Goal: Information Seeking & Learning: Learn about a topic

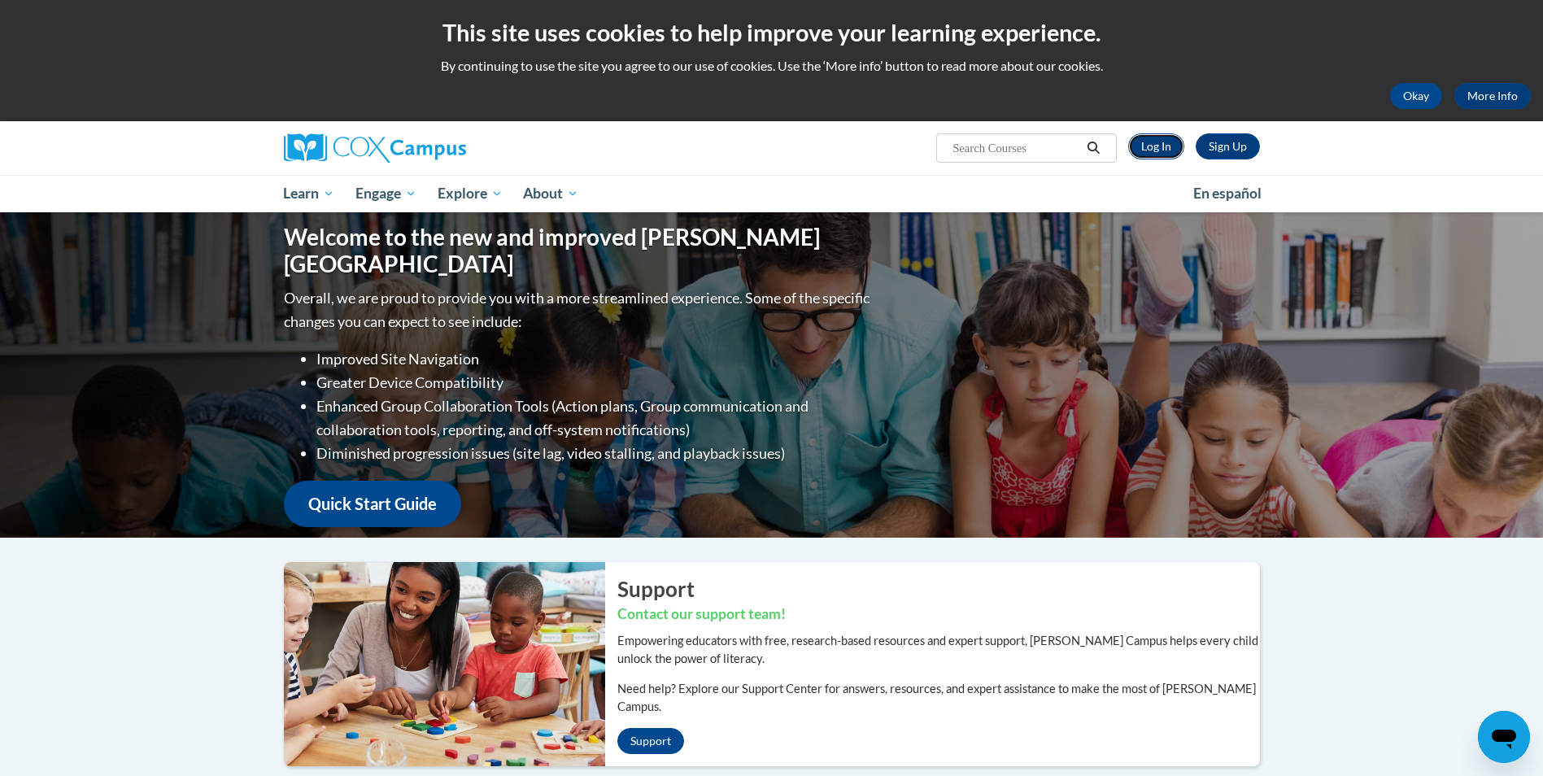
click at [1150, 146] on link "Log In" at bounding box center [1156, 146] width 56 height 26
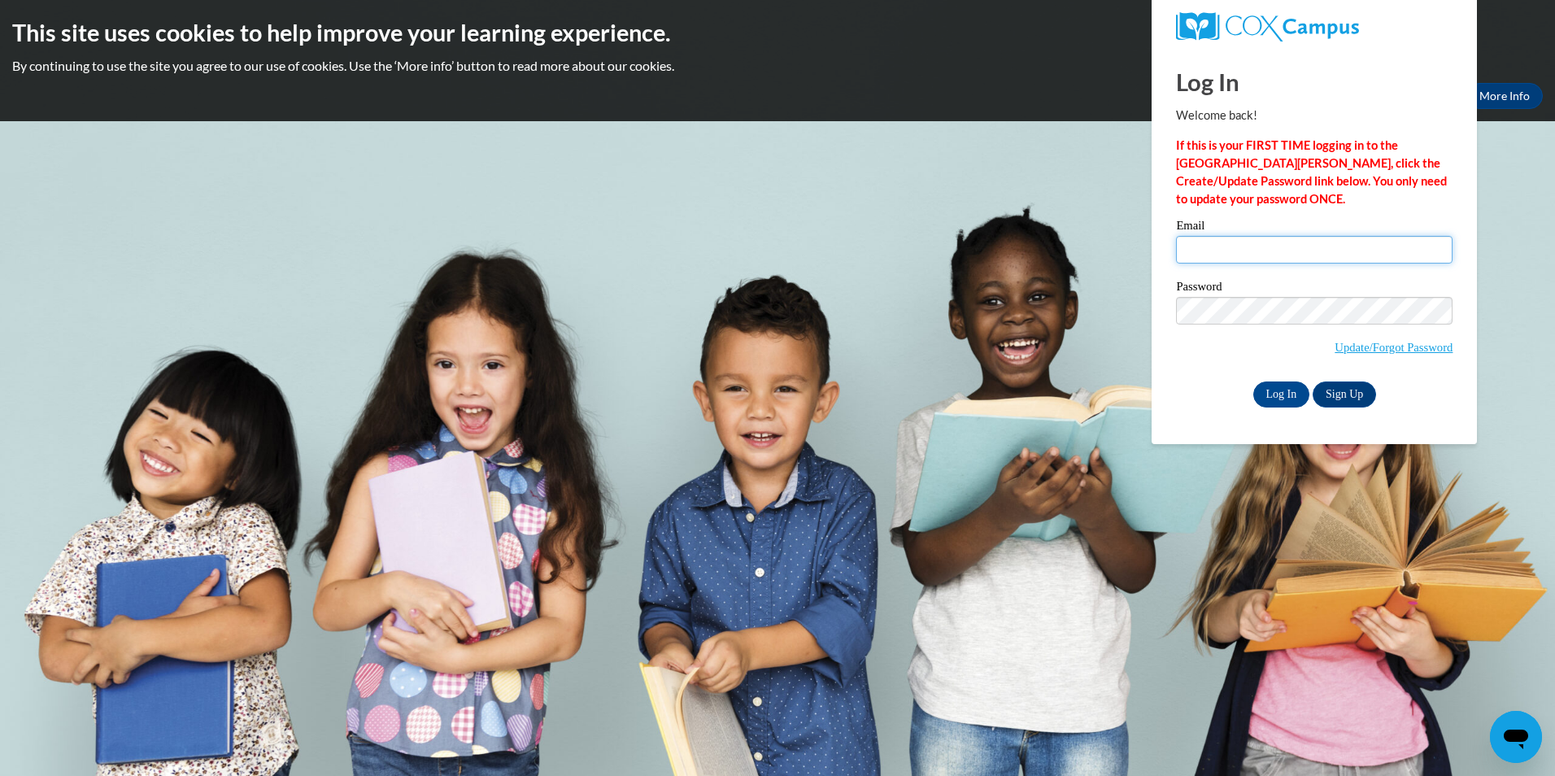
click at [1207, 245] on input "Email" at bounding box center [1314, 250] width 277 height 28
type input "ckrake@stmlc.org"
click at [1287, 399] on input "Log In" at bounding box center [1281, 394] width 57 height 26
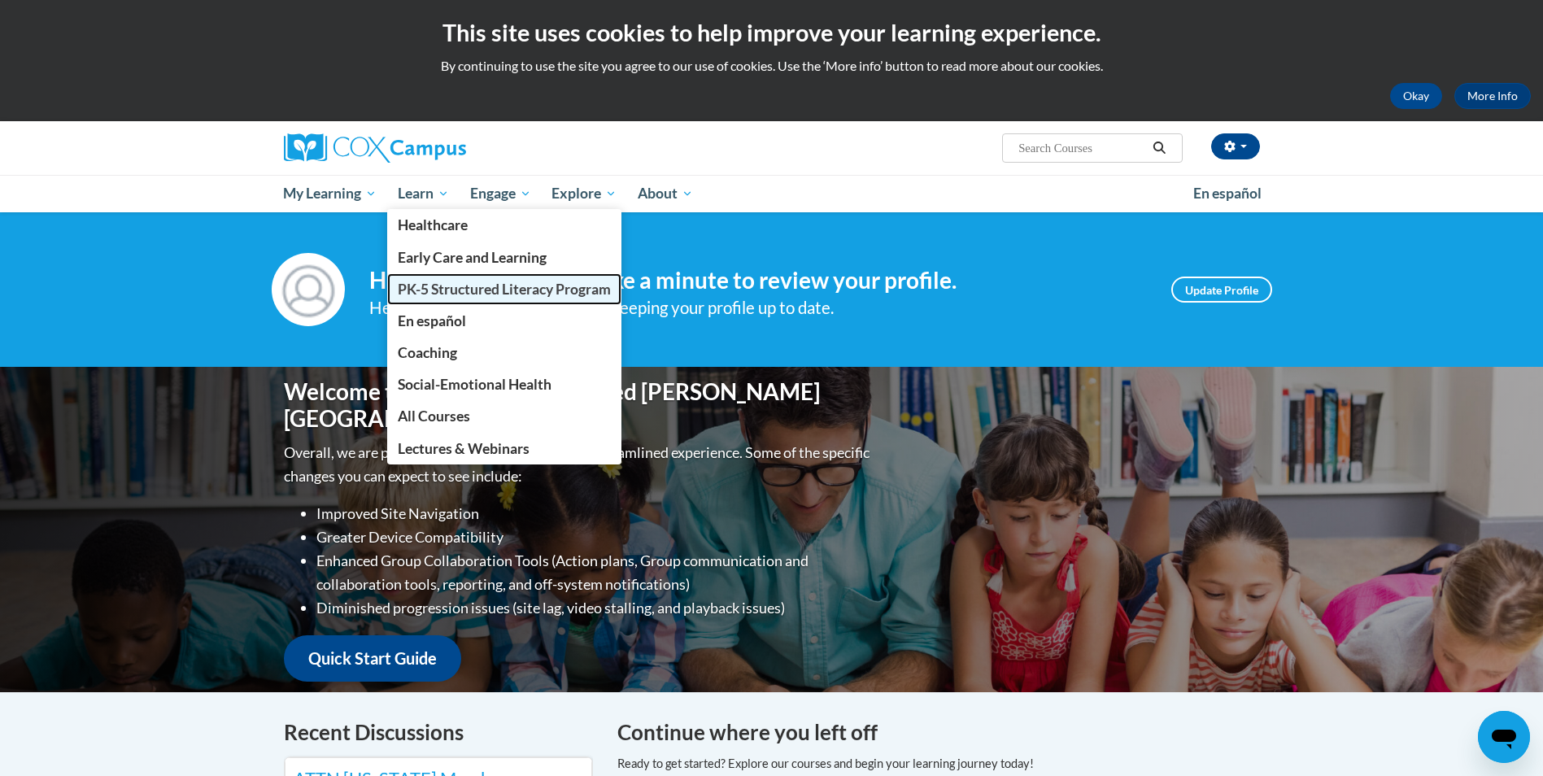
click at [451, 285] on span "PK-5 Structured Literacy Program" at bounding box center [504, 289] width 213 height 17
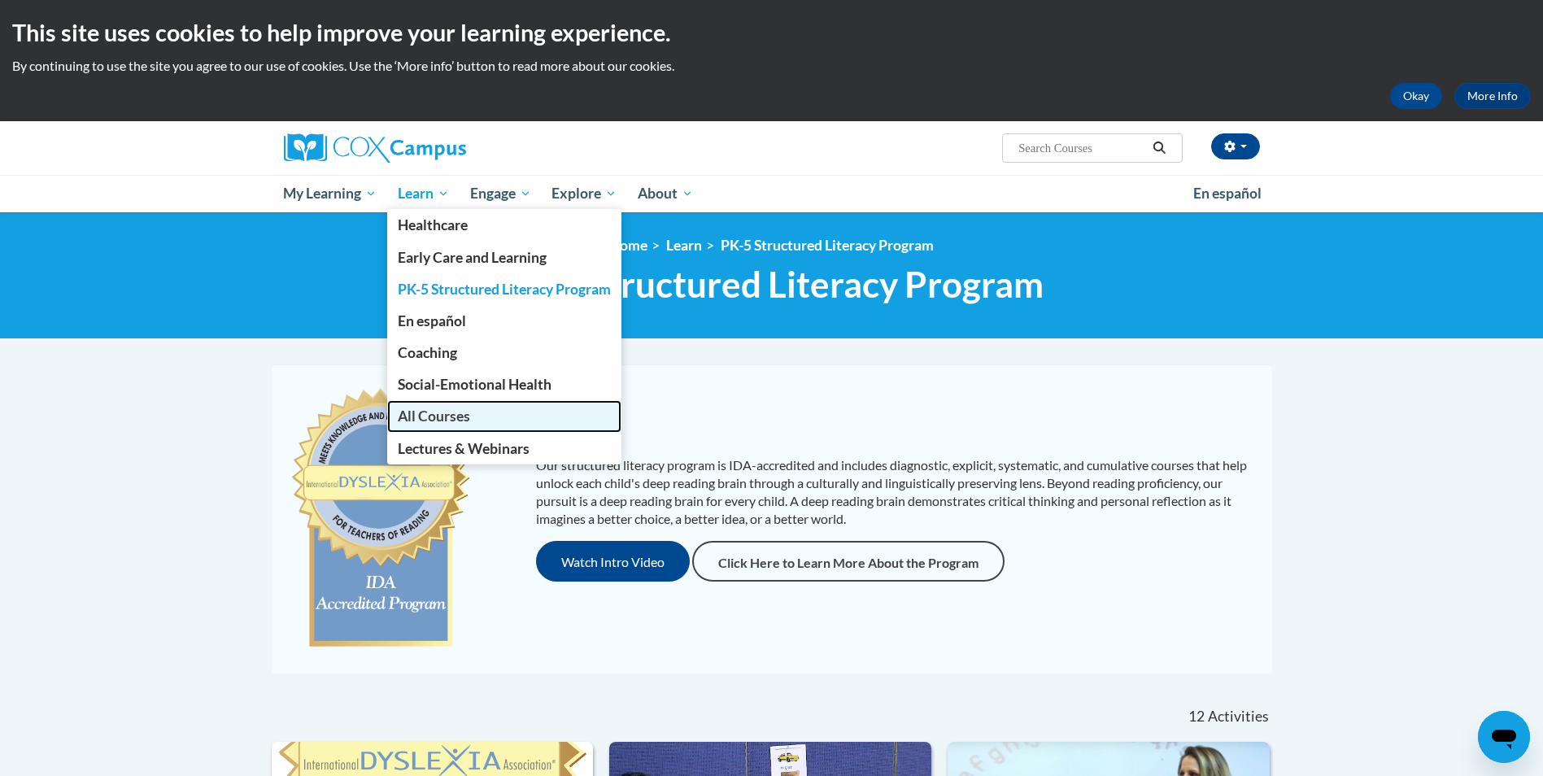
click at [451, 421] on span "All Courses" at bounding box center [434, 415] width 72 height 17
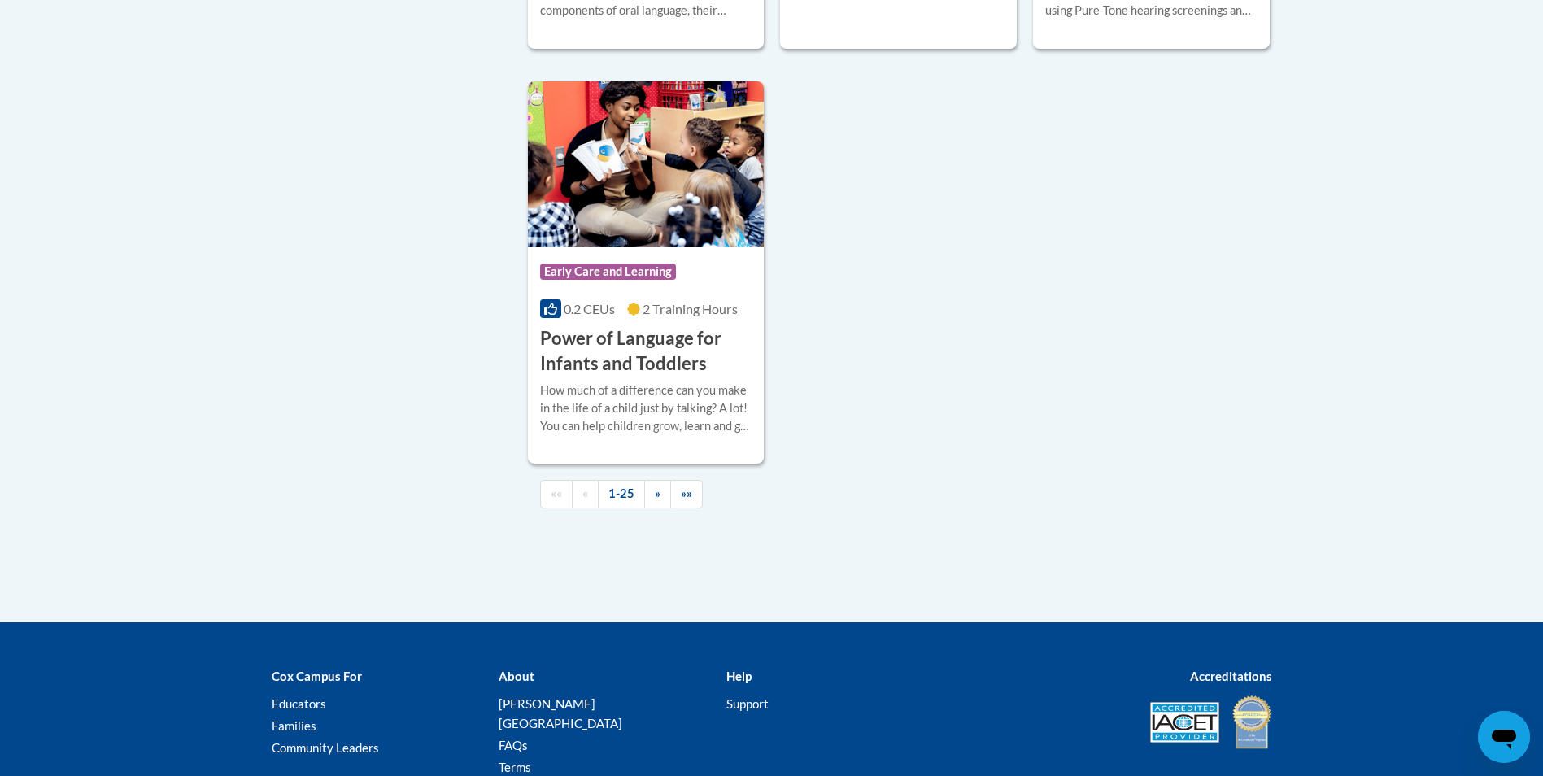
scroll to position [3823, 0]
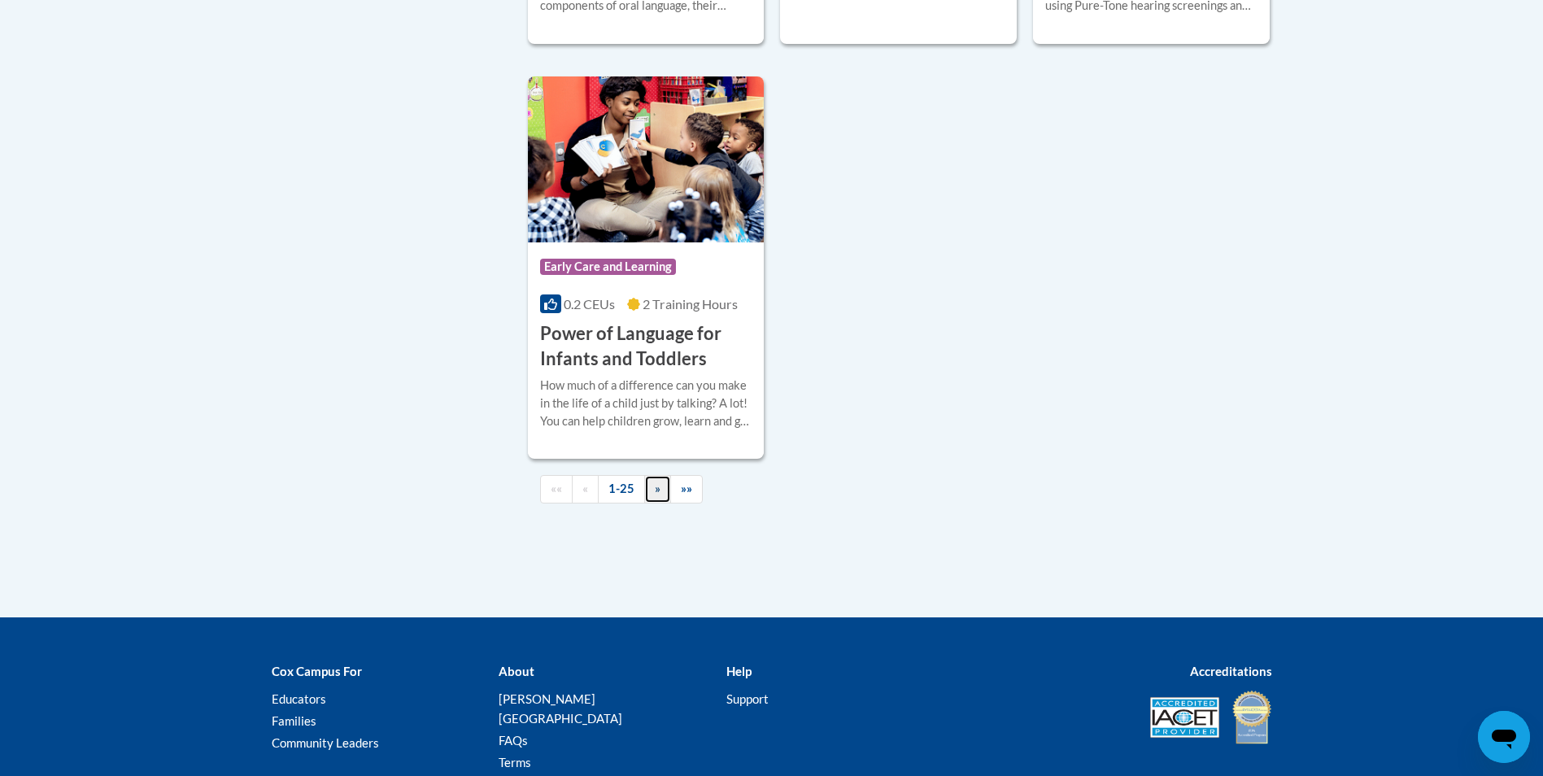
click at [659, 495] on span "»" at bounding box center [658, 489] width 6 height 14
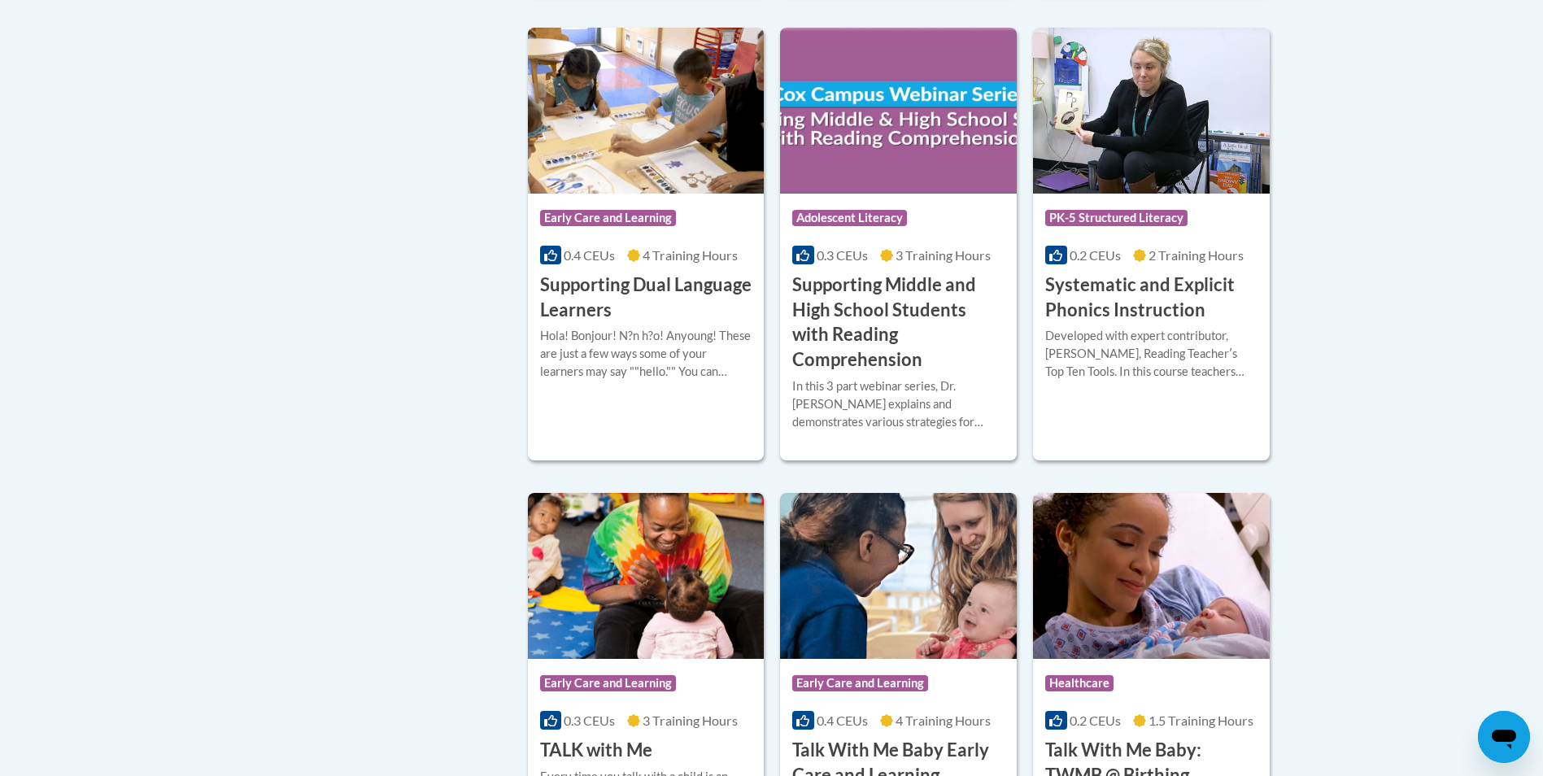
scroll to position [1575, 0]
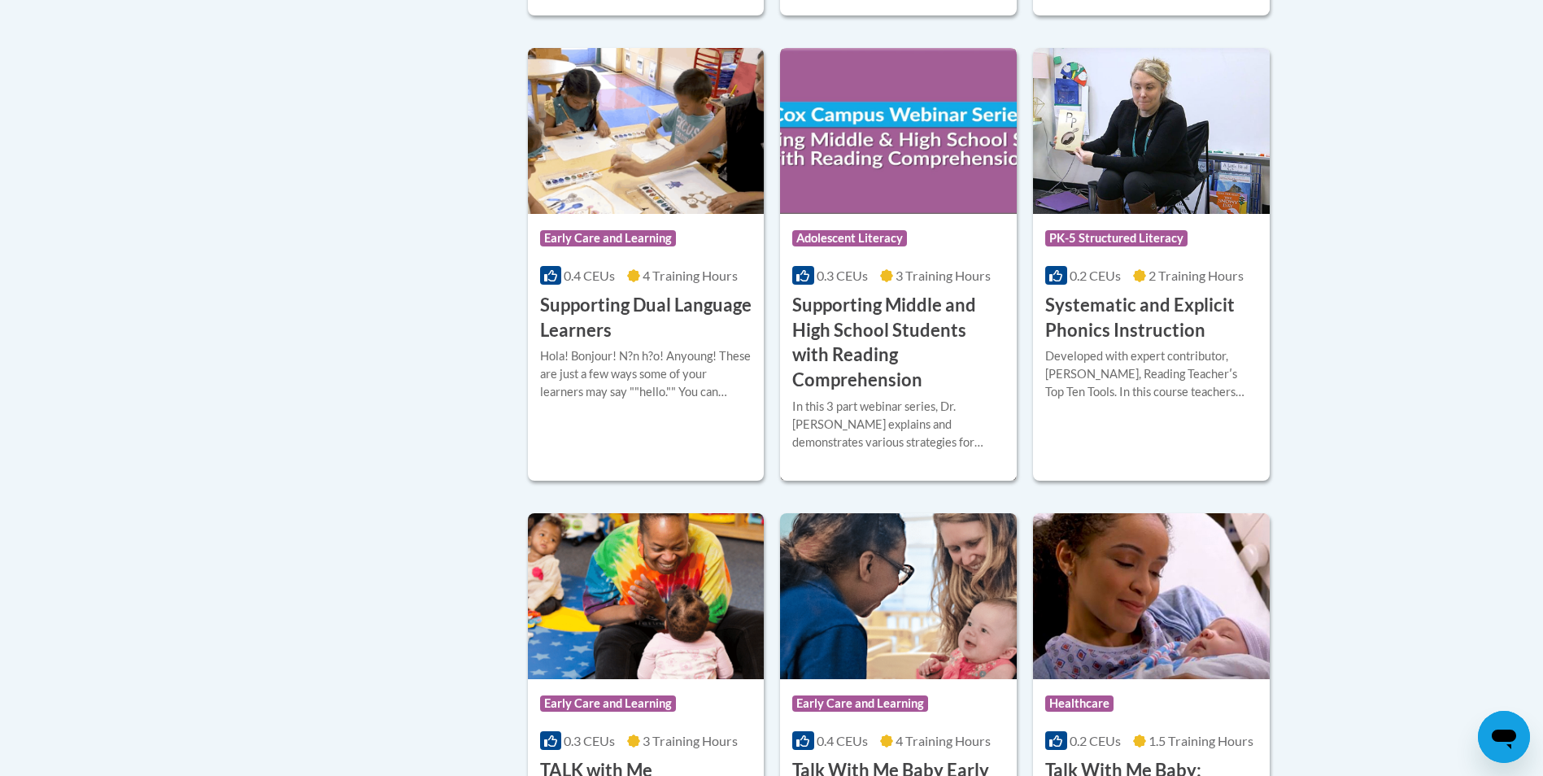
click at [865, 231] on span "Adolescent Literacy" at bounding box center [849, 238] width 115 height 16
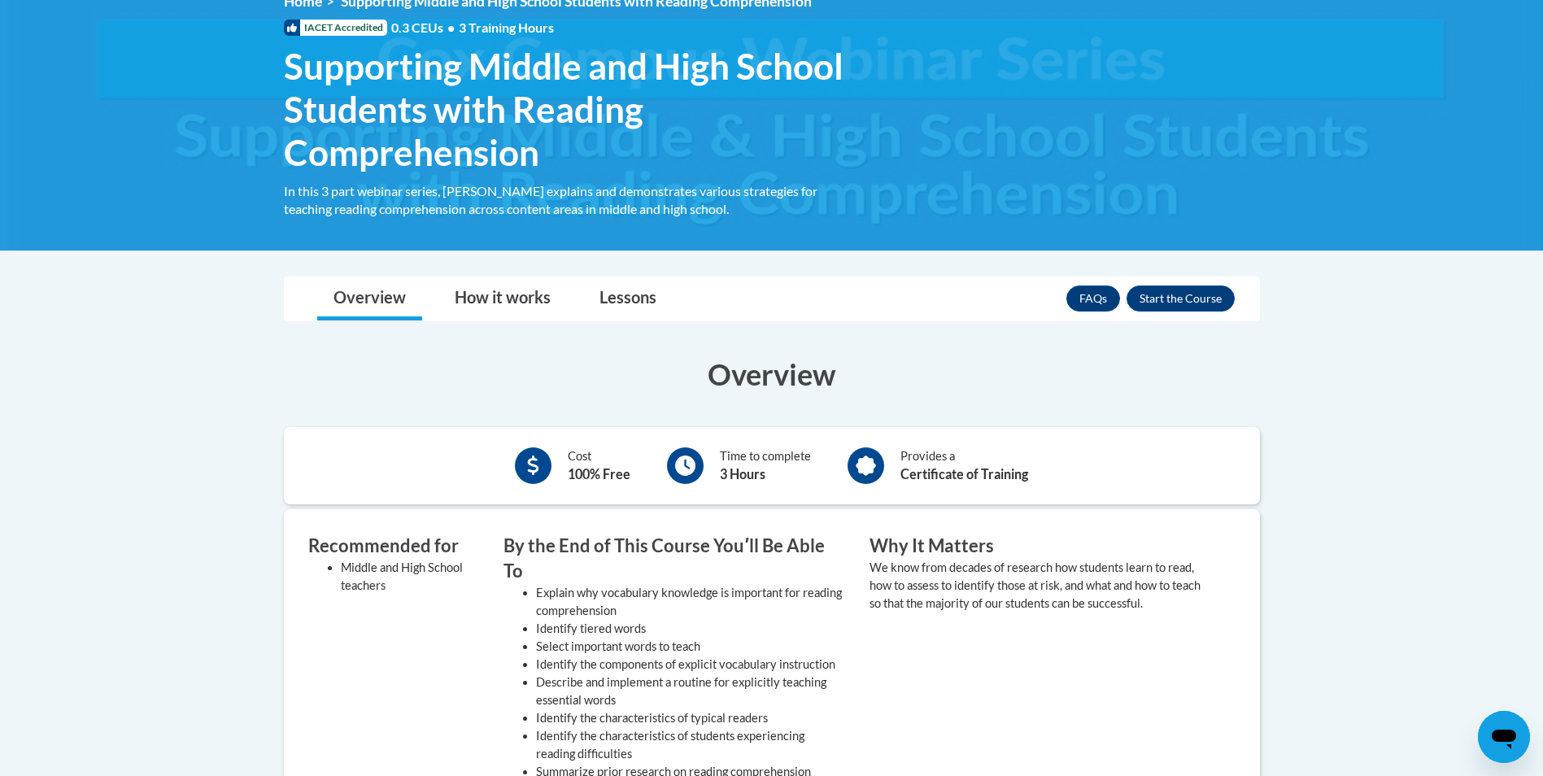
scroll to position [407, 0]
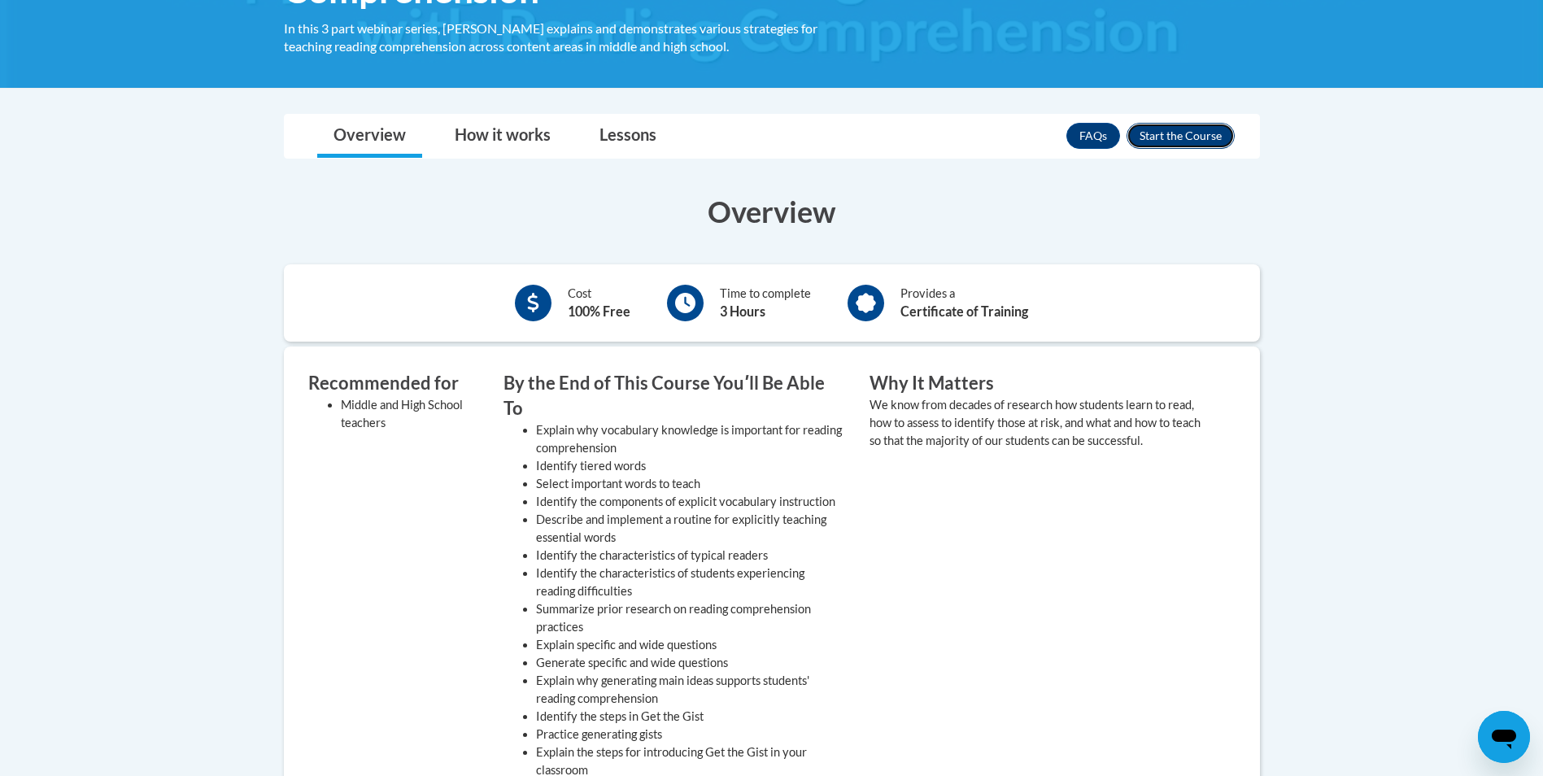
click at [1191, 134] on button "Enroll" at bounding box center [1180, 136] width 108 height 26
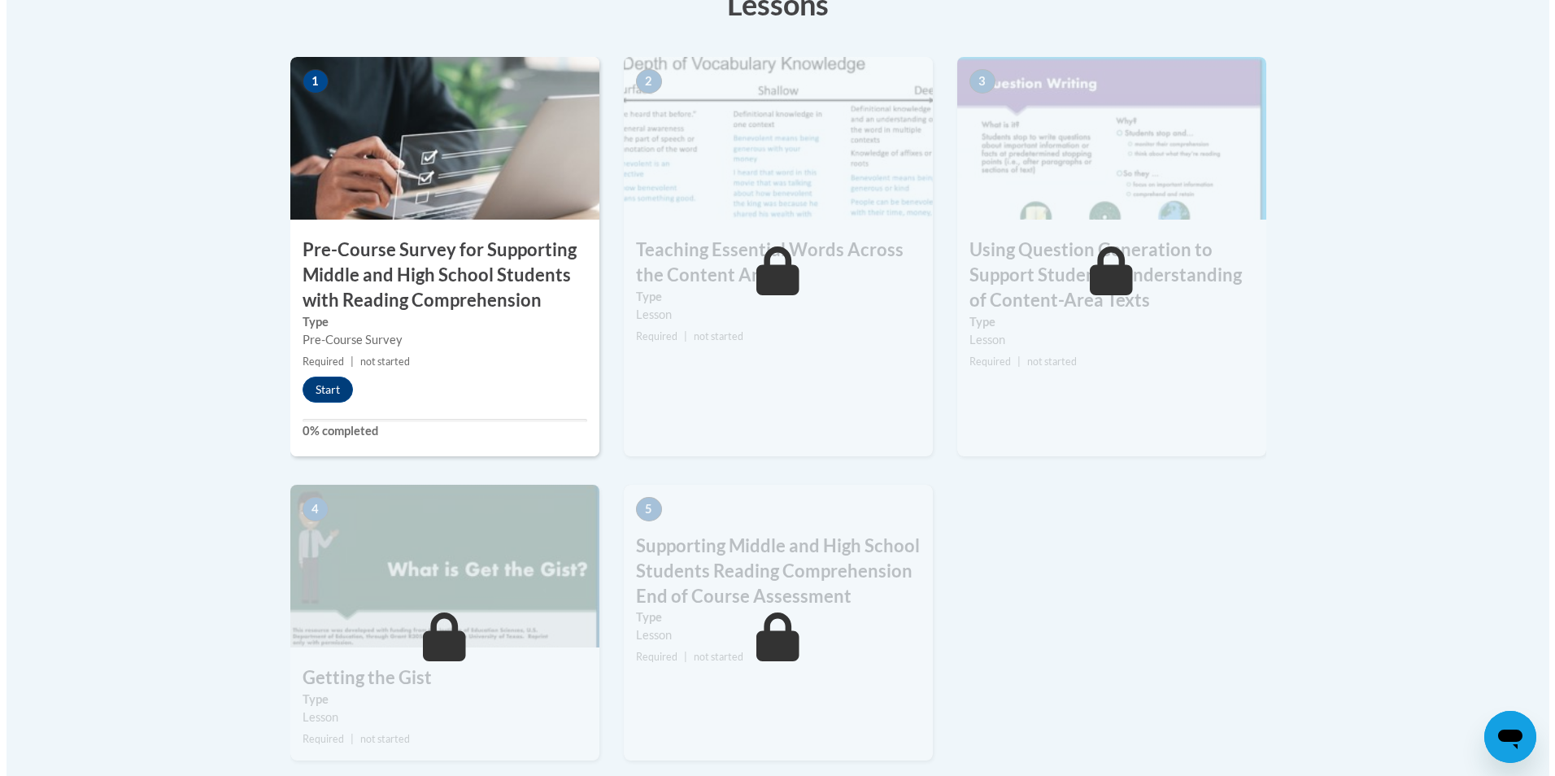
scroll to position [569, 0]
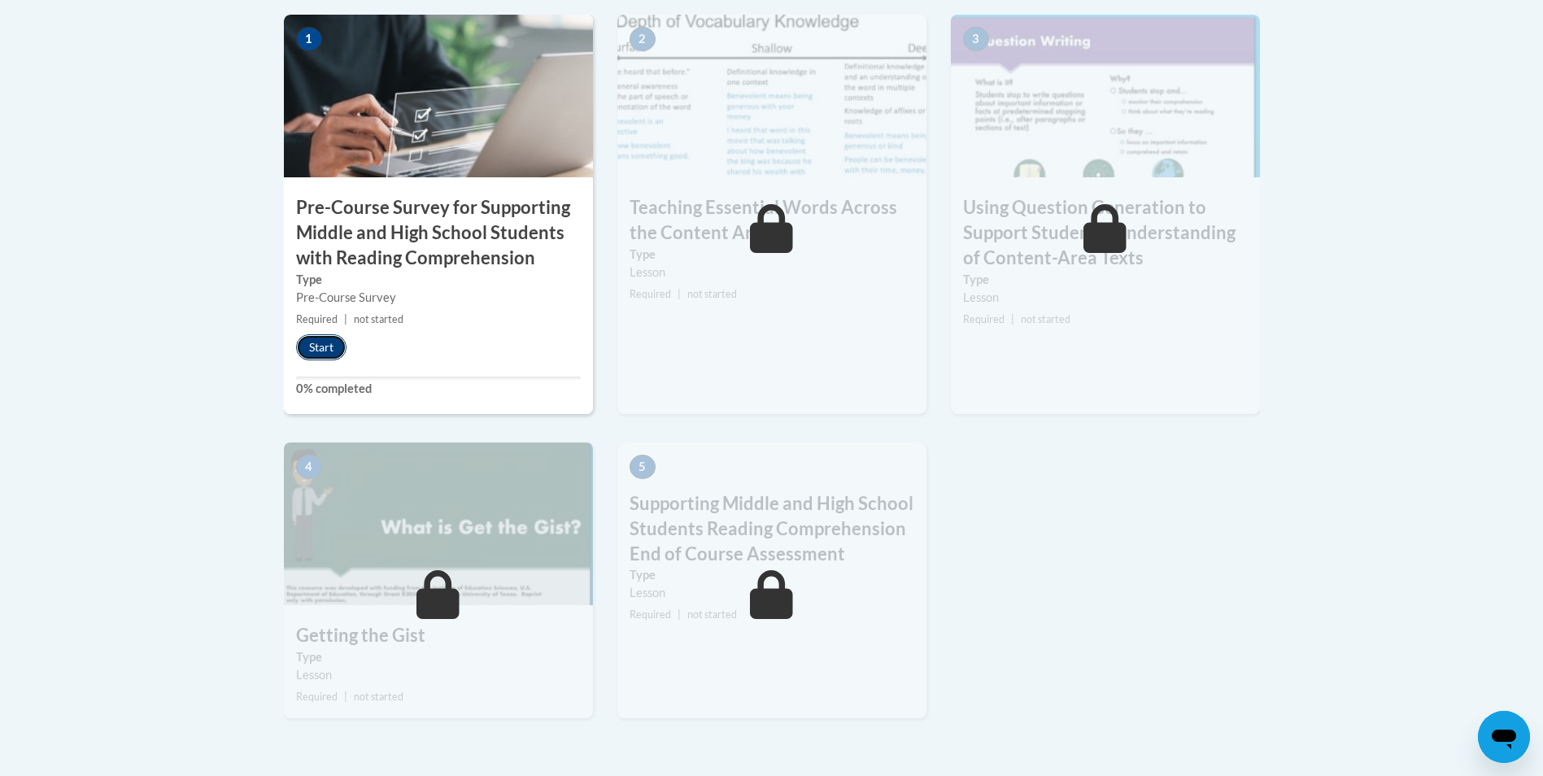
click at [320, 348] on button "Start" at bounding box center [321, 347] width 50 height 26
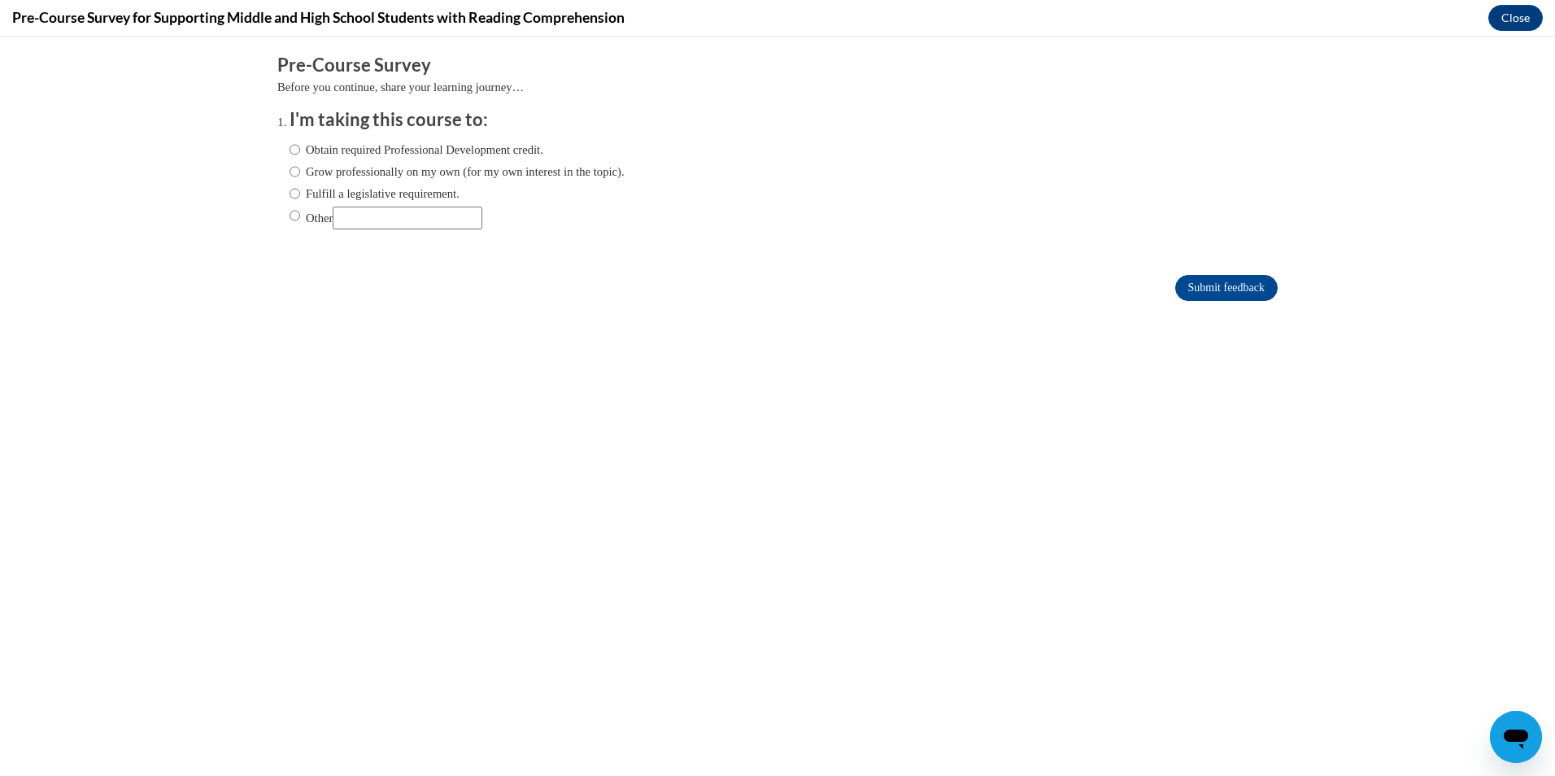
scroll to position [0, 0]
click at [290, 173] on input "Grow professionally on my own (for my own interest in the topic)." at bounding box center [295, 172] width 11 height 18
radio input "true"
click at [1218, 283] on input "Submit feedback" at bounding box center [1226, 288] width 102 height 26
drag, startPoint x: 1520, startPoint y: 11, endPoint x: 1520, endPoint y: 98, distance: 87.0
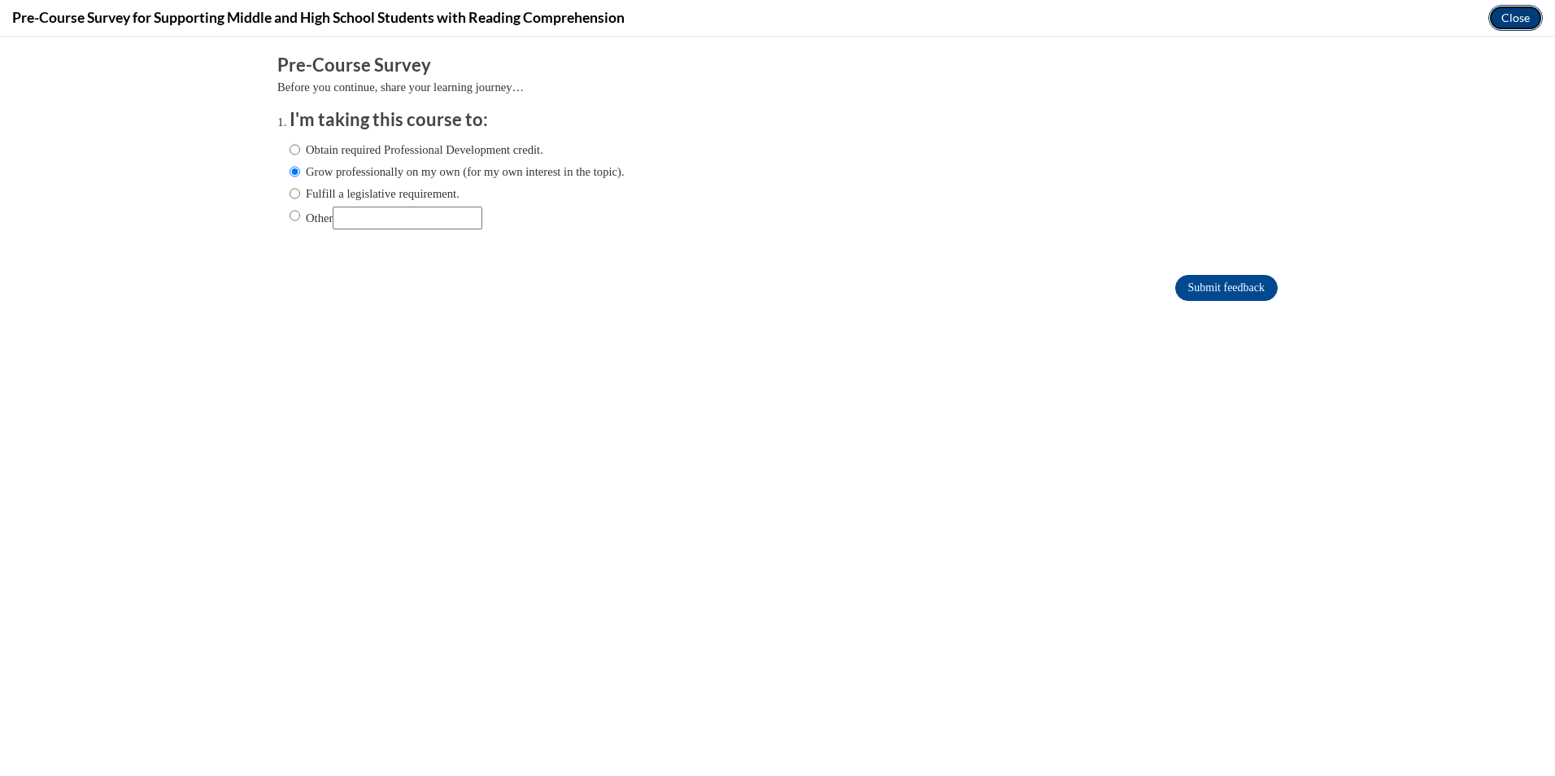
click at [1520, 11] on button "Close" at bounding box center [1515, 18] width 54 height 26
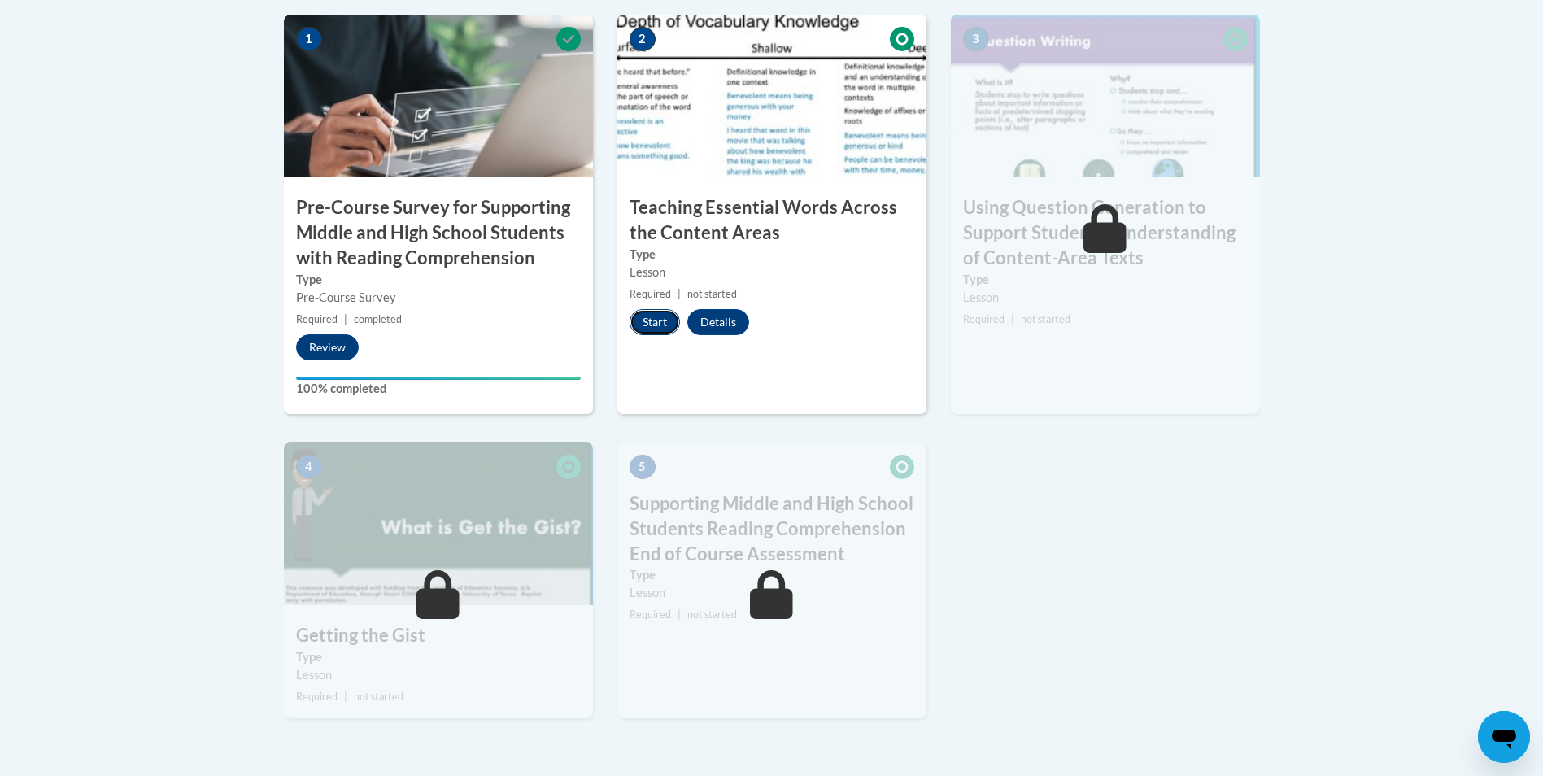
click at [655, 326] on button "Start" at bounding box center [655, 322] width 50 height 26
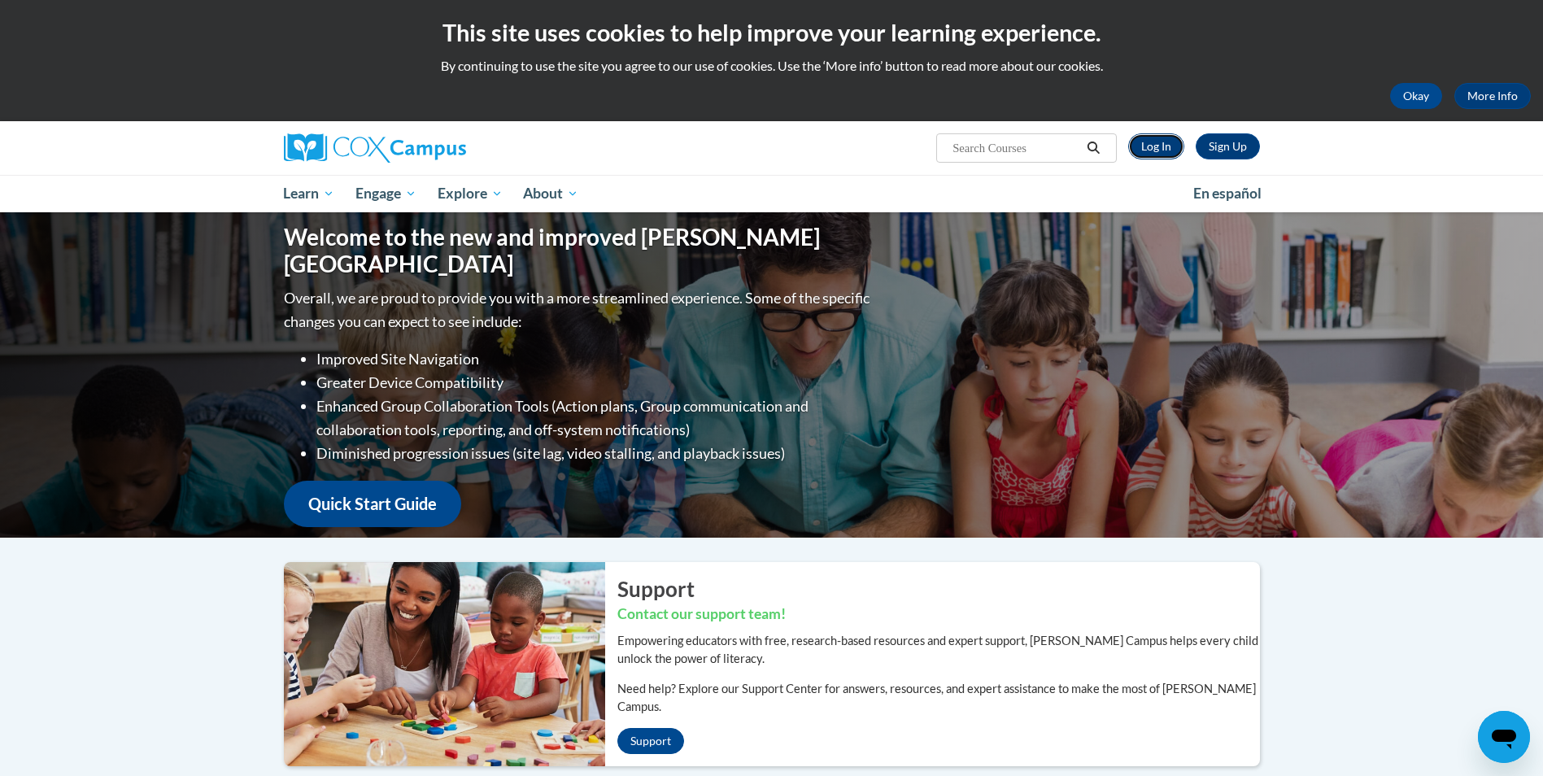
click at [1157, 144] on link "Log In" at bounding box center [1156, 146] width 56 height 26
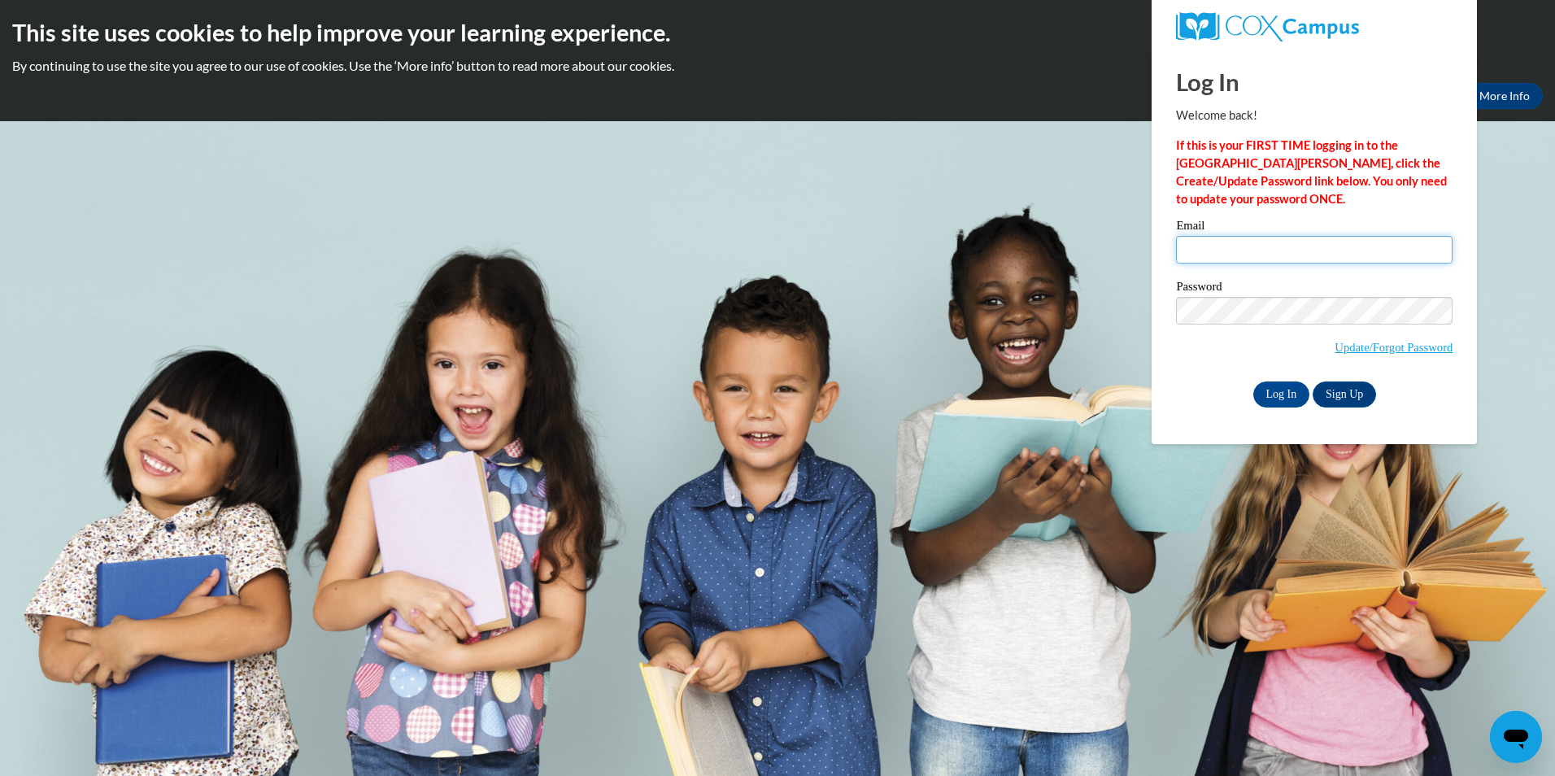
click at [1198, 248] on input "Email" at bounding box center [1314, 250] width 277 height 28
type input "[EMAIL_ADDRESS][DOMAIN_NAME]"
click at [1269, 385] on input "Log In" at bounding box center [1281, 394] width 57 height 26
click at [1270, 393] on input "Log In" at bounding box center [1281, 394] width 57 height 26
click at [1274, 399] on input "Log In" at bounding box center [1281, 394] width 57 height 26
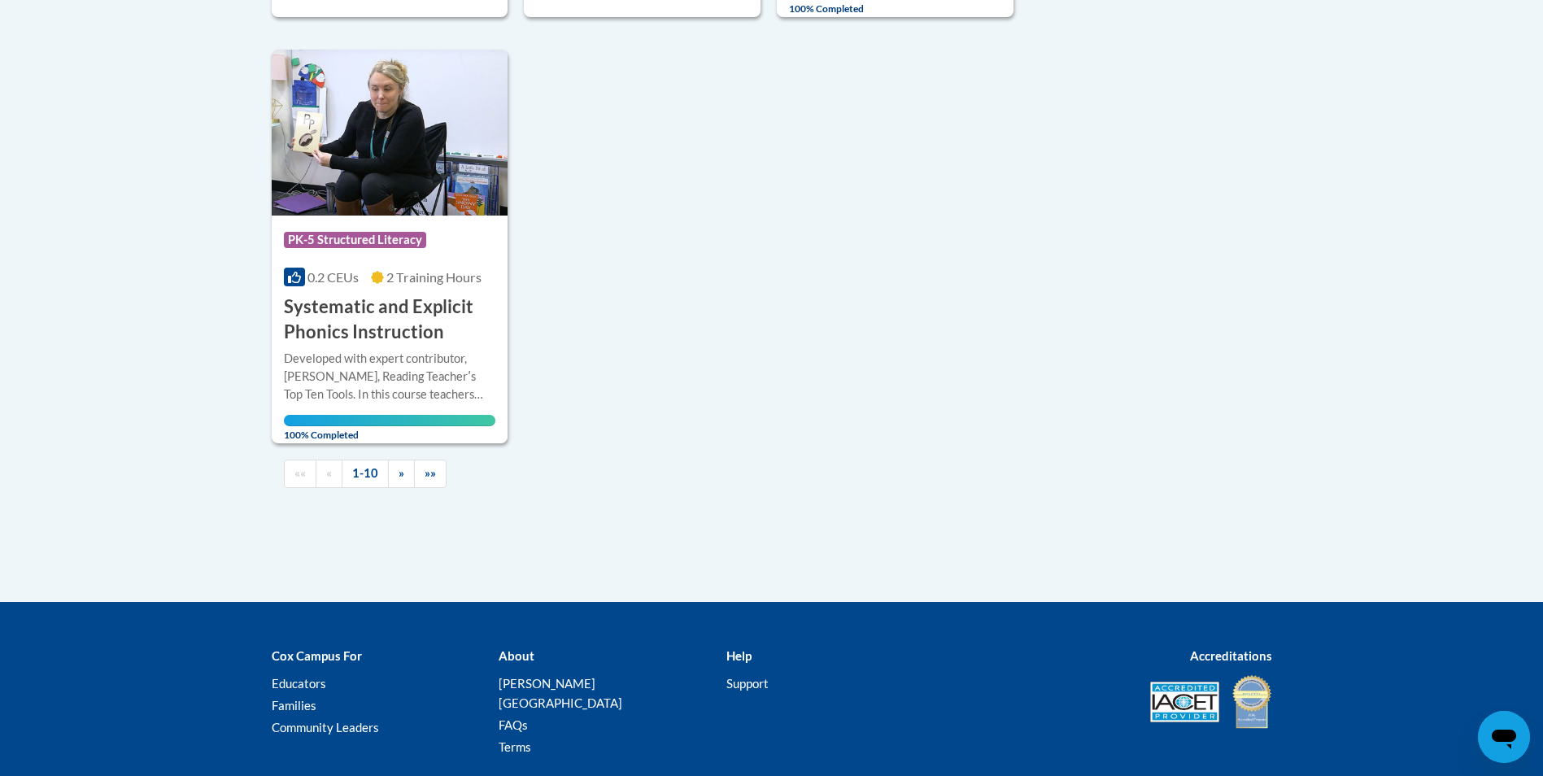
scroll to position [1627, 0]
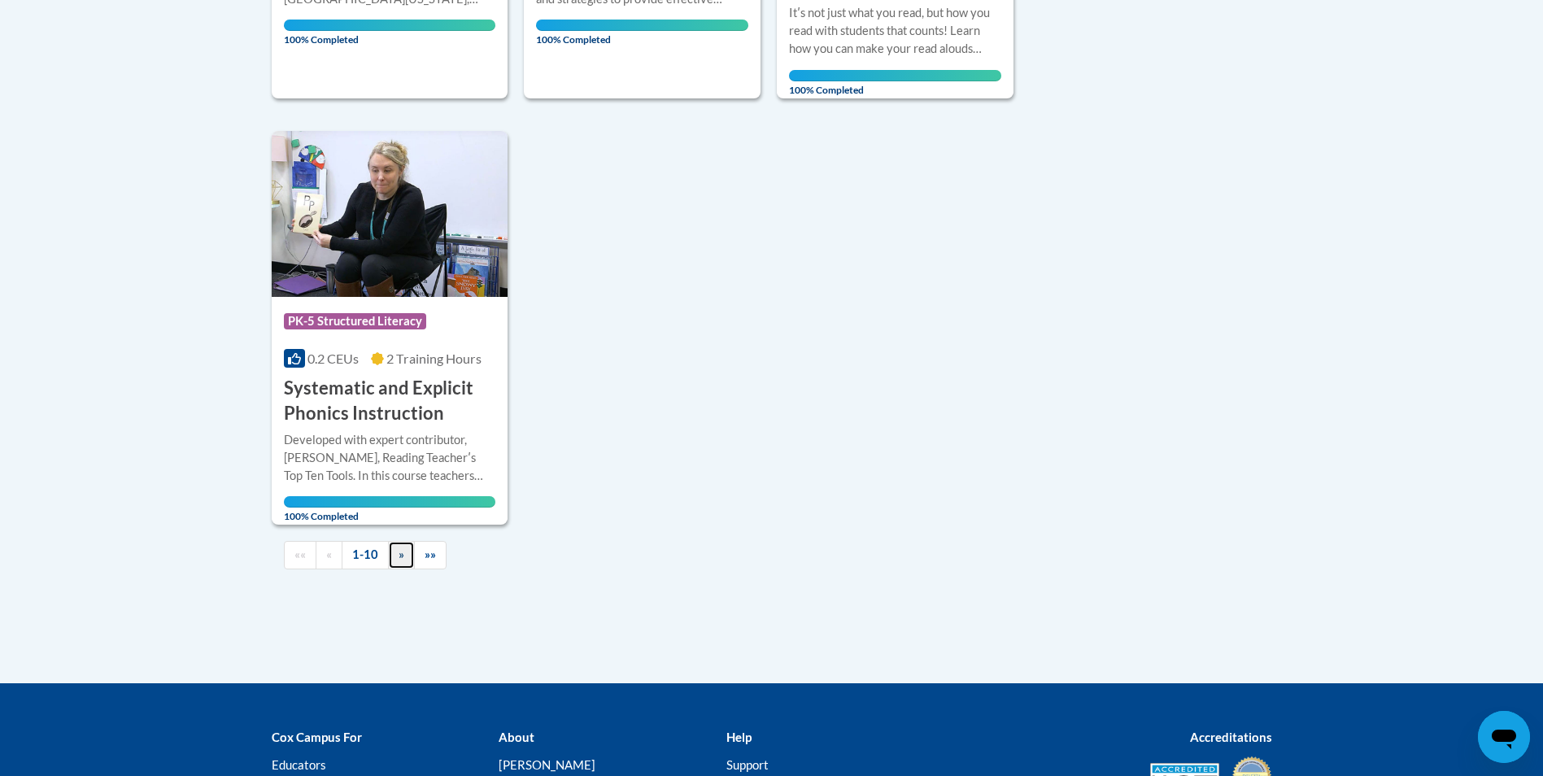
click at [403, 547] on span "»" at bounding box center [402, 554] width 6 height 14
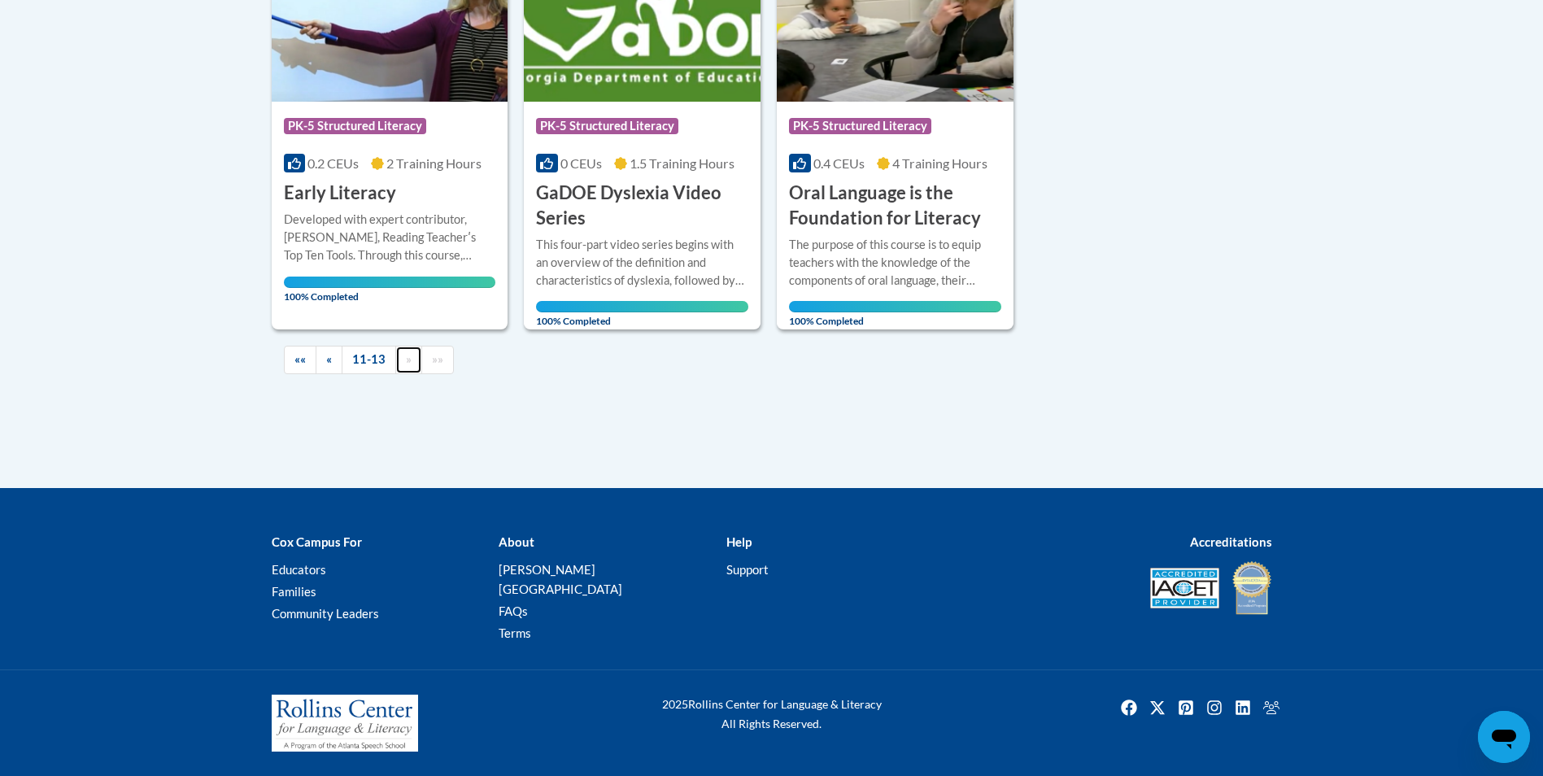
scroll to position [473, 0]
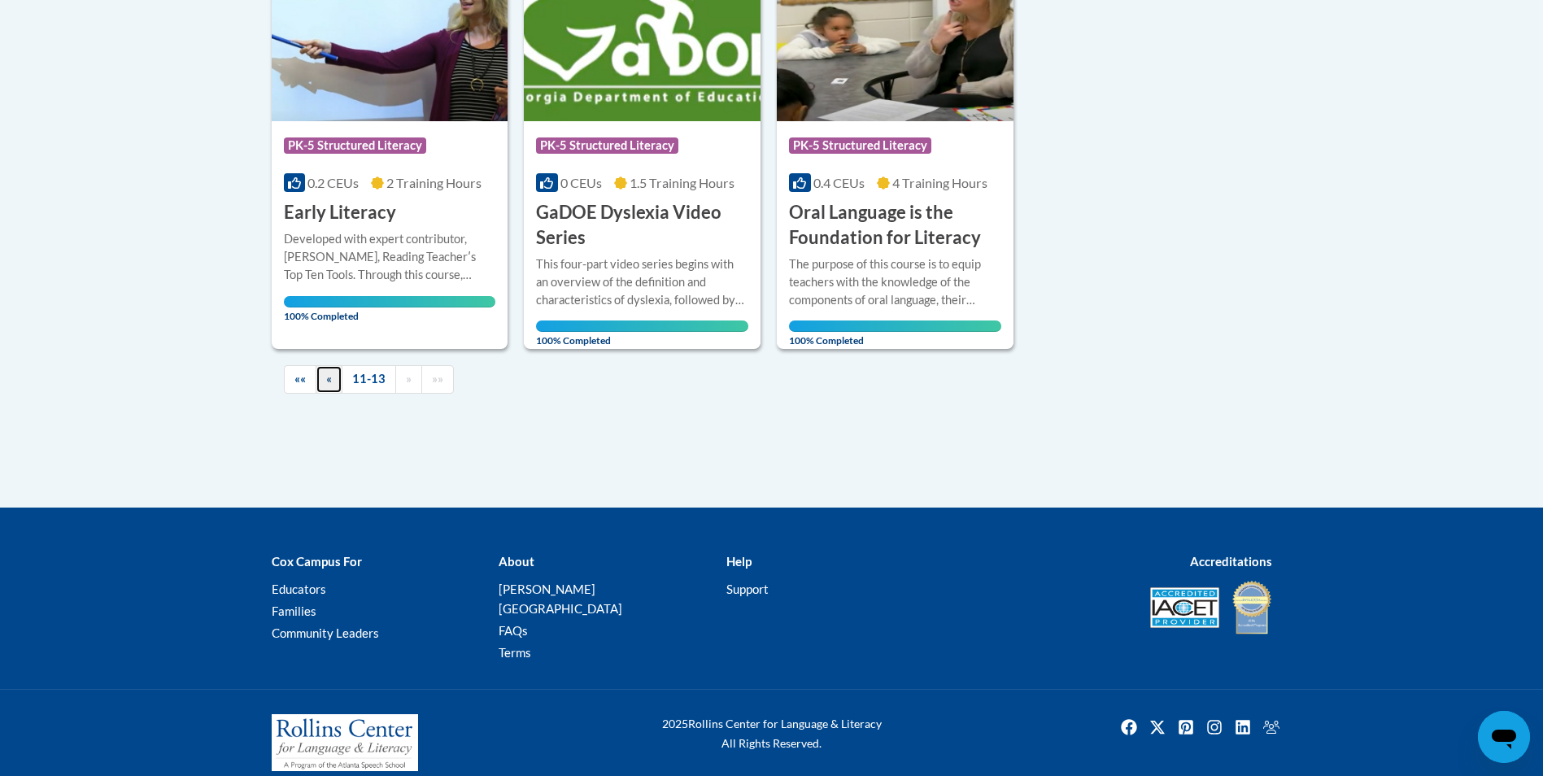
click at [331, 379] on span "«" at bounding box center [329, 379] width 6 height 14
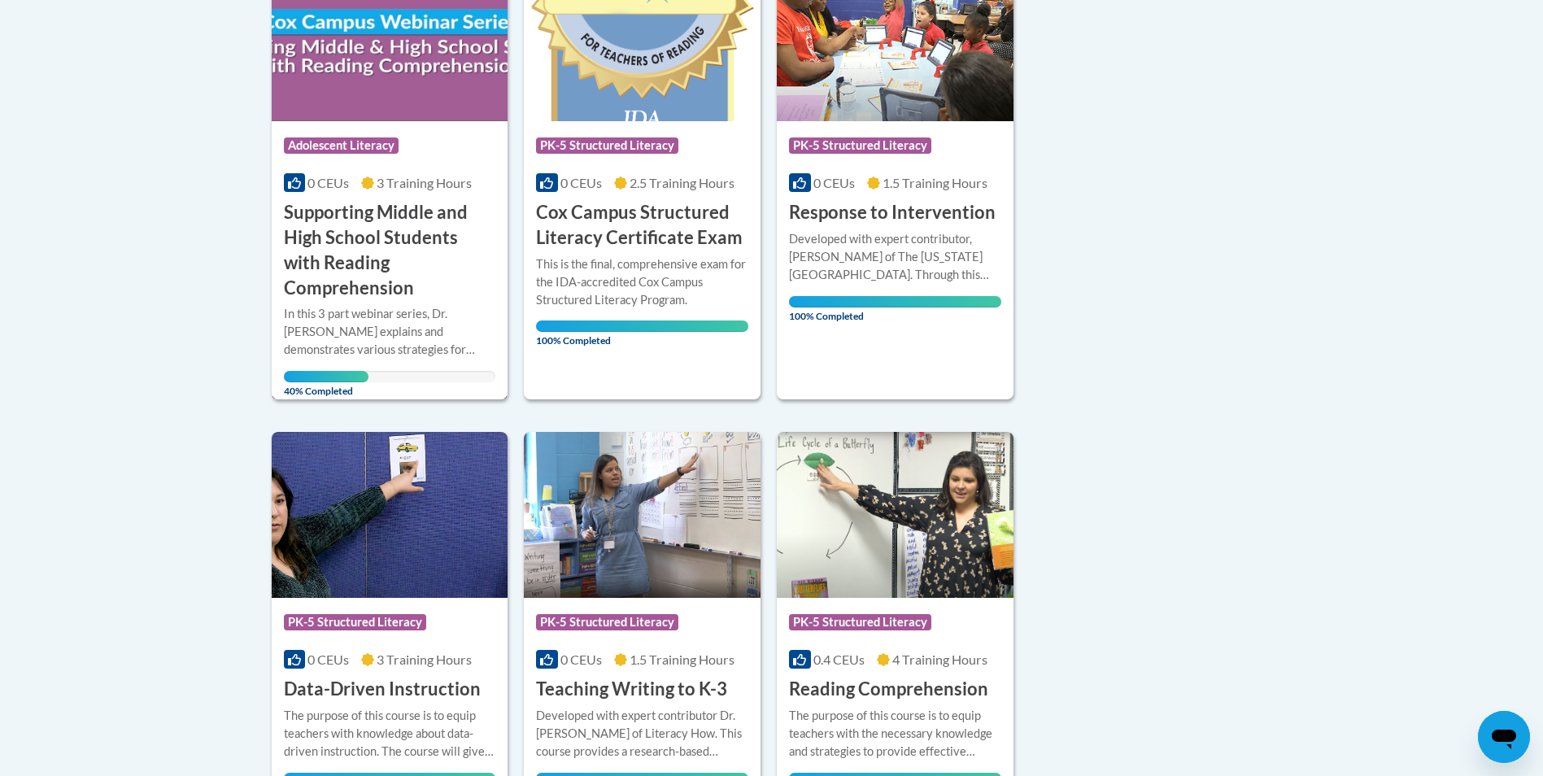
click at [420, 230] on h3 "Supporting Middle and High School Students with Reading Comprehension" at bounding box center [390, 250] width 212 height 100
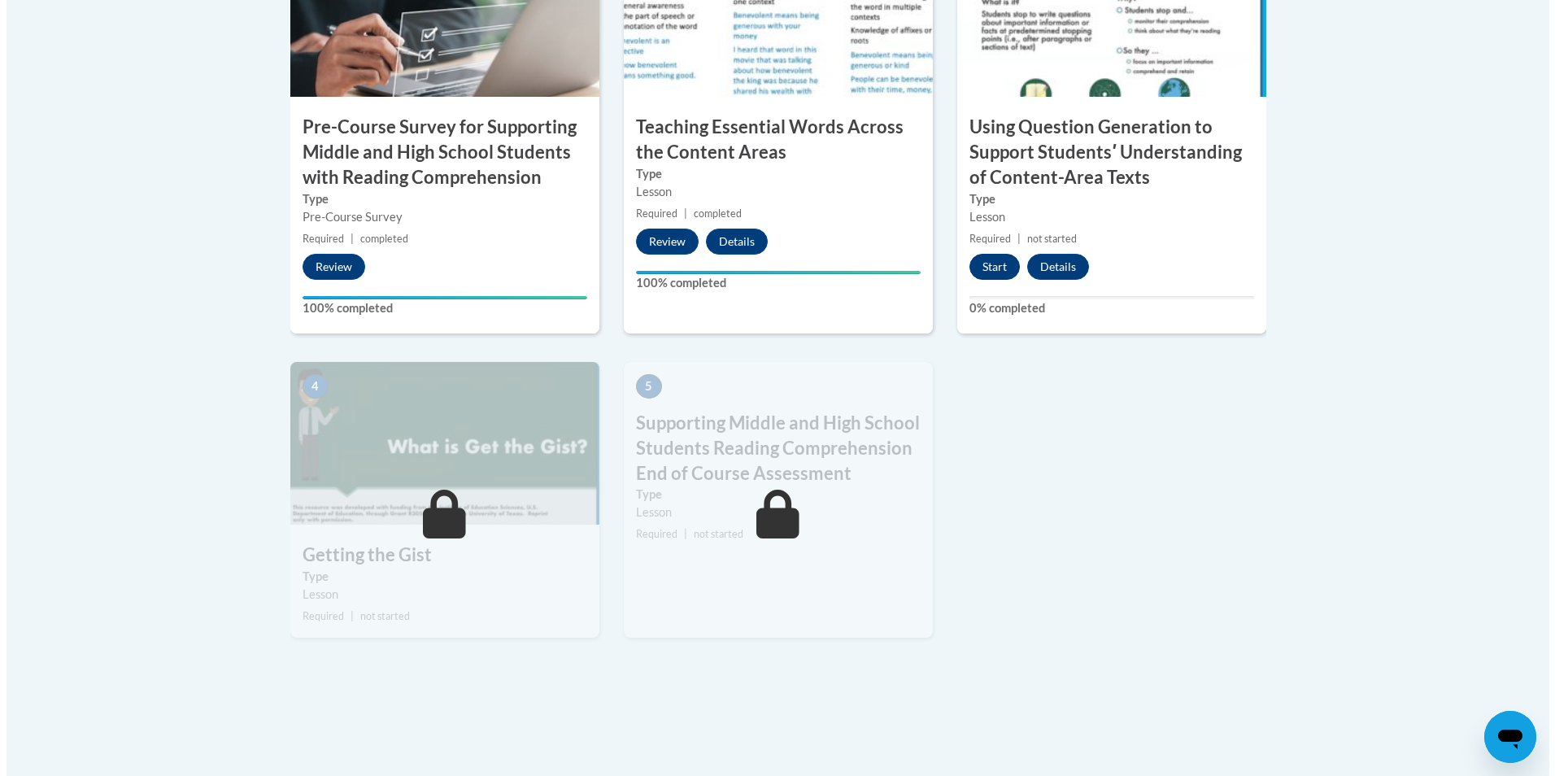
scroll to position [651, 0]
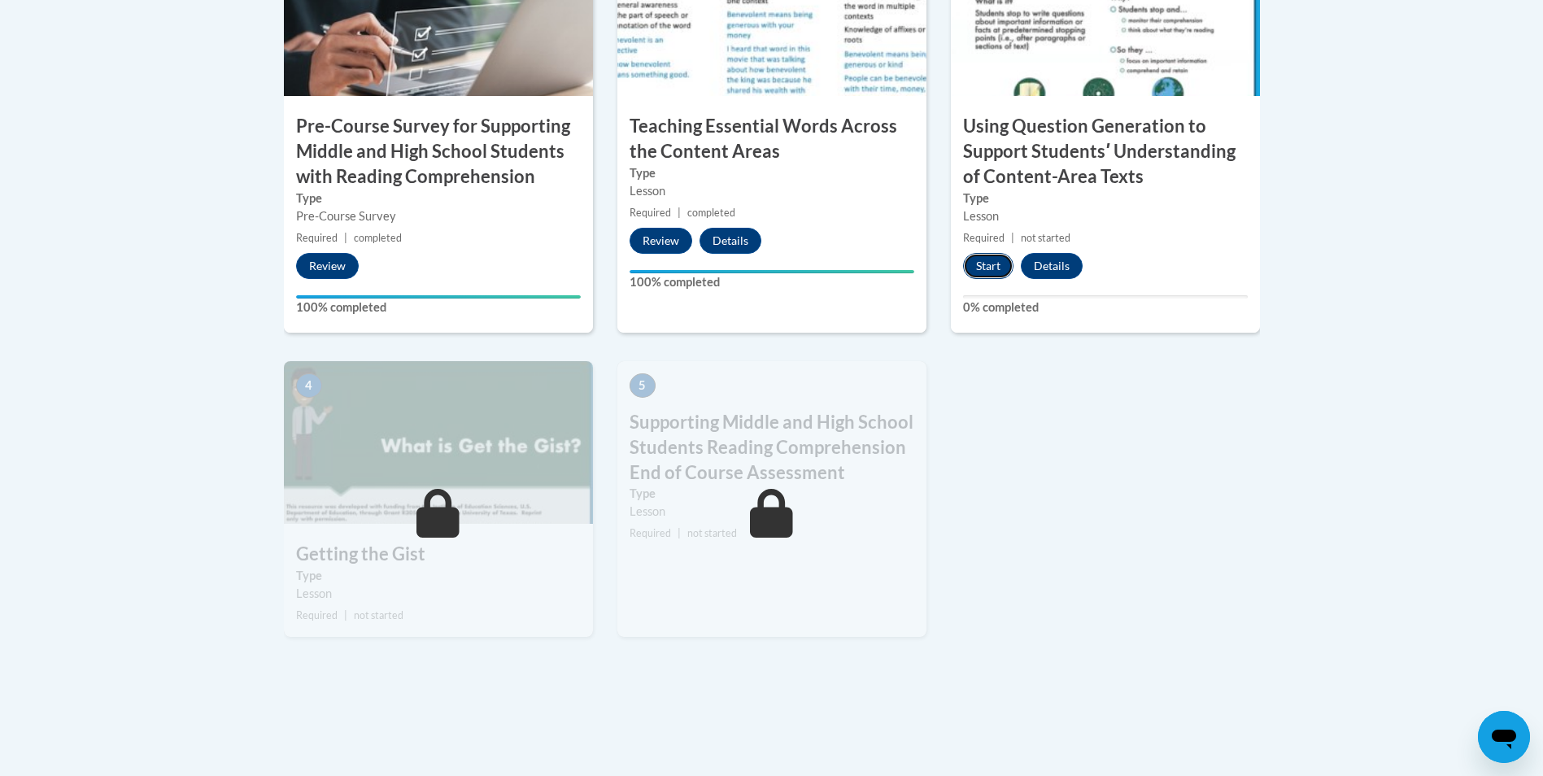
click at [992, 265] on button "Start" at bounding box center [988, 266] width 50 height 26
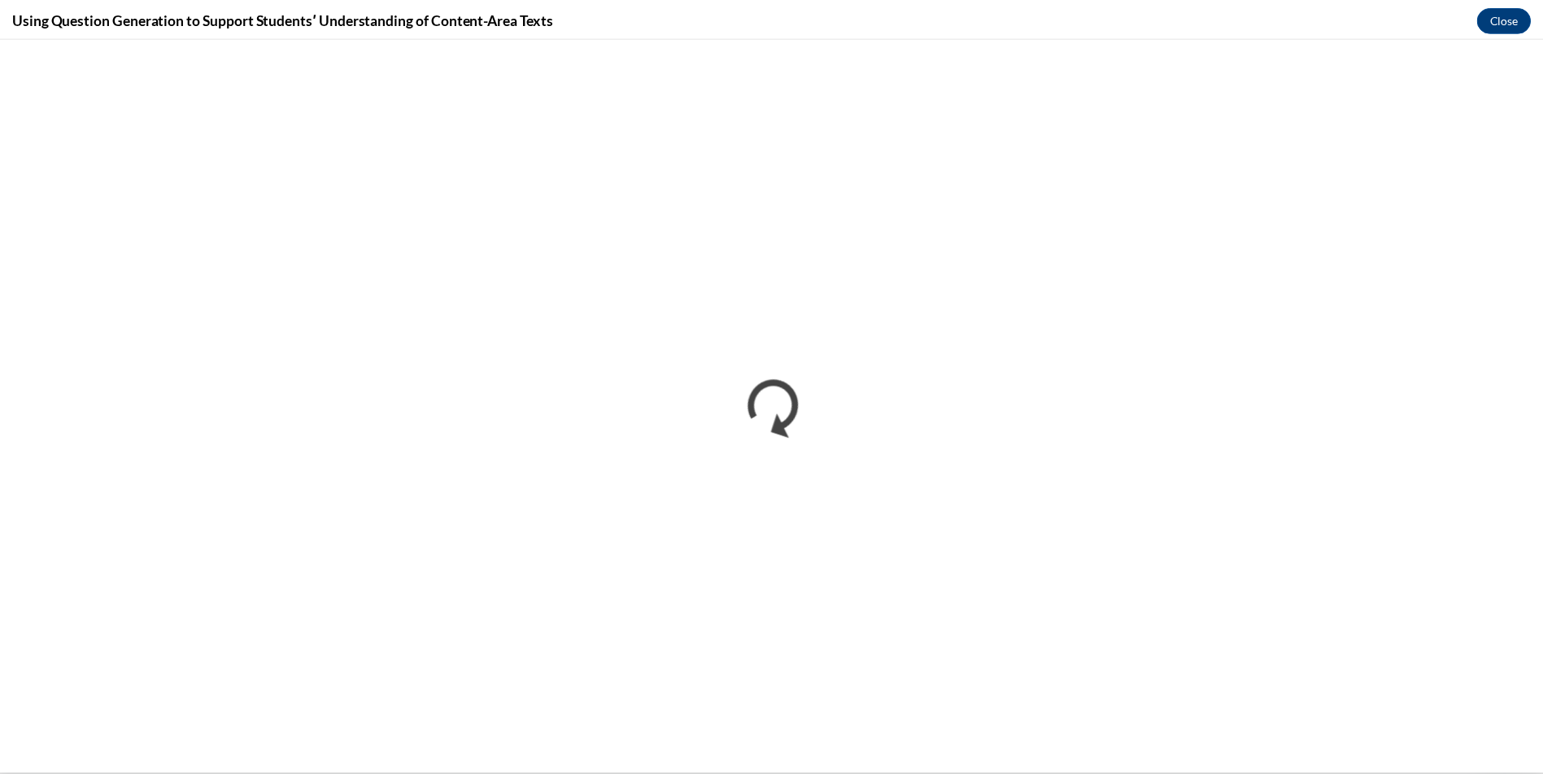
scroll to position [0, 0]
click at [1518, 19] on button "Close" at bounding box center [1515, 18] width 54 height 26
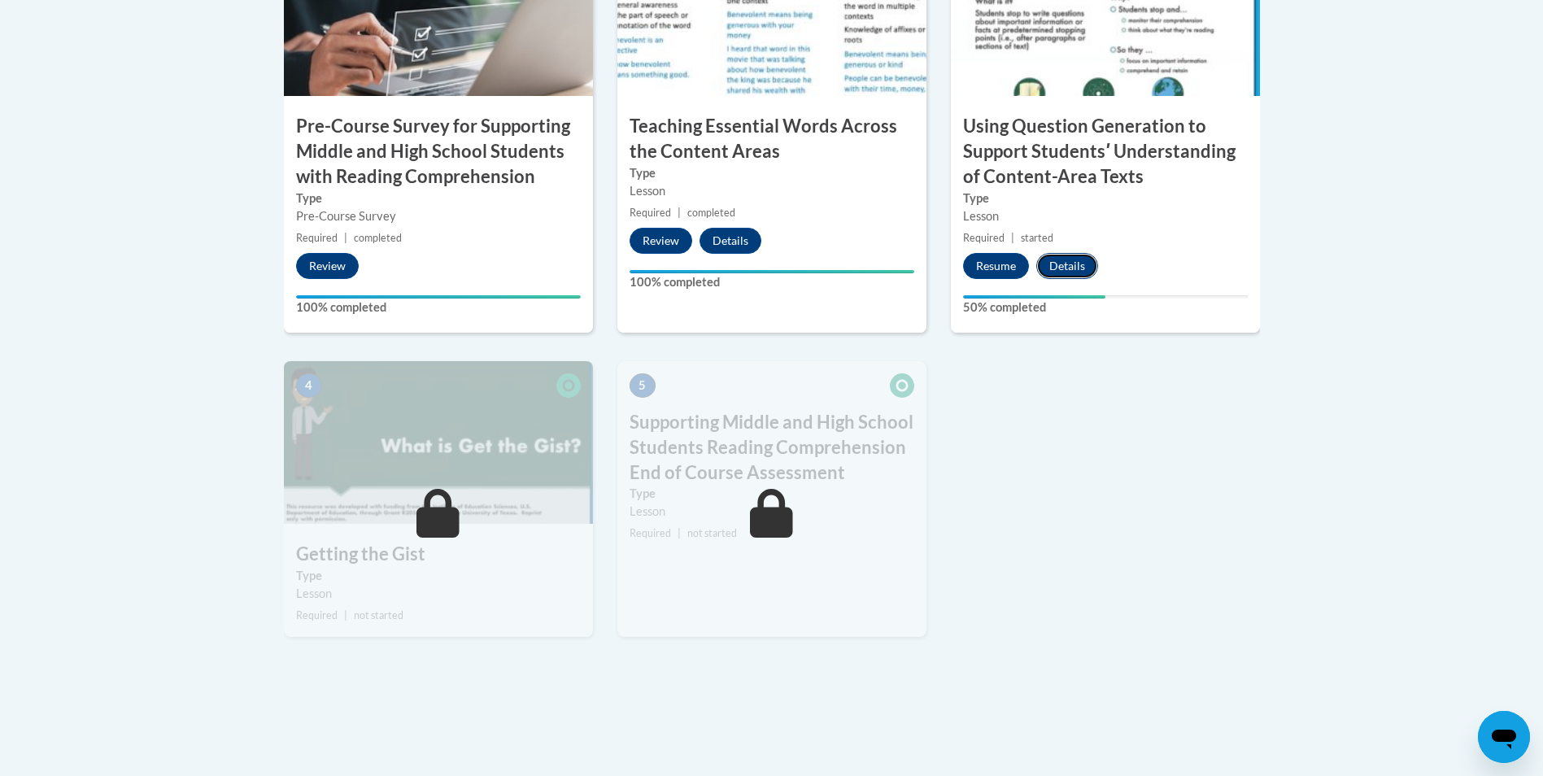
click at [1069, 268] on button "Details" at bounding box center [1067, 266] width 62 height 26
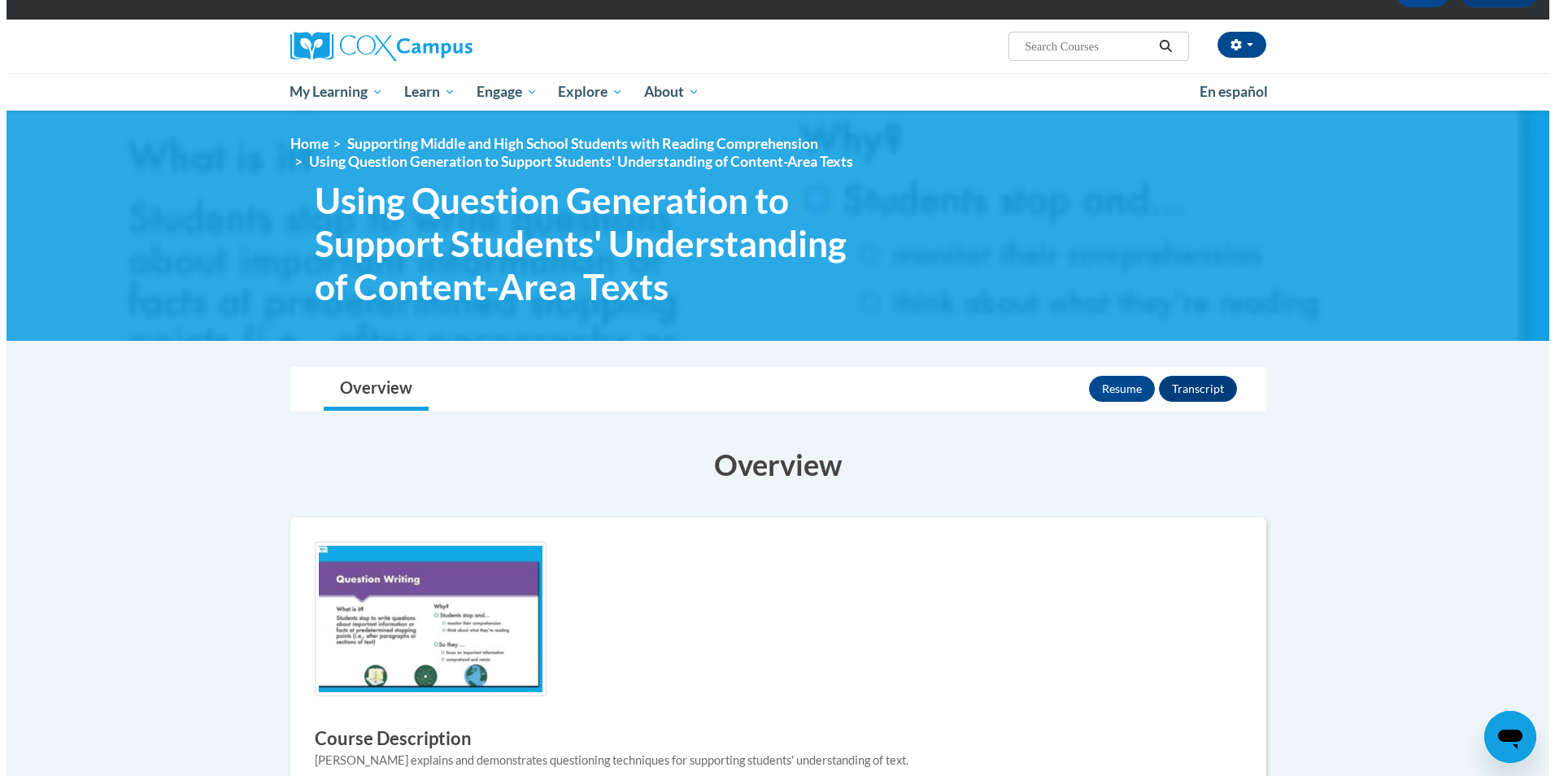
scroll to position [81, 0]
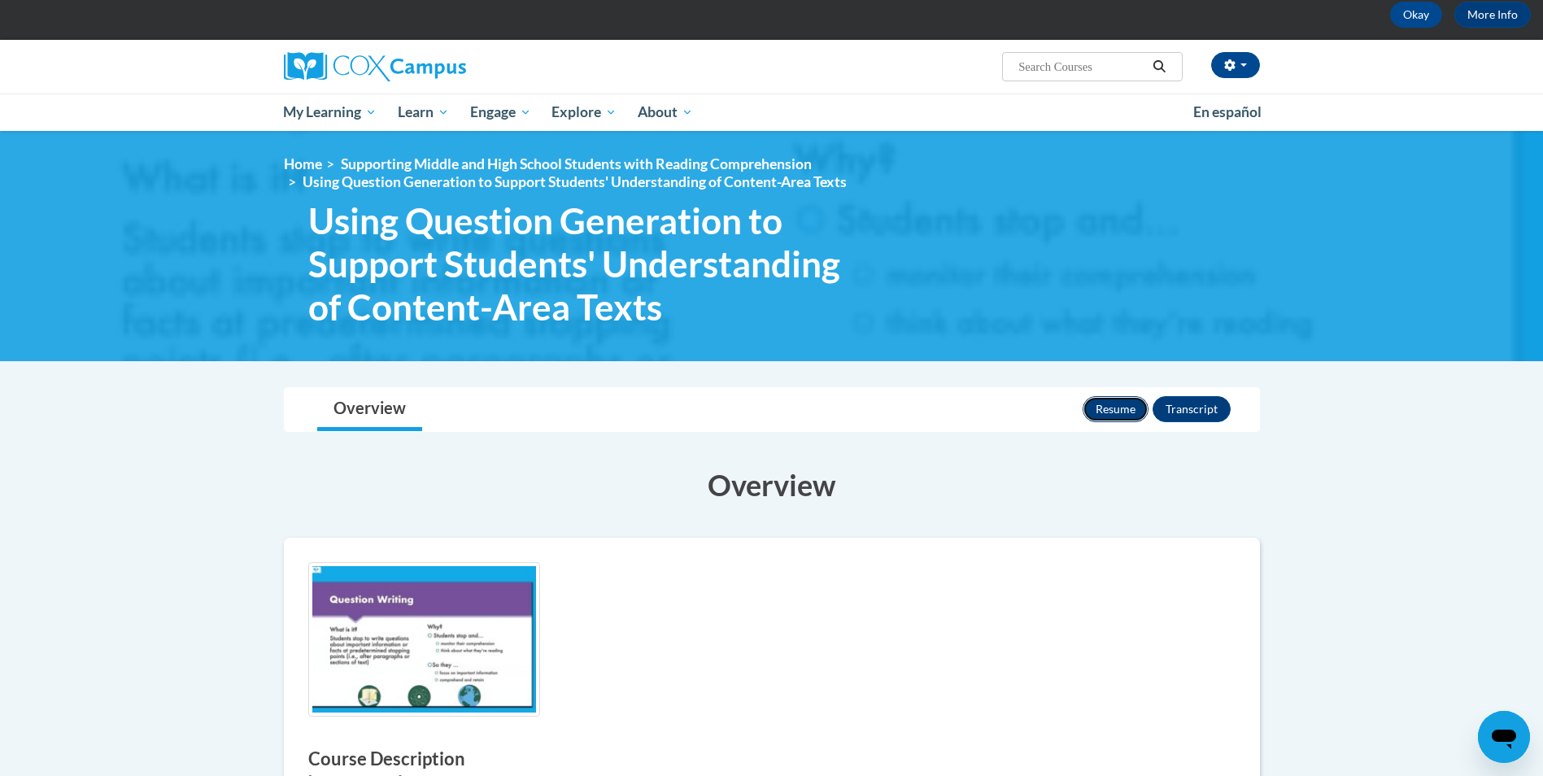
click at [1105, 408] on button "Resume" at bounding box center [1116, 409] width 66 height 26
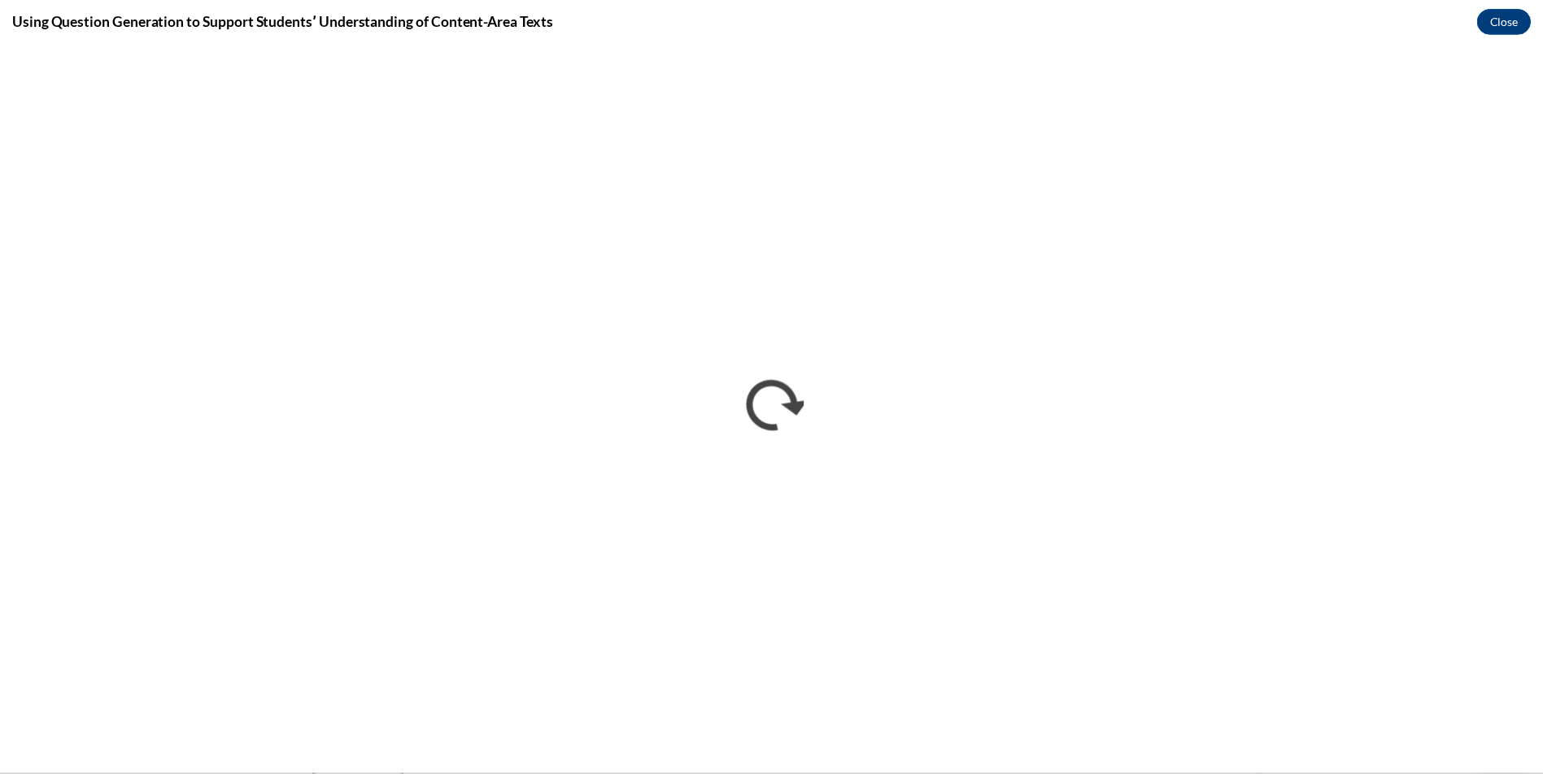
scroll to position [0, 0]
drag, startPoint x: 1518, startPoint y: 21, endPoint x: 1516, endPoint y: 31, distance: 9.9
click at [1517, 25] on button "Close" at bounding box center [1515, 19] width 54 height 26
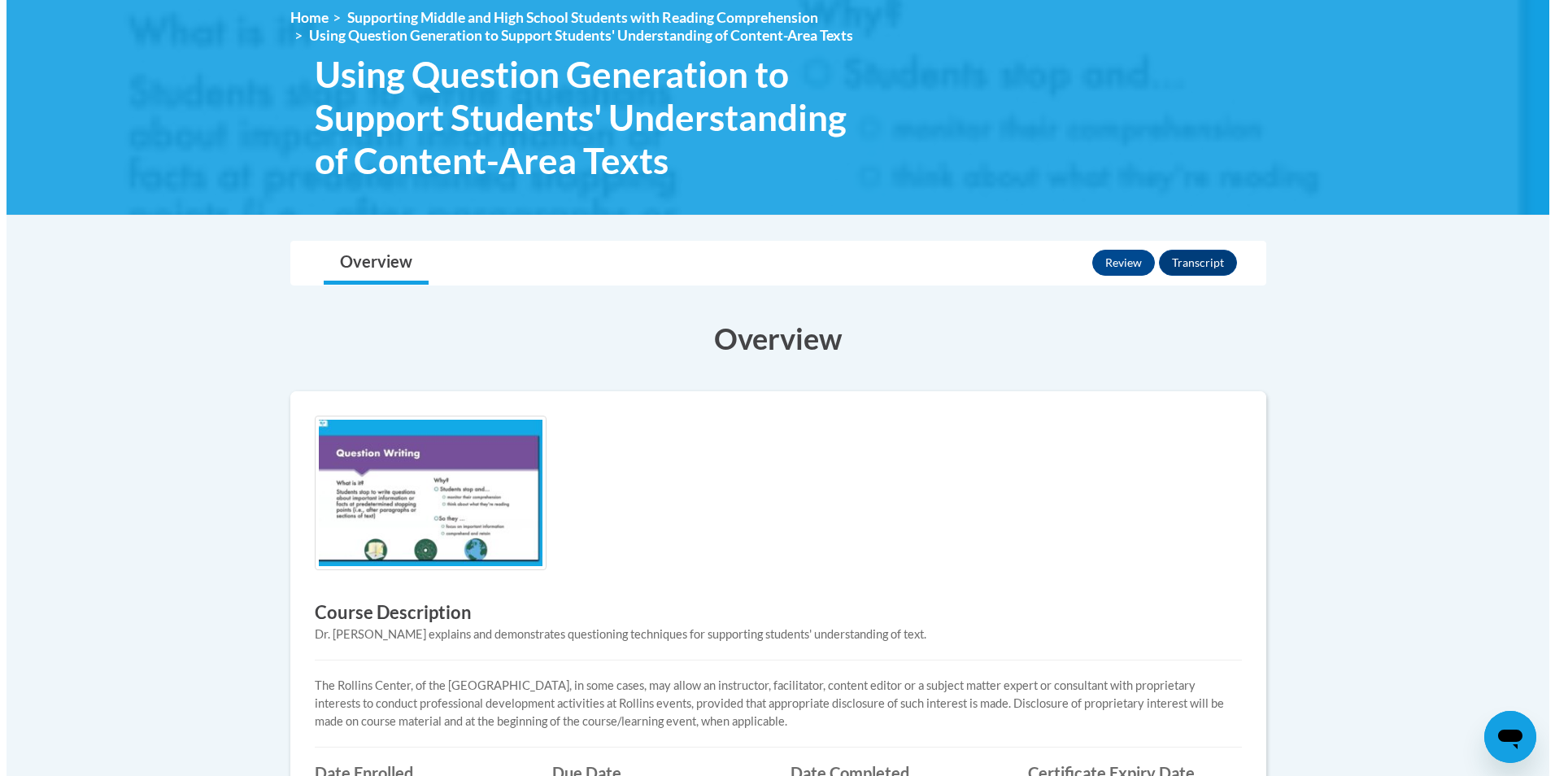
scroll to position [163, 0]
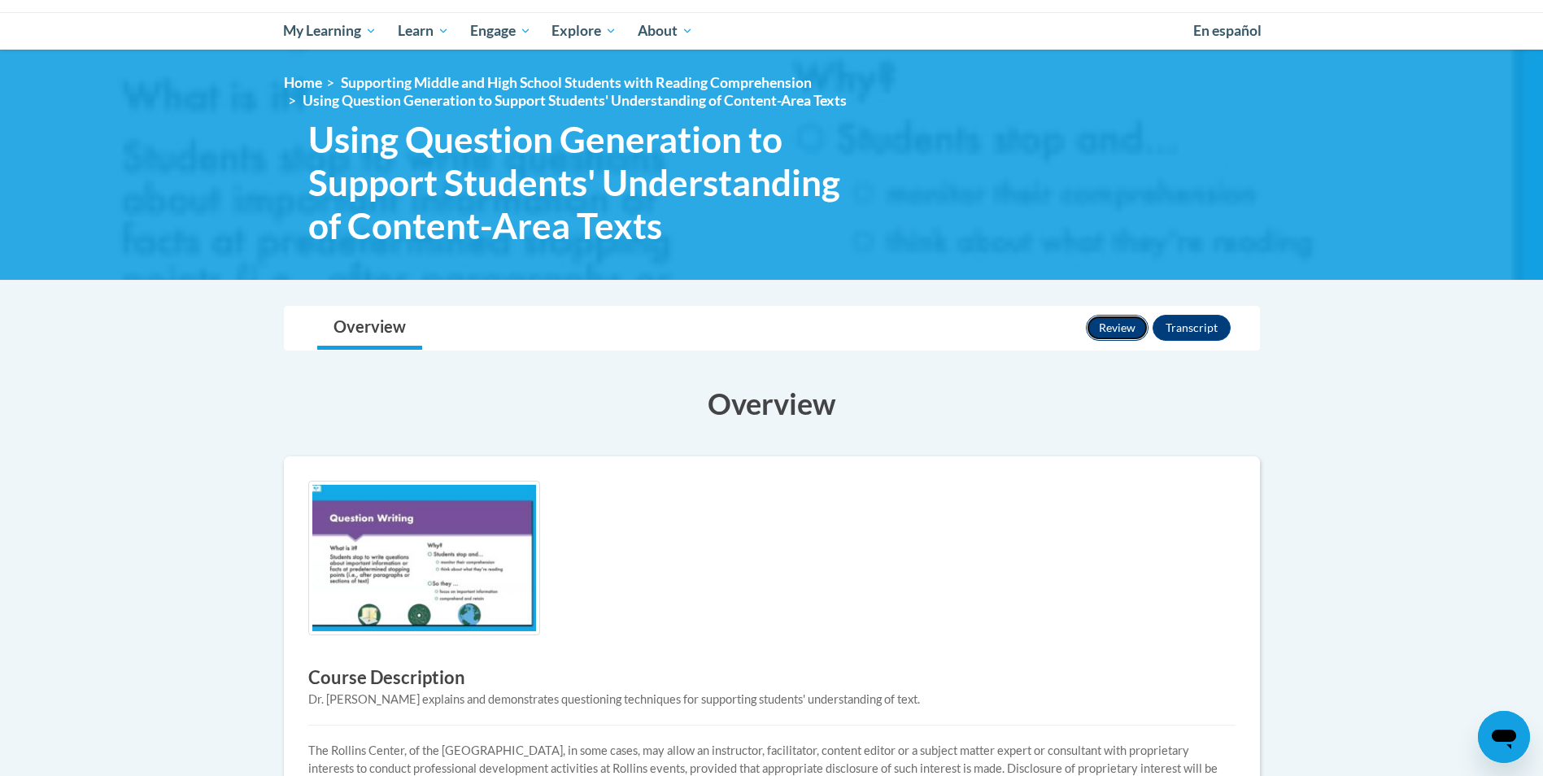
click at [1121, 330] on button "Review" at bounding box center [1117, 328] width 63 height 26
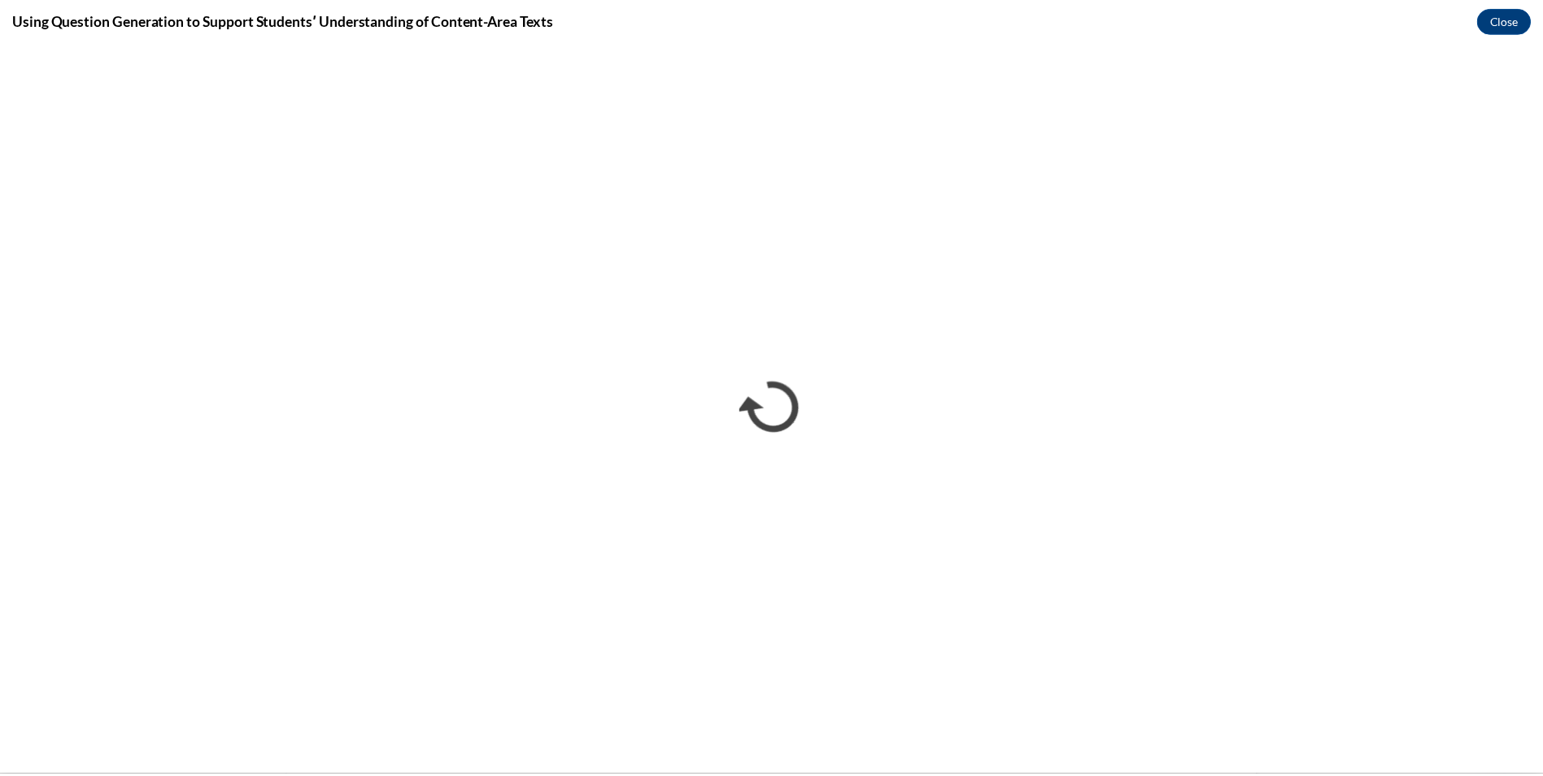
scroll to position [0, 0]
click at [1511, 14] on button "Close" at bounding box center [1515, 19] width 54 height 26
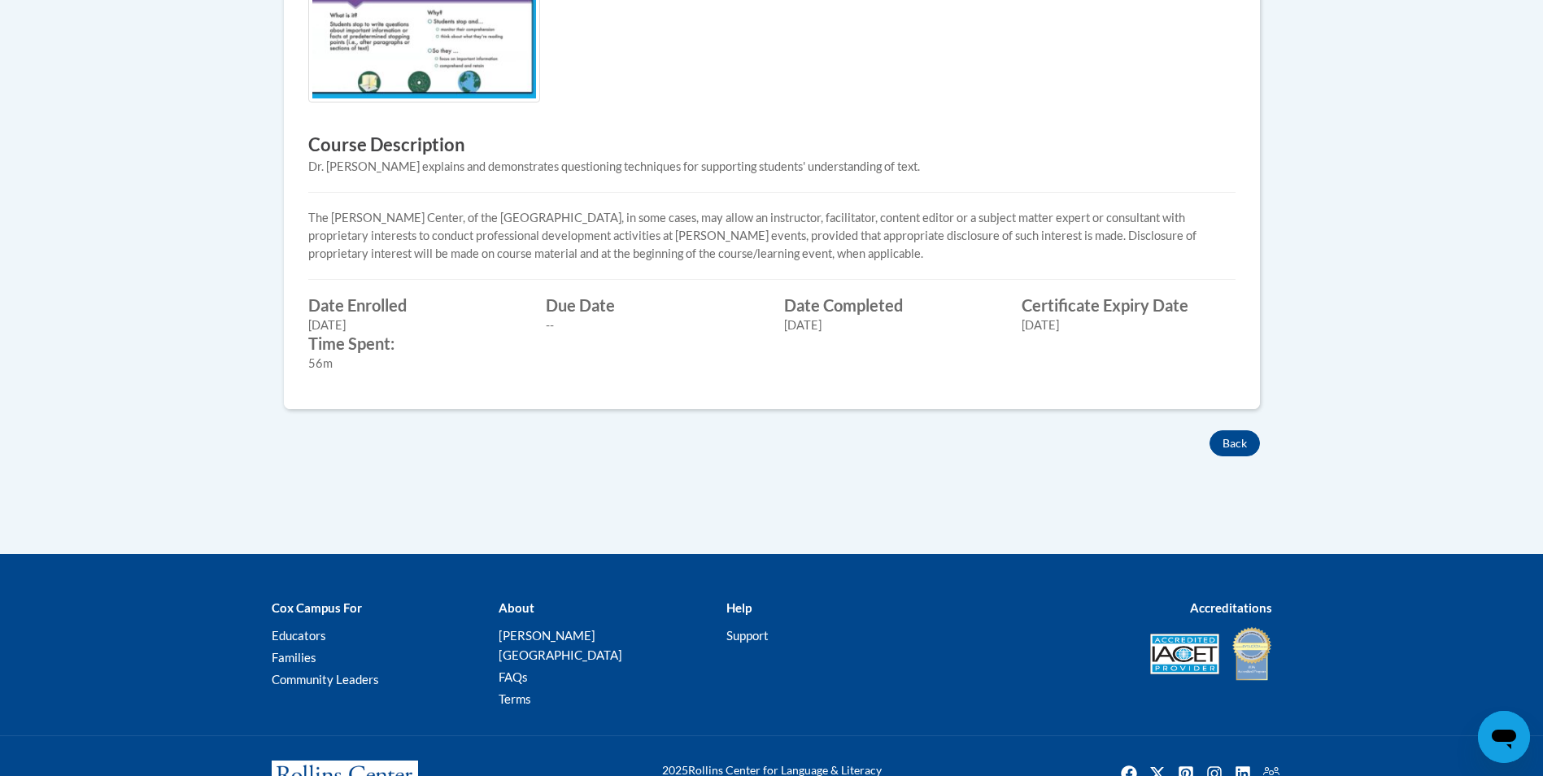
scroll to position [741, 0]
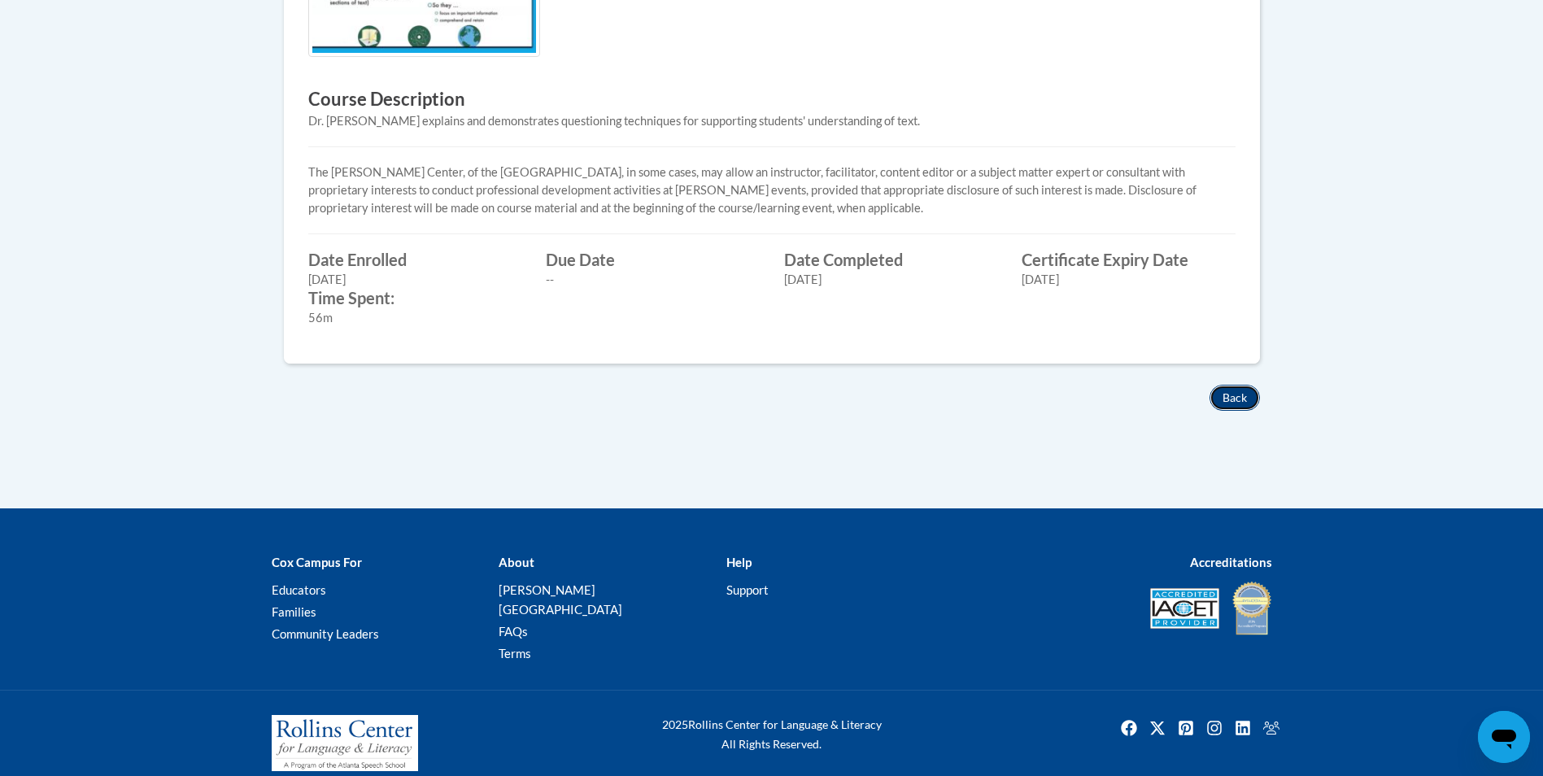
click at [1225, 403] on button "Back" at bounding box center [1234, 398] width 50 height 26
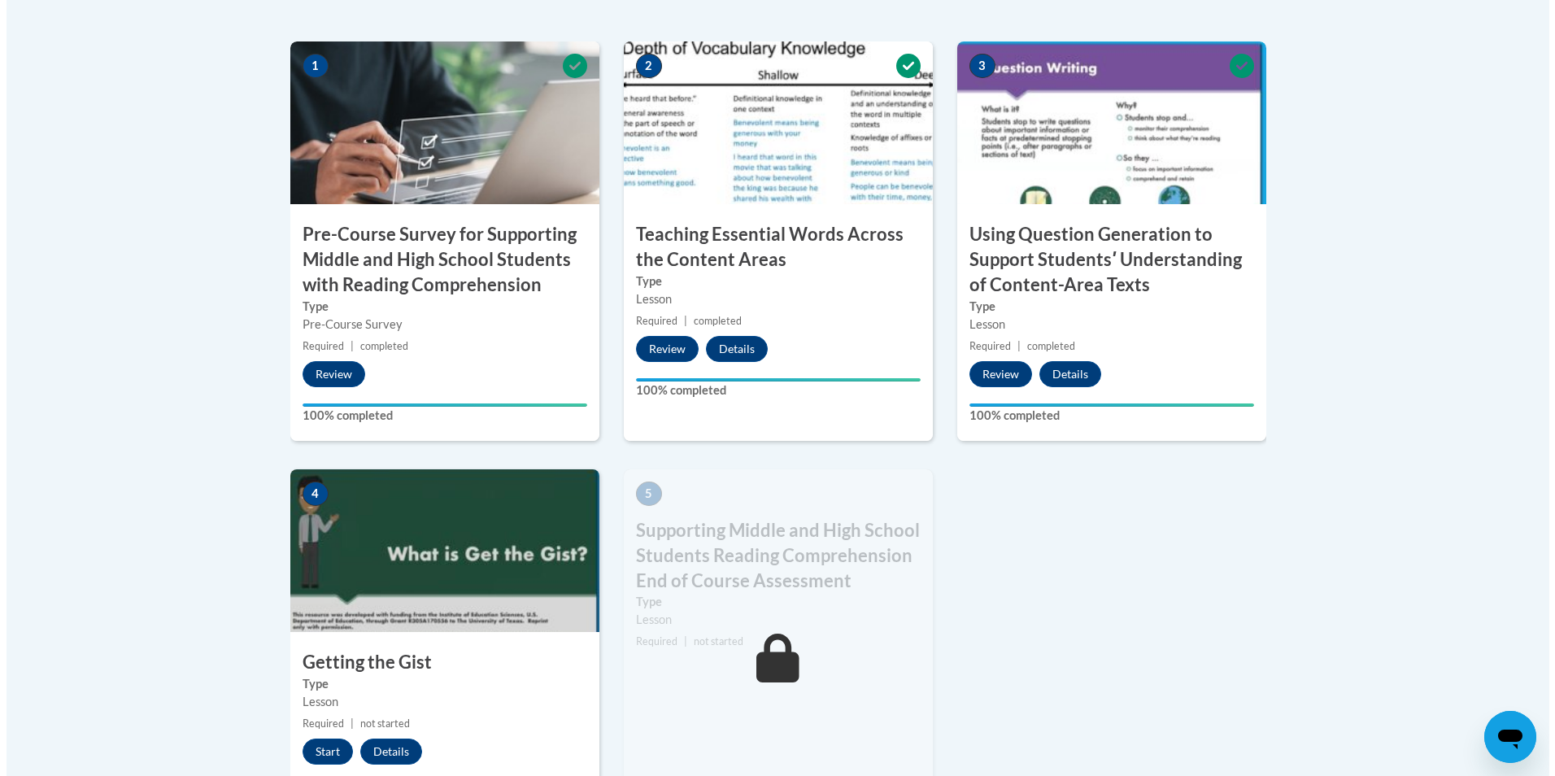
scroll to position [732, 0]
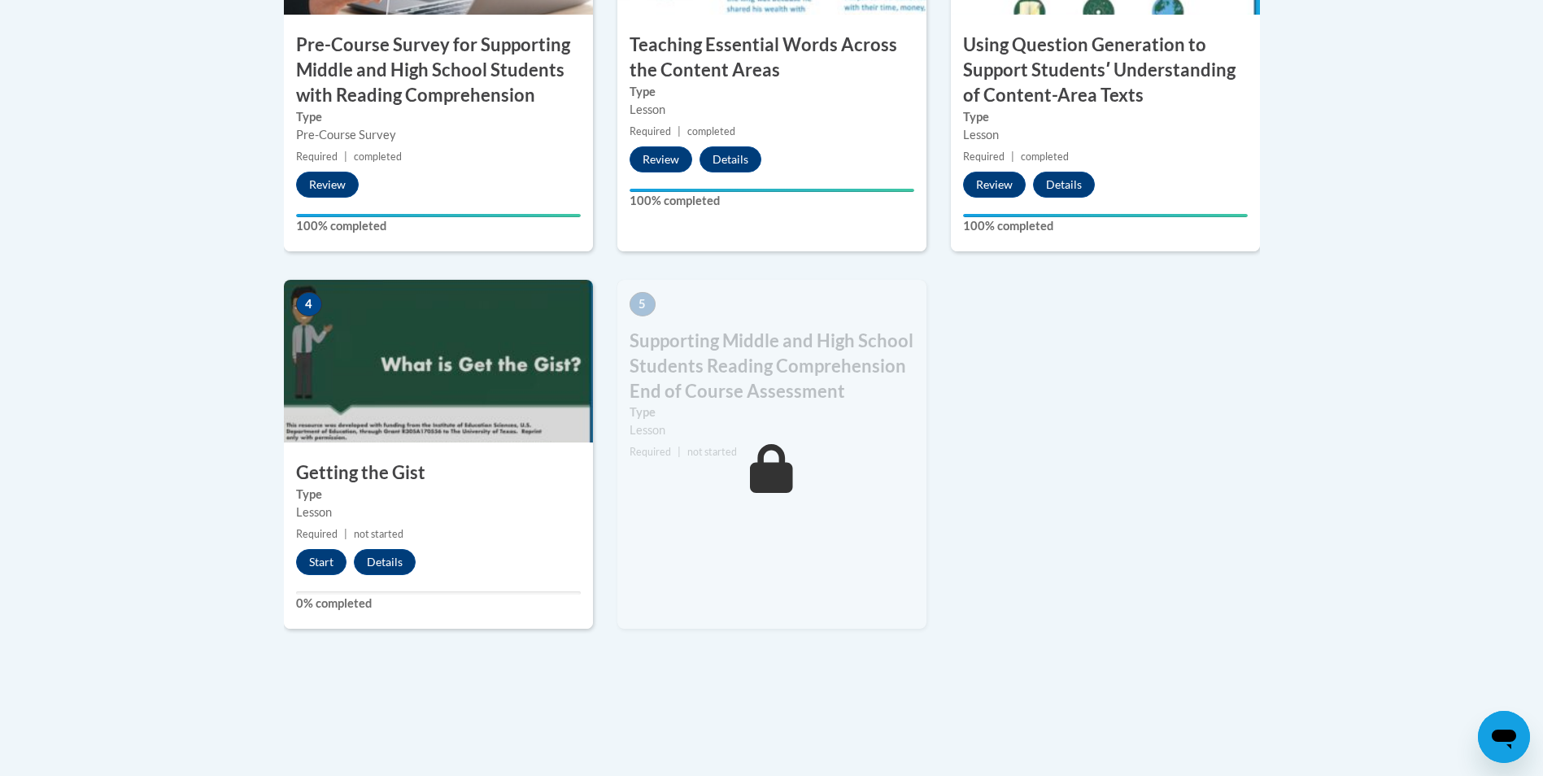
click at [369, 472] on h3 "Getting the Gist" at bounding box center [438, 472] width 309 height 25
click at [326, 558] on button "Start" at bounding box center [321, 562] width 50 height 26
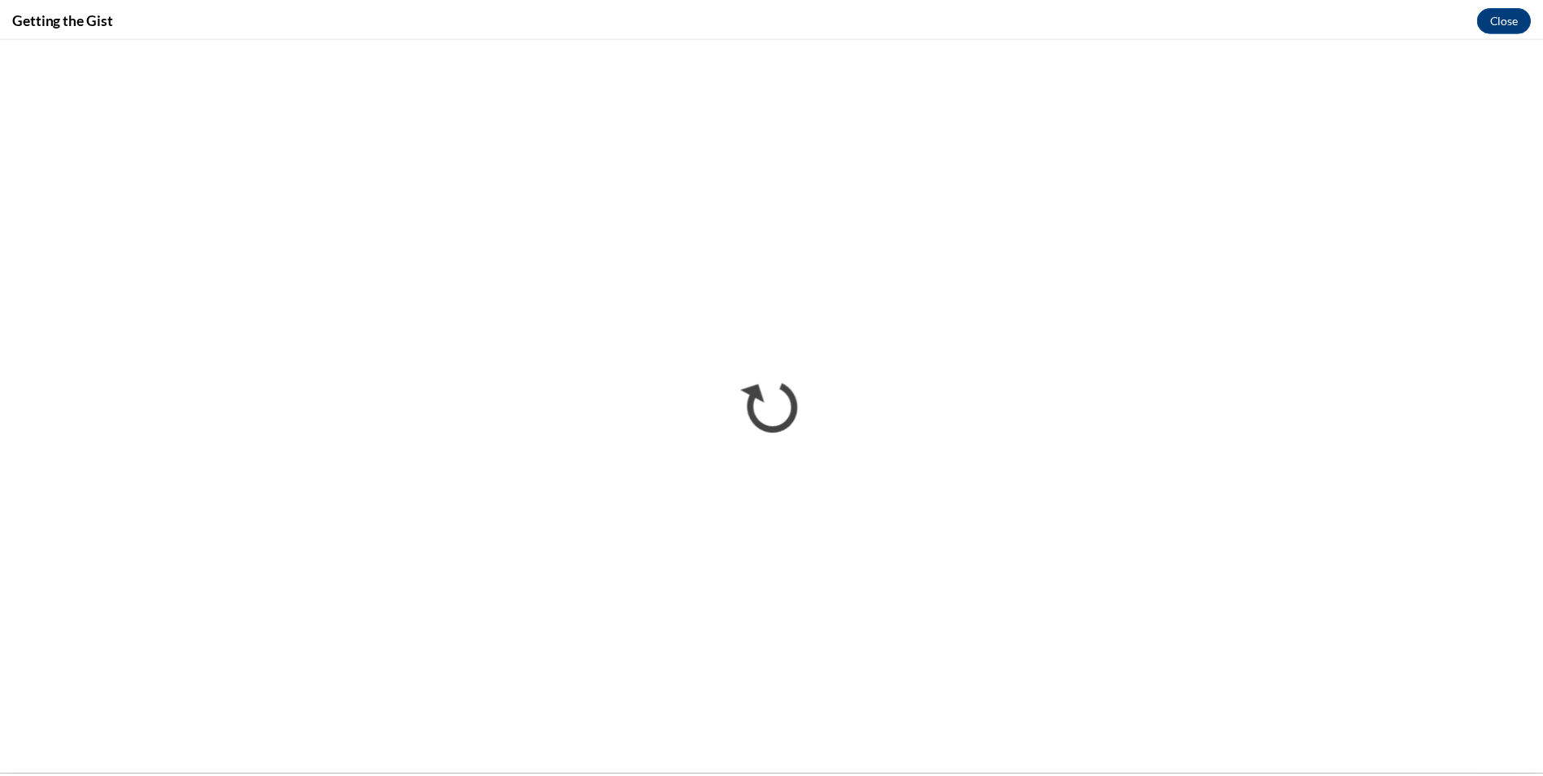
scroll to position [0, 0]
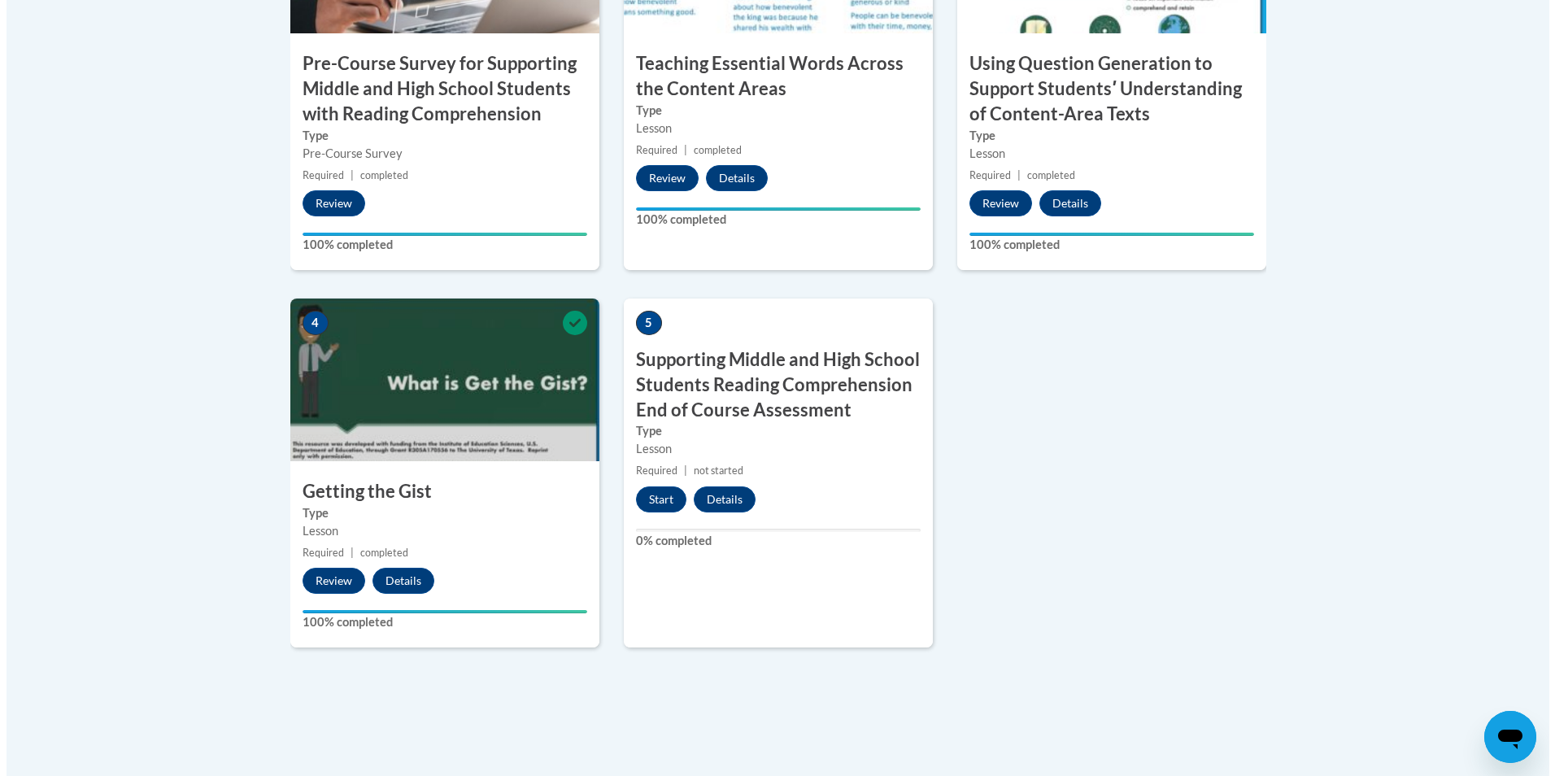
scroll to position [732, 0]
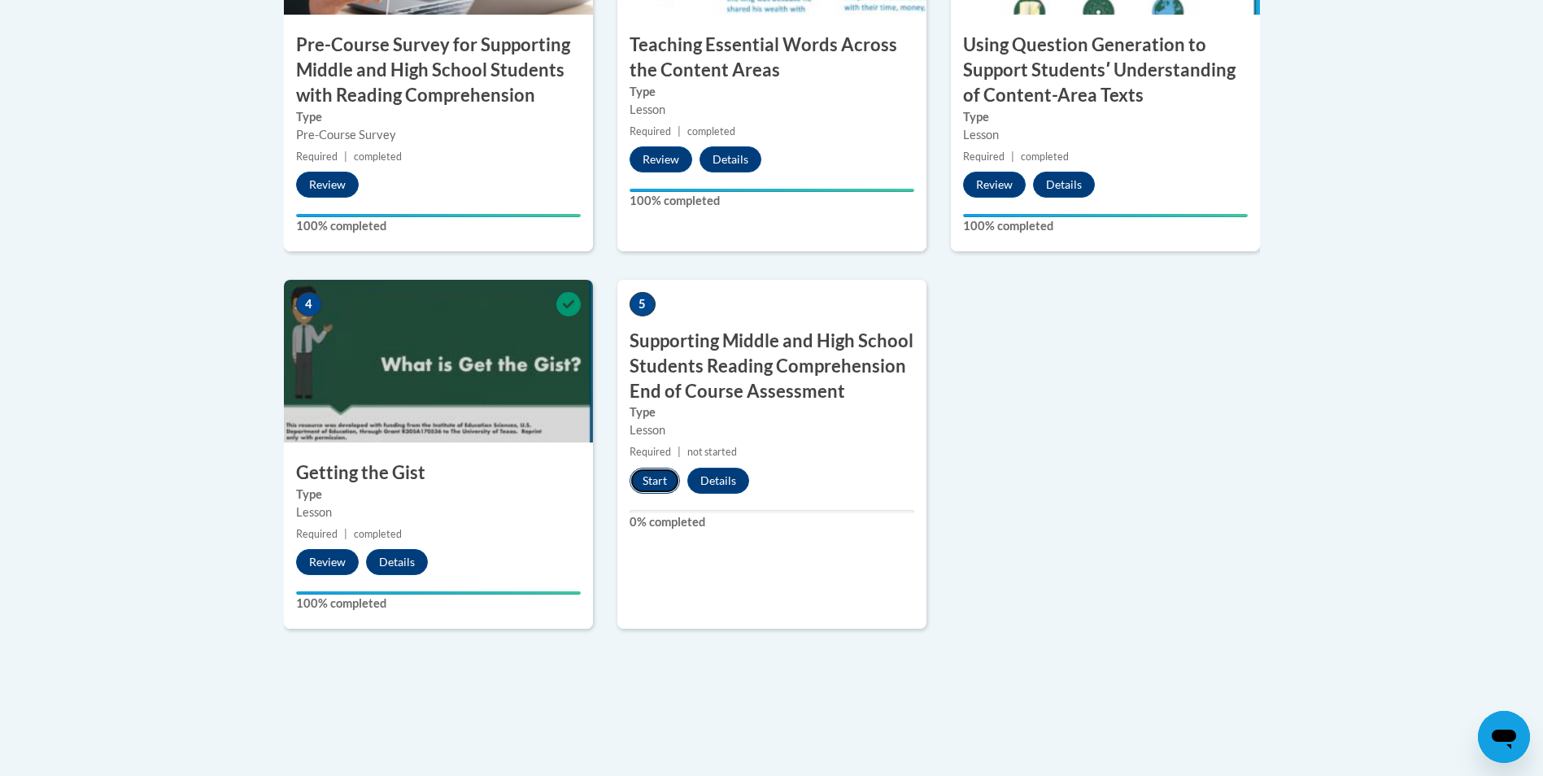
click at [656, 483] on button "Start" at bounding box center [655, 481] width 50 height 26
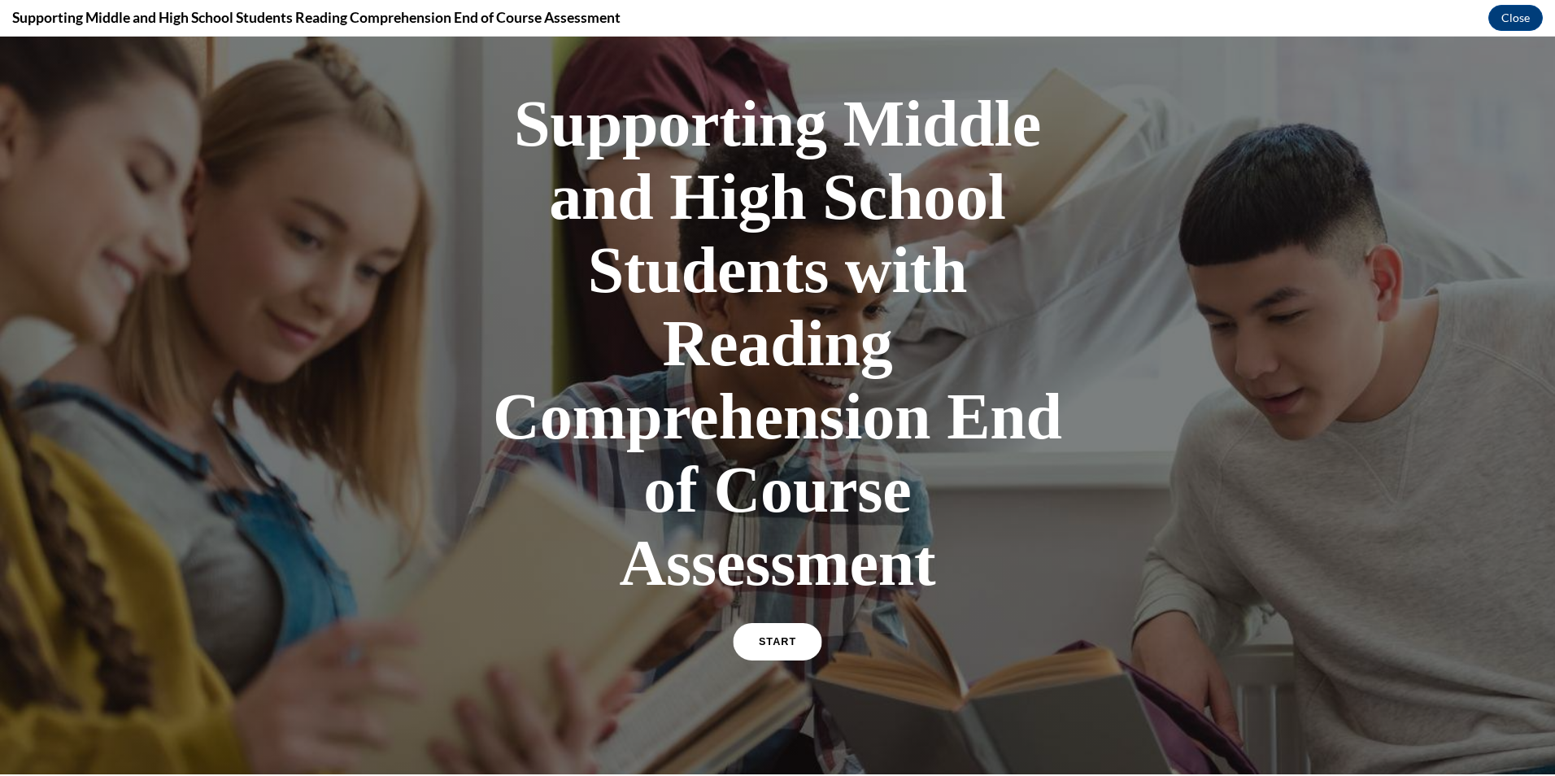
scroll to position [244, 0]
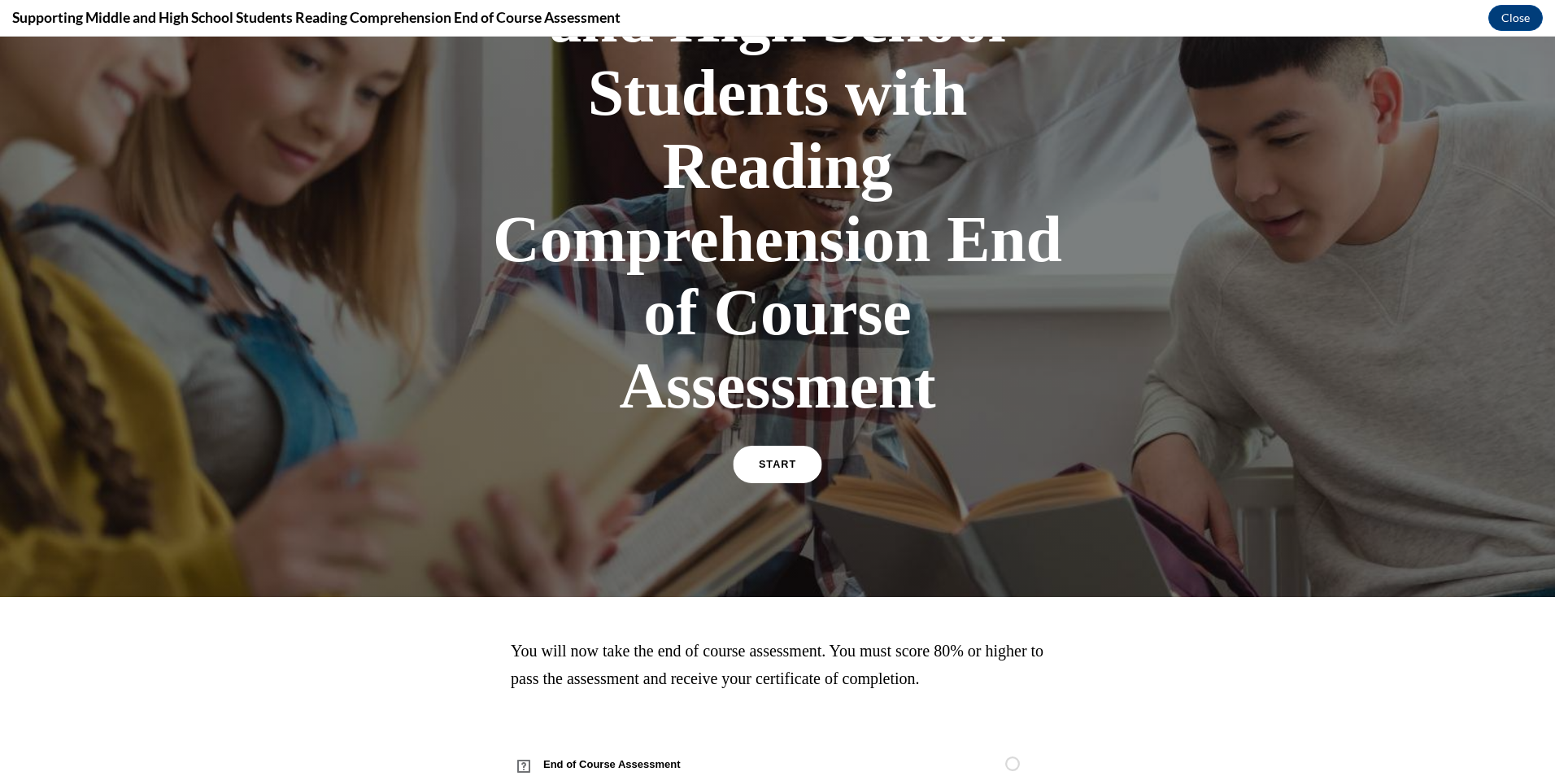
click at [768, 478] on link "START" at bounding box center [777, 464] width 89 height 37
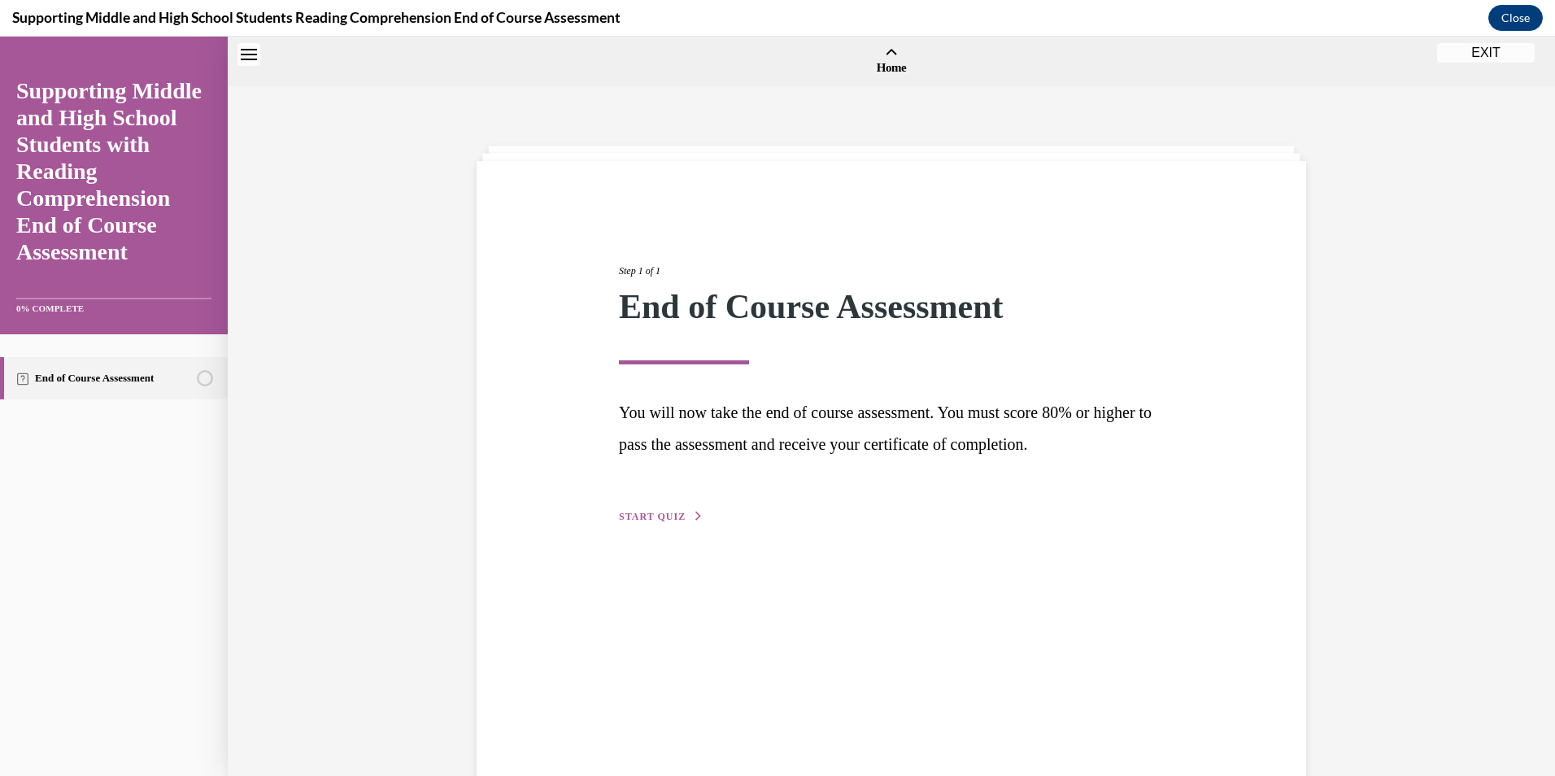
scroll to position [50, 0]
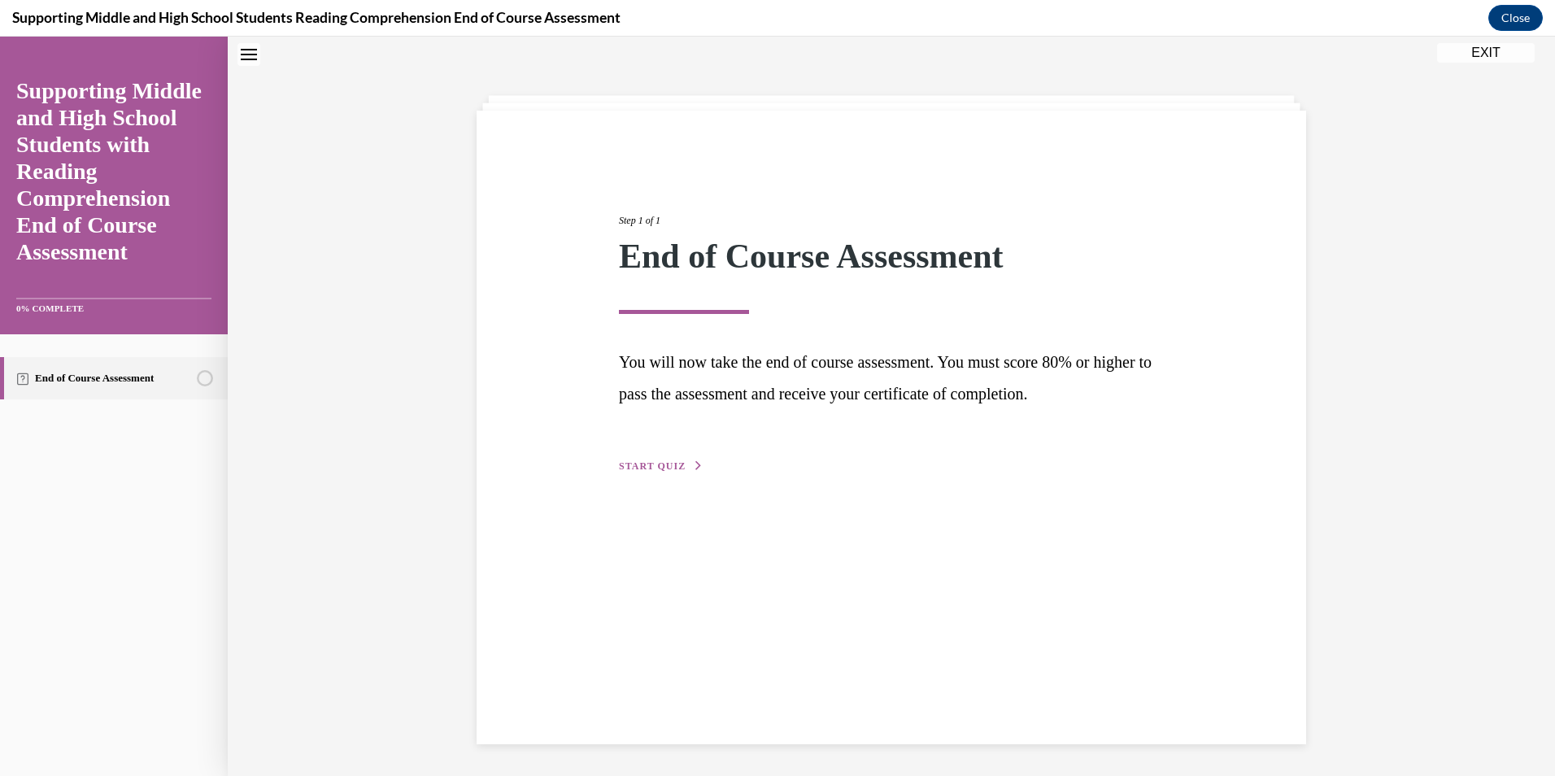
click at [647, 461] on span "START QUIZ" at bounding box center [652, 465] width 67 height 11
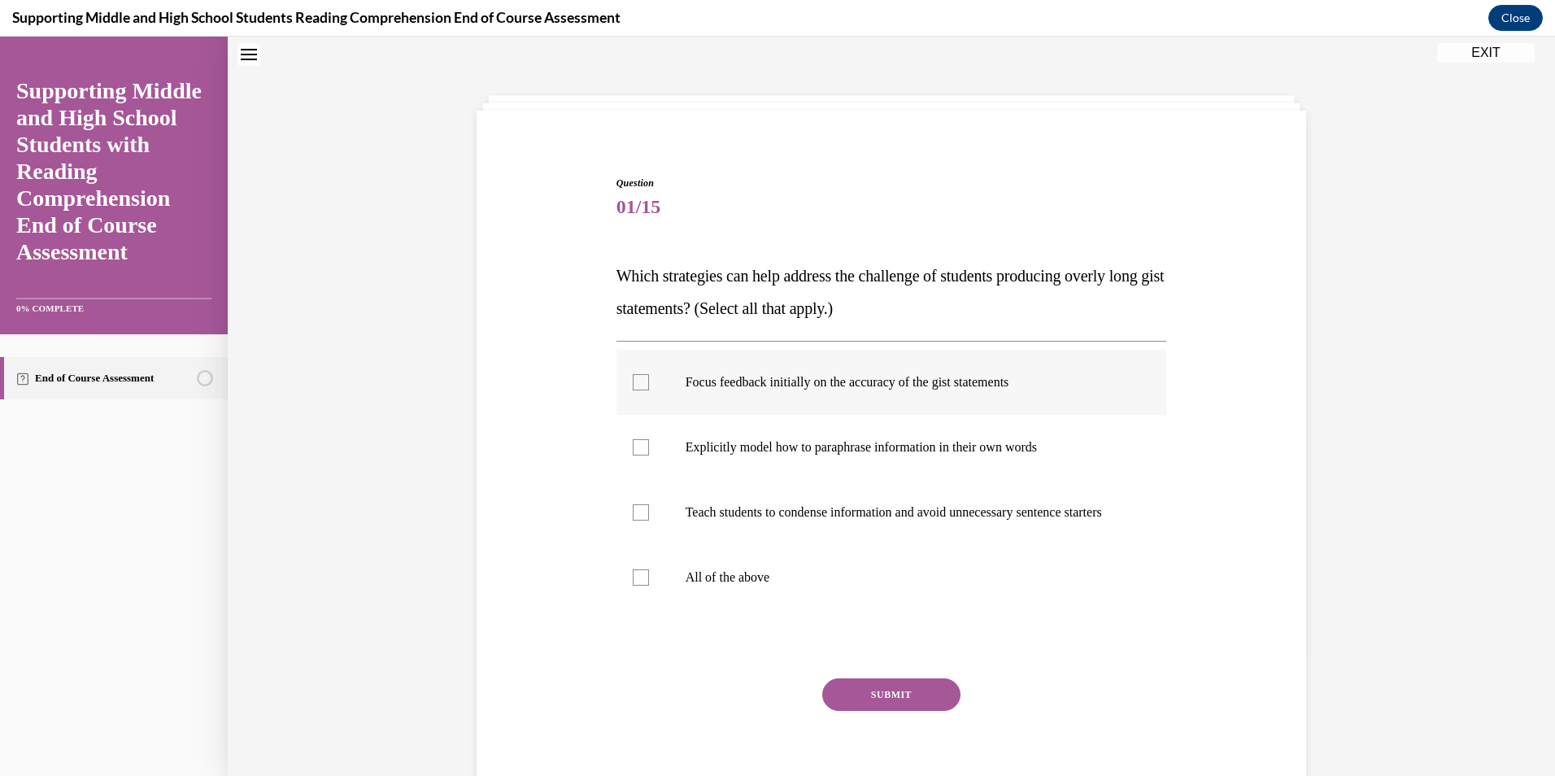
click at [633, 385] on div at bounding box center [641, 382] width 16 height 16
click at [633, 385] on input "Focus feedback initially on the accuracy of the gist statements" at bounding box center [641, 382] width 16 height 16
checkbox input "true"
click at [633, 453] on div at bounding box center [641, 447] width 16 height 16
click at [633, 453] on input "Explicitly model how to paraphrase information in their own words" at bounding box center [641, 447] width 16 height 16
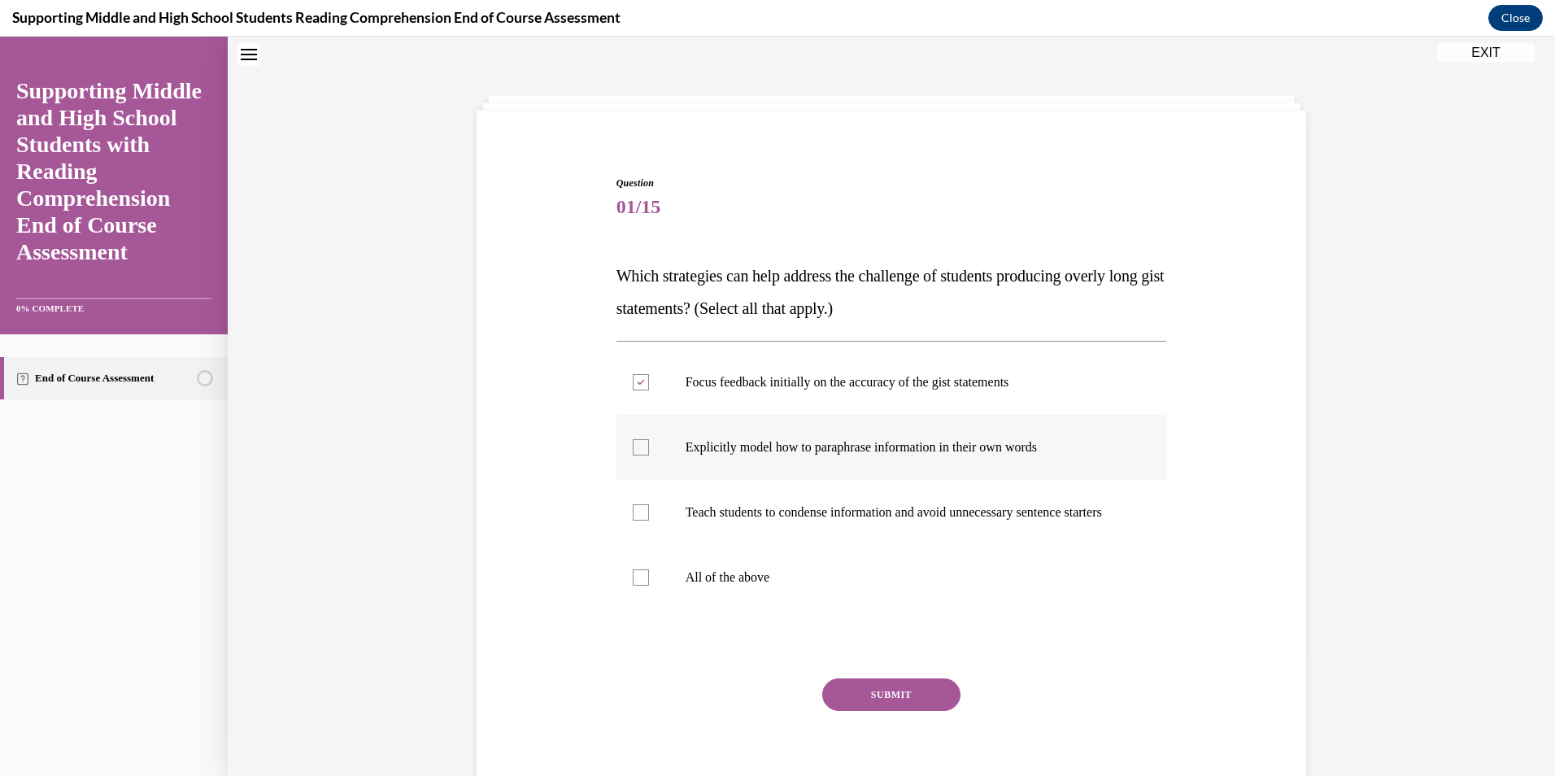
checkbox input "true"
click at [631, 603] on label "All of the above" at bounding box center [892, 577] width 551 height 65
click at [633, 586] on input "All of the above" at bounding box center [641, 577] width 16 height 16
checkbox input "true"
click at [643, 517] on label "Teach students to condense information and avoid unnecessary sentence starters" at bounding box center [892, 512] width 551 height 65
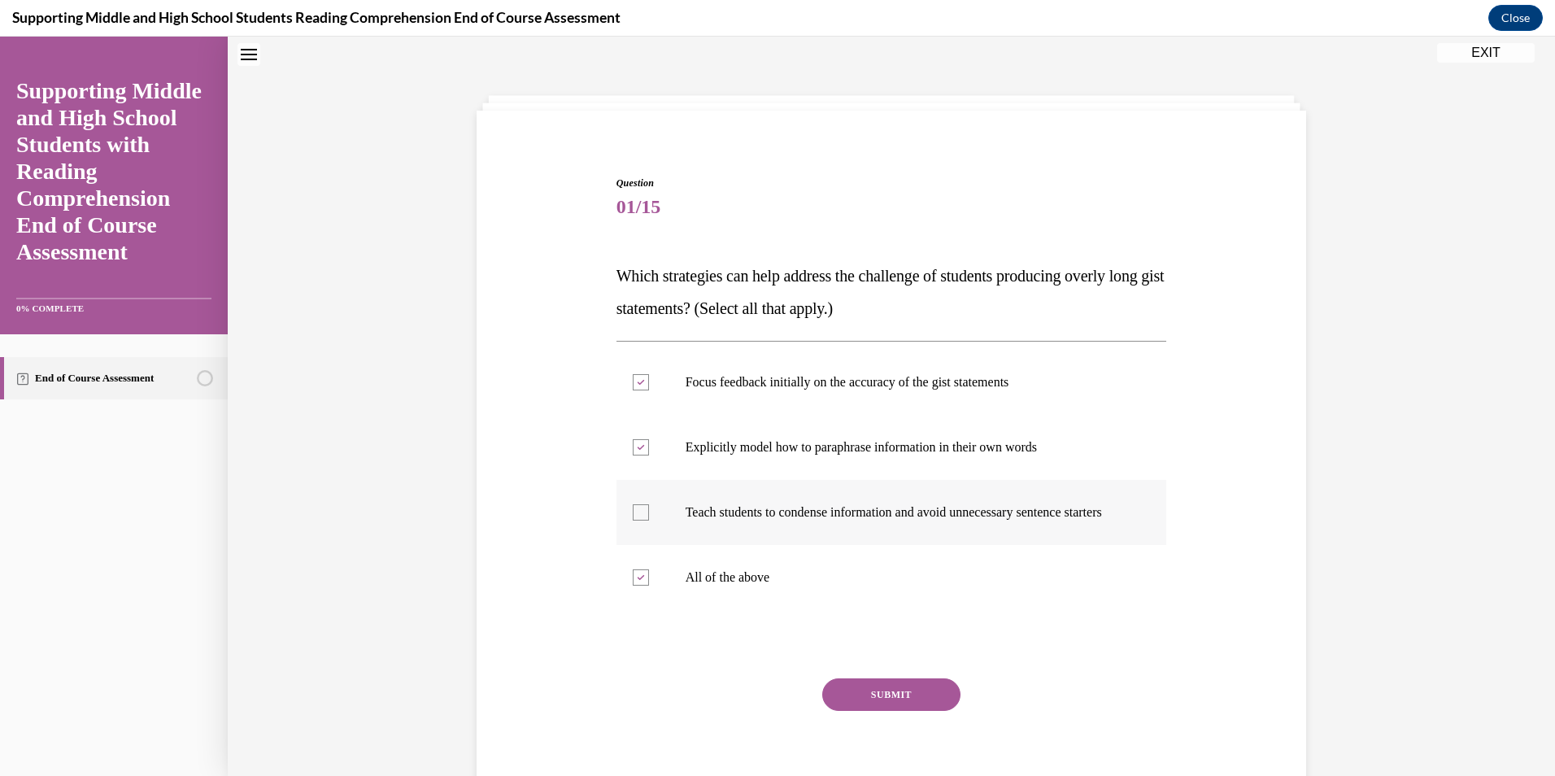
click at [643, 517] on input "Teach students to condense information and avoid unnecessary sentence starters" at bounding box center [641, 512] width 16 height 16
checkbox input "true"
click at [637, 388] on div at bounding box center [641, 382] width 16 height 16
click at [637, 388] on input "Focus feedback initially on the accuracy of the gist statements" at bounding box center [641, 382] width 16 height 16
checkbox input "false"
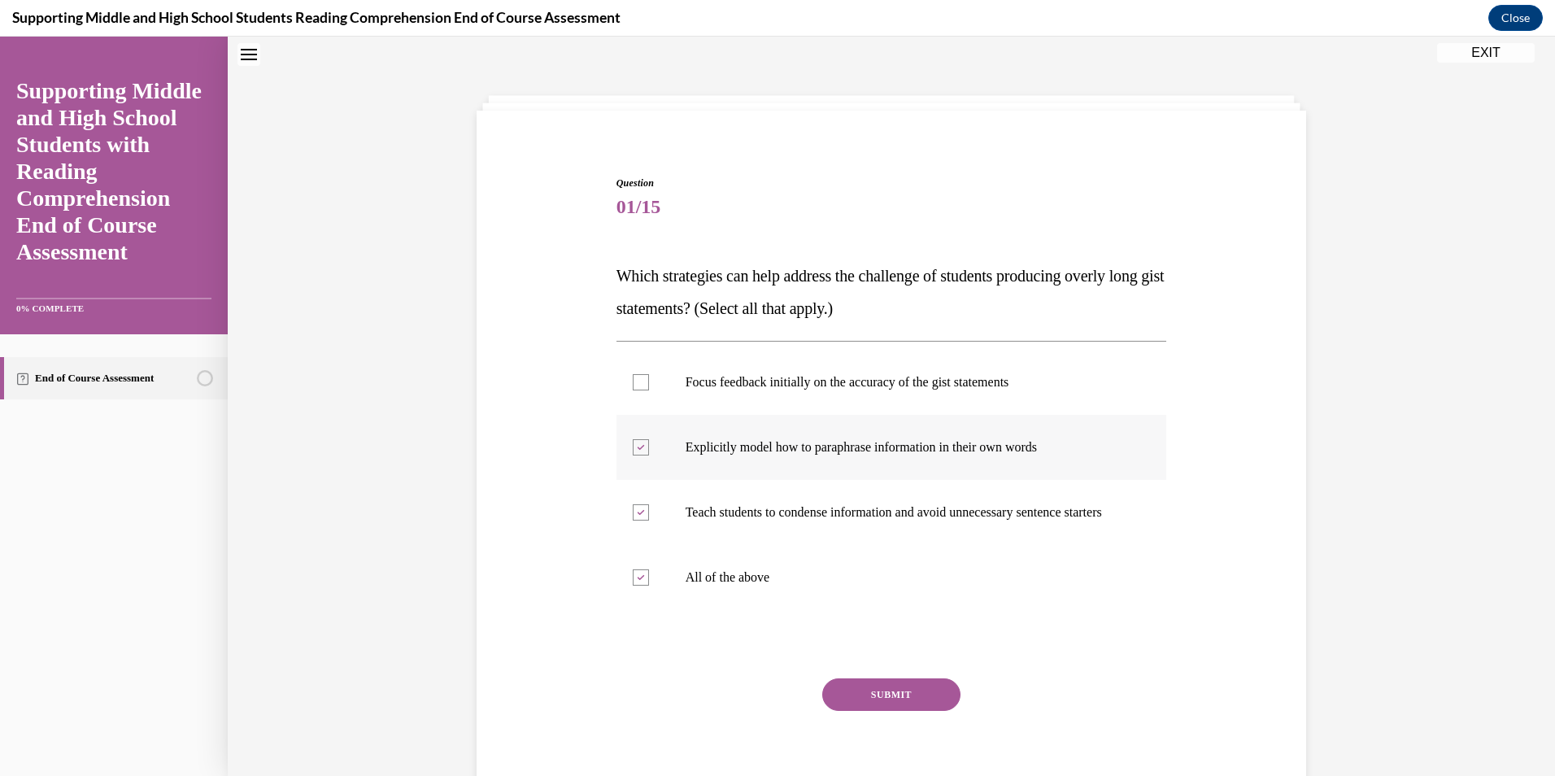
click at [637, 450] on icon at bounding box center [640, 448] width 7 height 6
click at [633, 450] on input "Explicitly model how to paraphrase information in their own words" at bounding box center [641, 447] width 16 height 16
checkbox input "false"
click at [635, 521] on div at bounding box center [641, 512] width 16 height 16
click at [635, 521] on input "Teach students to condense information and avoid unnecessary sentence starters" at bounding box center [641, 512] width 16 height 16
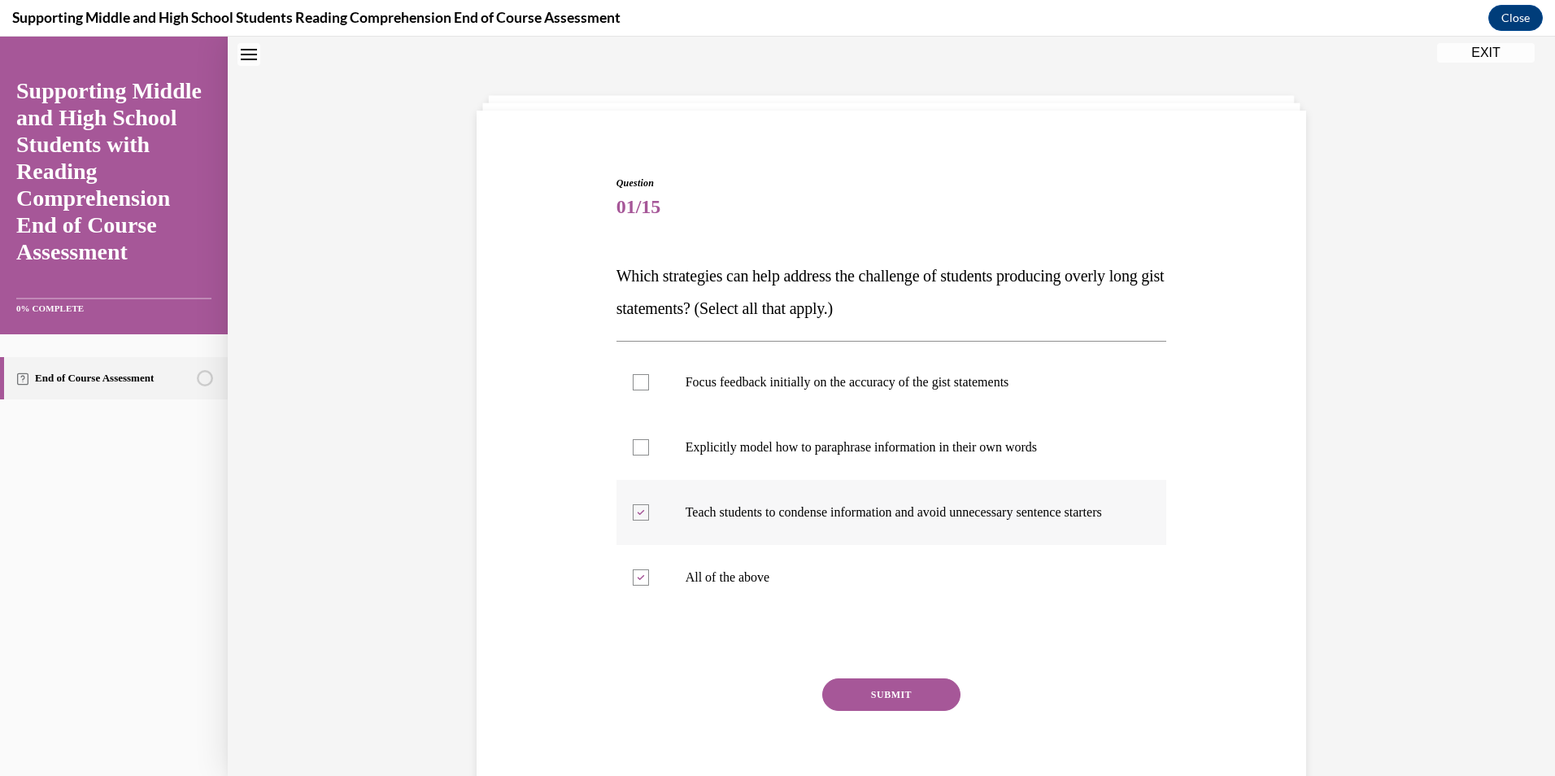
checkbox input "false"
click at [890, 710] on button "SUBMIT" at bounding box center [891, 694] width 138 height 33
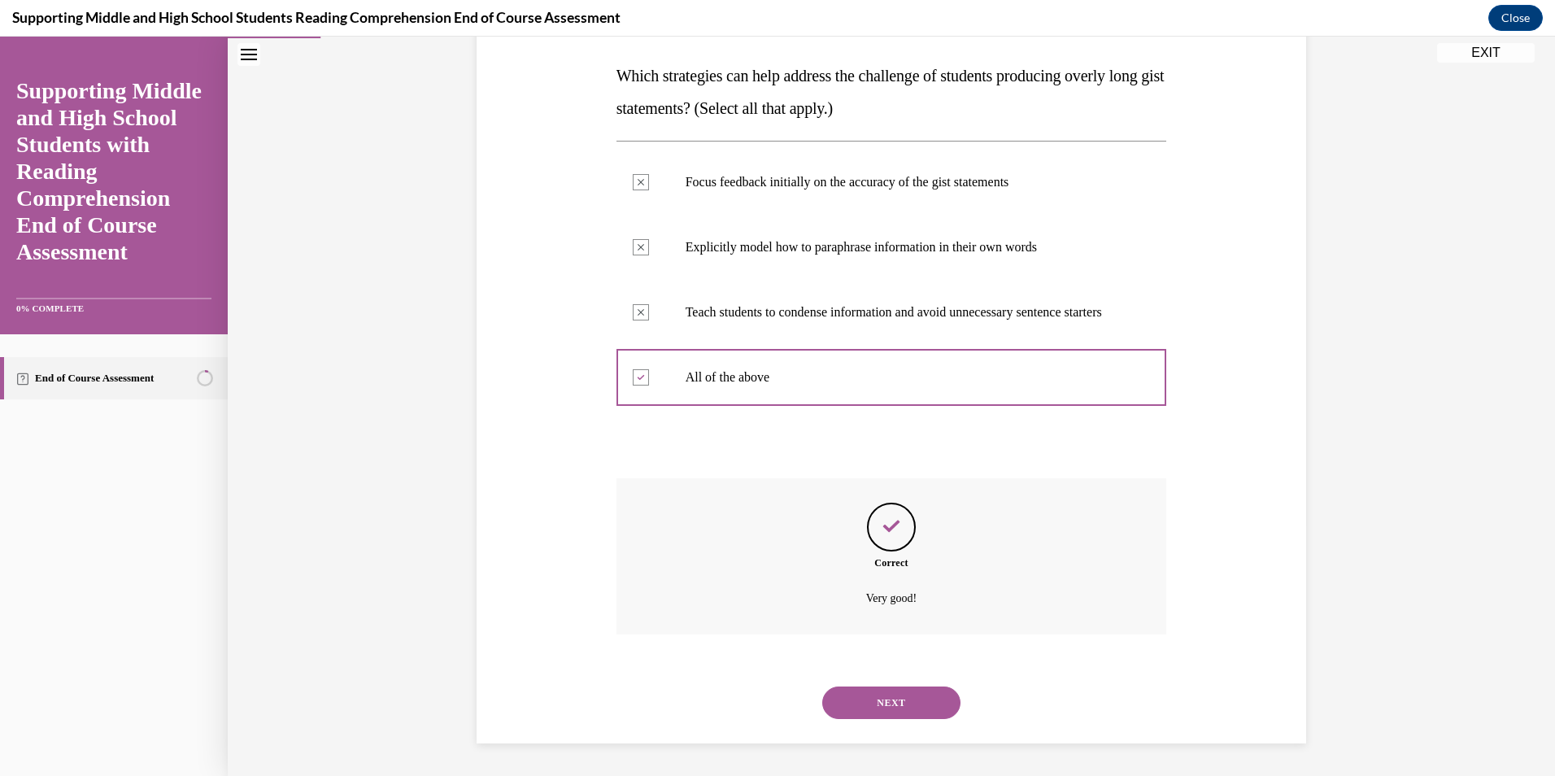
scroll to position [267, 0]
click at [900, 701] on button "NEXT" at bounding box center [891, 702] width 138 height 33
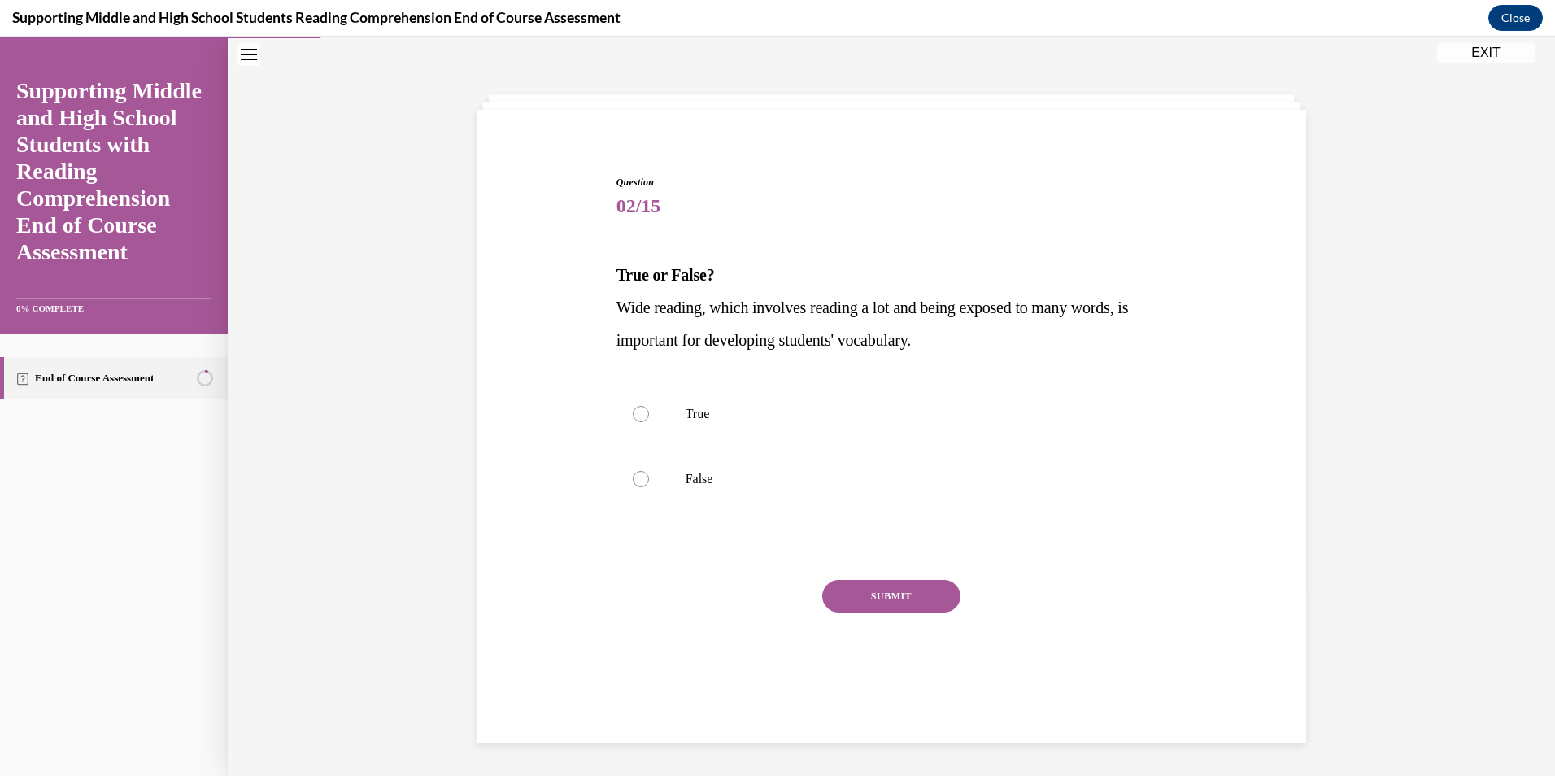
scroll to position [51, 0]
click at [633, 477] on div at bounding box center [641, 479] width 16 height 16
click at [633, 477] on input "False" at bounding box center [641, 479] width 16 height 16
radio input "true"
click at [883, 600] on button "SUBMIT" at bounding box center [891, 596] width 138 height 33
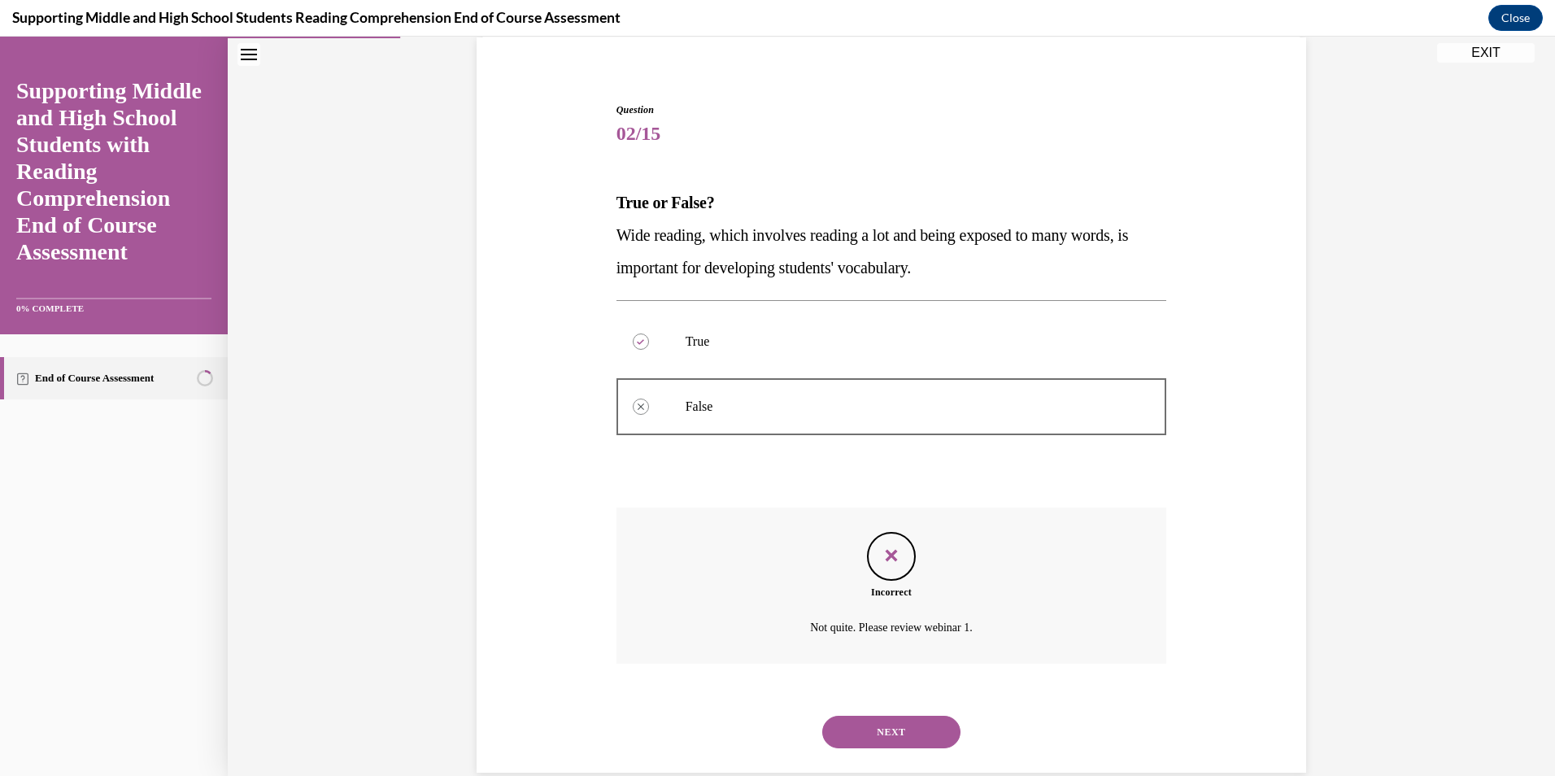
scroll to position [153, 0]
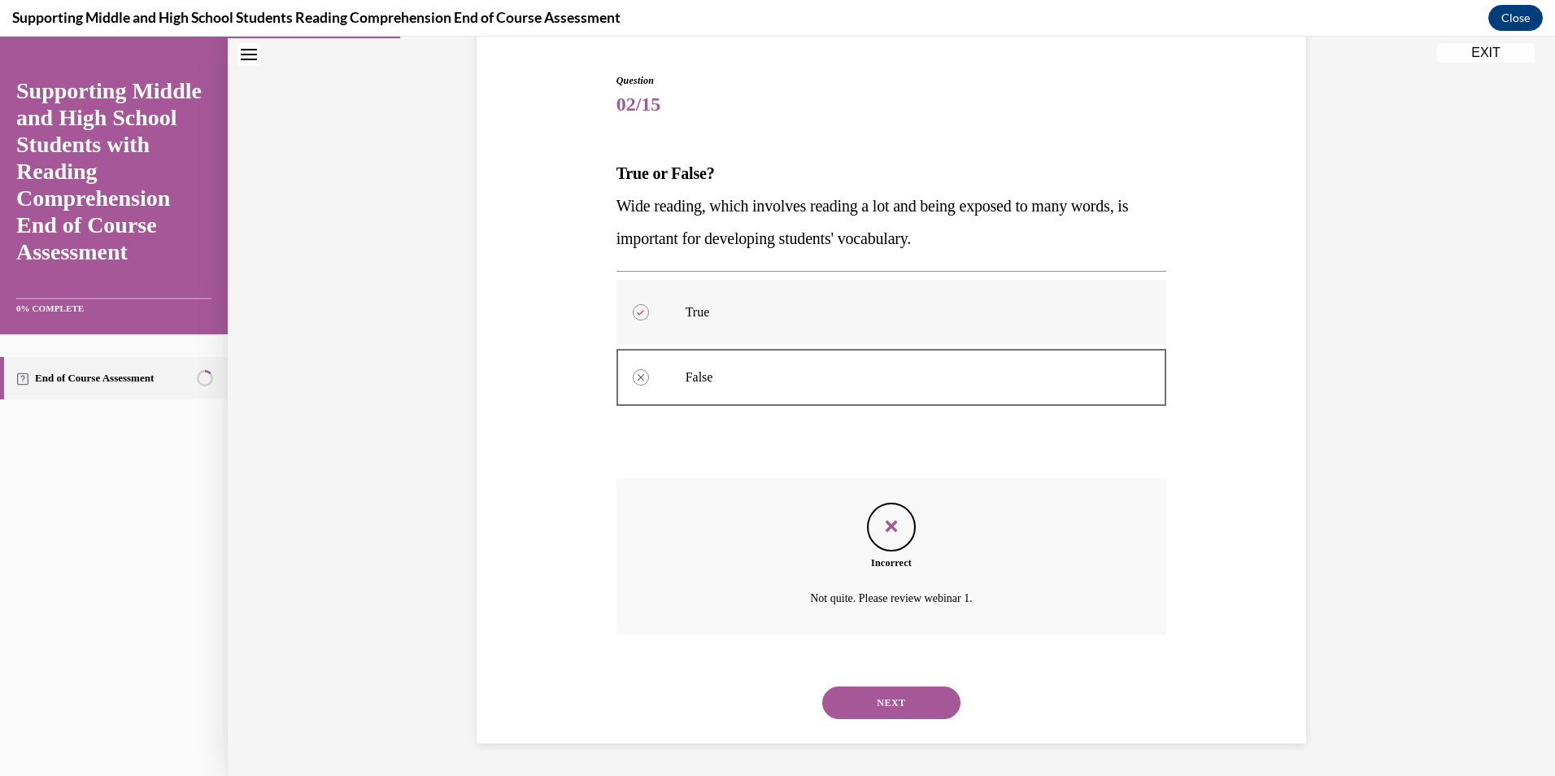
click at [637, 316] on div at bounding box center [641, 312] width 16 height 16
click at [916, 705] on button "NEXT" at bounding box center [891, 702] width 138 height 33
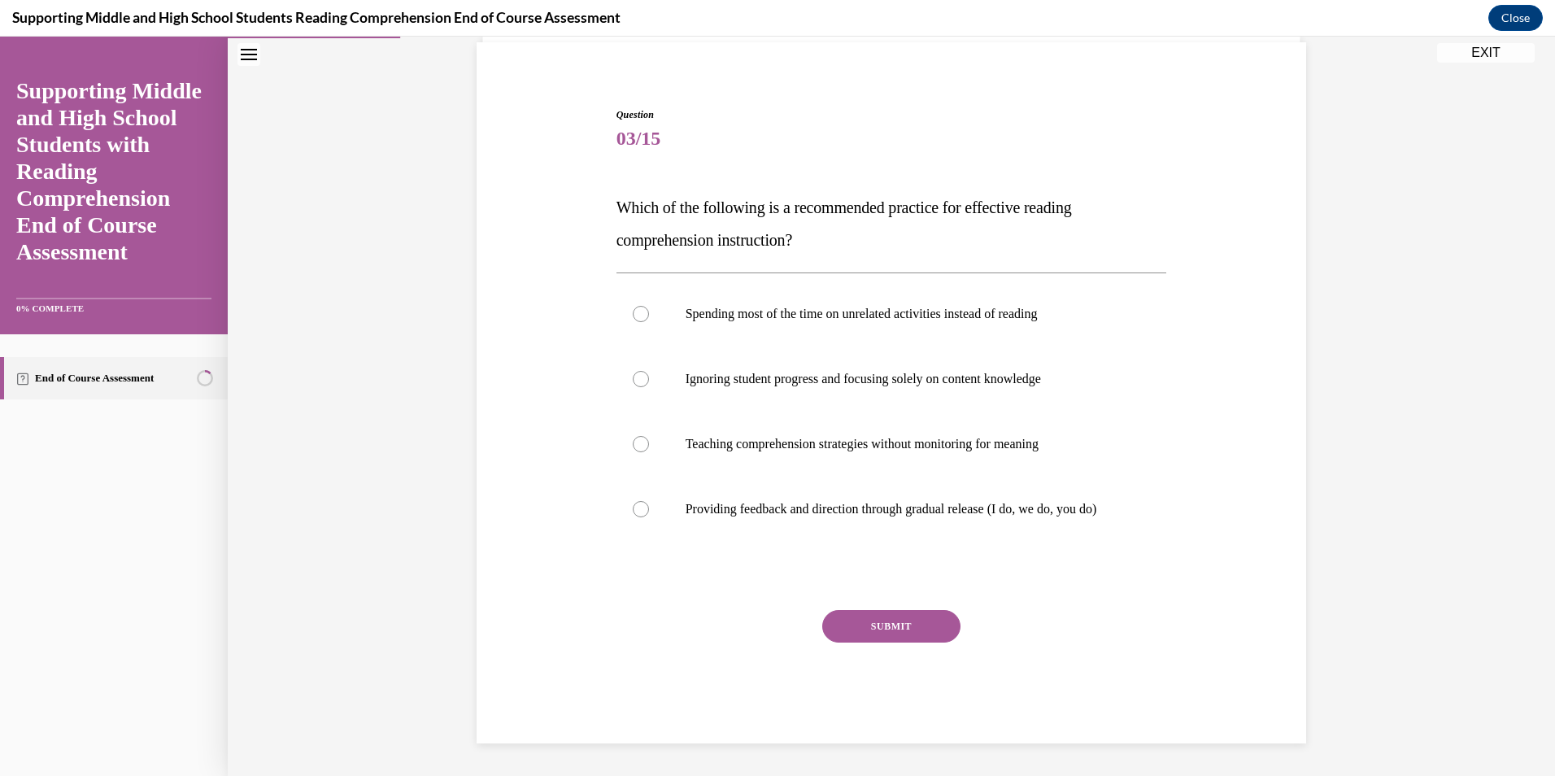
scroll to position [68, 0]
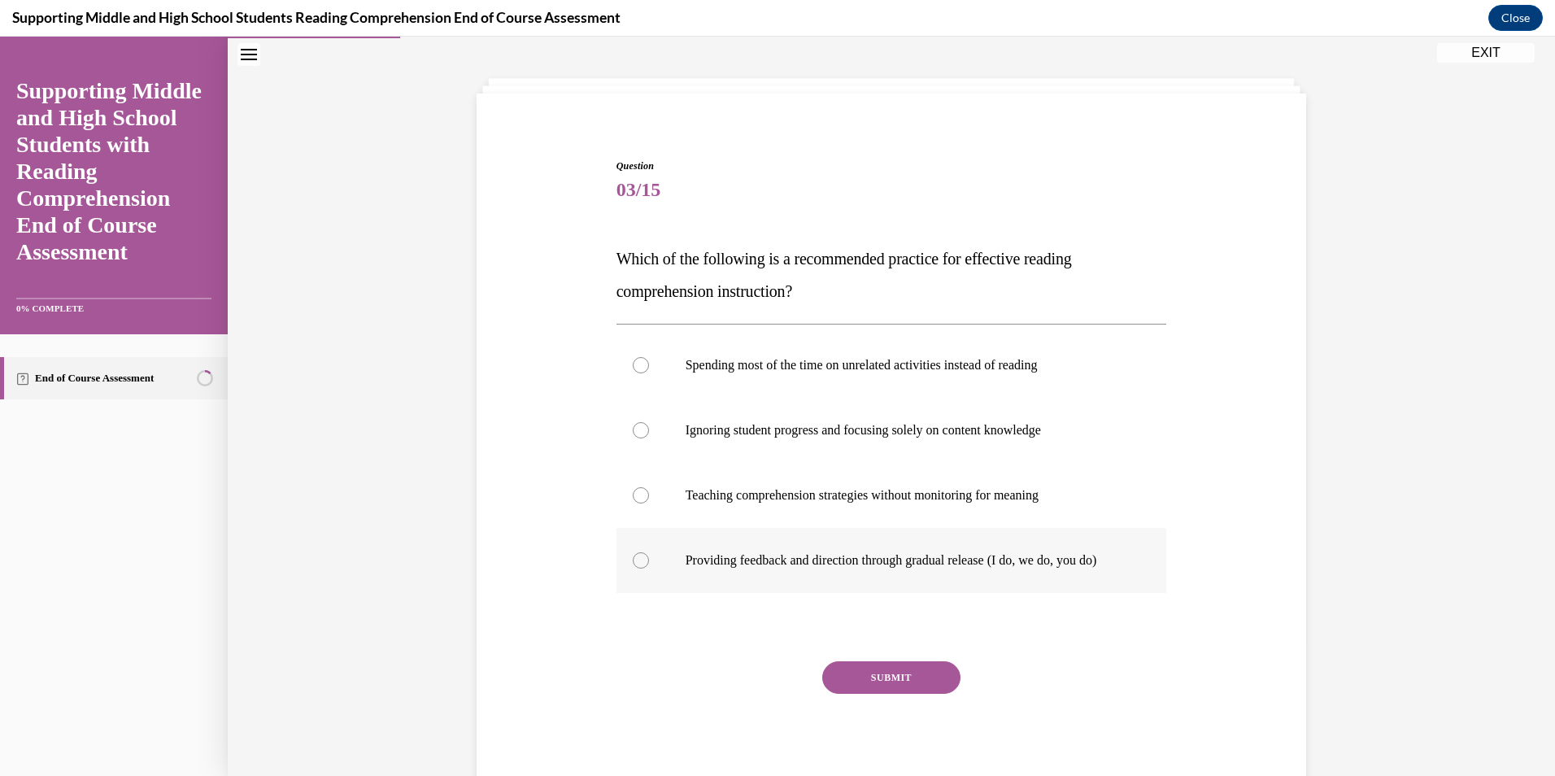
click at [634, 569] on div at bounding box center [641, 560] width 16 height 16
click at [634, 569] on input "Providing feedback and direction through gradual release (I do, we do, you do)" at bounding box center [641, 560] width 16 height 16
radio input "true"
click at [873, 687] on button "SUBMIT" at bounding box center [891, 677] width 138 height 33
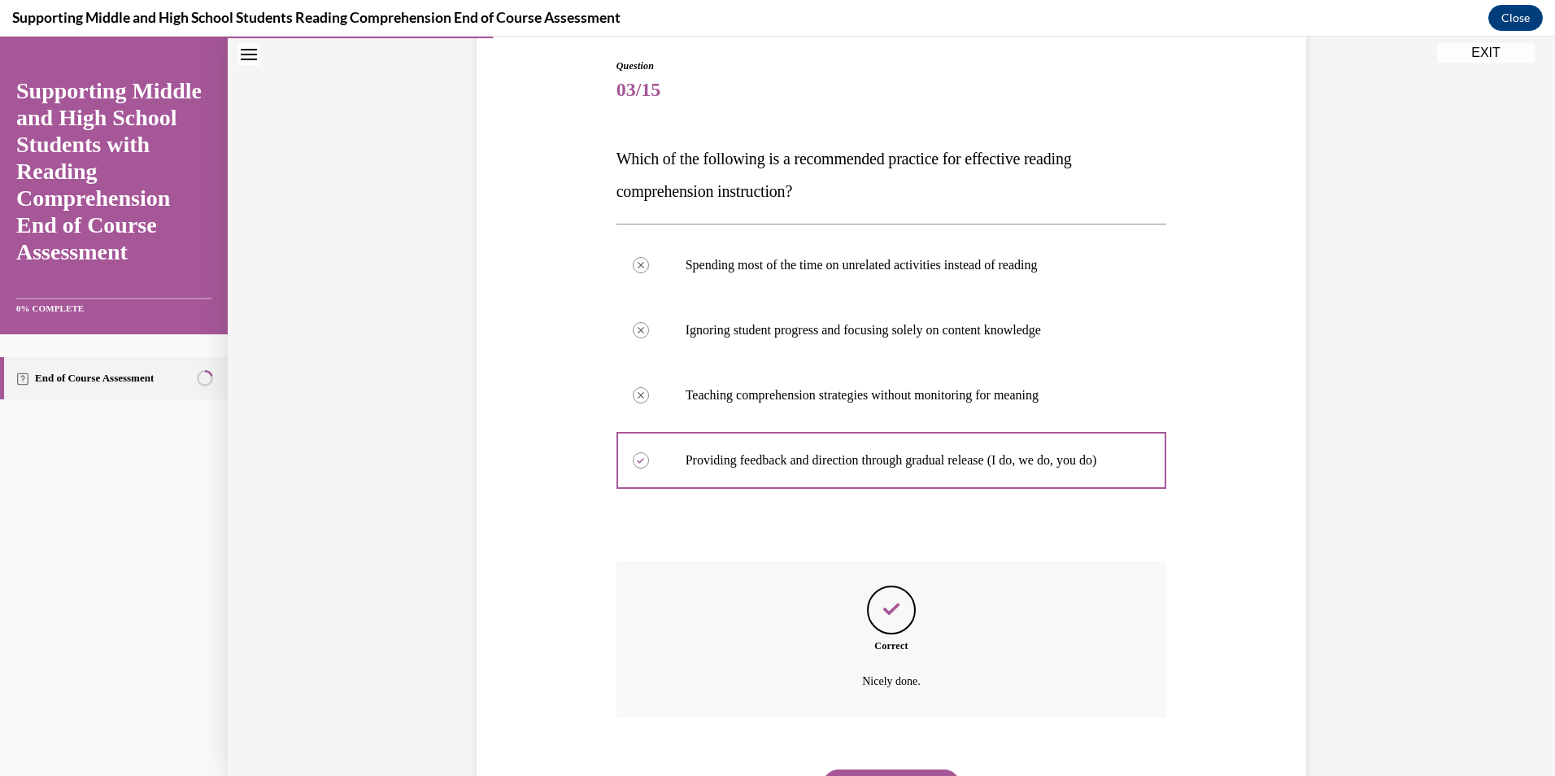
scroll to position [267, 0]
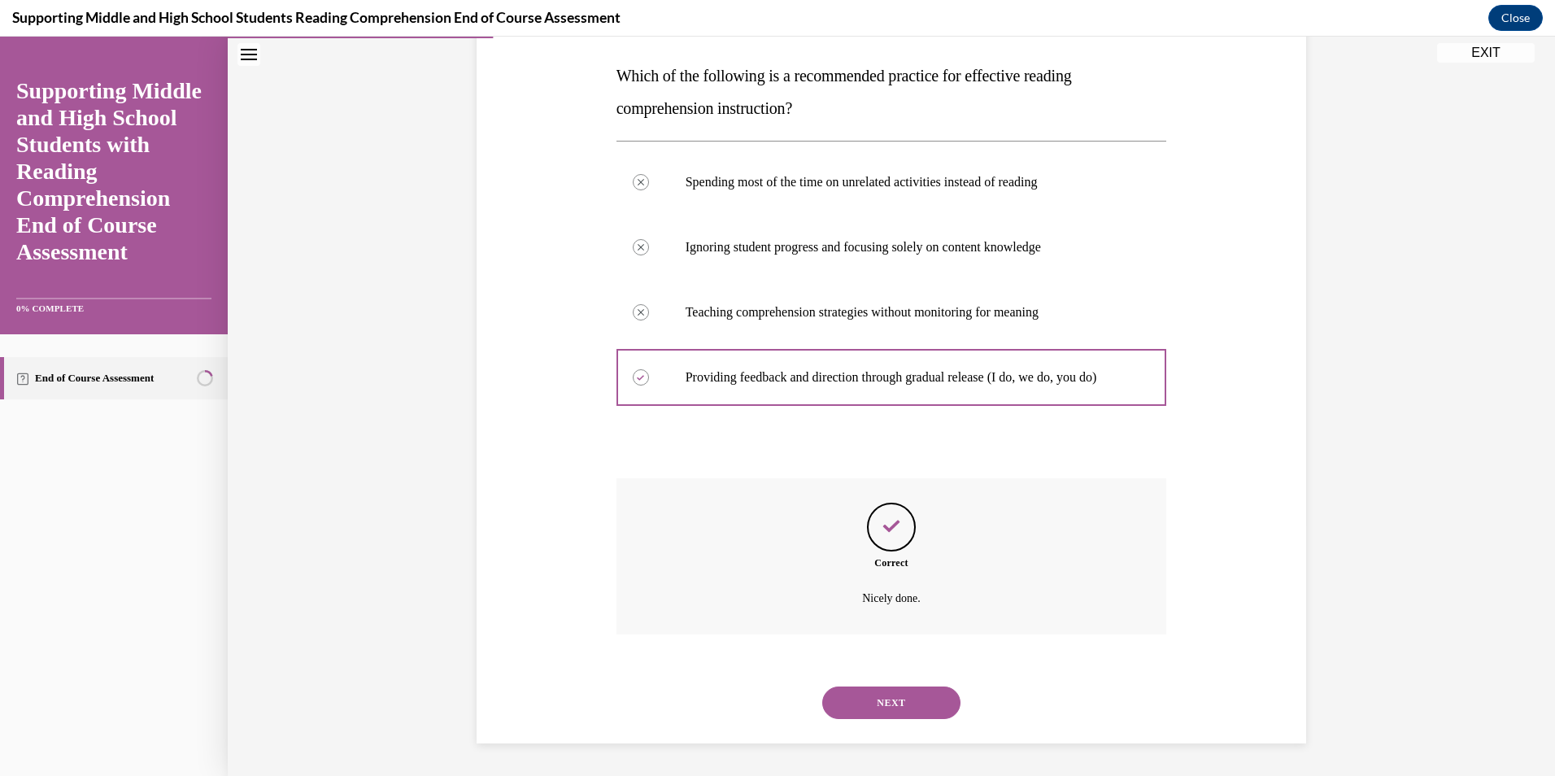
click at [882, 708] on button "NEXT" at bounding box center [891, 702] width 138 height 33
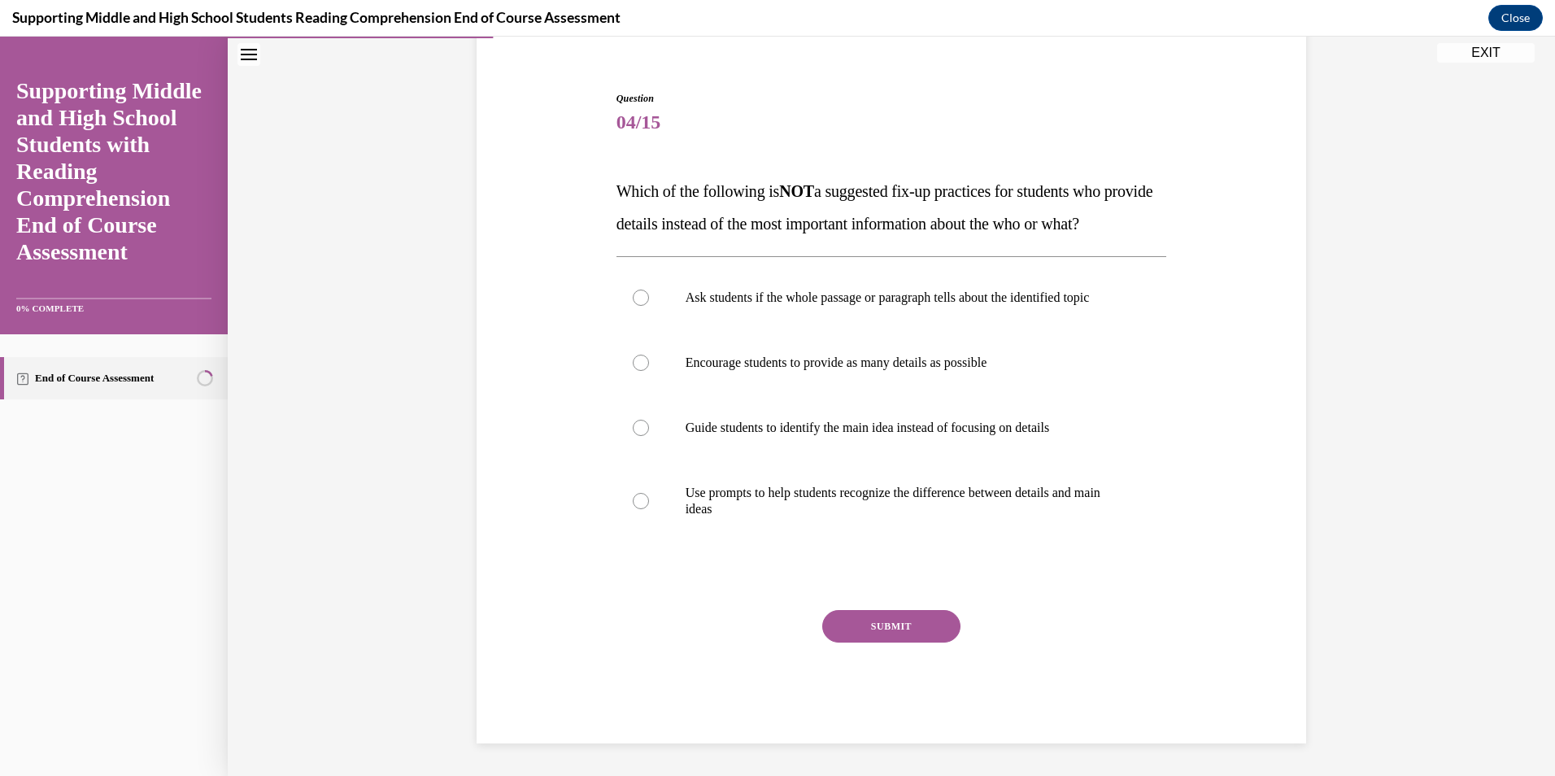
scroll to position [182, 0]
click at [638, 364] on div at bounding box center [641, 363] width 16 height 16
click at [638, 364] on input "Encourage students to provide as many details as possible" at bounding box center [641, 363] width 16 height 16
radio input "true"
click at [935, 637] on button "SUBMIT" at bounding box center [891, 626] width 138 height 33
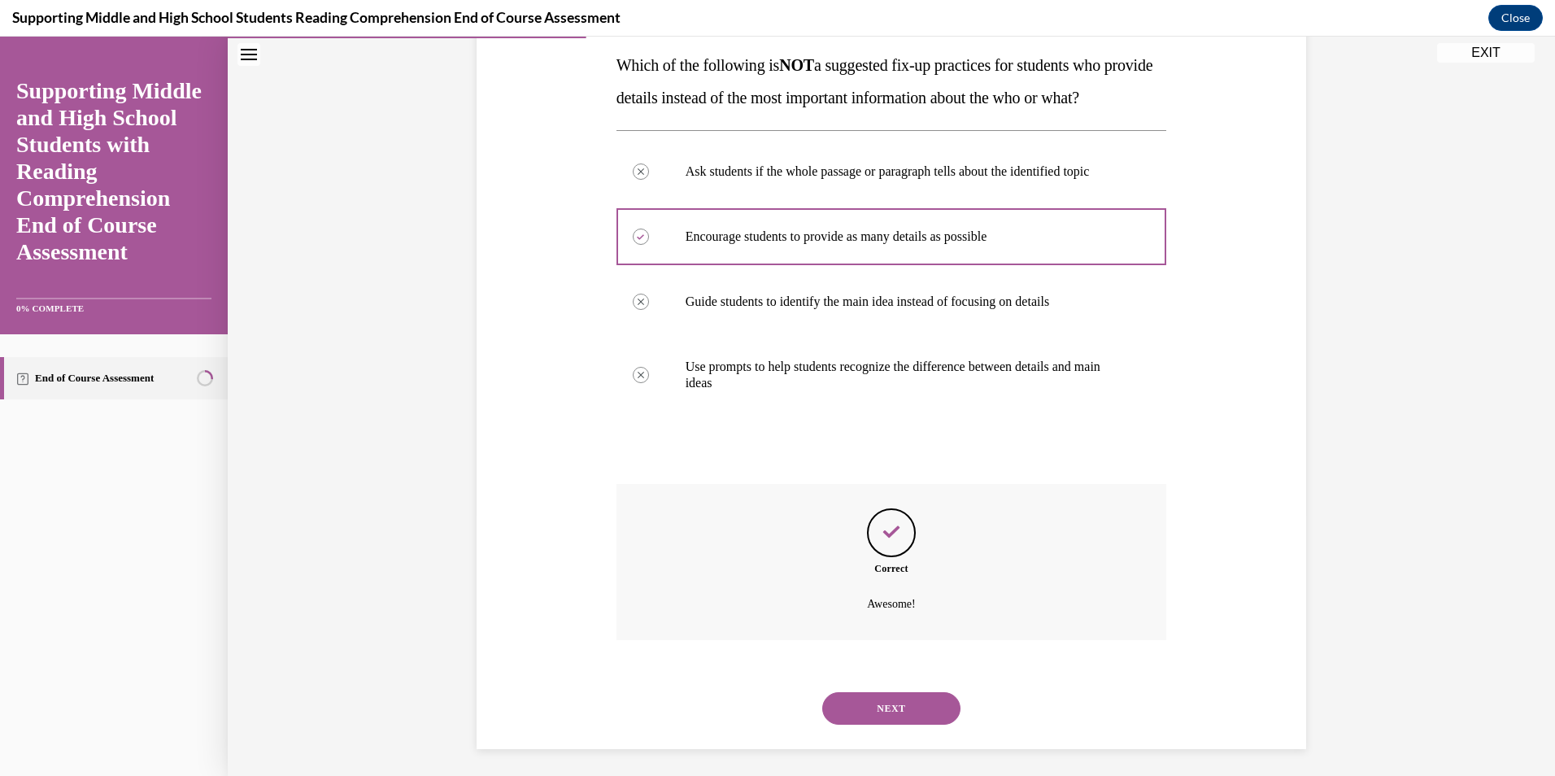
scroll to position [316, 0]
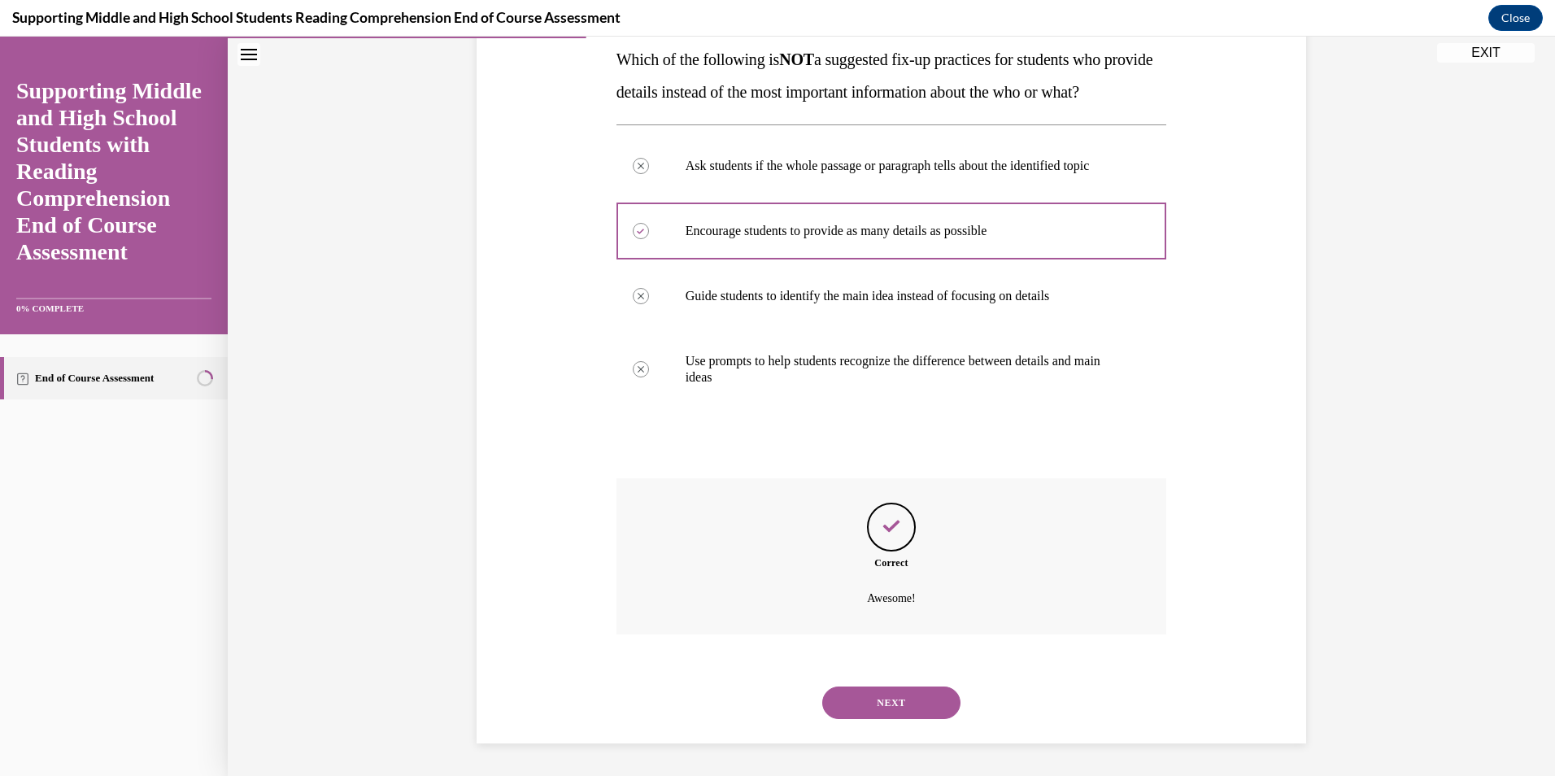
click at [915, 696] on button "NEXT" at bounding box center [891, 702] width 138 height 33
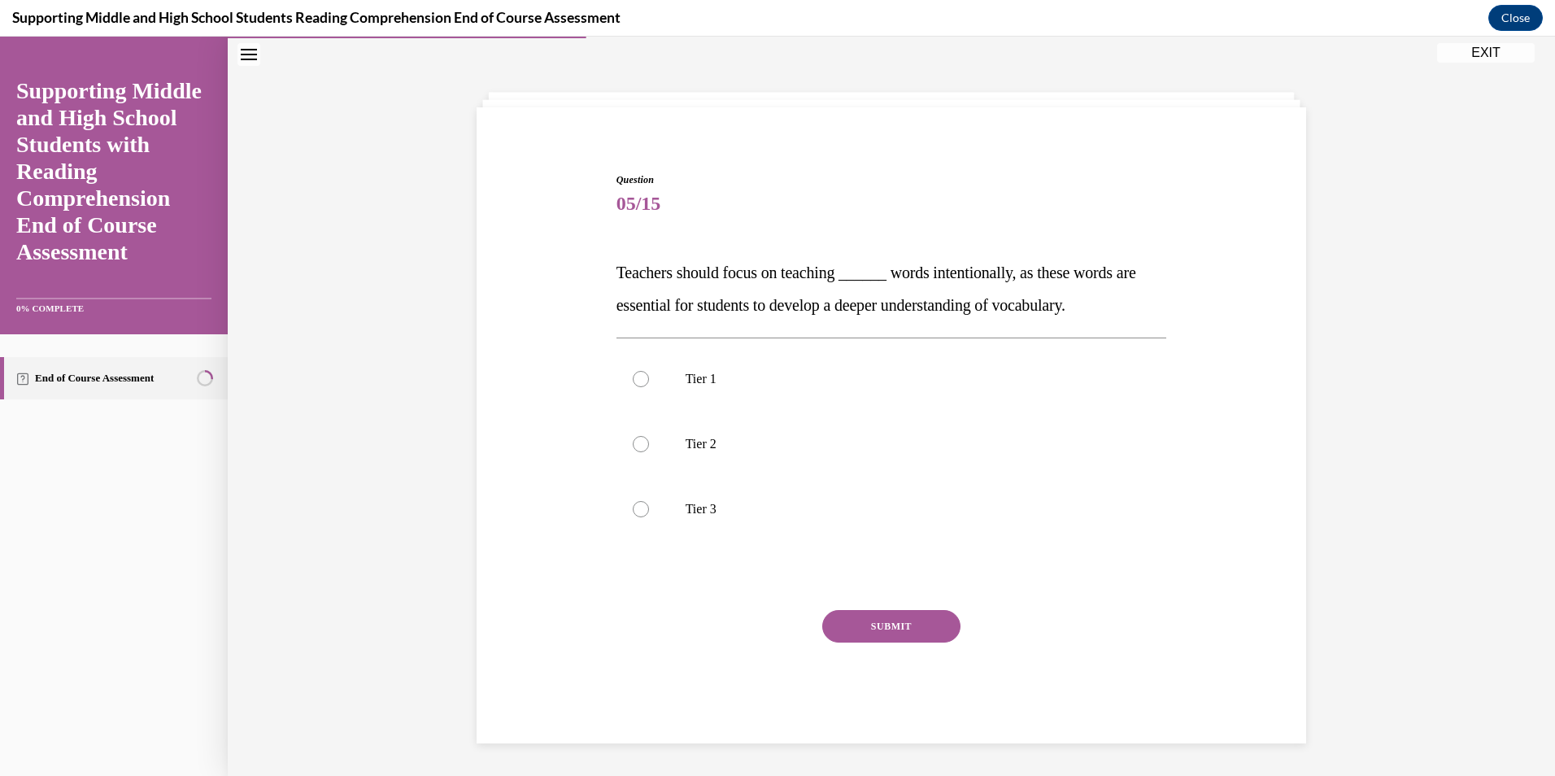
scroll to position [54, 0]
drag, startPoint x: 639, startPoint y: 439, endPoint x: 638, endPoint y: 448, distance: 9.1
click at [638, 442] on div at bounding box center [641, 444] width 16 height 16
click at [638, 442] on input "Tier 2" at bounding box center [641, 444] width 16 height 16
radio input "true"
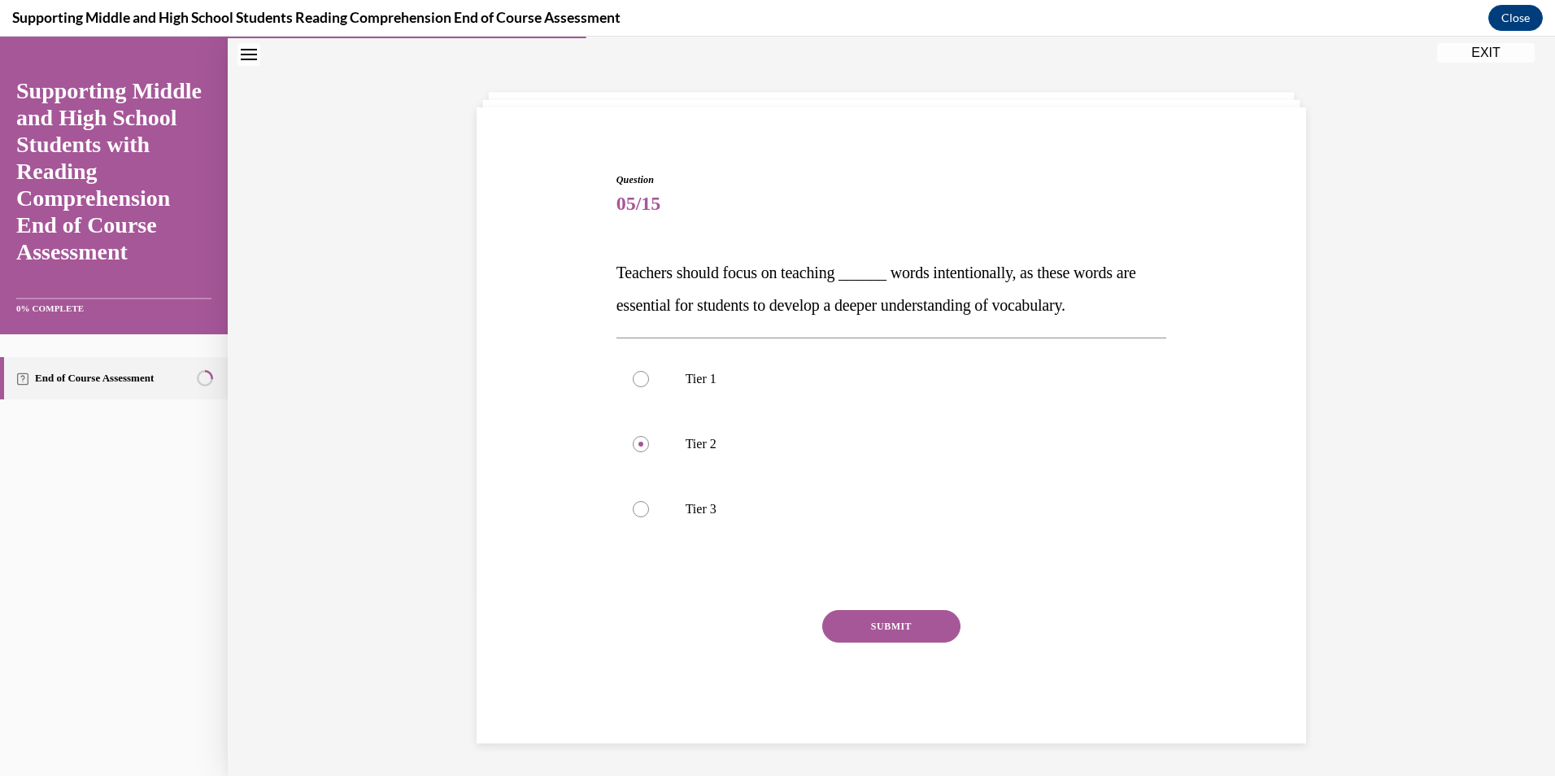
click at [898, 624] on button "SUBMIT" at bounding box center [891, 626] width 138 height 33
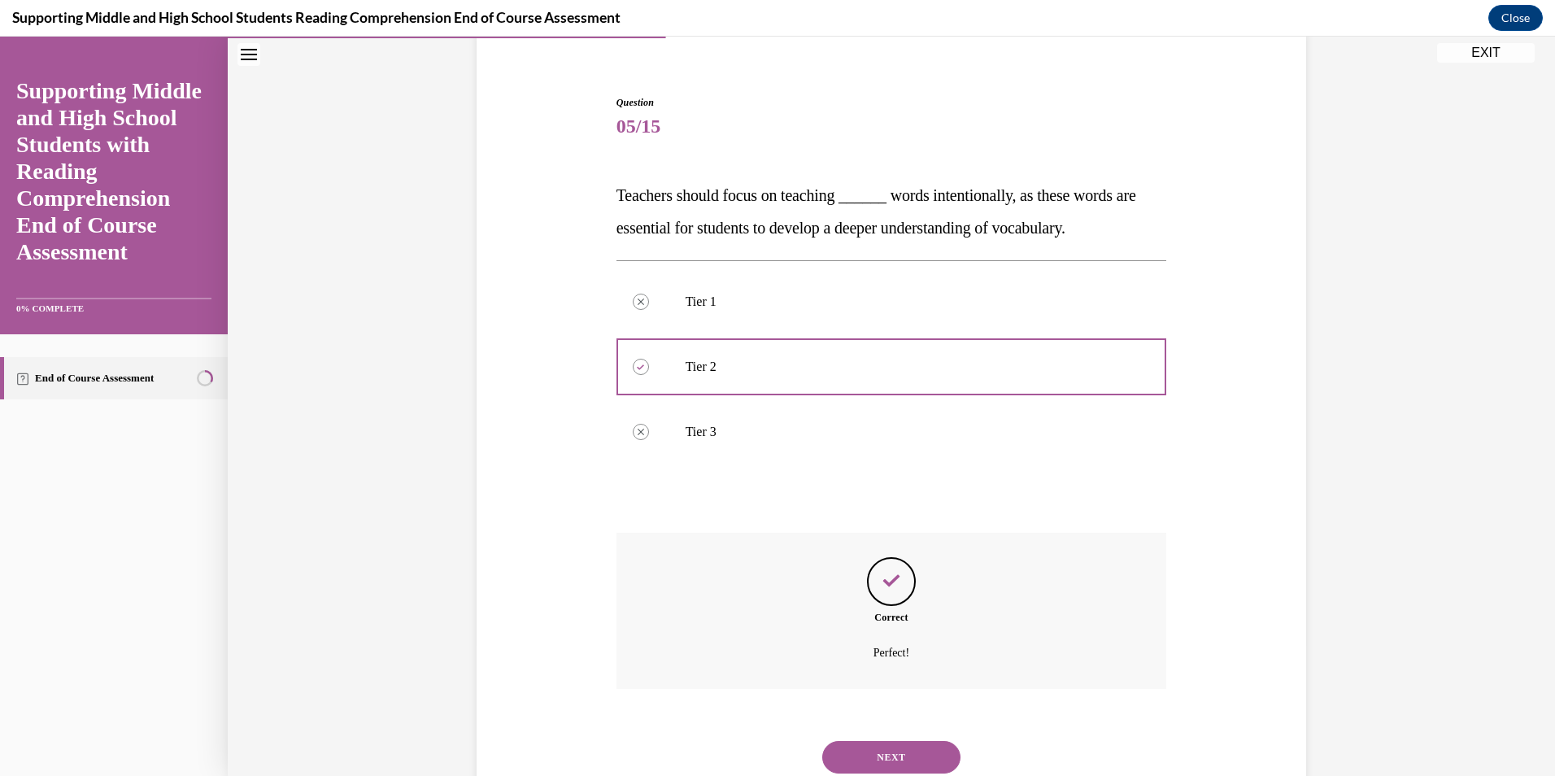
scroll to position [185, 0]
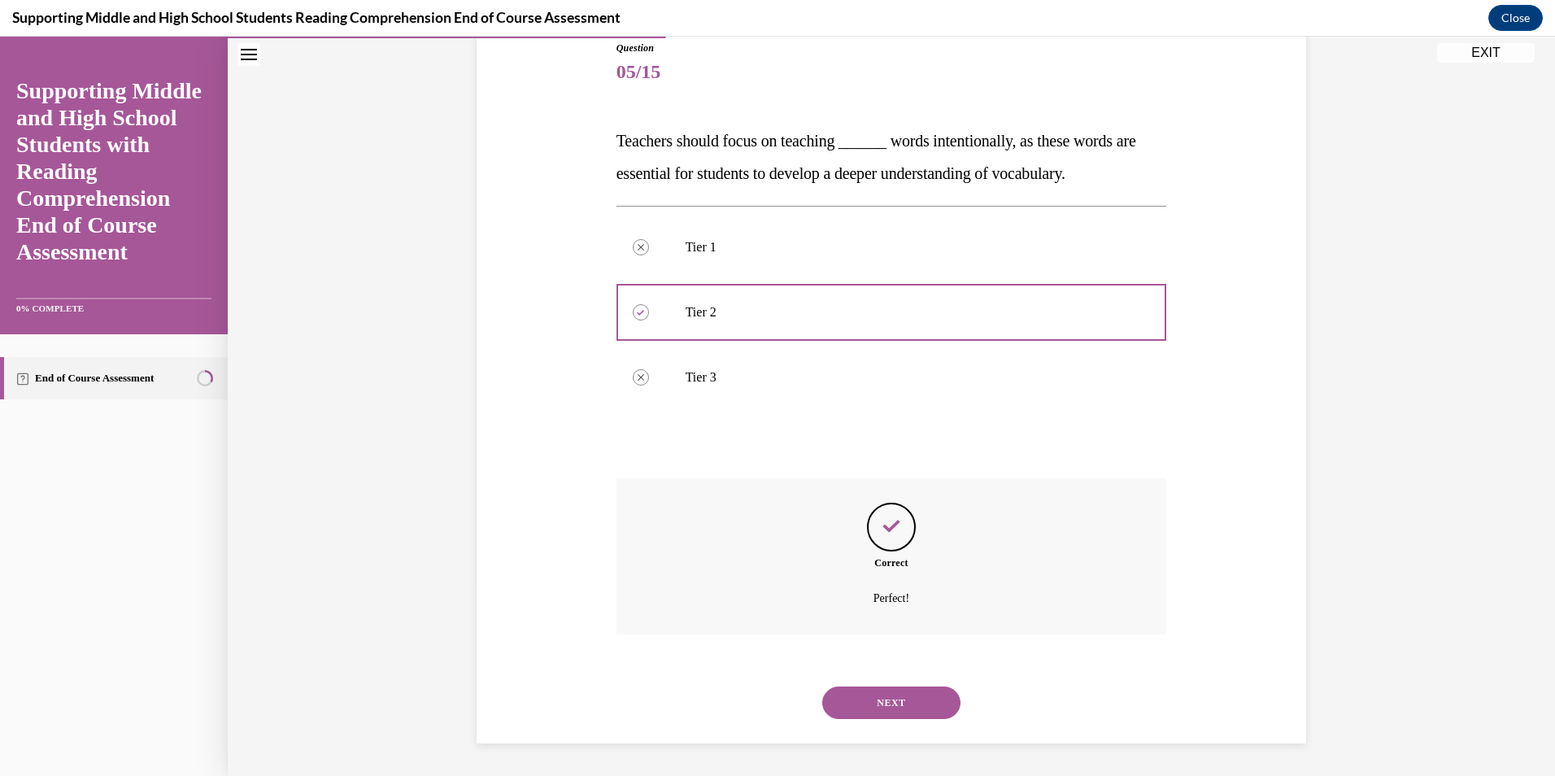
click at [902, 695] on button "NEXT" at bounding box center [891, 702] width 138 height 33
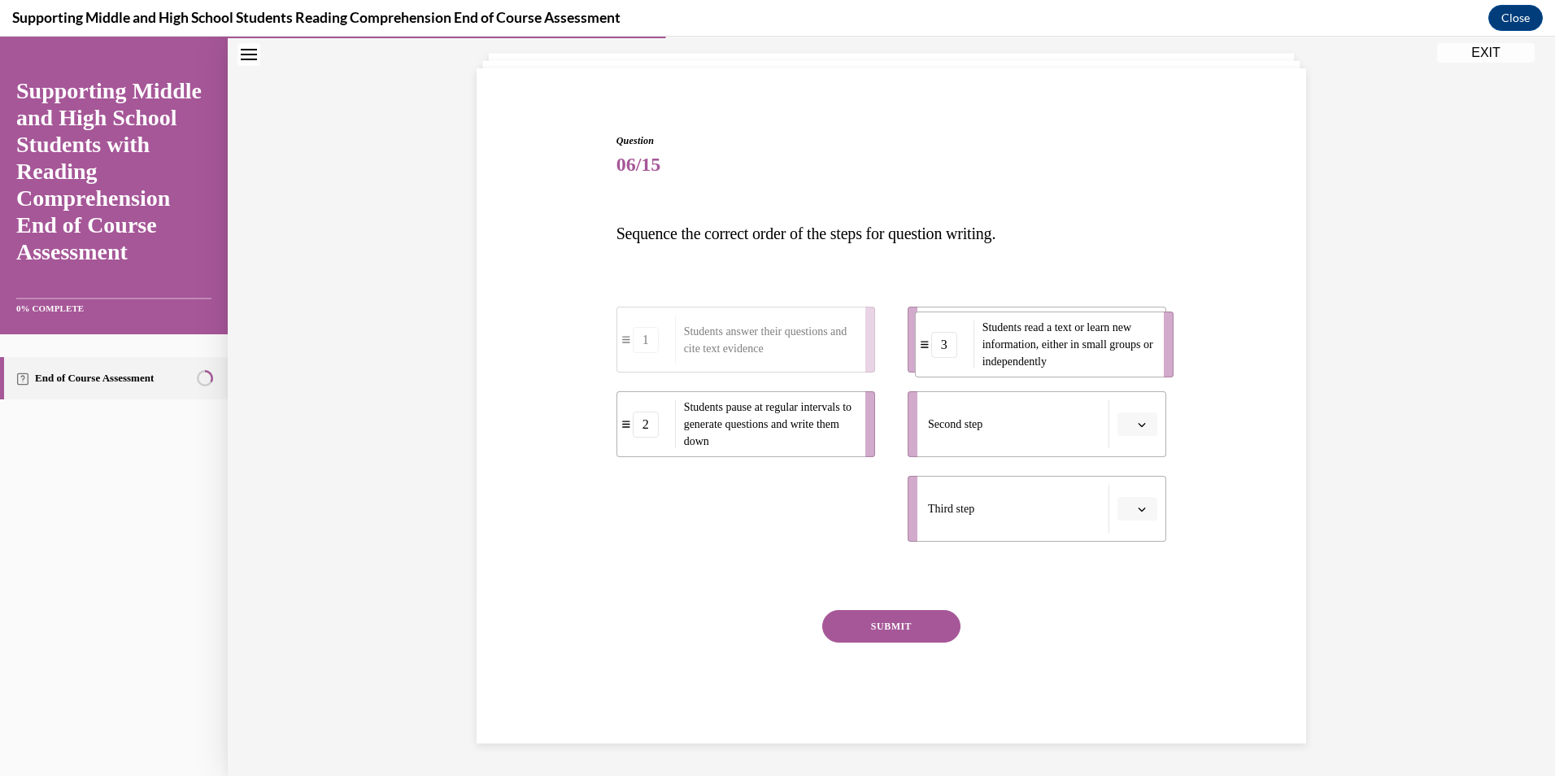
drag, startPoint x: 775, startPoint y: 535, endPoint x: 1074, endPoint y: 371, distance: 340.7
click at [1074, 371] on li "3 Students read a text or learn new information, either in small groups or inde…" at bounding box center [1044, 345] width 259 height 66
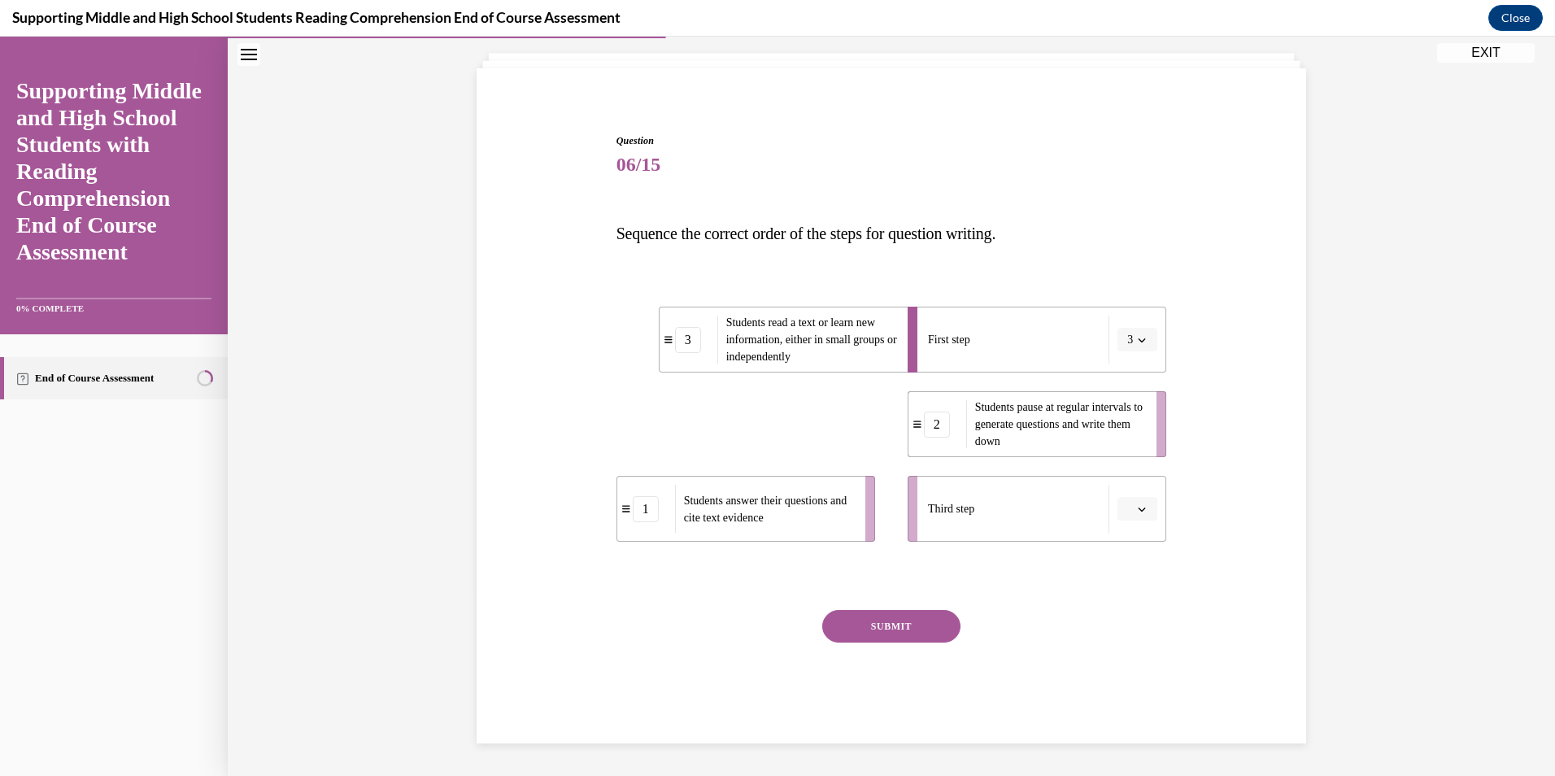
drag, startPoint x: 791, startPoint y: 447, endPoint x: 1083, endPoint y: 447, distance: 291.2
click at [1083, 447] on span "Students pause at regular intervals to generate questions and write them down" at bounding box center [1060, 424] width 171 height 51
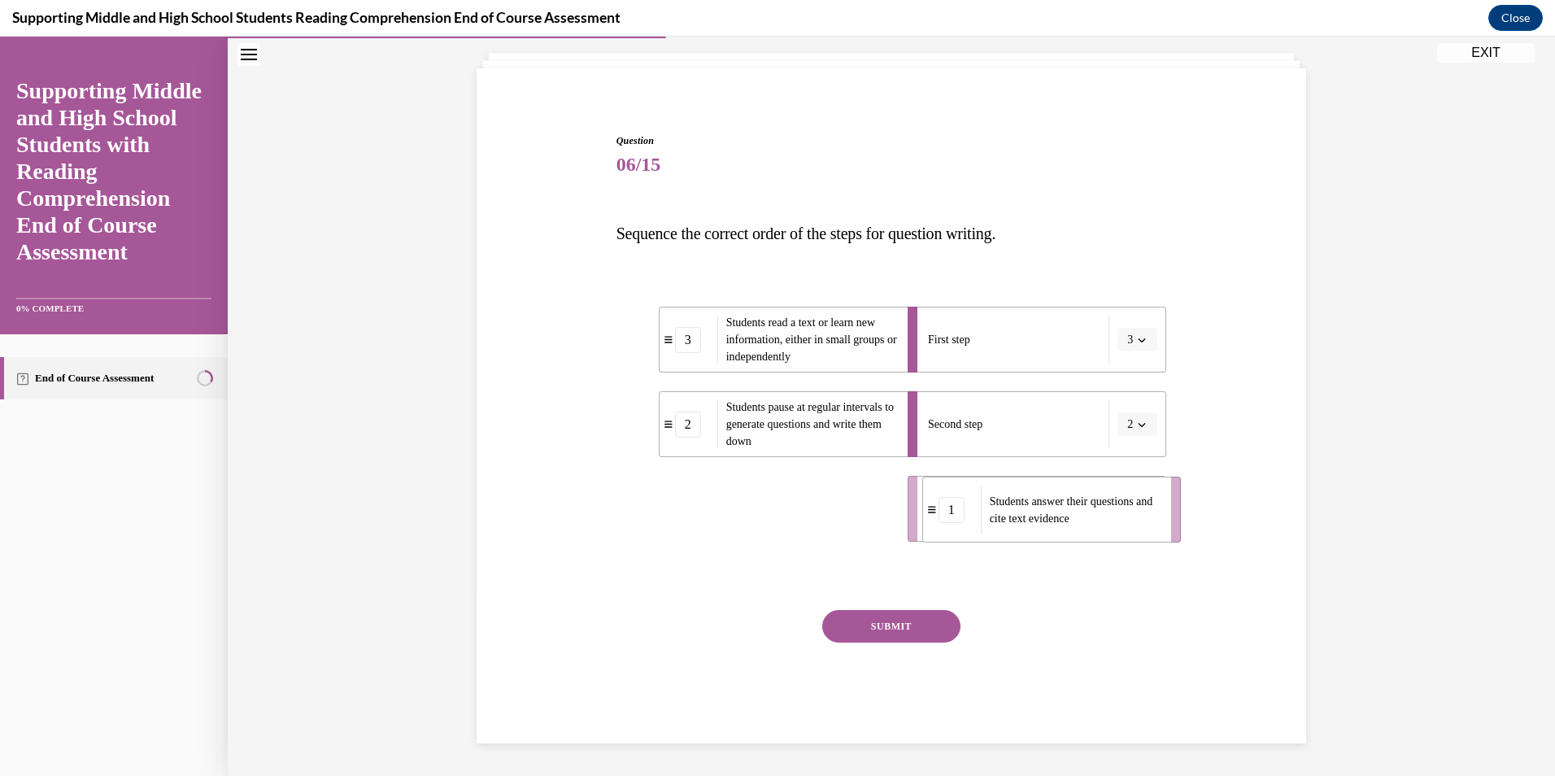
drag, startPoint x: 822, startPoint y: 526, endPoint x: 1128, endPoint y: 527, distance: 305.8
click at [1128, 527] on div "Students answer their questions and cite text evidence" at bounding box center [1071, 510] width 180 height 48
click at [907, 630] on button "SUBMIT" at bounding box center [891, 626] width 138 height 33
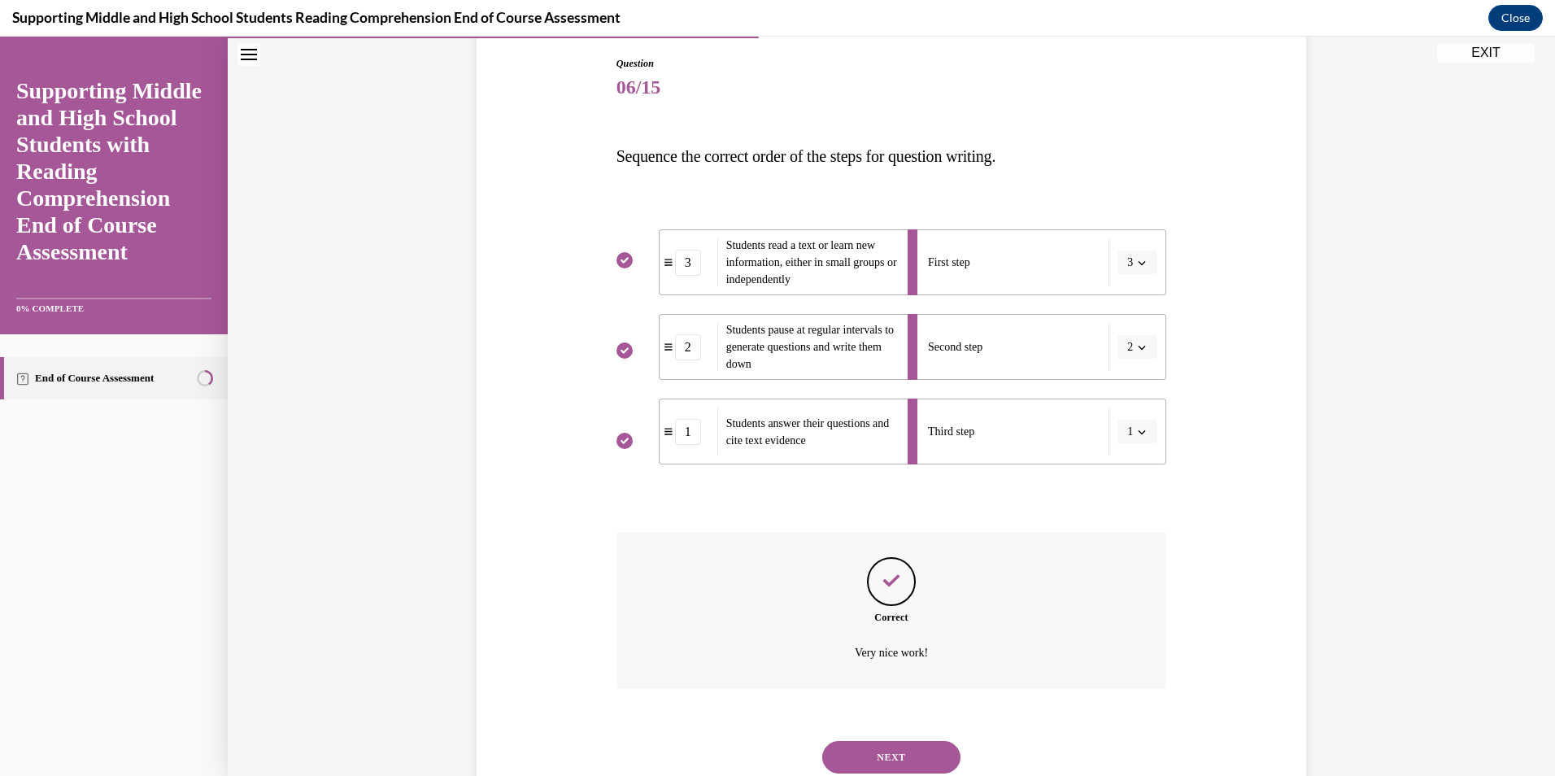
scroll to position [224, 0]
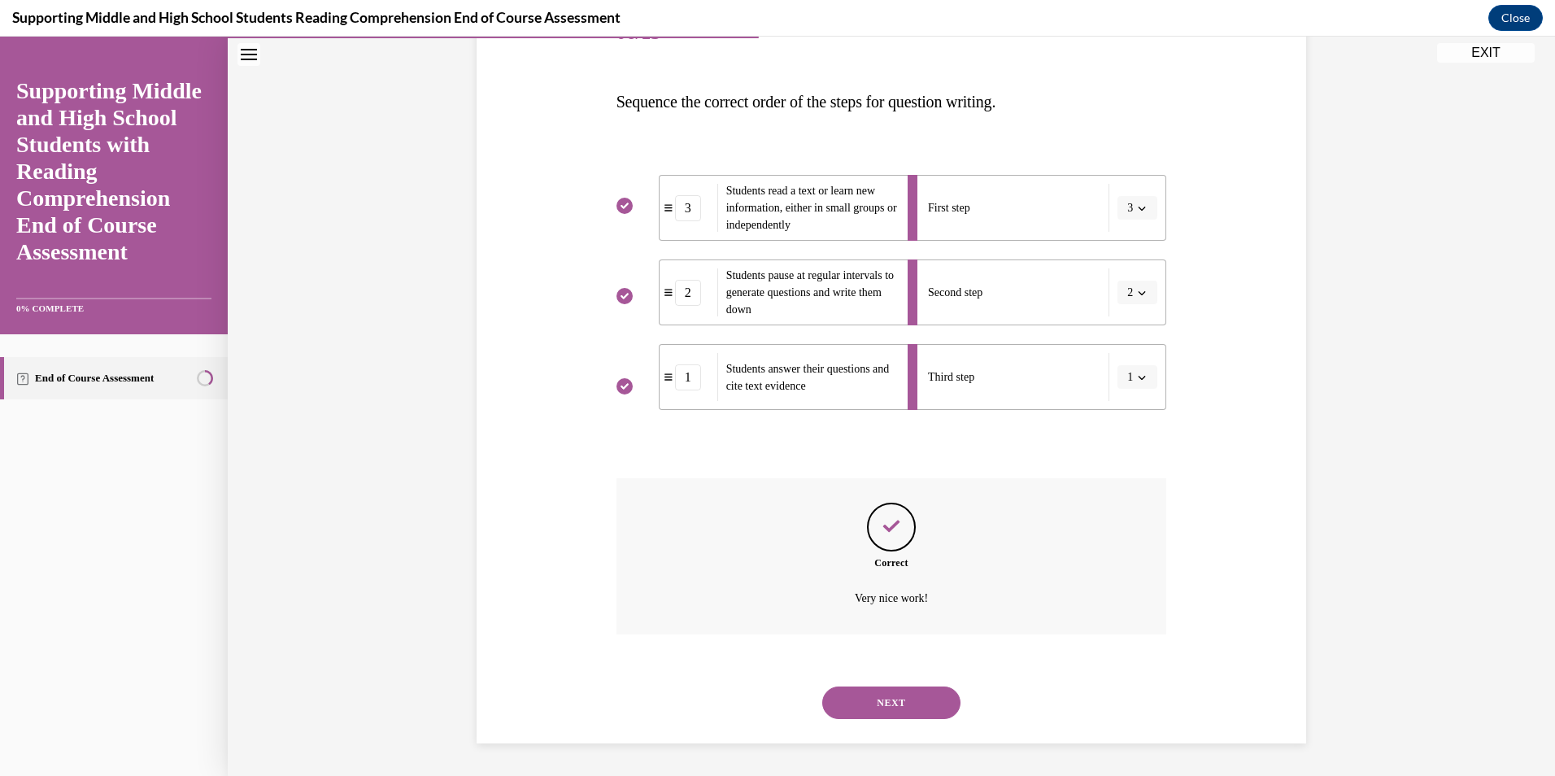
click at [918, 709] on button "NEXT" at bounding box center [891, 702] width 138 height 33
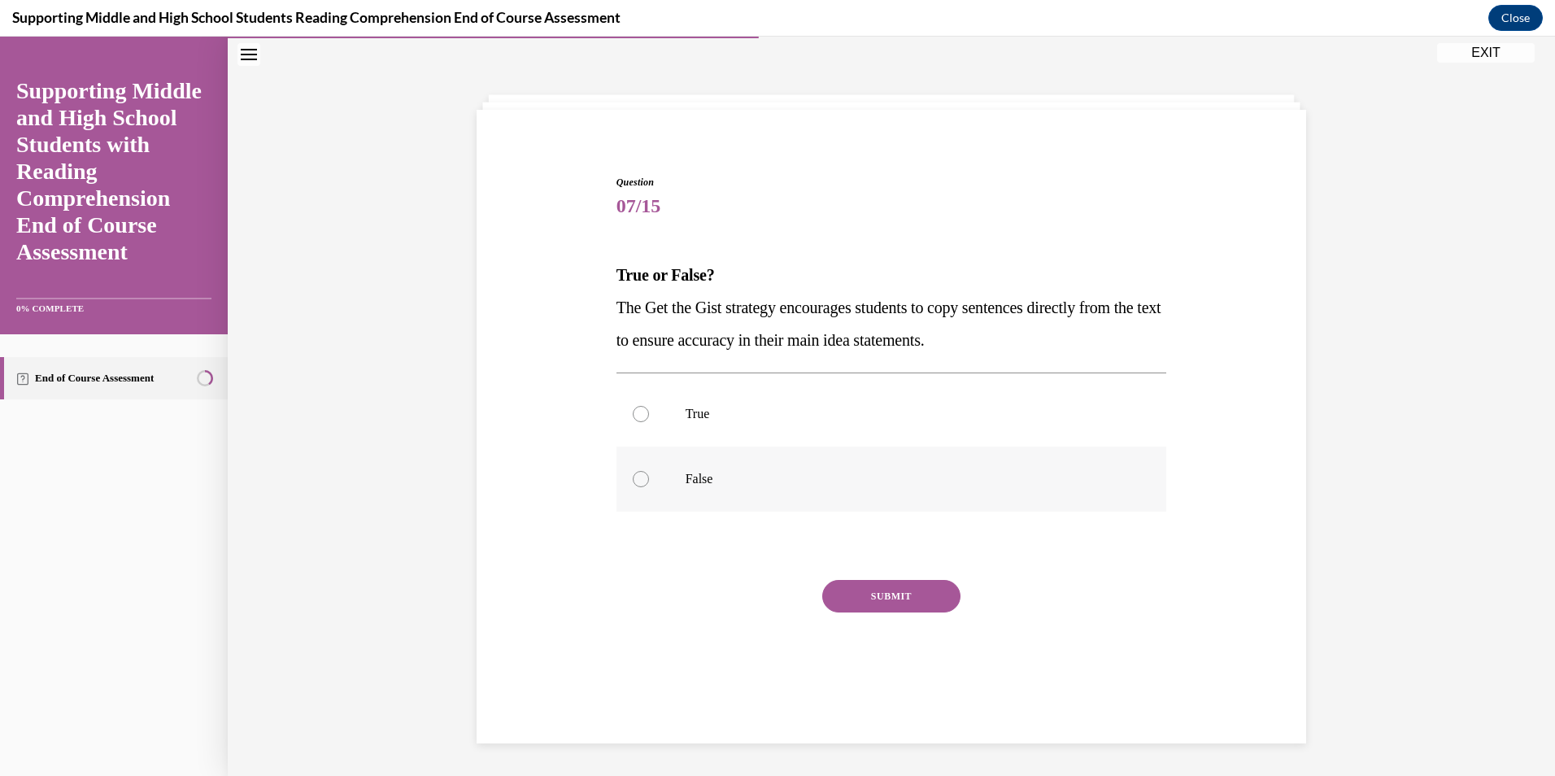
click at [637, 477] on div at bounding box center [641, 479] width 16 height 16
click at [637, 477] on input "False" at bounding box center [641, 479] width 16 height 16
radio input "true"
click at [887, 604] on button "SUBMIT" at bounding box center [891, 596] width 138 height 33
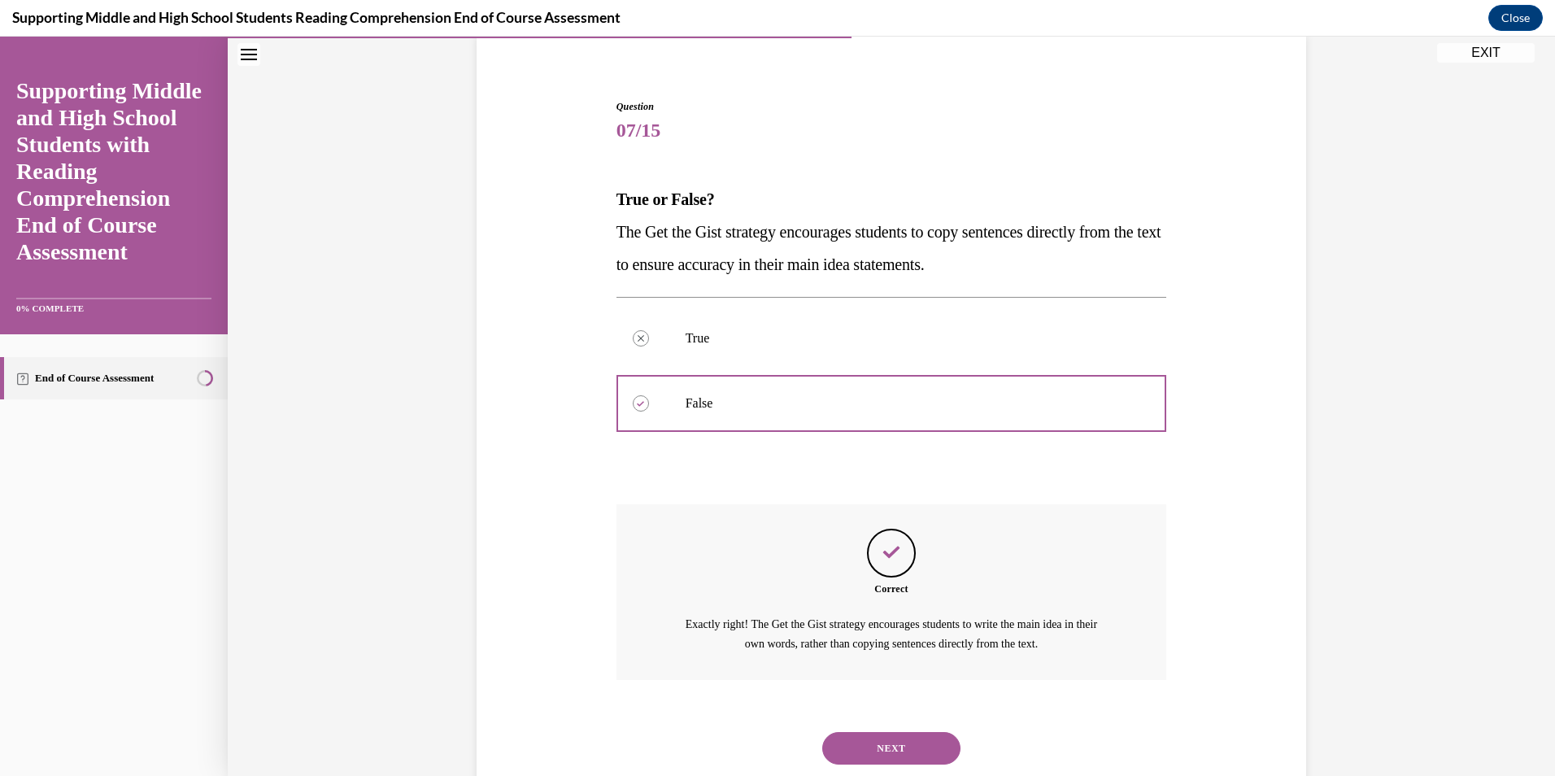
scroll to position [172, 0]
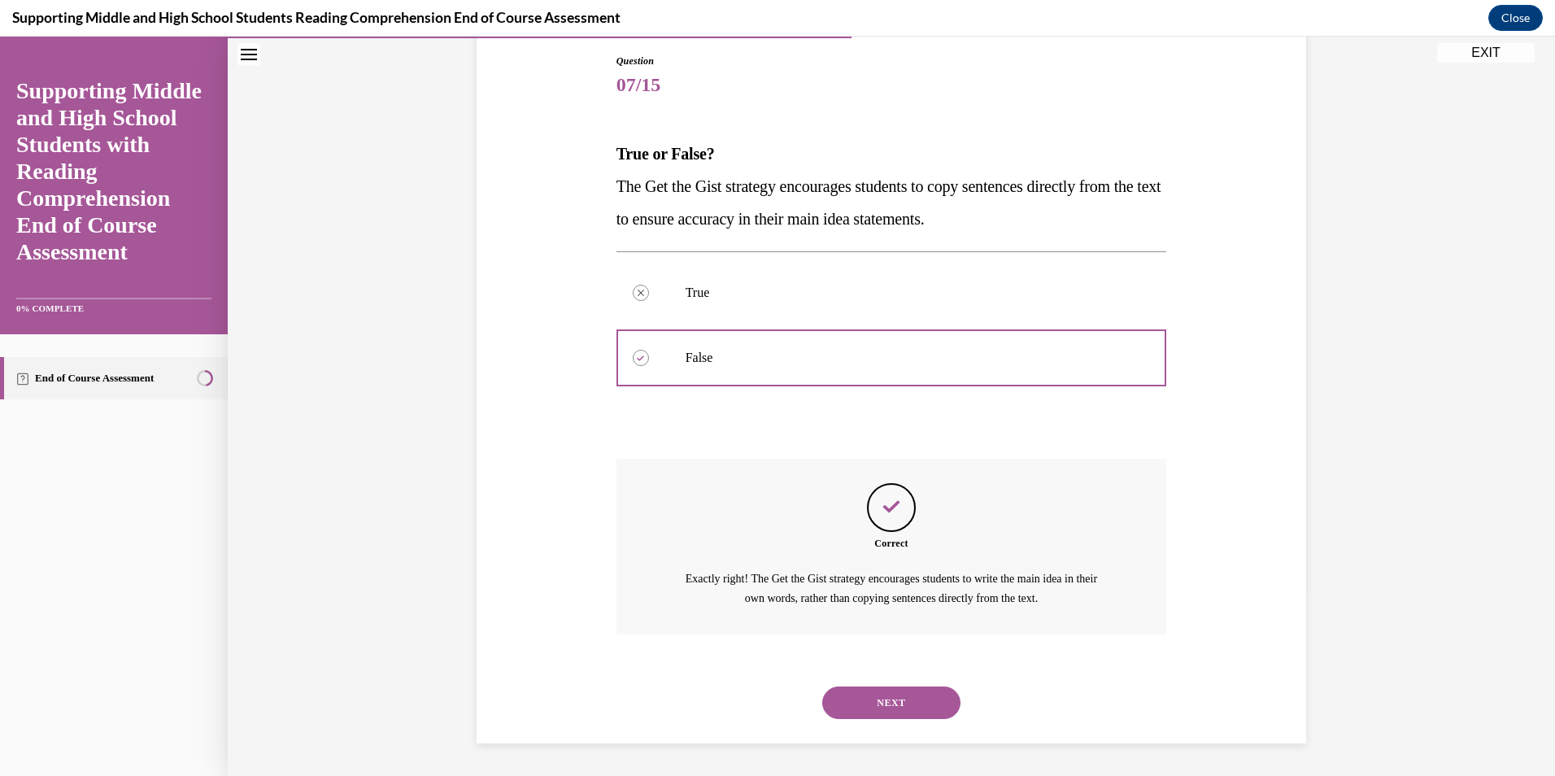
click at [923, 701] on button "NEXT" at bounding box center [891, 702] width 138 height 33
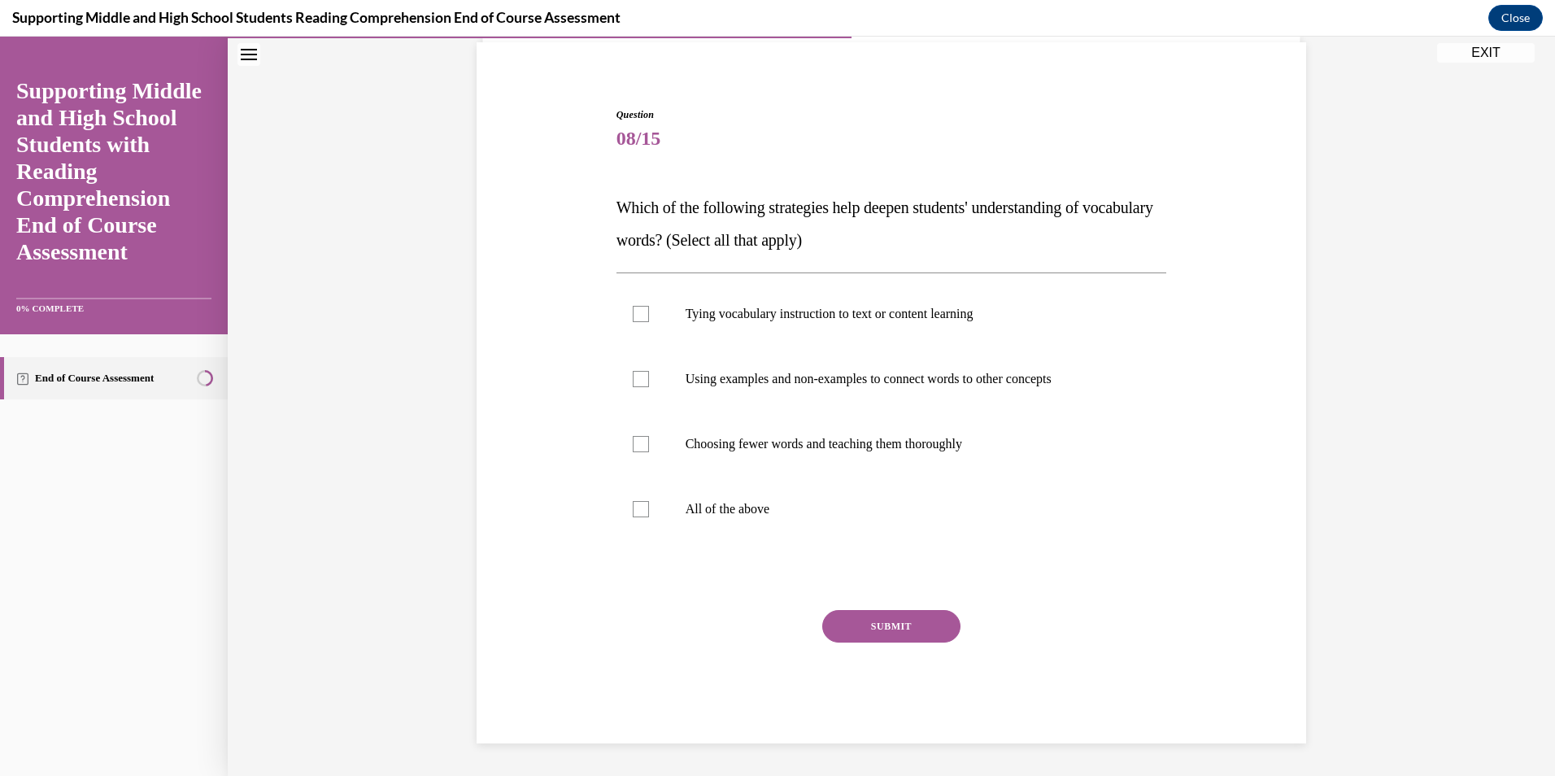
scroll to position [119, 0]
click at [638, 316] on div at bounding box center [641, 314] width 16 height 16
click at [638, 316] on input "Tying vocabulary instruction to text or content learning" at bounding box center [641, 314] width 16 height 16
checkbox input "true"
click at [636, 498] on label "All of the above" at bounding box center [892, 509] width 551 height 65
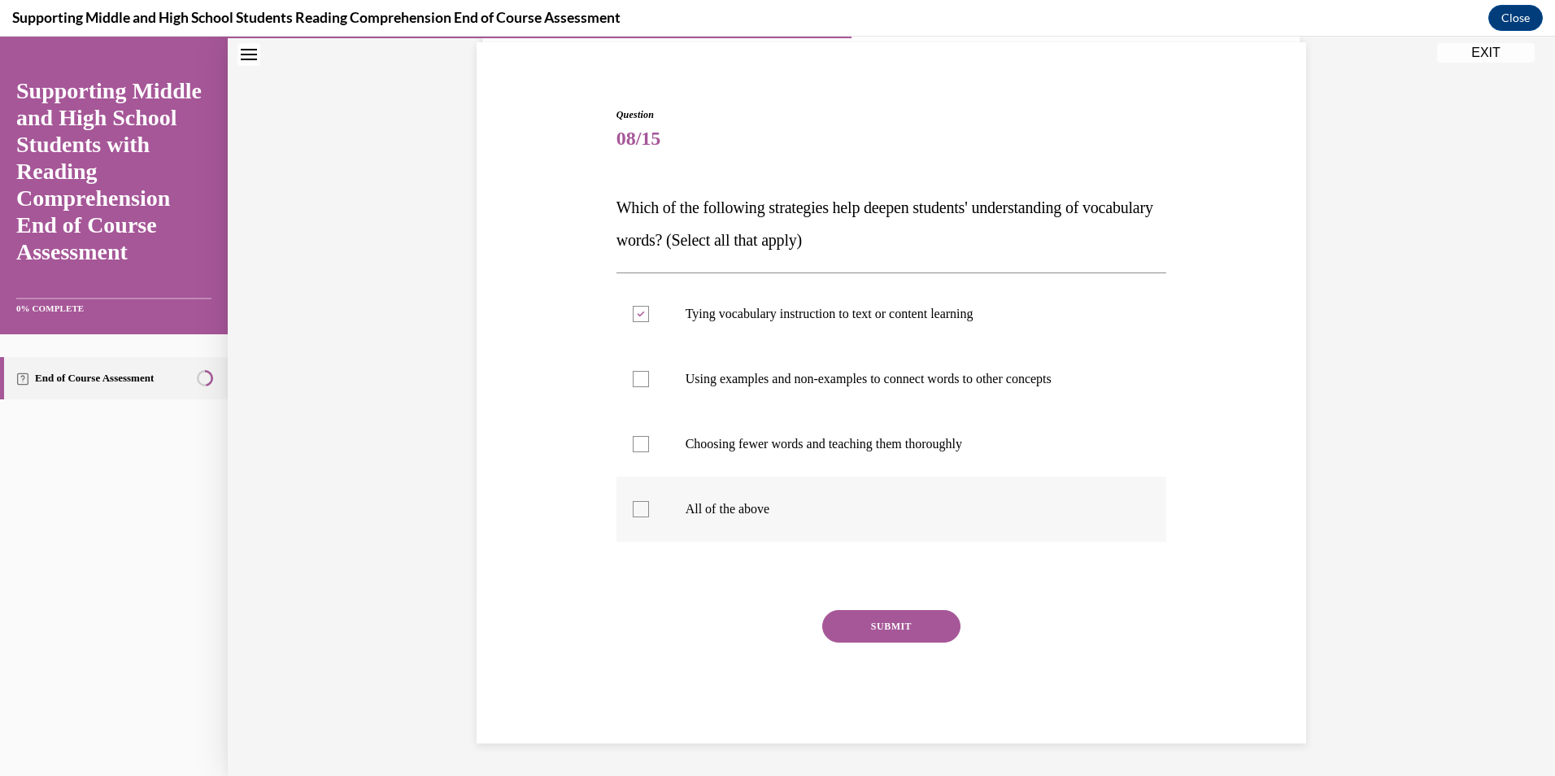
click at [636, 501] on input "All of the above" at bounding box center [641, 509] width 16 height 16
checkbox input "true"
click at [637, 313] on icon at bounding box center [640, 315] width 7 height 6
click at [637, 313] on input "Tying vocabulary instruction to text or content learning" at bounding box center [641, 314] width 16 height 16
checkbox input "false"
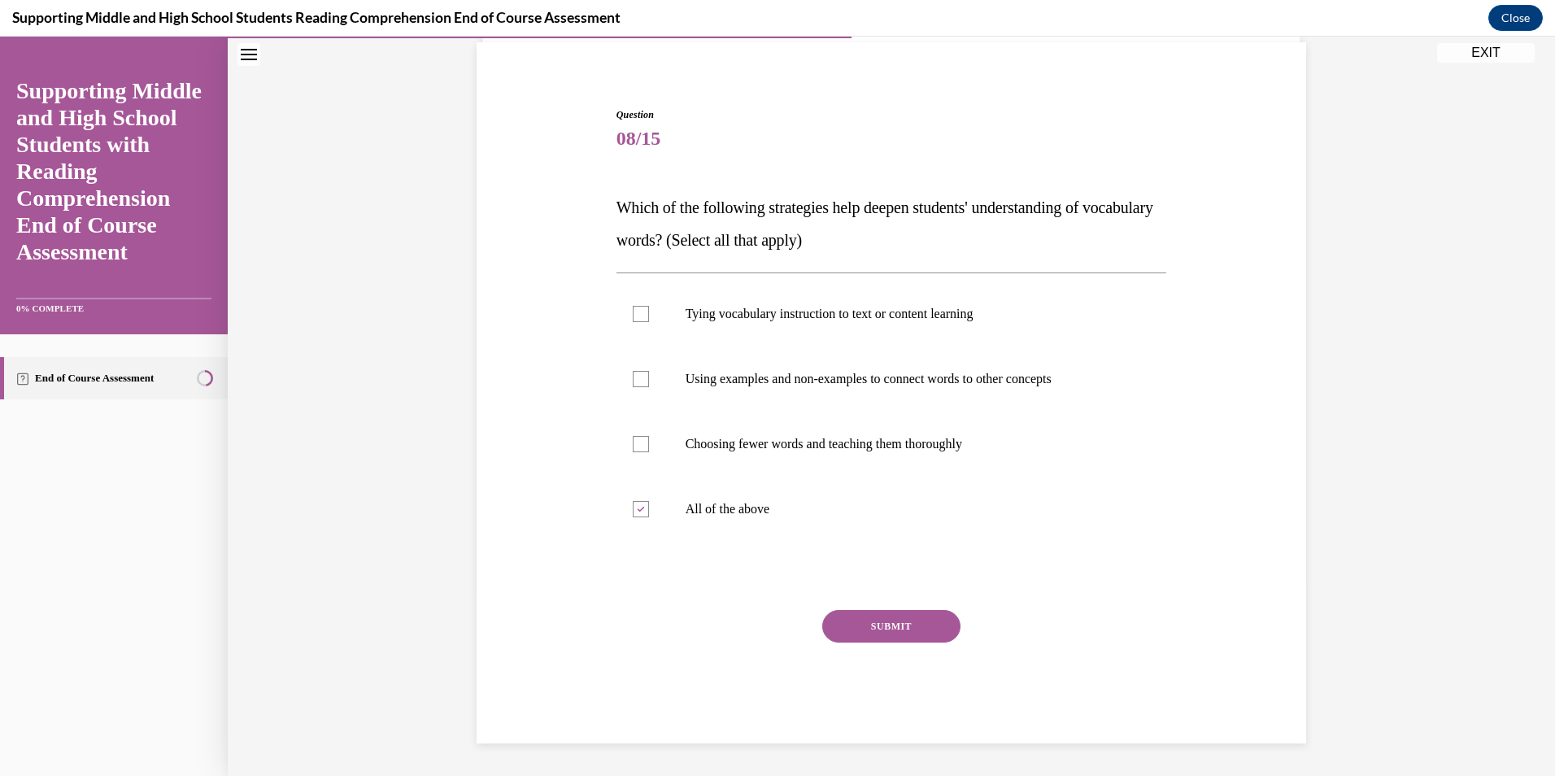
click at [893, 627] on button "SUBMIT" at bounding box center [891, 626] width 138 height 33
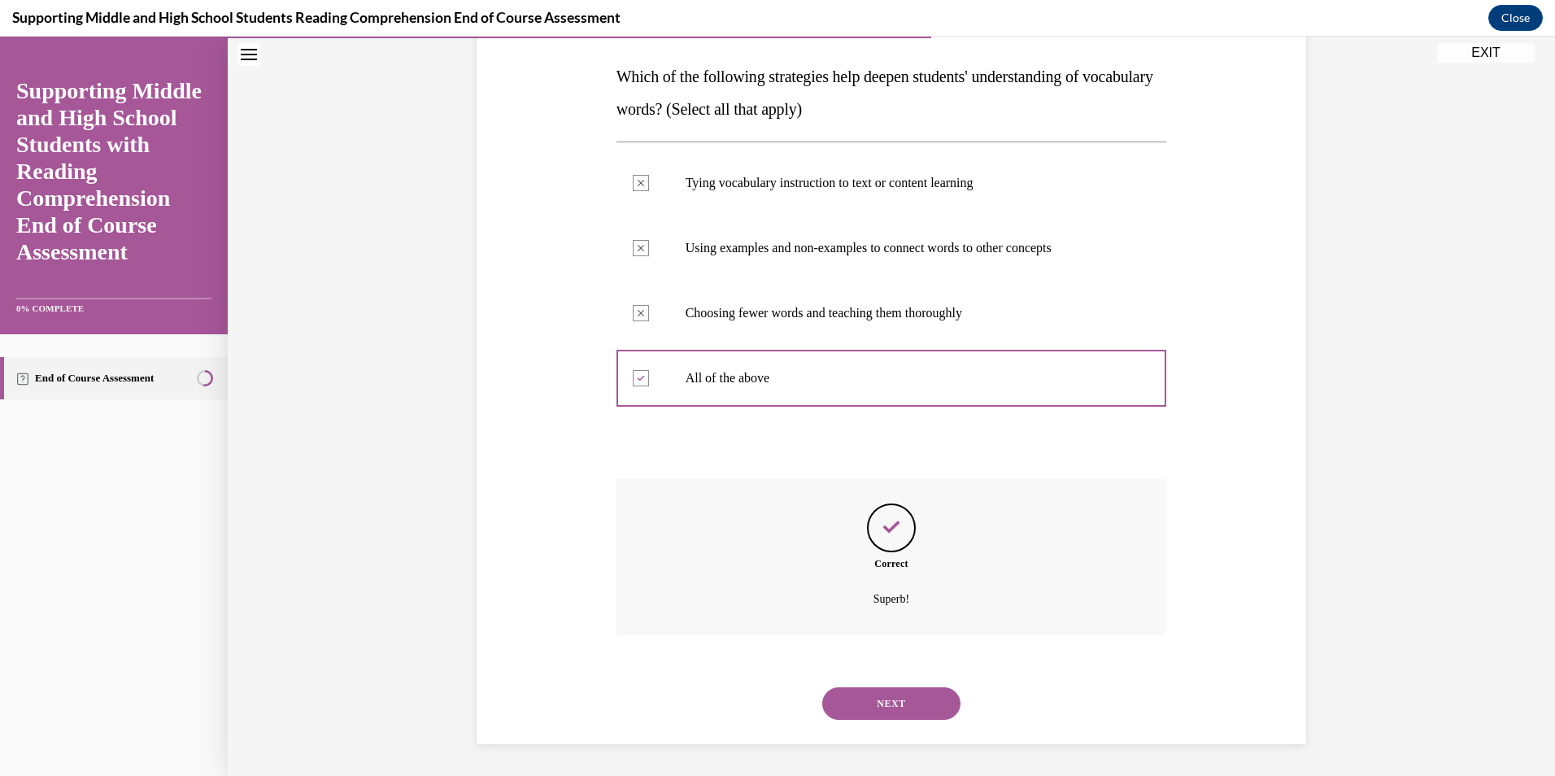
scroll to position [251, 0]
click at [891, 697] on button "NEXT" at bounding box center [891, 702] width 138 height 33
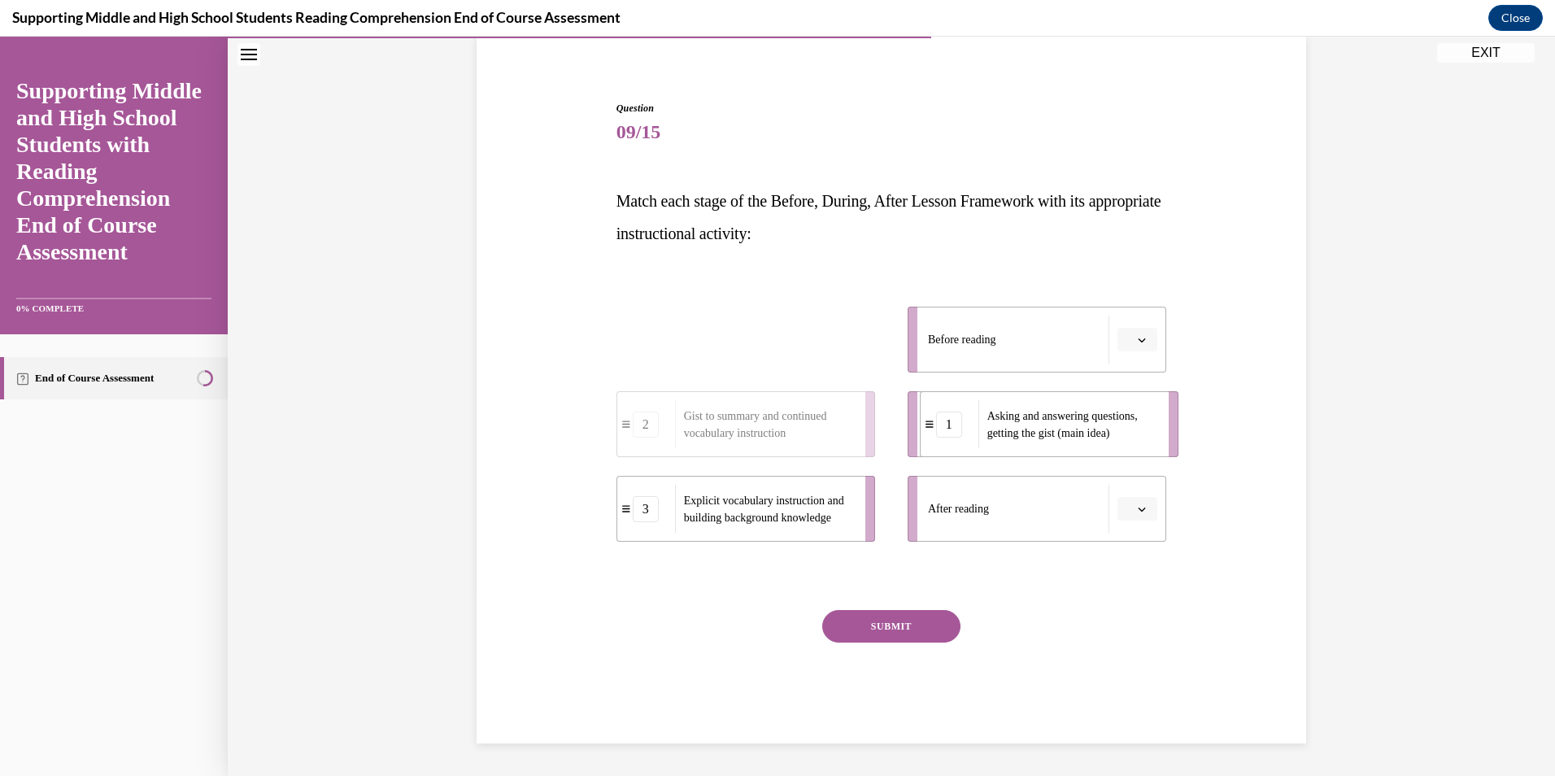
drag, startPoint x: 798, startPoint y: 348, endPoint x: 1101, endPoint y: 433, distance: 314.9
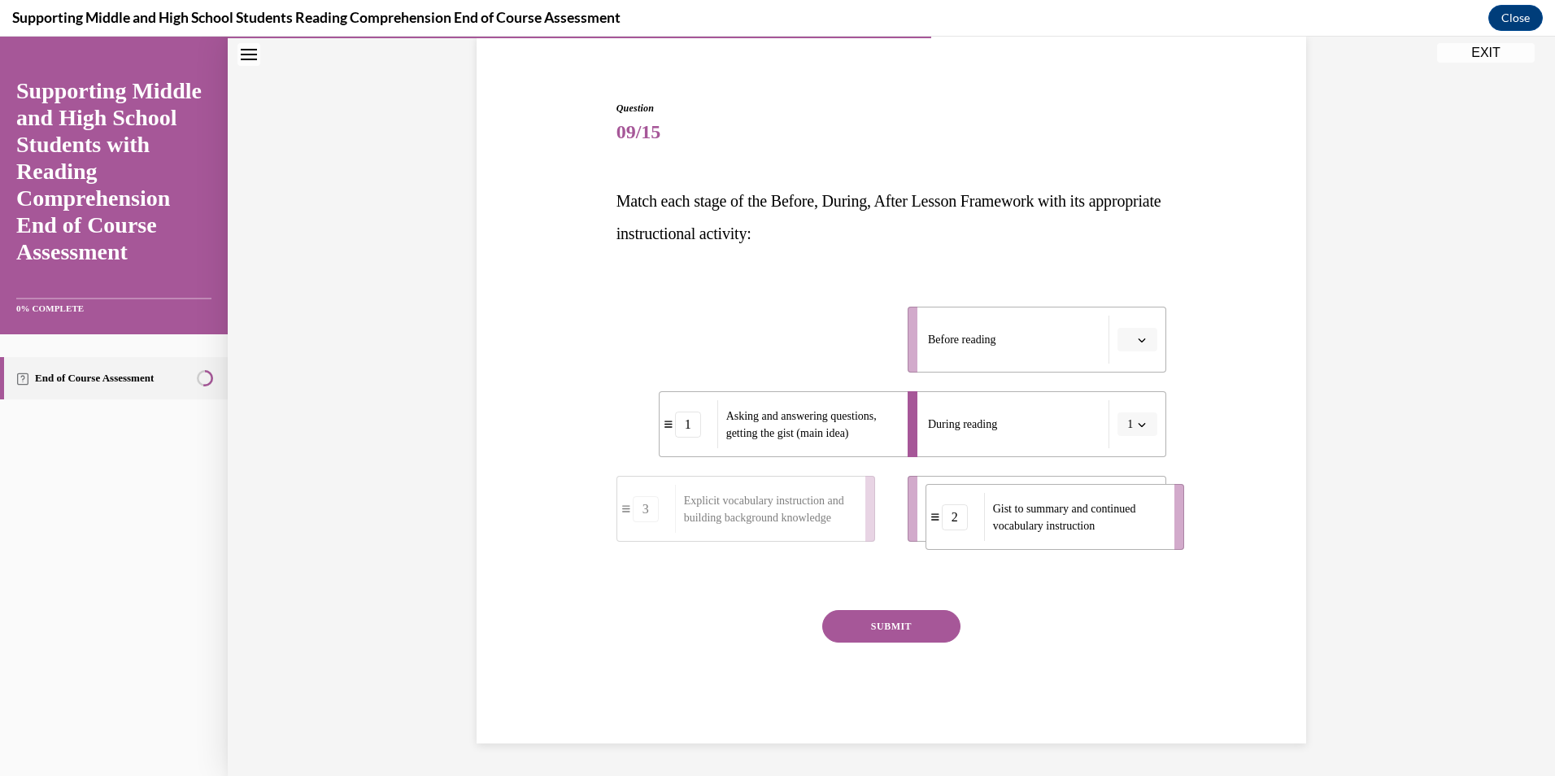
drag, startPoint x: 814, startPoint y: 358, endPoint x: 1123, endPoint y: 535, distance: 356.3
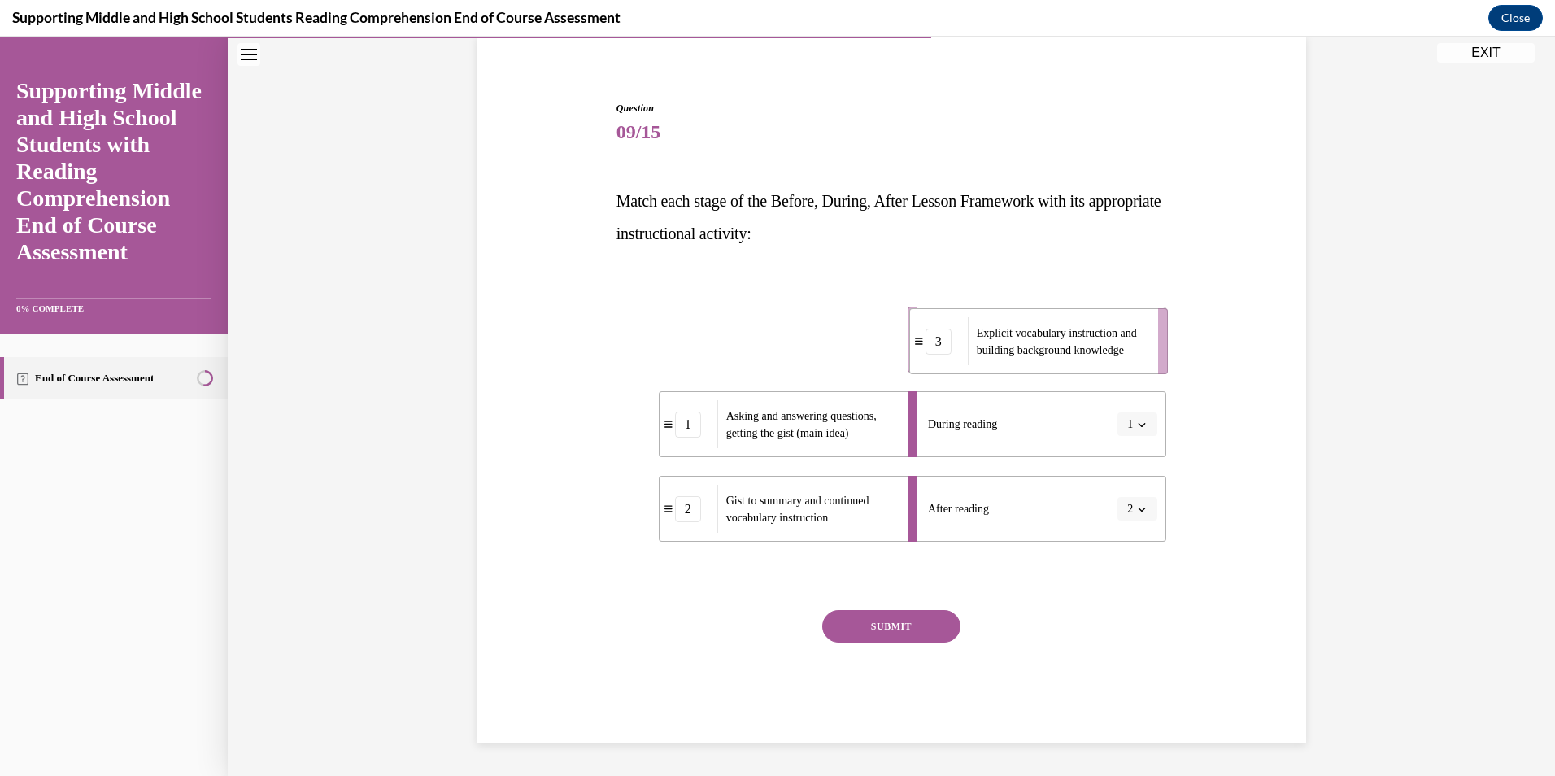
drag, startPoint x: 839, startPoint y: 339, endPoint x: 1061, endPoint y: 333, distance: 222.1
click at [1061, 333] on span "Explicit vocabulary instruction and building background knowledge" at bounding box center [1062, 342] width 171 height 34
click at [899, 628] on button "SUBMIT" at bounding box center [891, 626] width 138 height 33
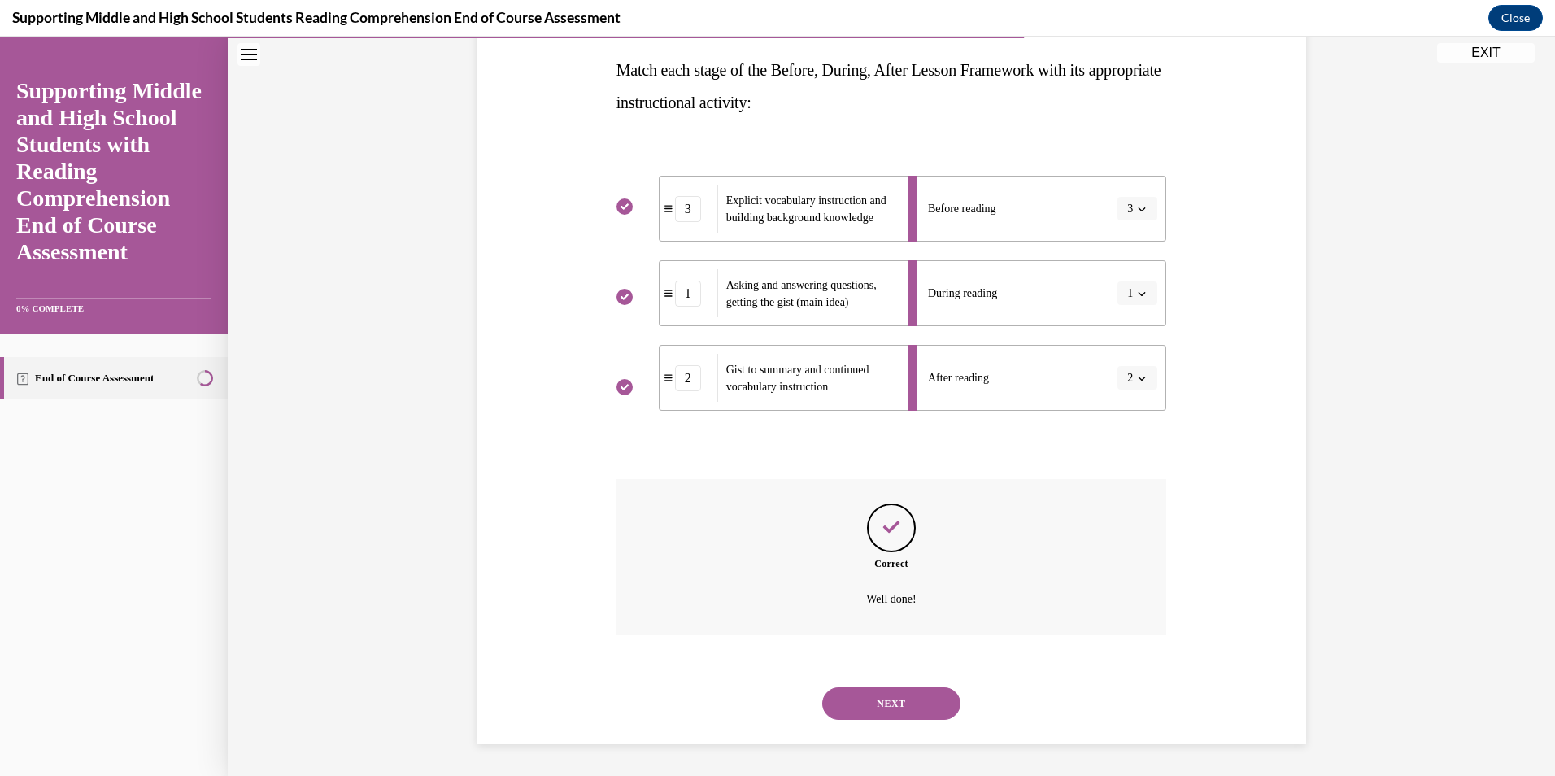
scroll to position [257, 0]
click at [886, 693] on button "NEXT" at bounding box center [891, 702] width 138 height 33
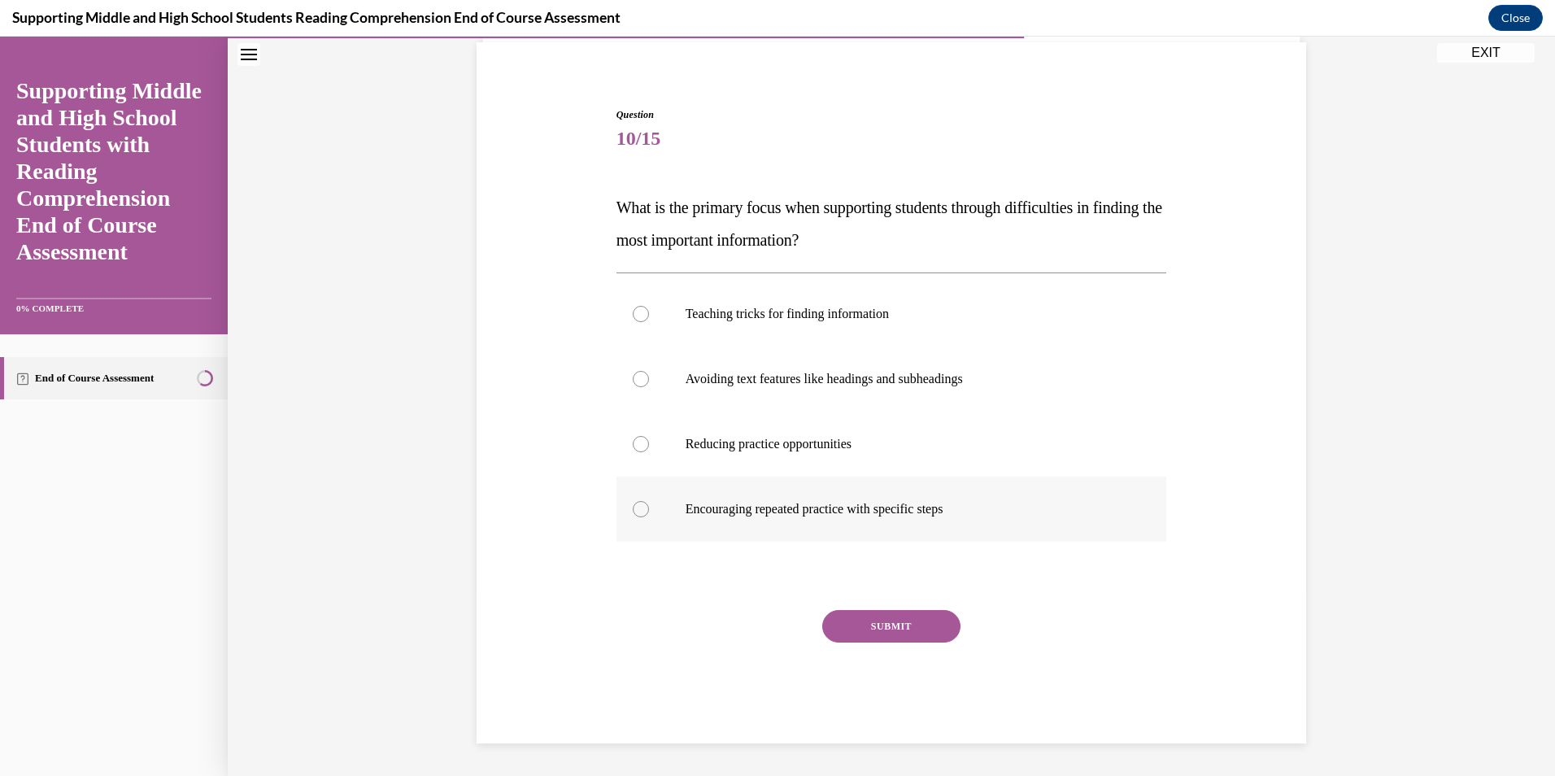
click at [633, 510] on div at bounding box center [641, 509] width 16 height 16
click at [633, 510] on input "Encouraging repeated practice with specific steps" at bounding box center [641, 509] width 16 height 16
radio input "true"
click at [886, 621] on button "SUBMIT" at bounding box center [891, 626] width 138 height 33
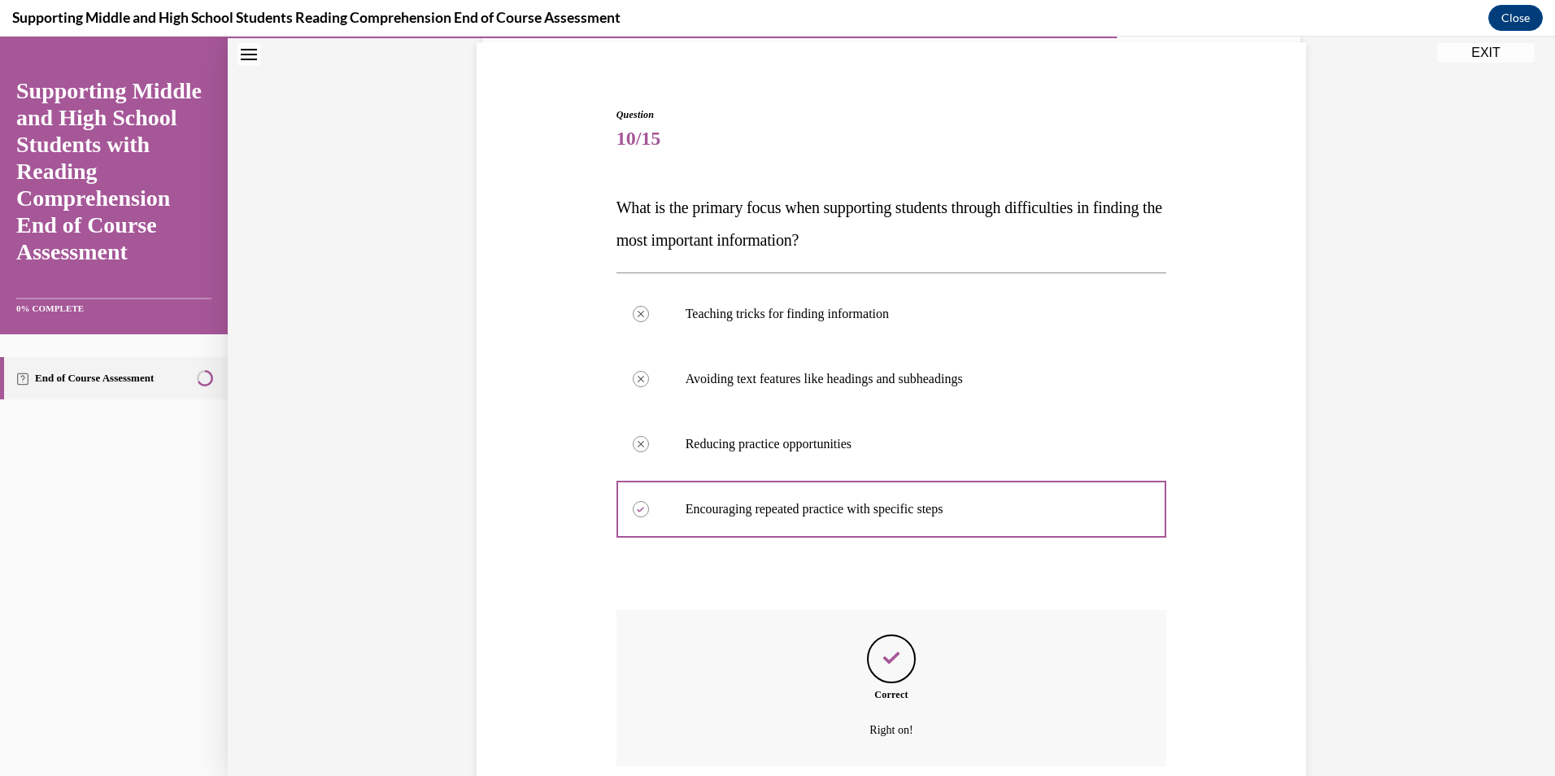
scroll to position [251, 0]
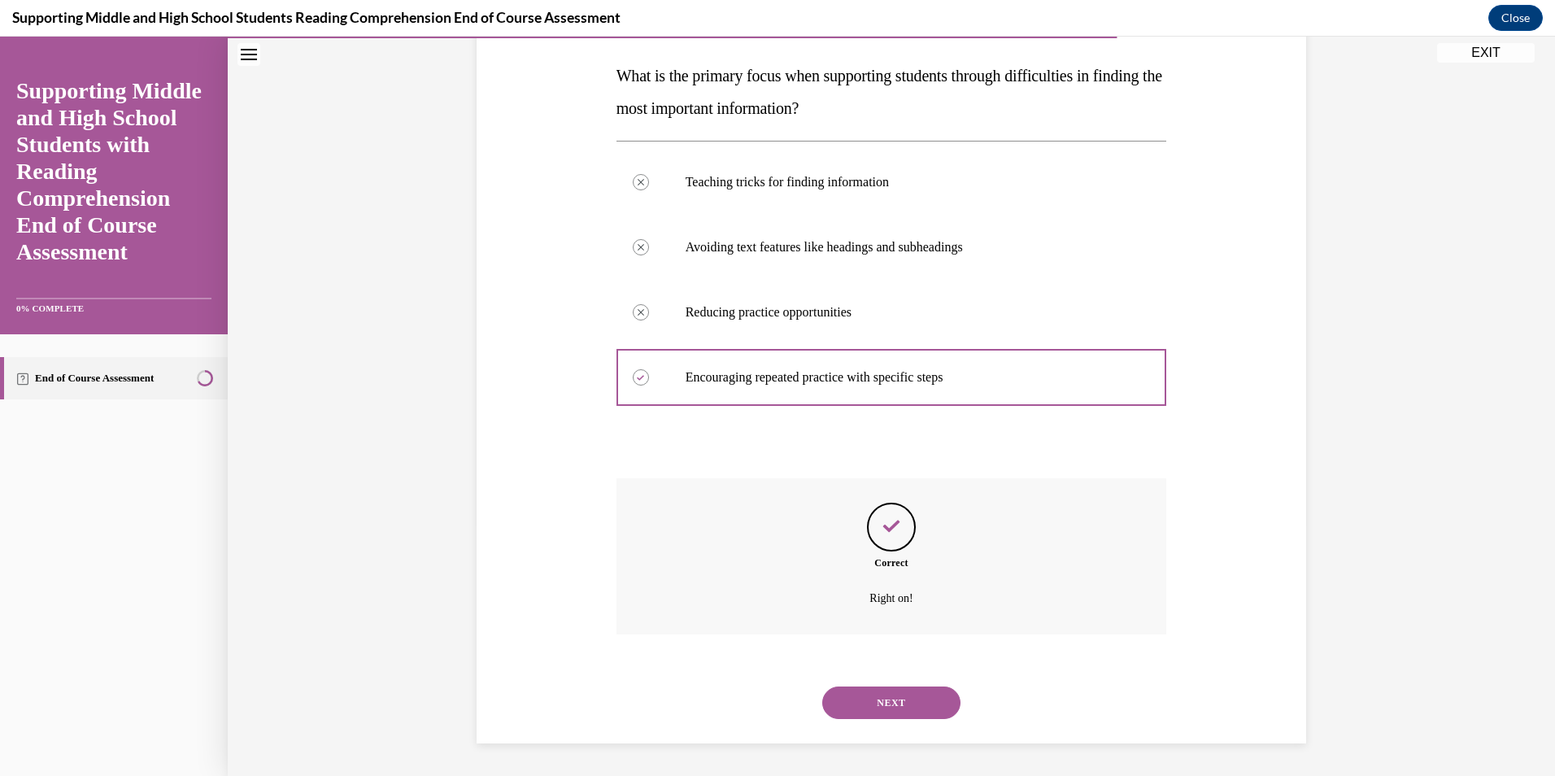
click at [905, 698] on button "NEXT" at bounding box center [891, 702] width 138 height 33
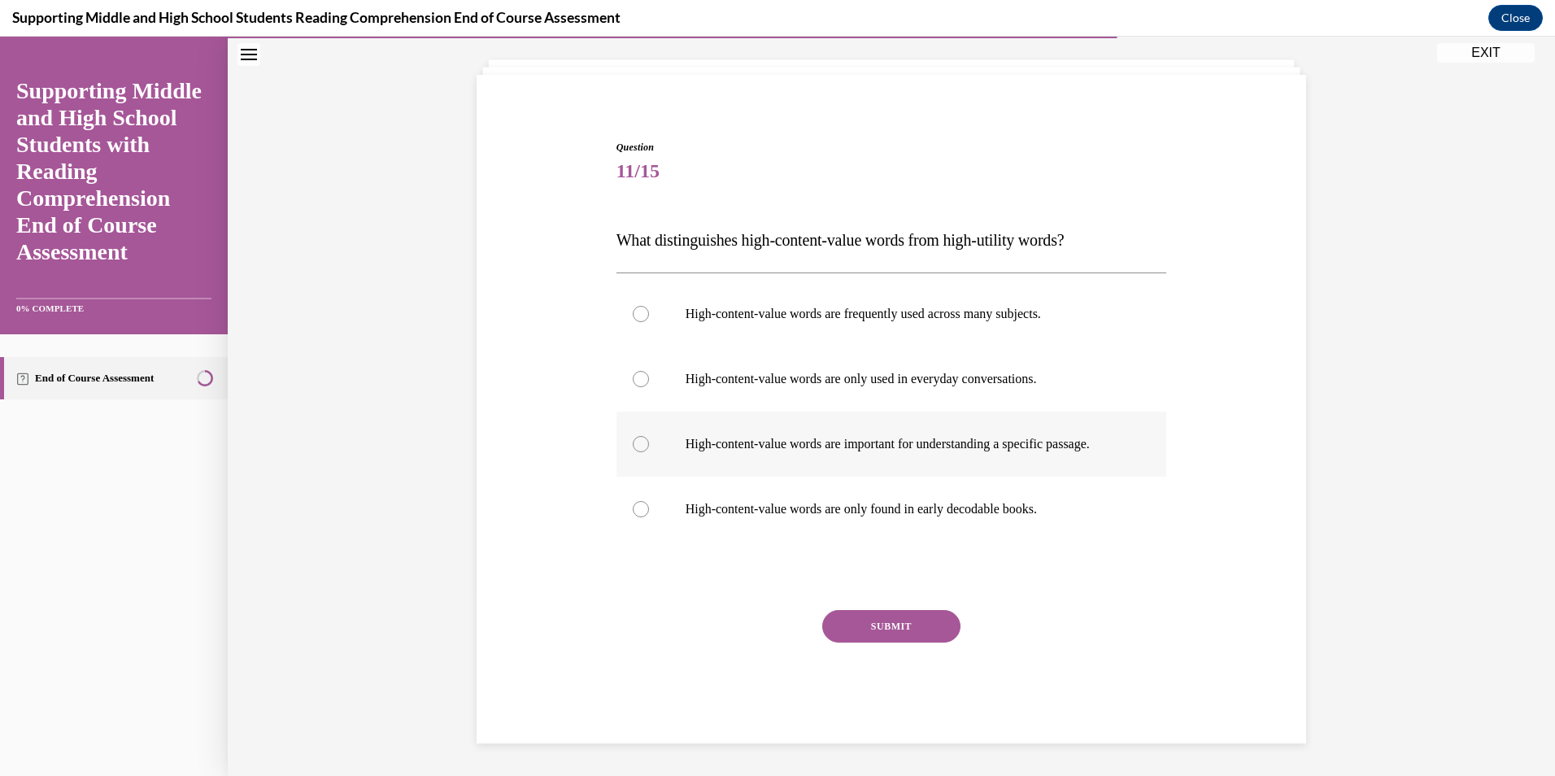
click at [633, 438] on div at bounding box center [641, 444] width 16 height 16
click at [633, 438] on input "High-content-value words are important for understanding a specific passage." at bounding box center [641, 444] width 16 height 16
radio input "true"
click at [895, 628] on button "SUBMIT" at bounding box center [891, 626] width 138 height 33
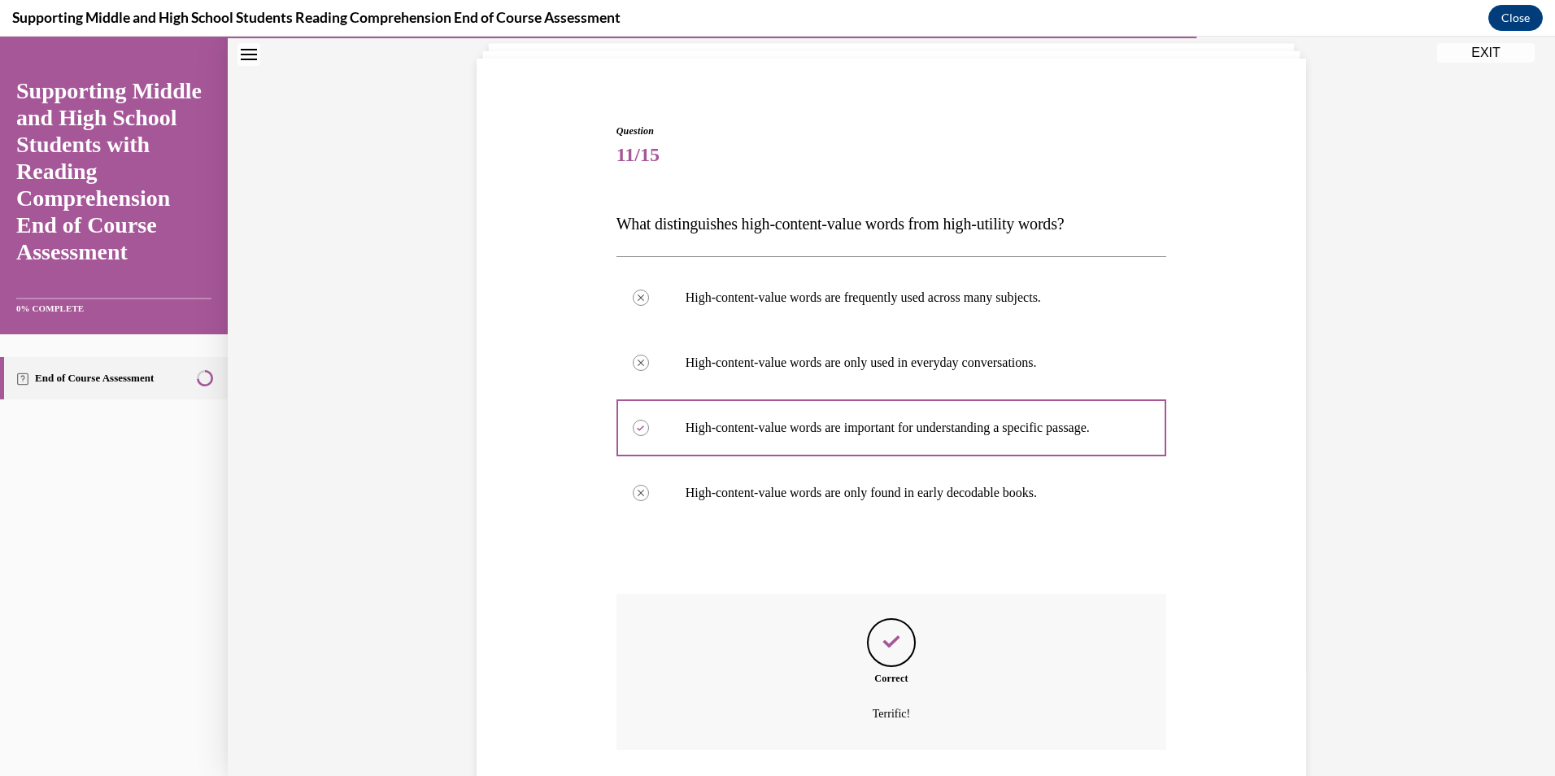
scroll to position [234, 0]
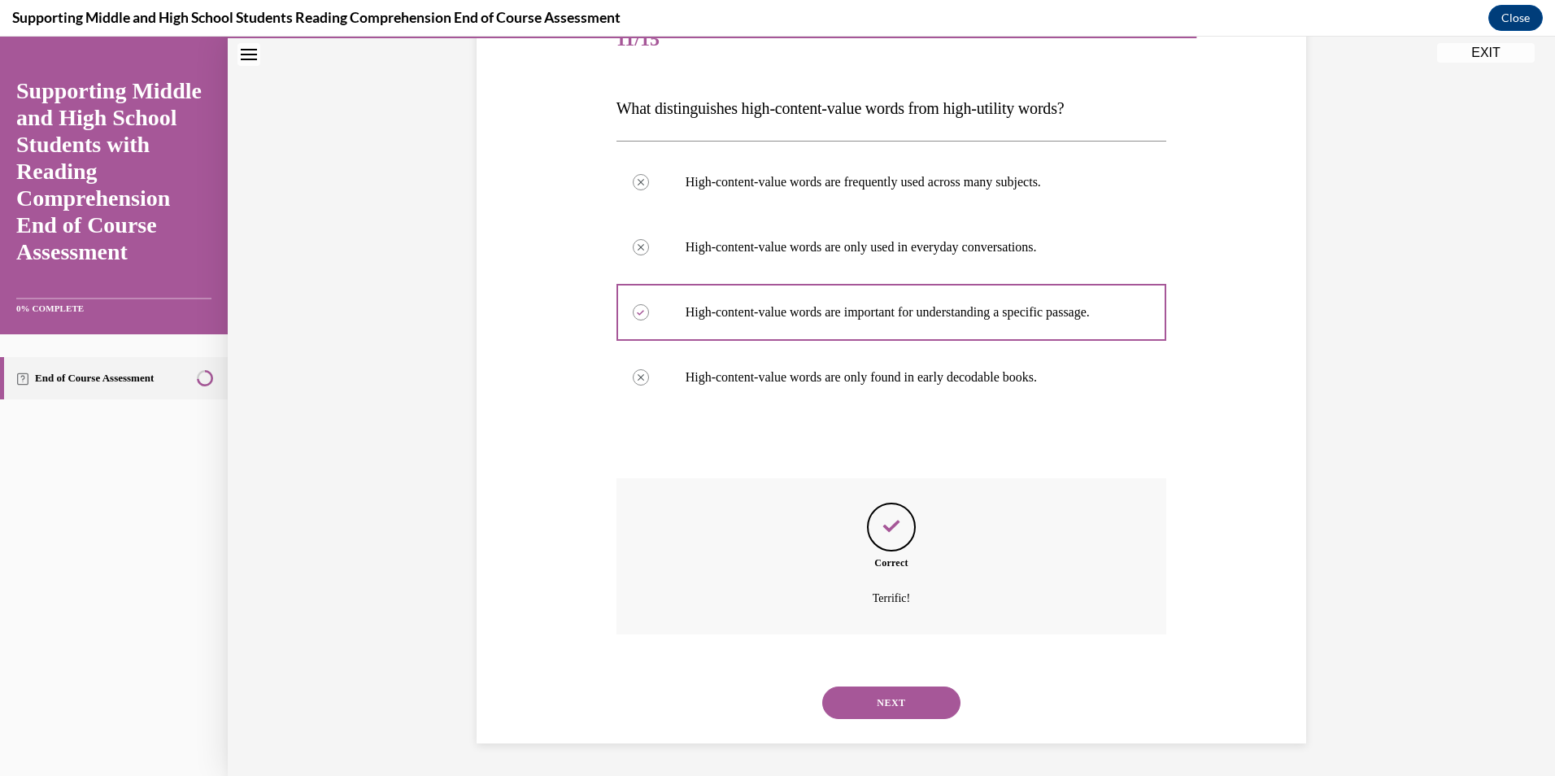
click at [896, 704] on button "NEXT" at bounding box center [891, 702] width 138 height 33
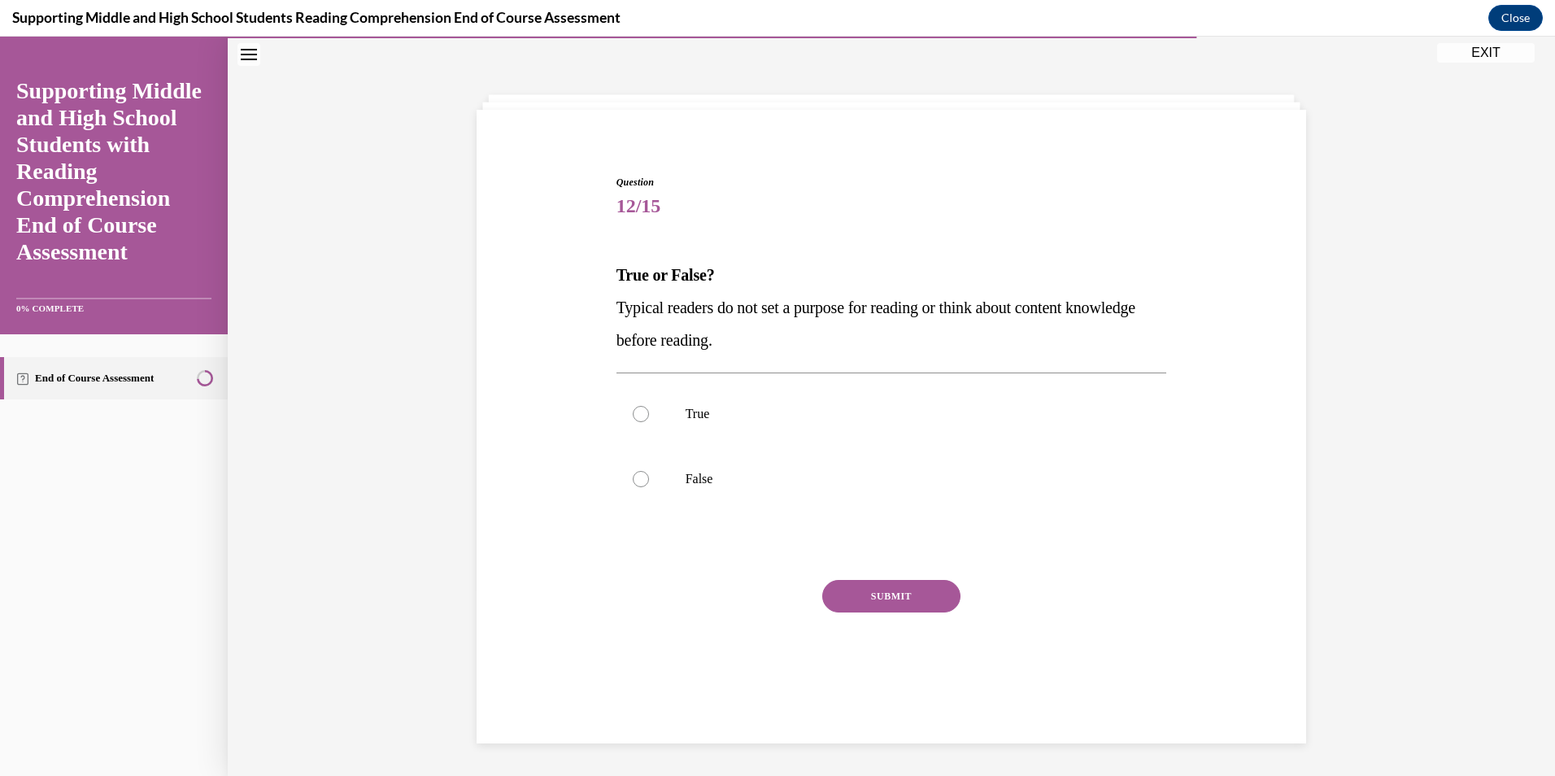
scroll to position [51, 0]
click at [635, 476] on div at bounding box center [641, 479] width 16 height 16
click at [635, 476] on input "False" at bounding box center [641, 479] width 16 height 16
radio input "true"
click at [902, 599] on button "SUBMIT" at bounding box center [891, 596] width 138 height 33
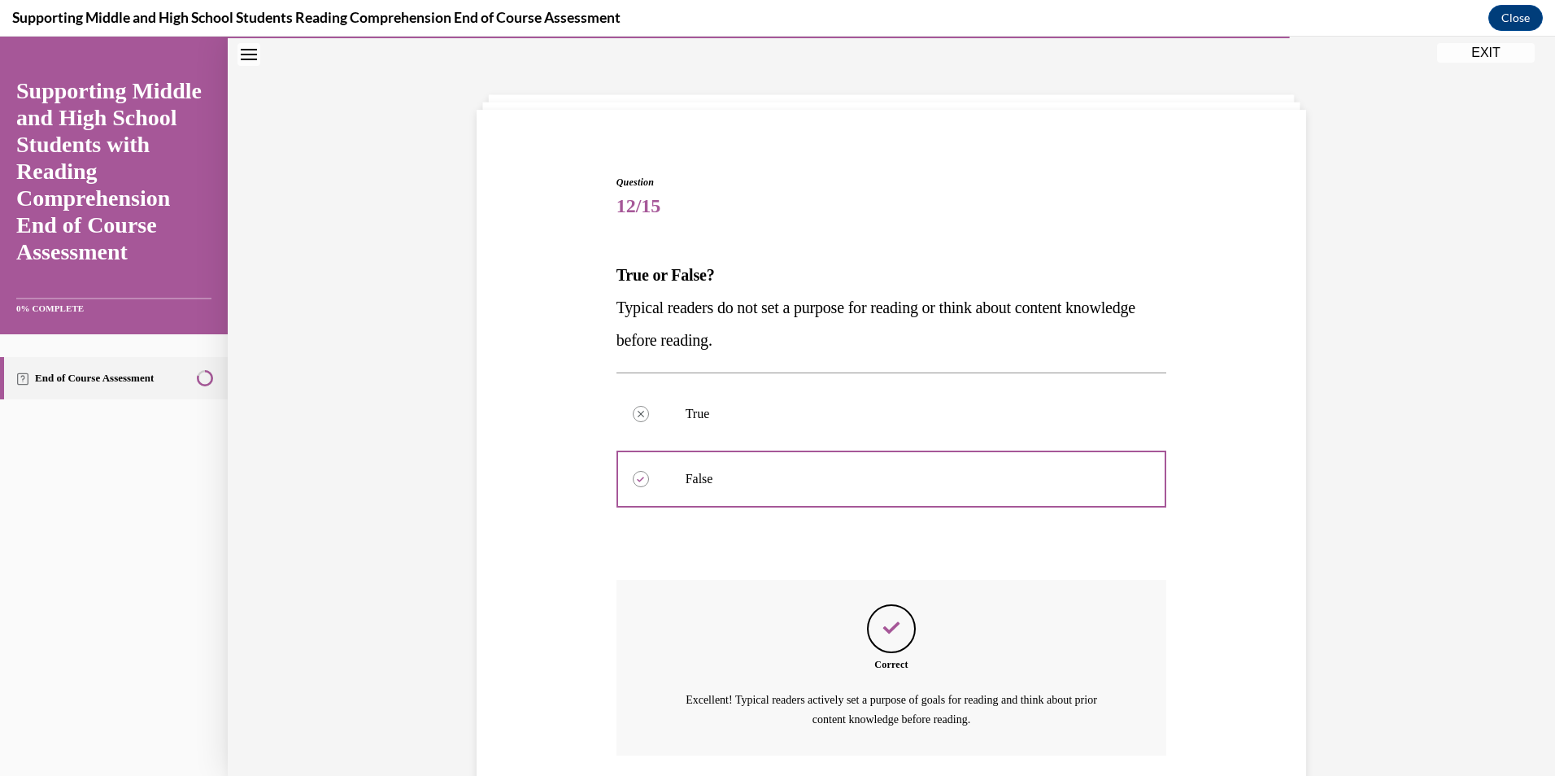
scroll to position [172, 0]
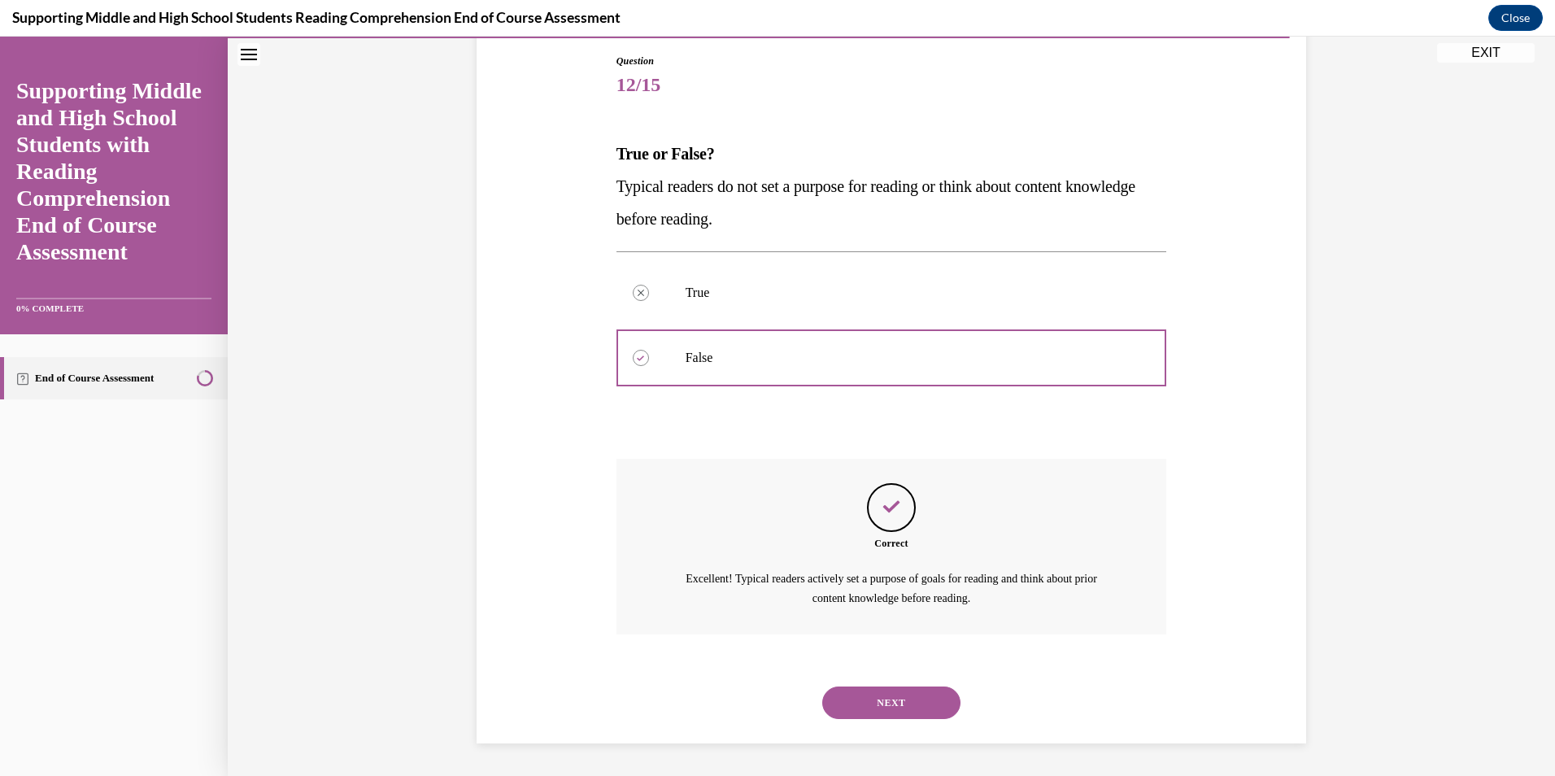
click at [904, 705] on button "NEXT" at bounding box center [891, 702] width 138 height 33
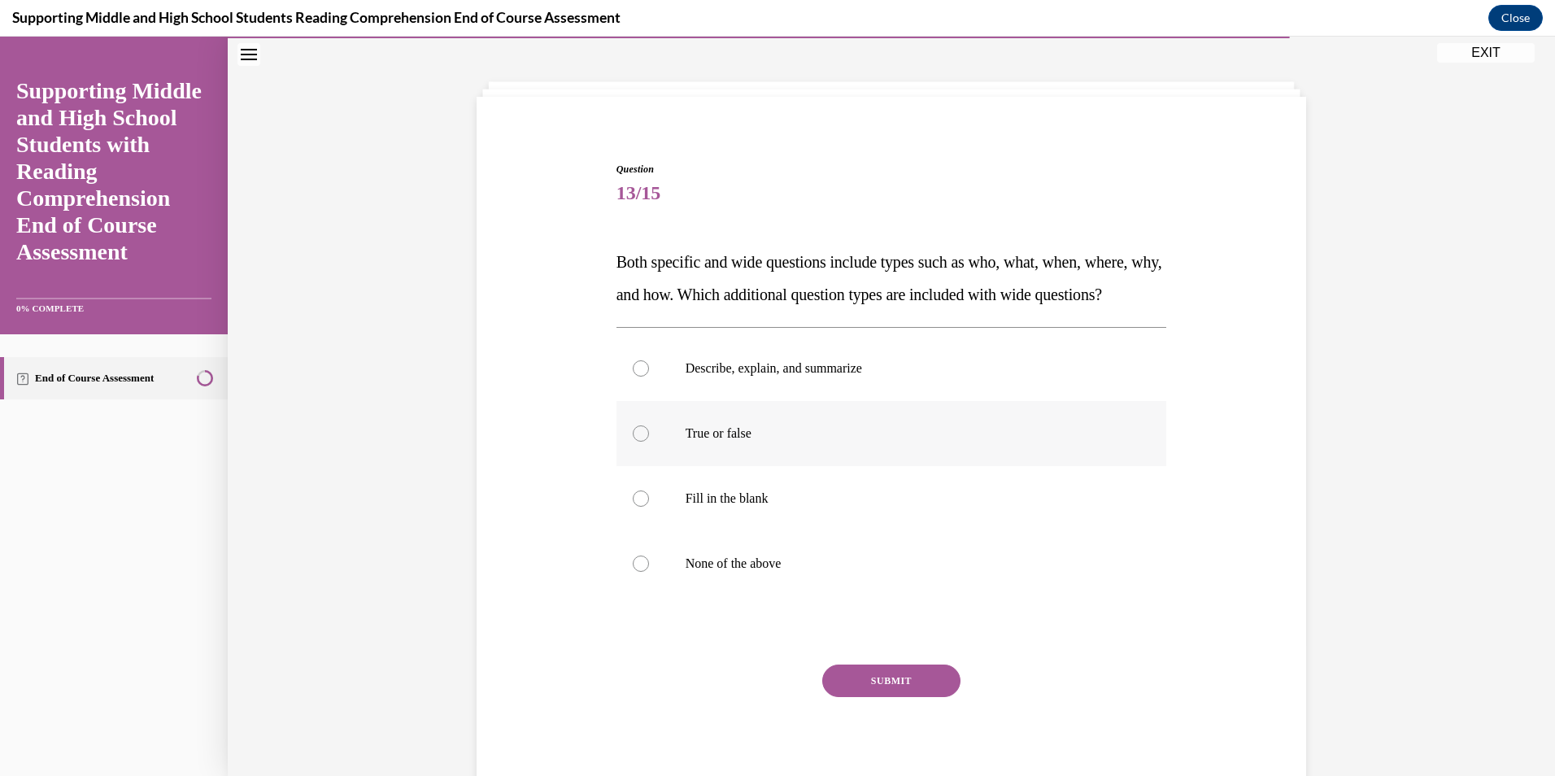
scroll to position [64, 0]
click at [633, 377] on div at bounding box center [641, 368] width 16 height 16
click at [633, 377] on input "Describe, explain, and summarize" at bounding box center [641, 368] width 16 height 16
radio input "true"
click at [886, 697] on button "SUBMIT" at bounding box center [891, 681] width 138 height 33
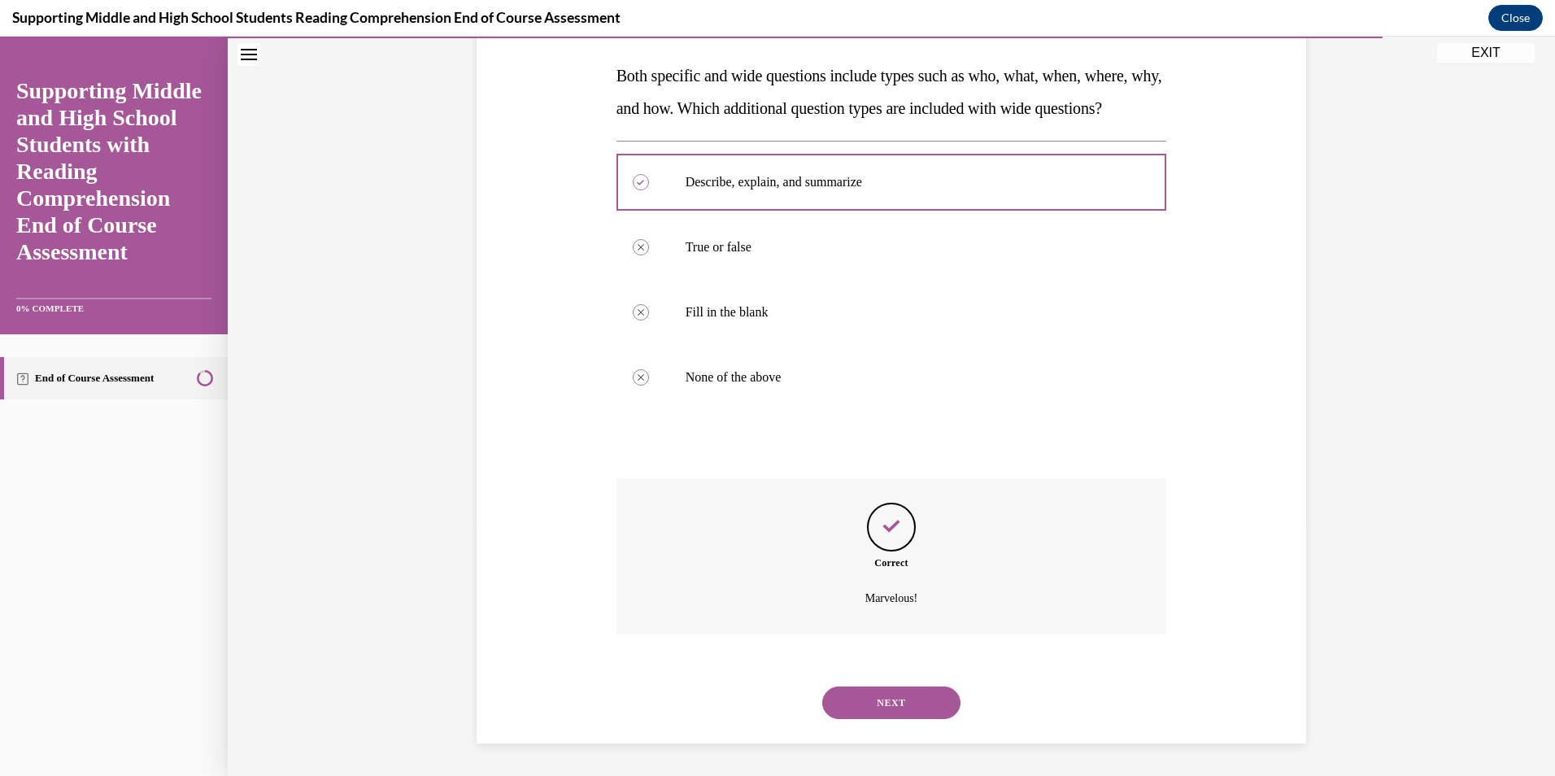
scroll to position [283, 0]
drag, startPoint x: 916, startPoint y: 691, endPoint x: 916, endPoint y: 702, distance: 10.6
click at [916, 702] on button "NEXT" at bounding box center [891, 702] width 138 height 33
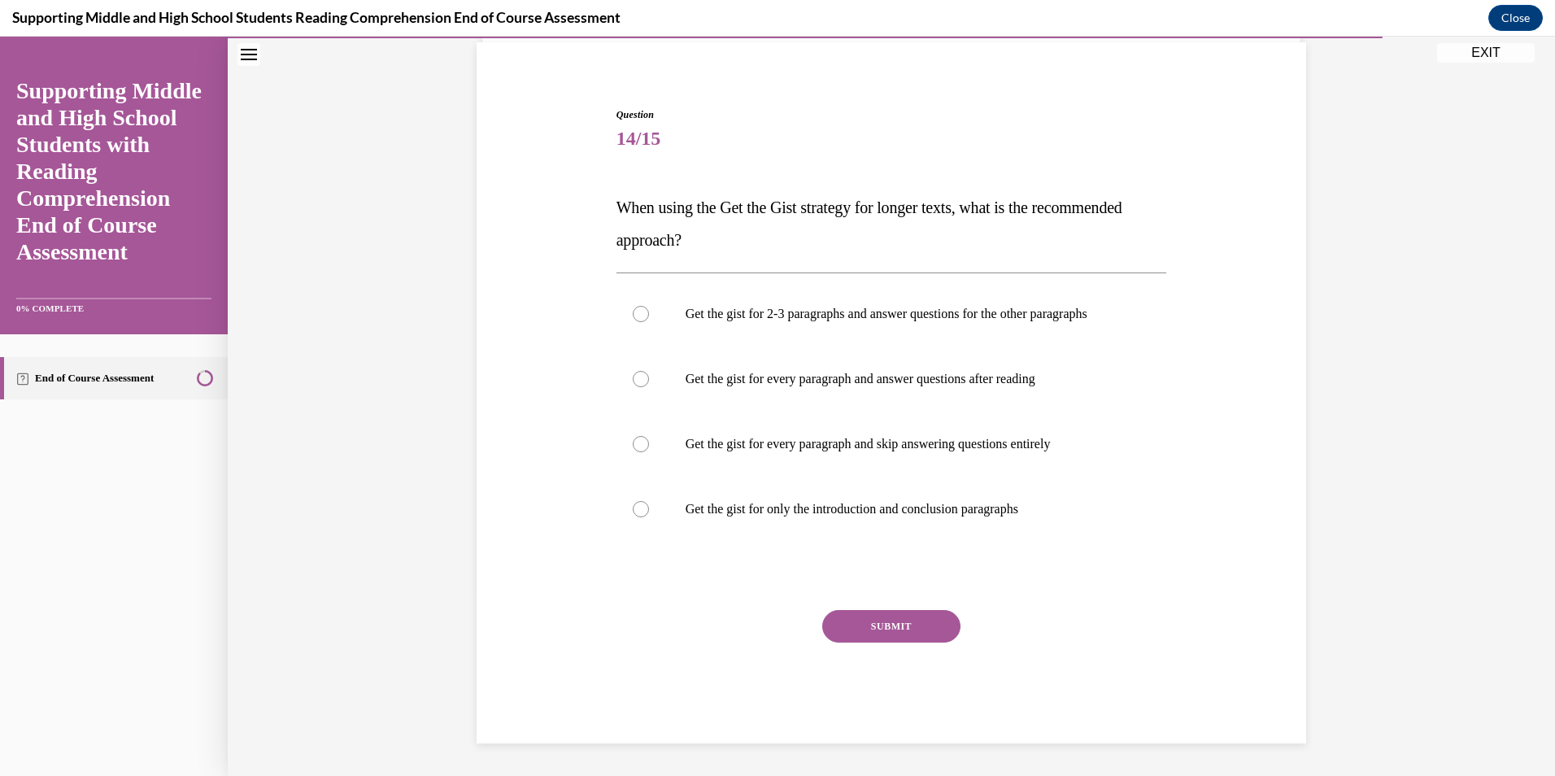
scroll to position [135, 0]
click at [636, 307] on div at bounding box center [641, 314] width 16 height 16
click at [636, 307] on input "Get the gist for 2-3 paragraphs and answer questions for the other paragraphs" at bounding box center [641, 314] width 16 height 16
radio input "true"
click at [900, 639] on button "SUBMIT" at bounding box center [891, 626] width 138 height 33
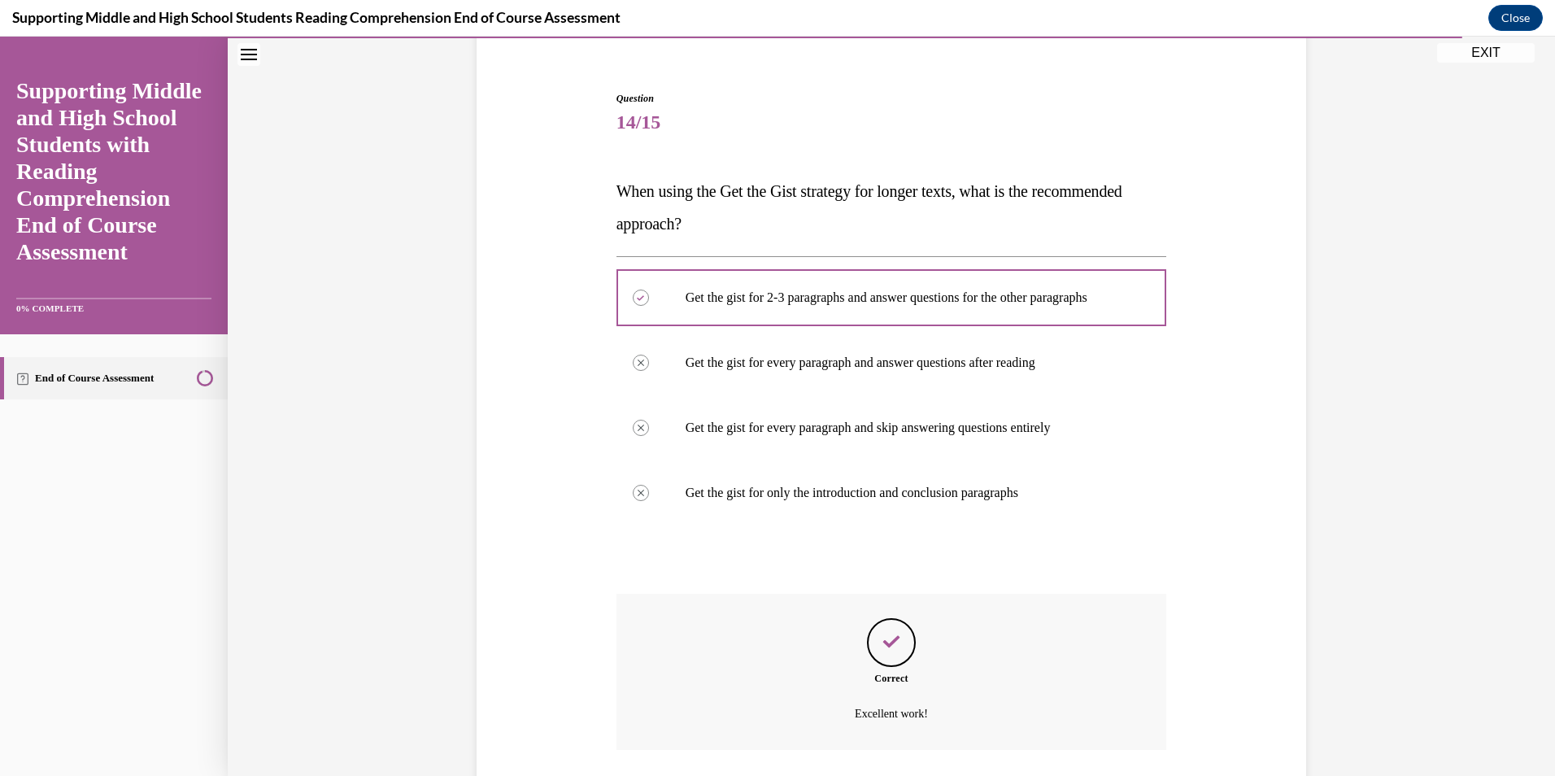
scroll to position [267, 0]
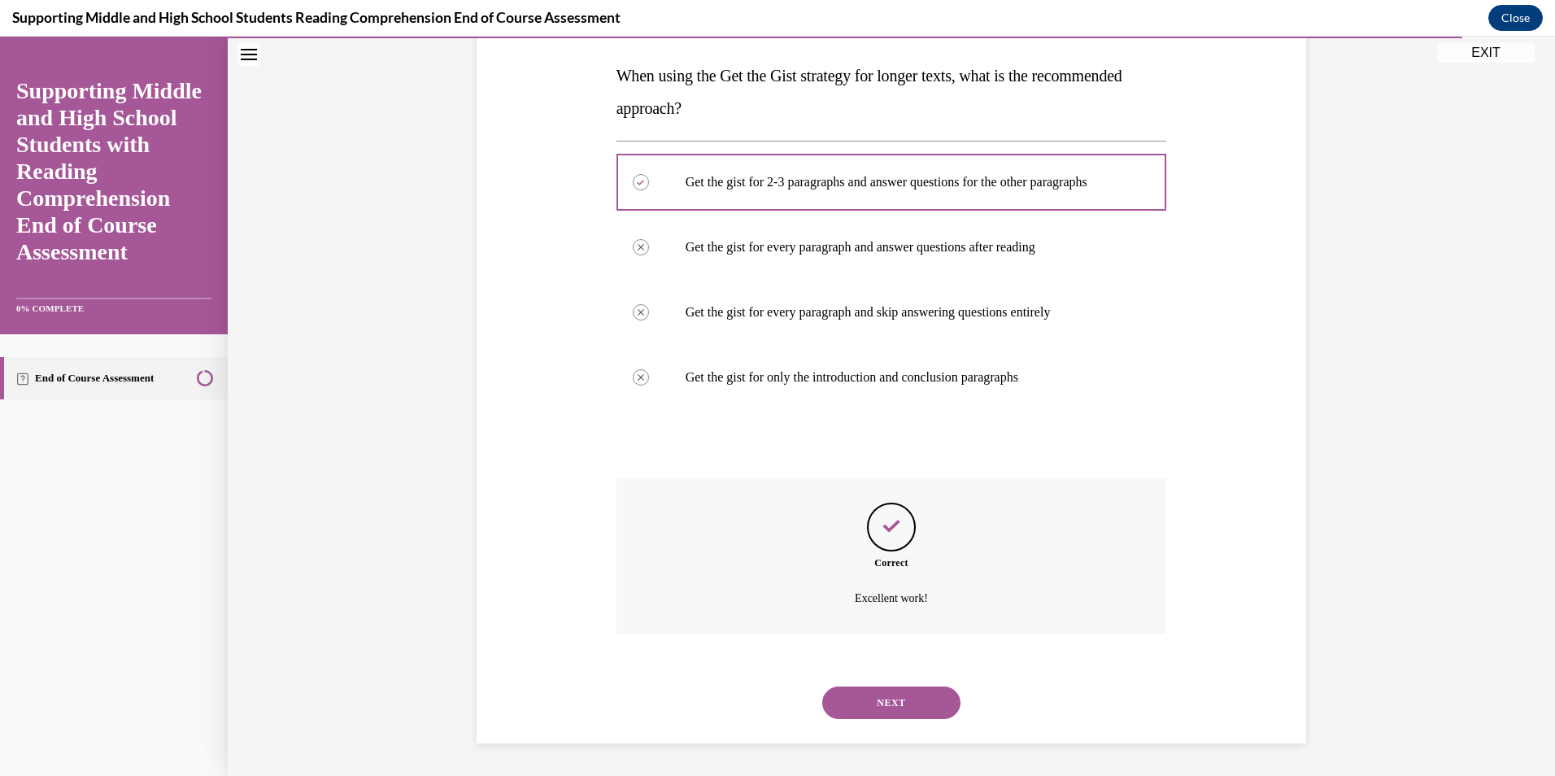
click at [897, 708] on button "NEXT" at bounding box center [891, 702] width 138 height 33
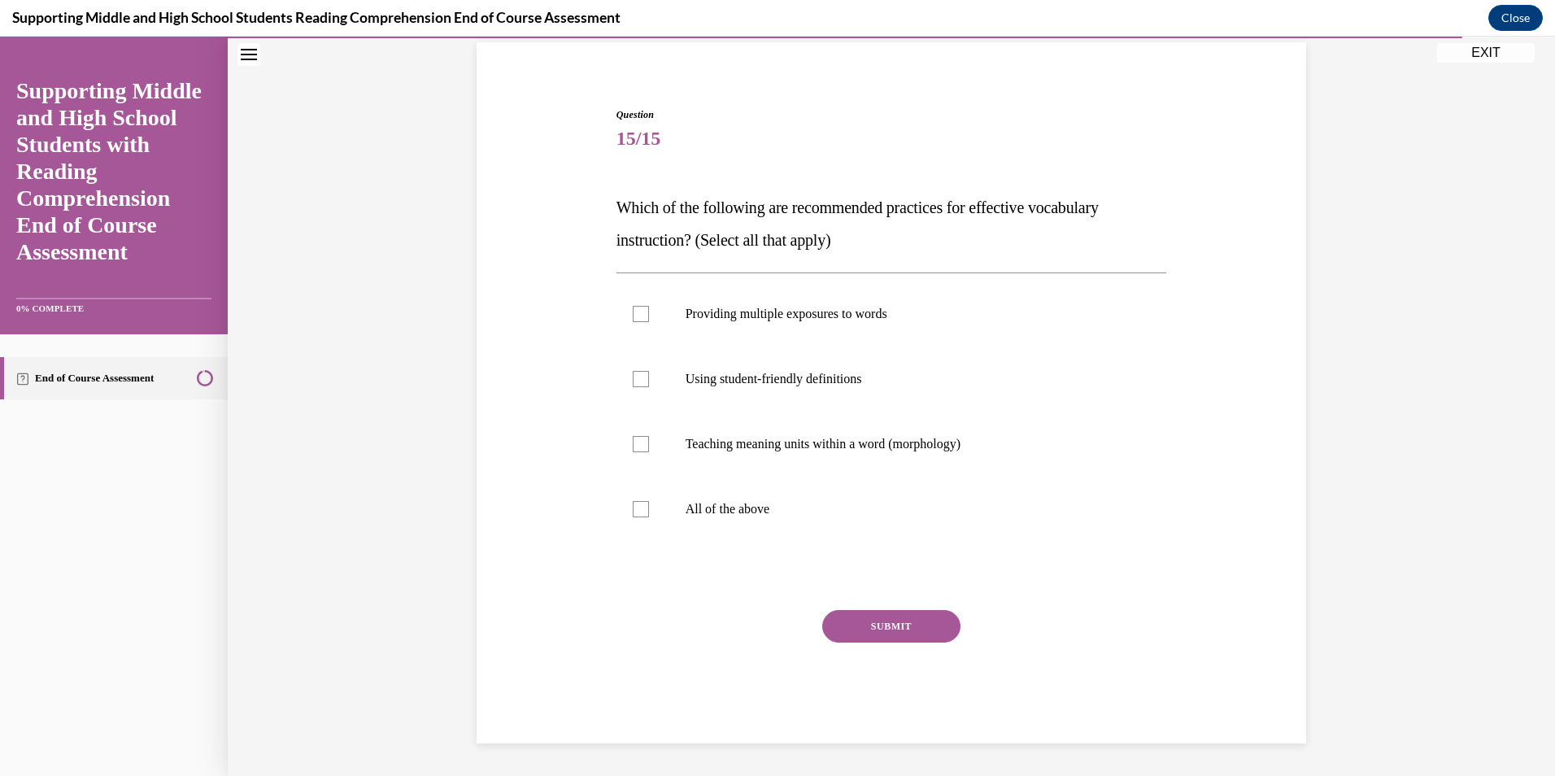
scroll to position [119, 0]
click at [633, 516] on div at bounding box center [641, 509] width 16 height 16
click at [633, 516] on input "All of the above" at bounding box center [641, 509] width 16 height 16
checkbox input "true"
click at [891, 617] on button "SUBMIT" at bounding box center [891, 626] width 138 height 33
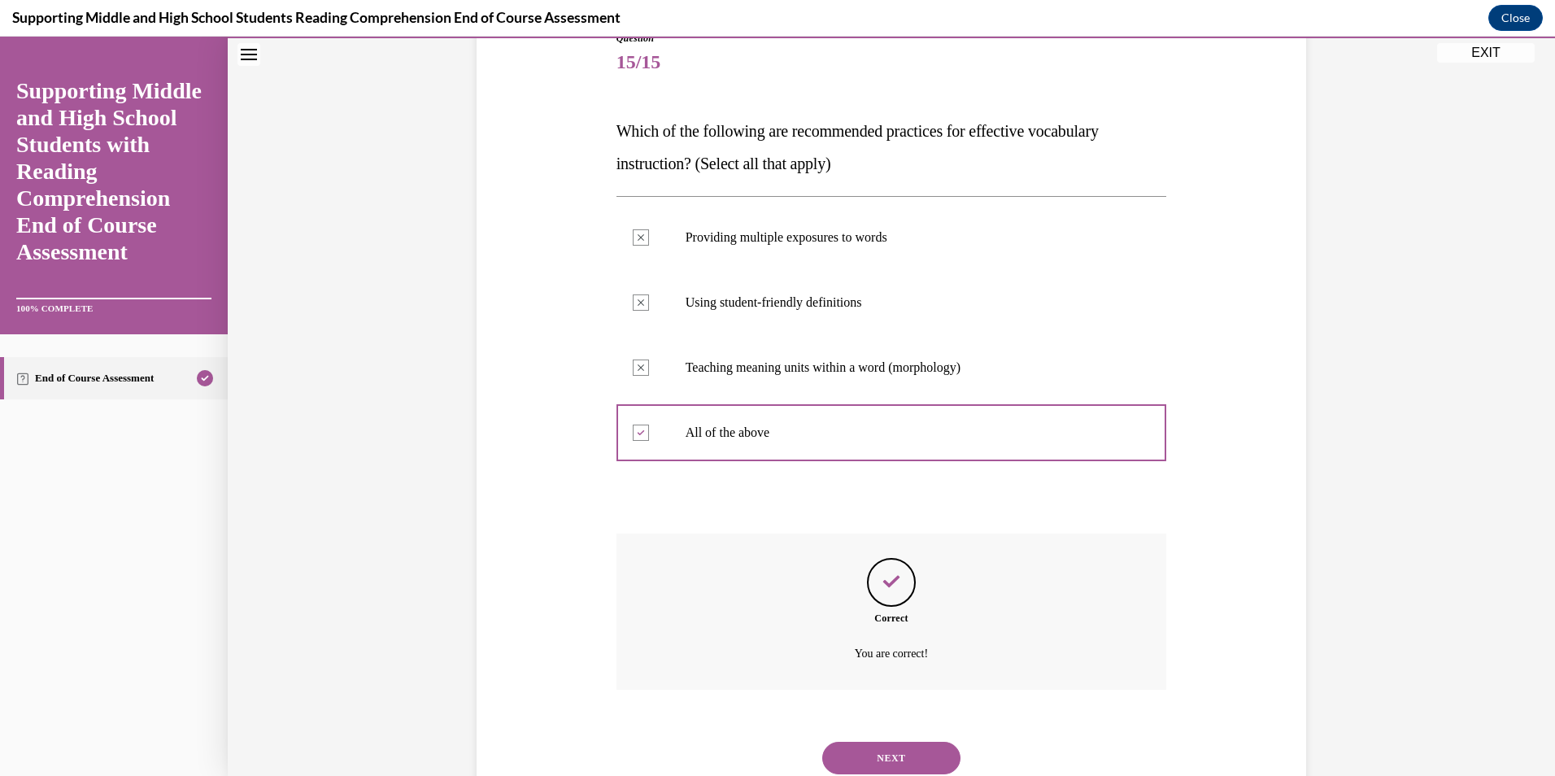
scroll to position [251, 0]
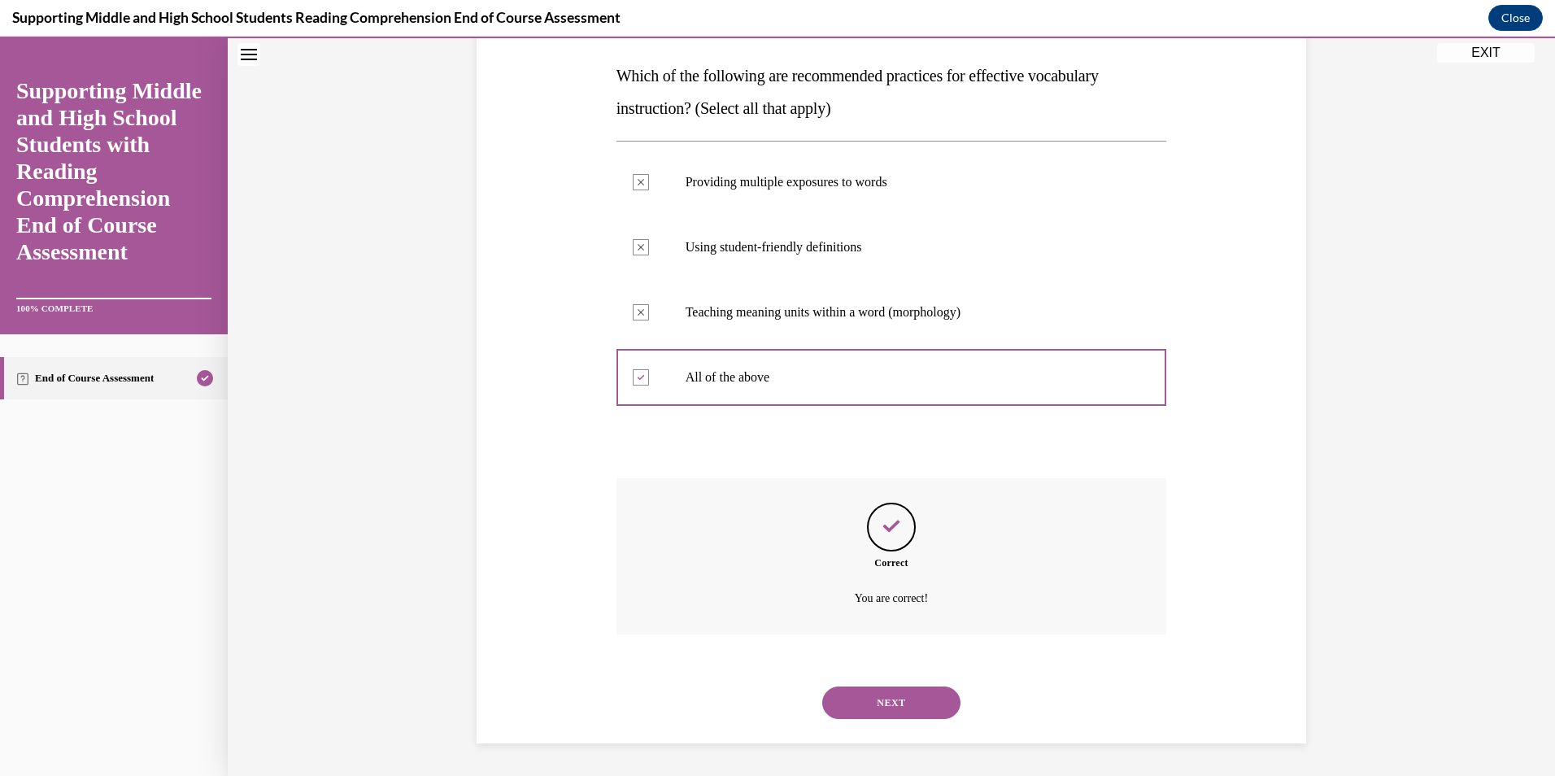
click at [896, 702] on button "NEXT" at bounding box center [891, 702] width 138 height 33
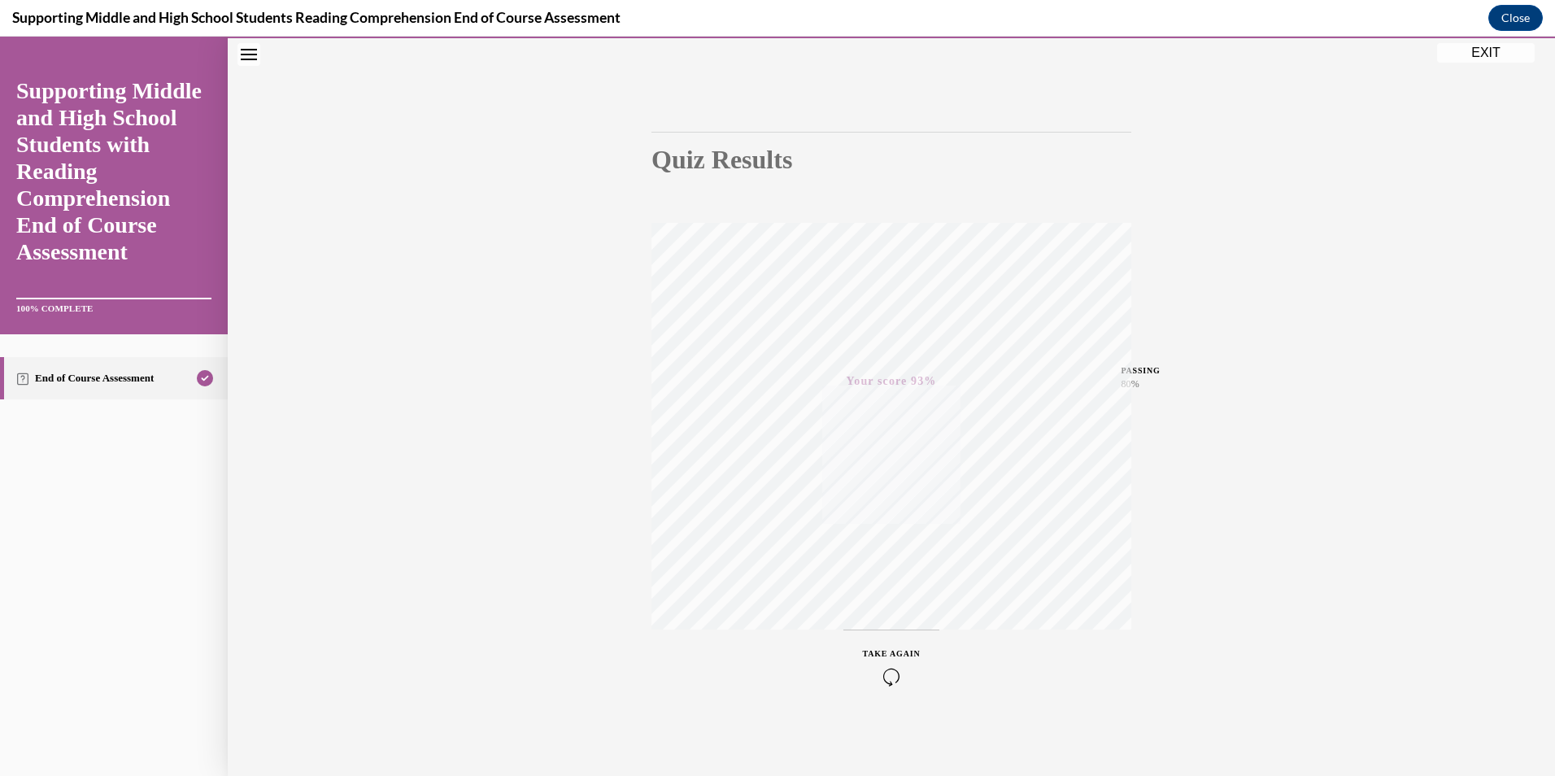
drag, startPoint x: 1490, startPoint y: 51, endPoint x: 1112, endPoint y: 487, distance: 577.1
click at [1490, 51] on button "EXIT" at bounding box center [1486, 53] width 98 height 20
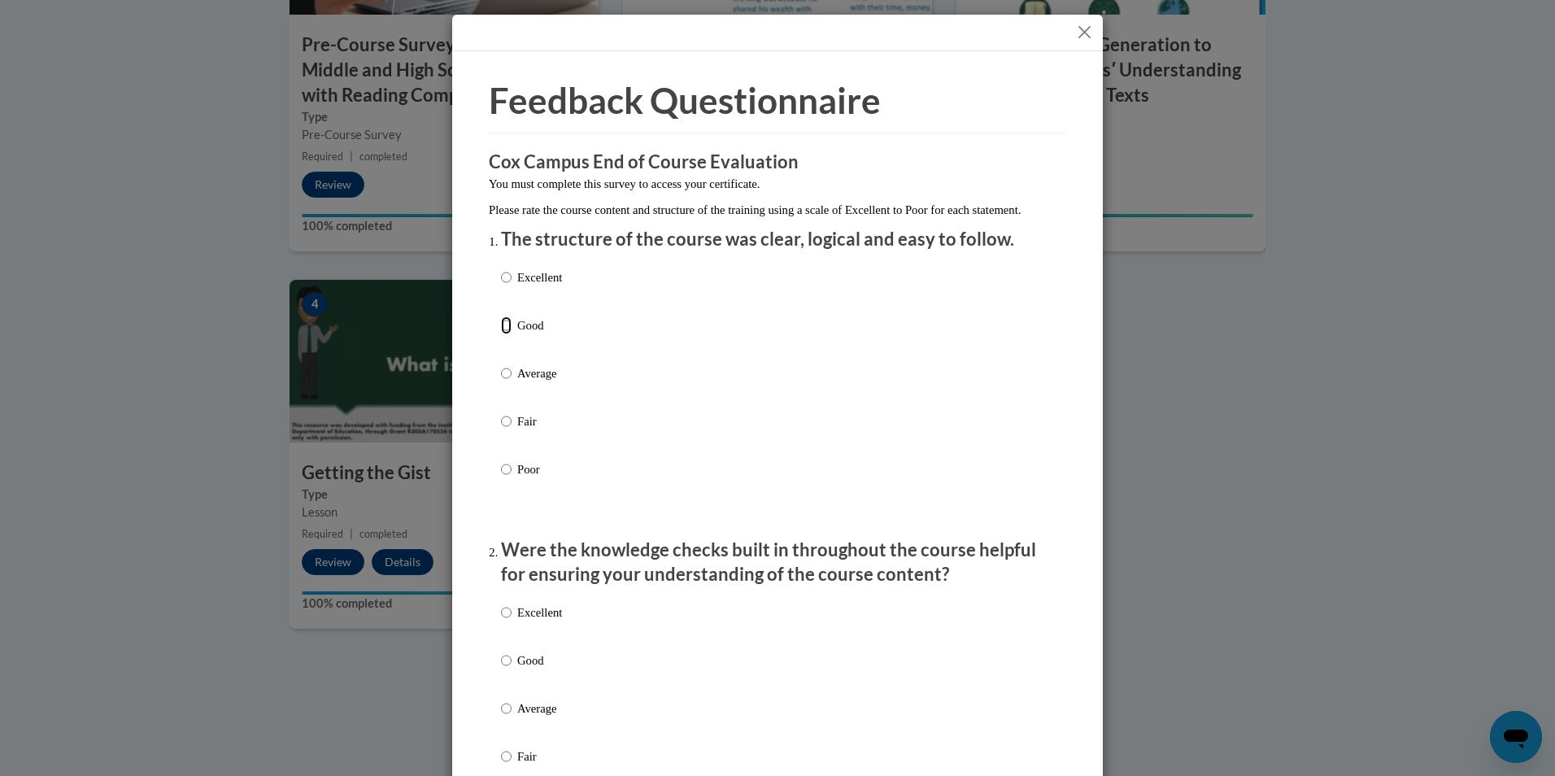
click at [501, 334] on input "Good" at bounding box center [506, 325] width 11 height 18
radio input "true"
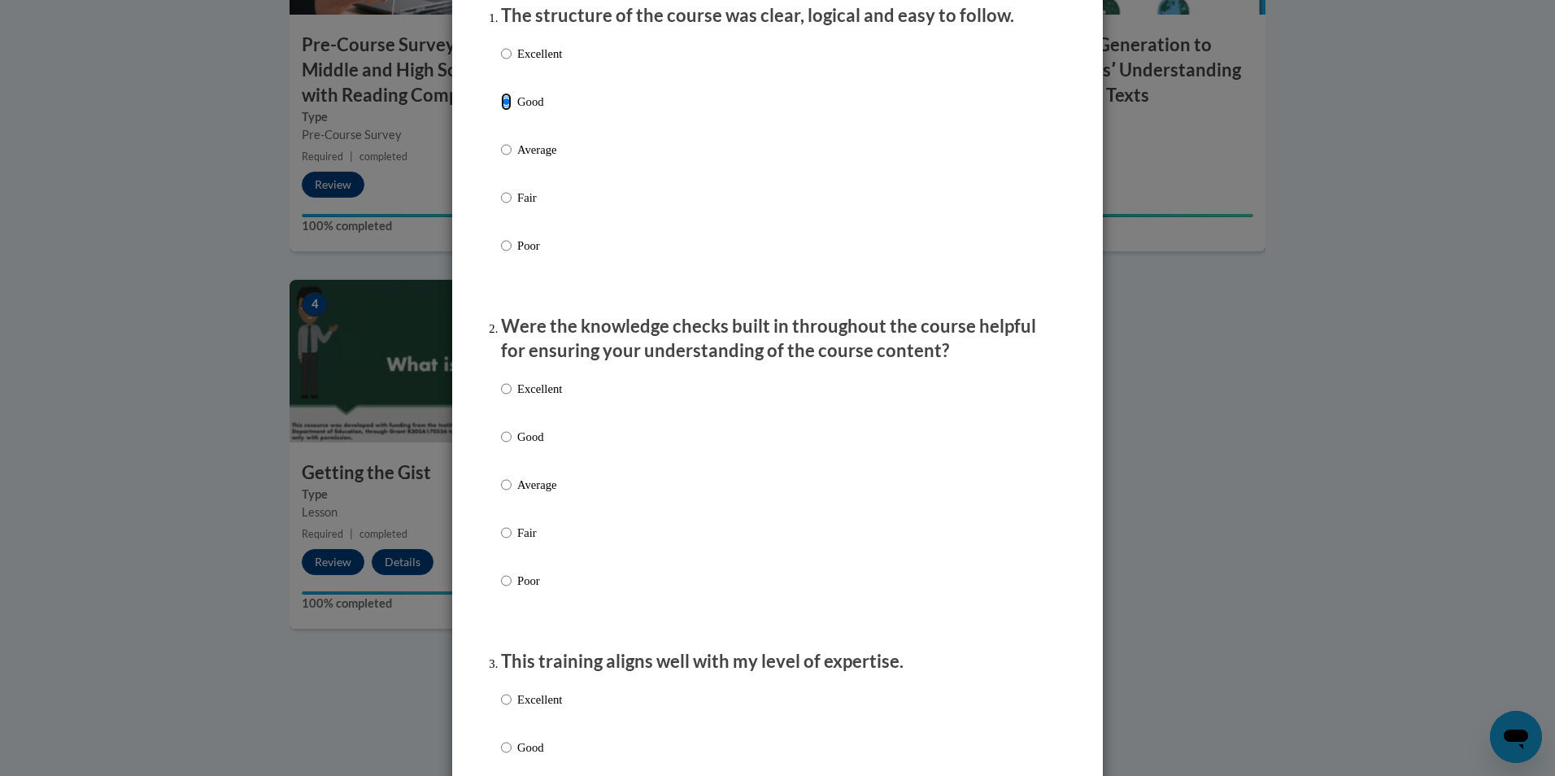
scroll to position [325, 0]
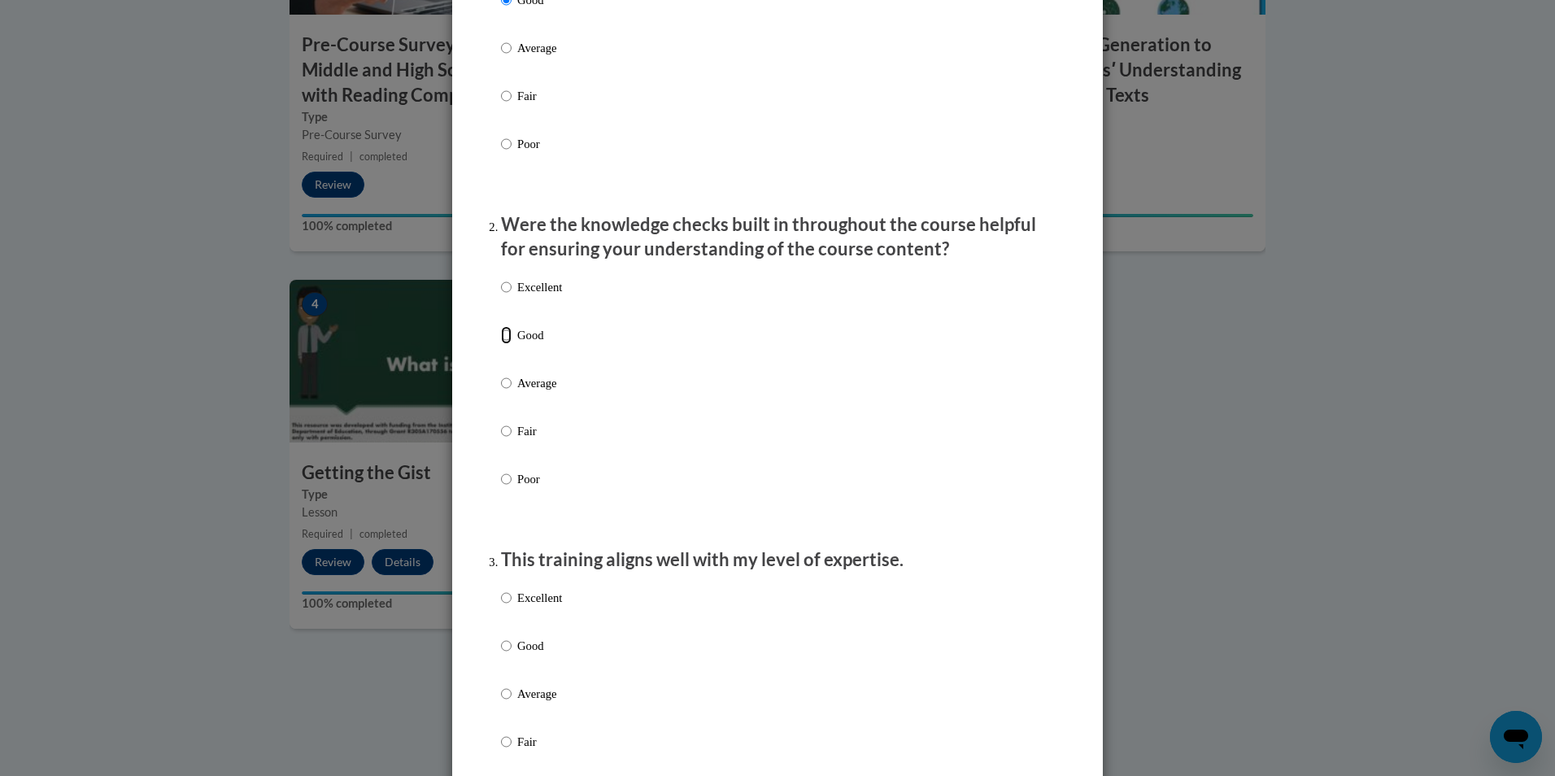
click at [501, 344] on input "Good" at bounding box center [506, 335] width 11 height 18
radio input "true"
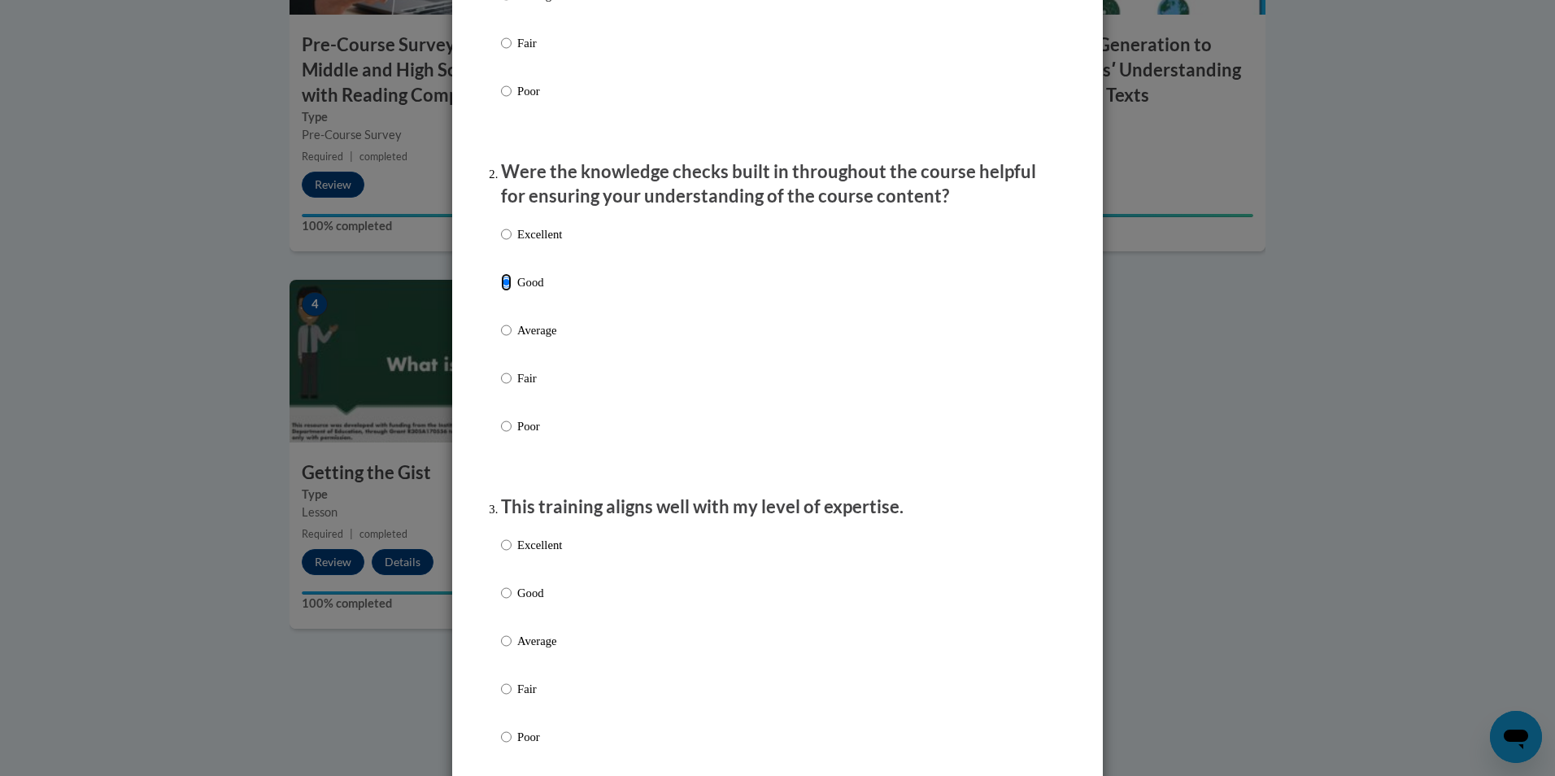
scroll to position [407, 0]
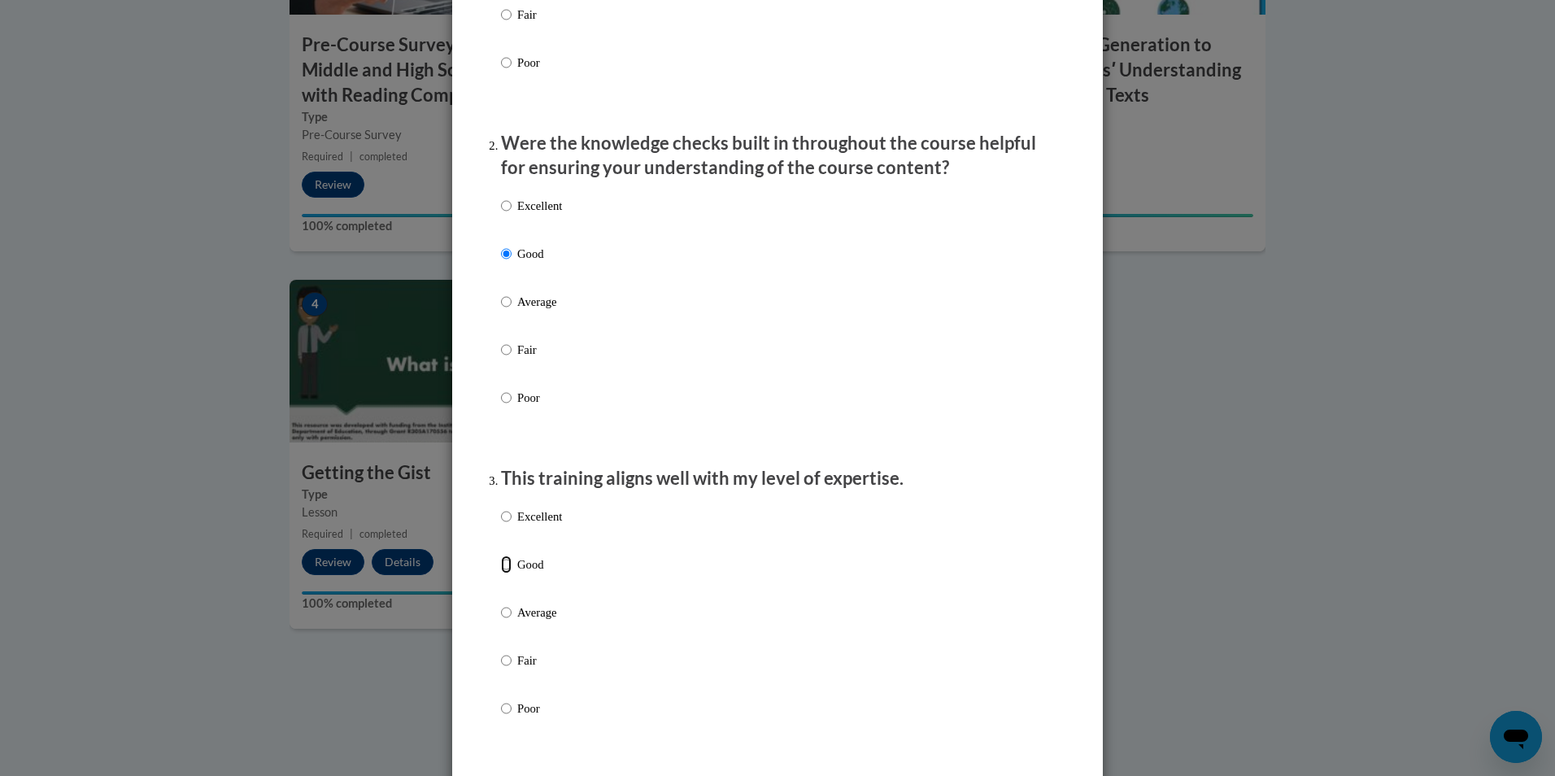
click at [501, 573] on input "Good" at bounding box center [506, 565] width 11 height 18
radio input "true"
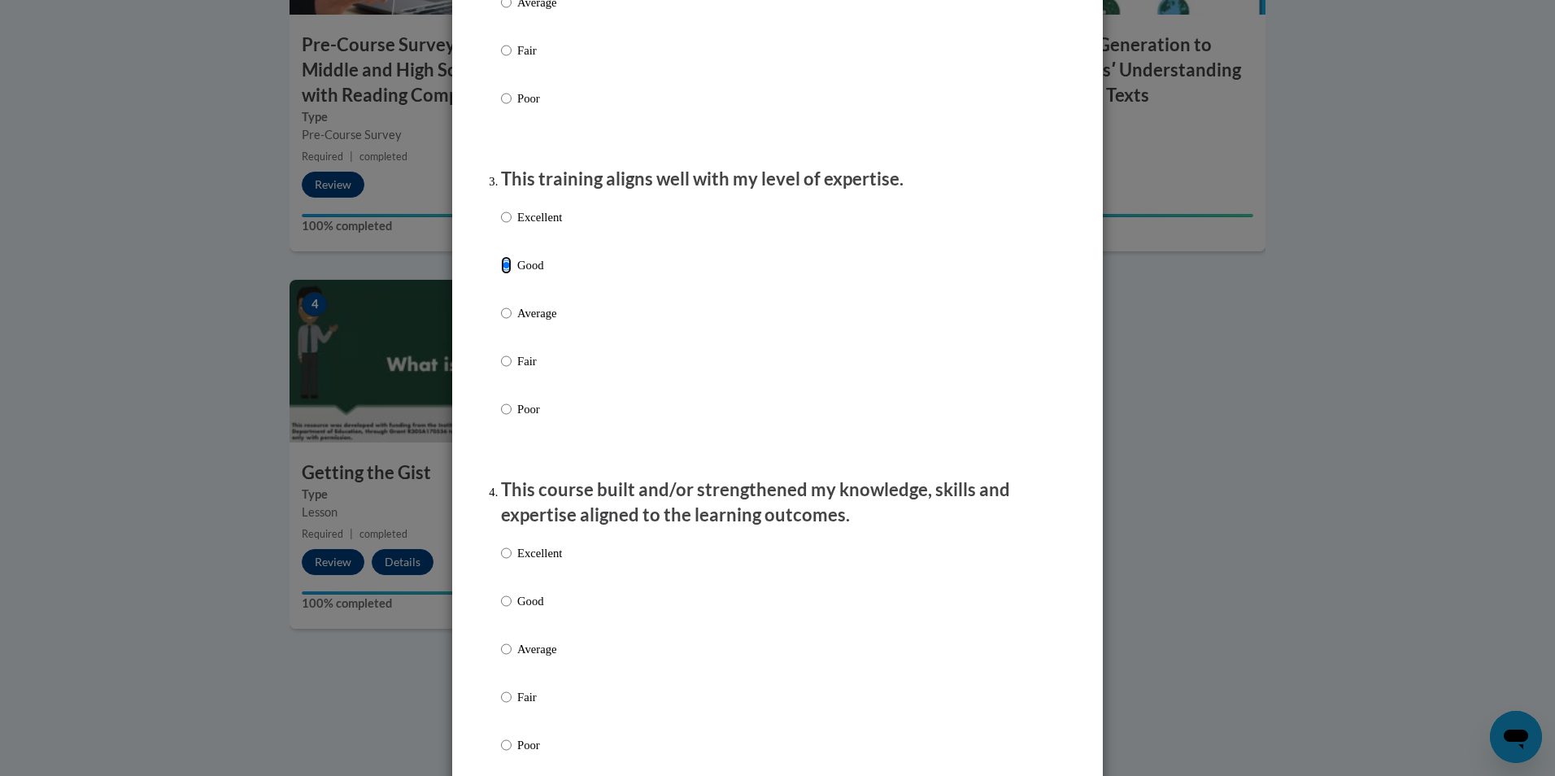
scroll to position [813, 0]
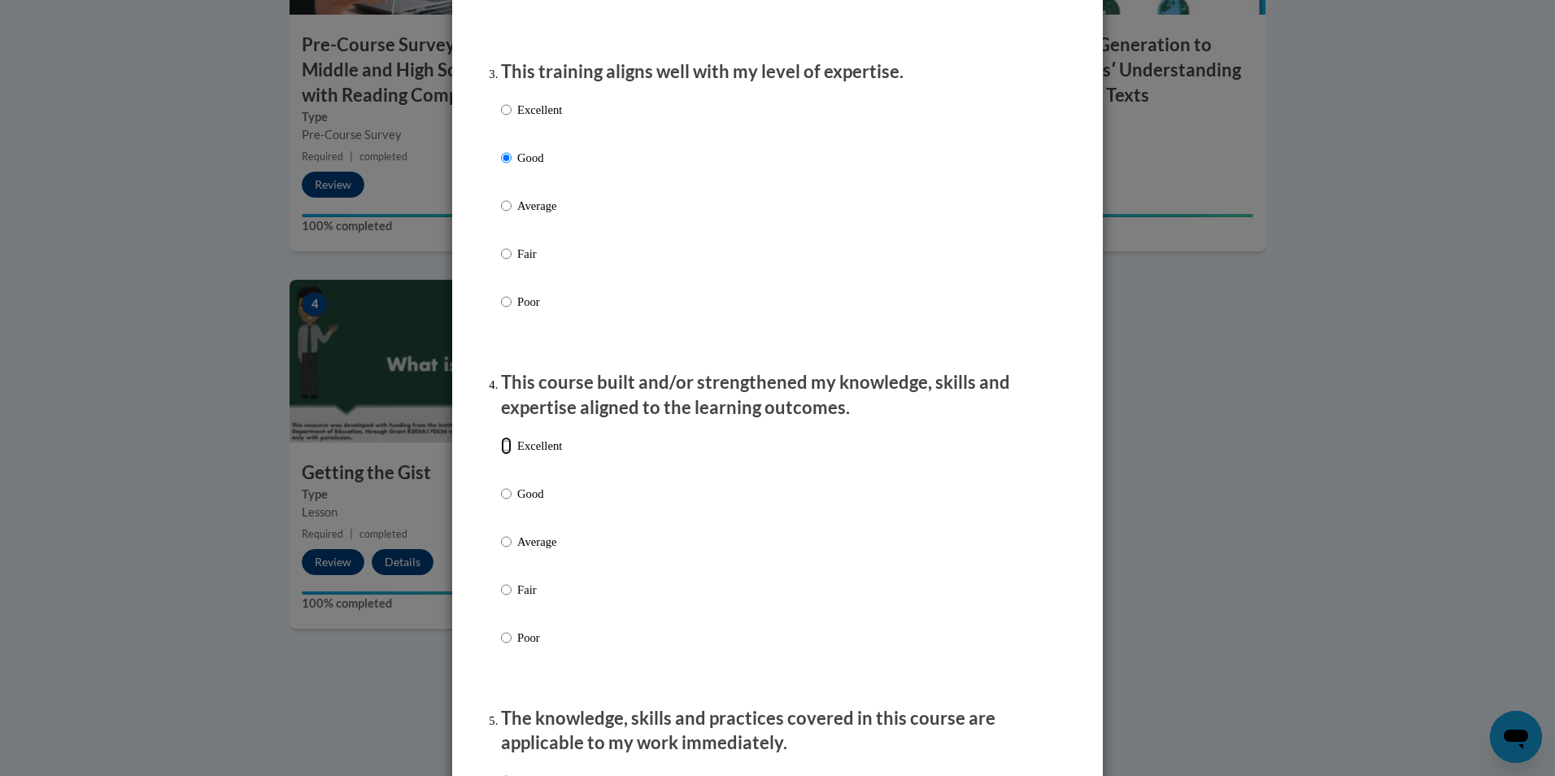
click at [503, 455] on input "Excellent" at bounding box center [506, 446] width 11 height 18
radio input "true"
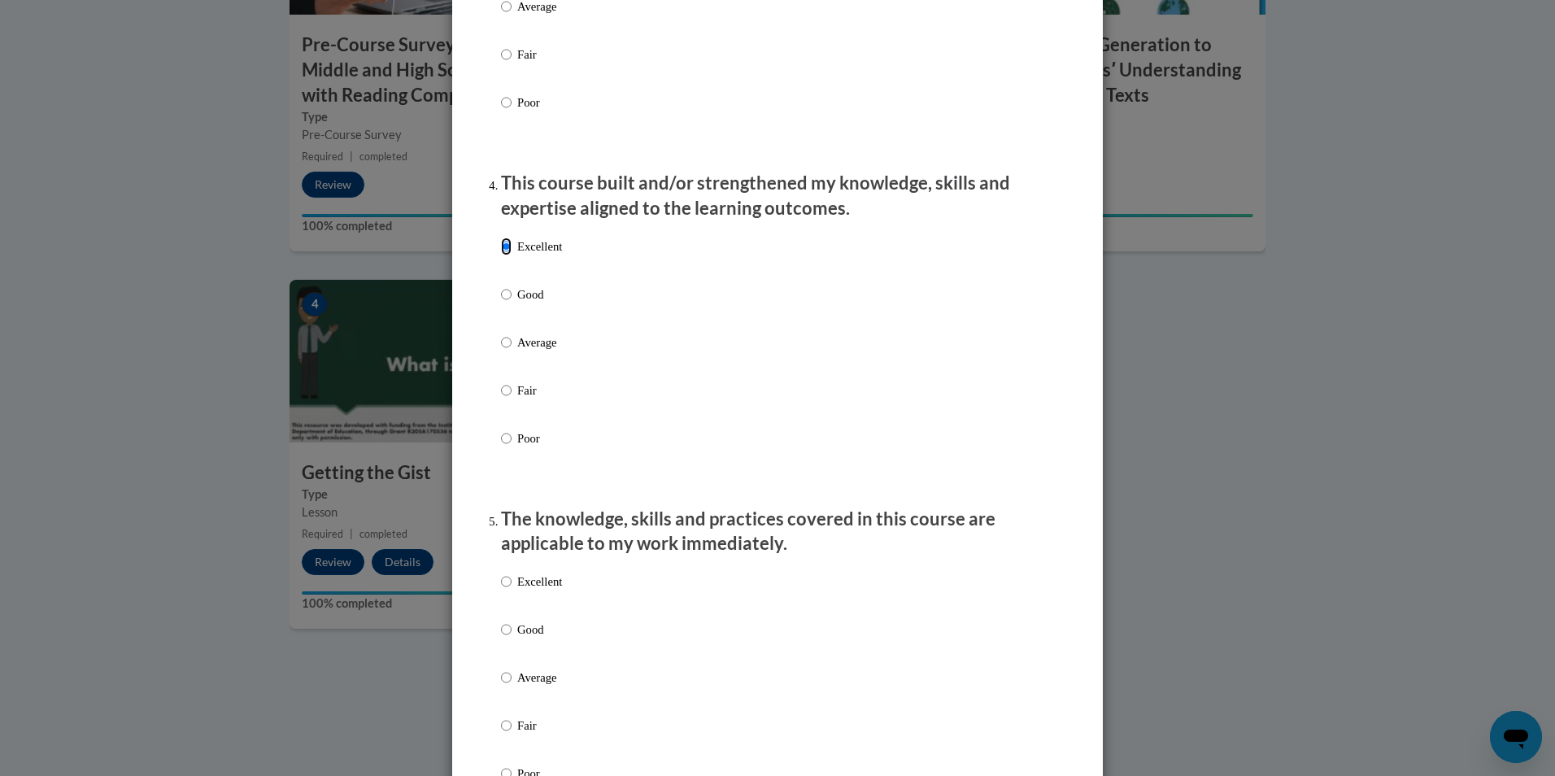
scroll to position [1057, 0]
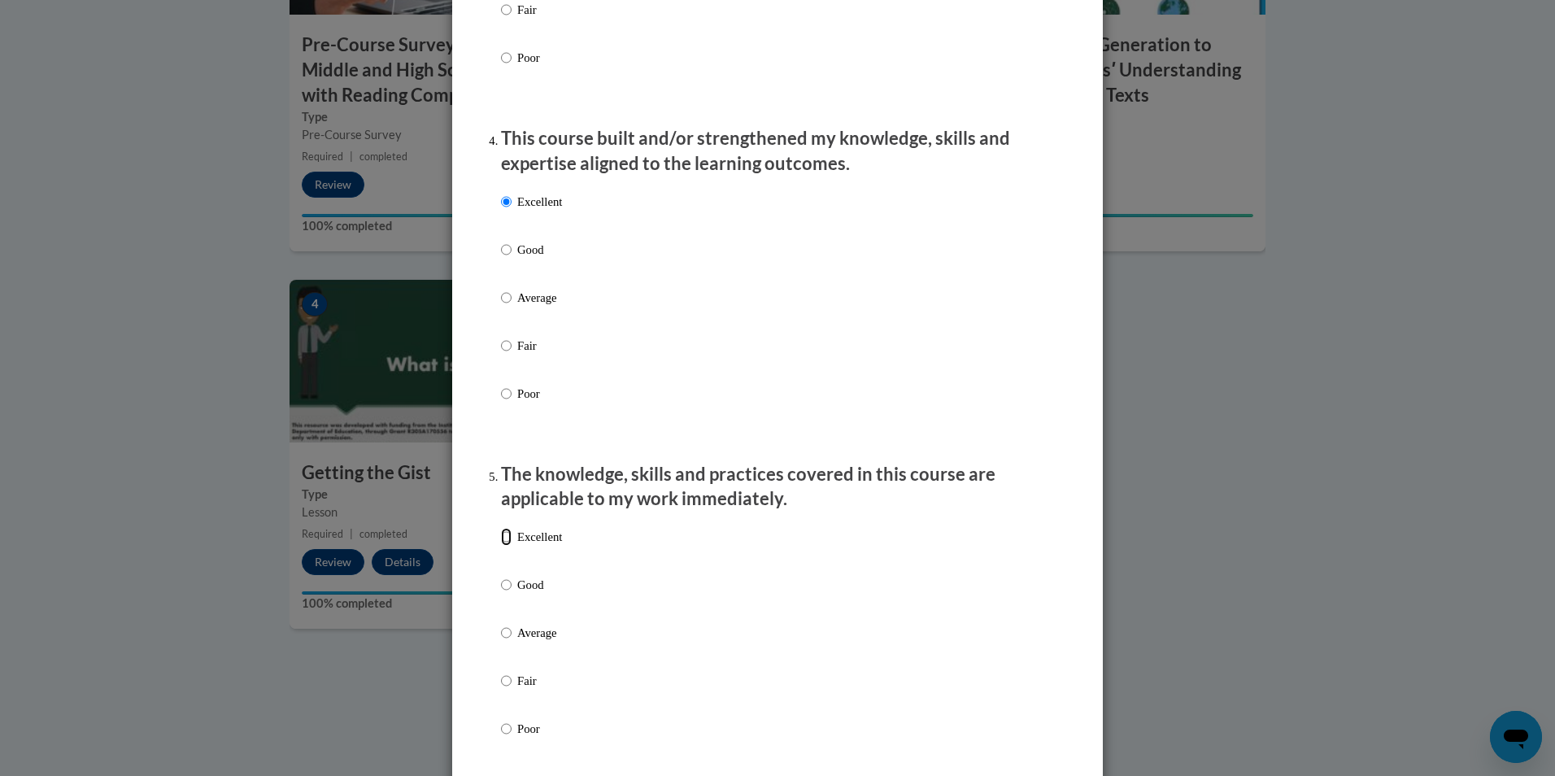
click at [503, 546] on input "Excellent" at bounding box center [506, 537] width 11 height 18
radio input "true"
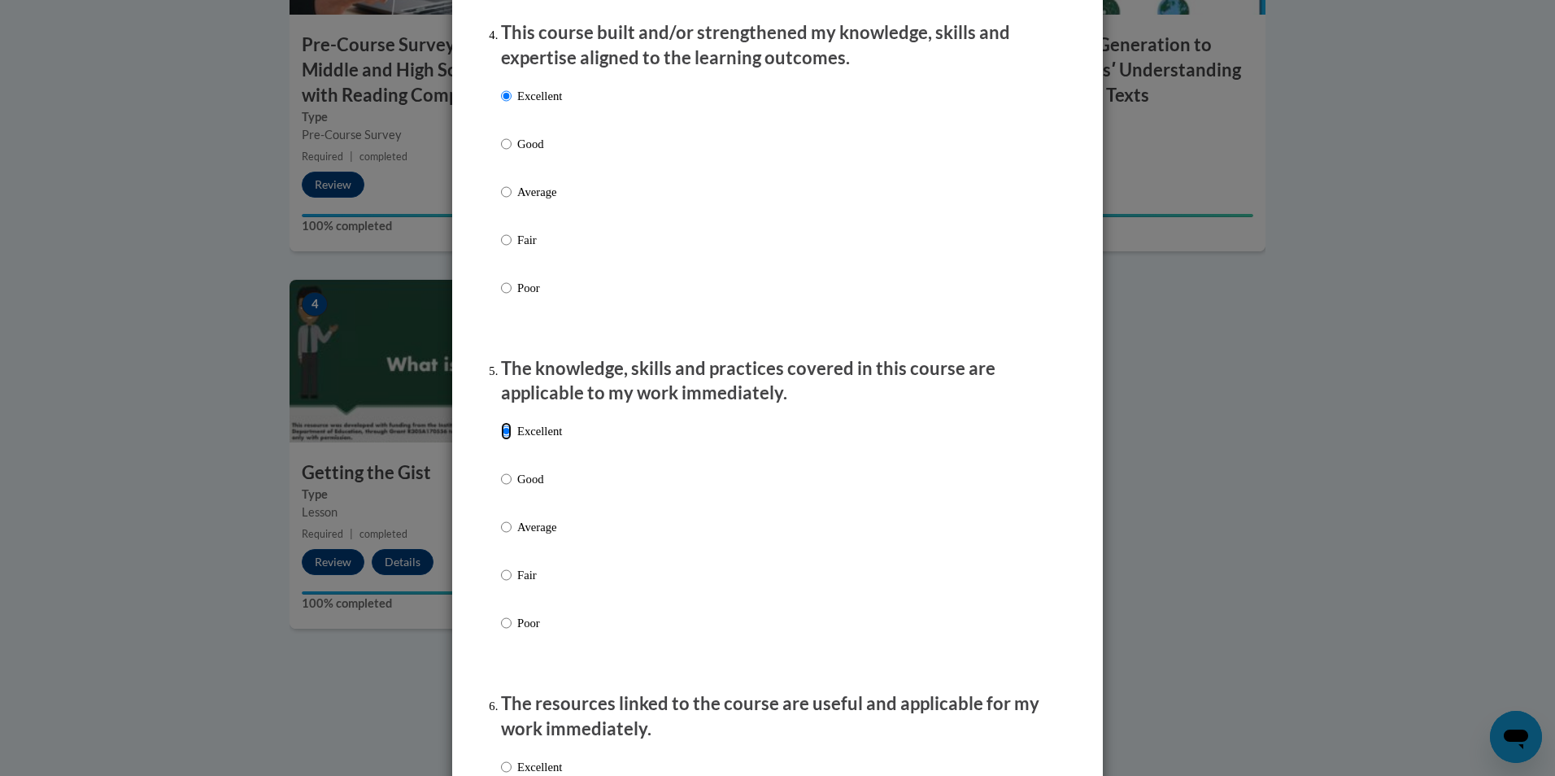
scroll to position [1383, 0]
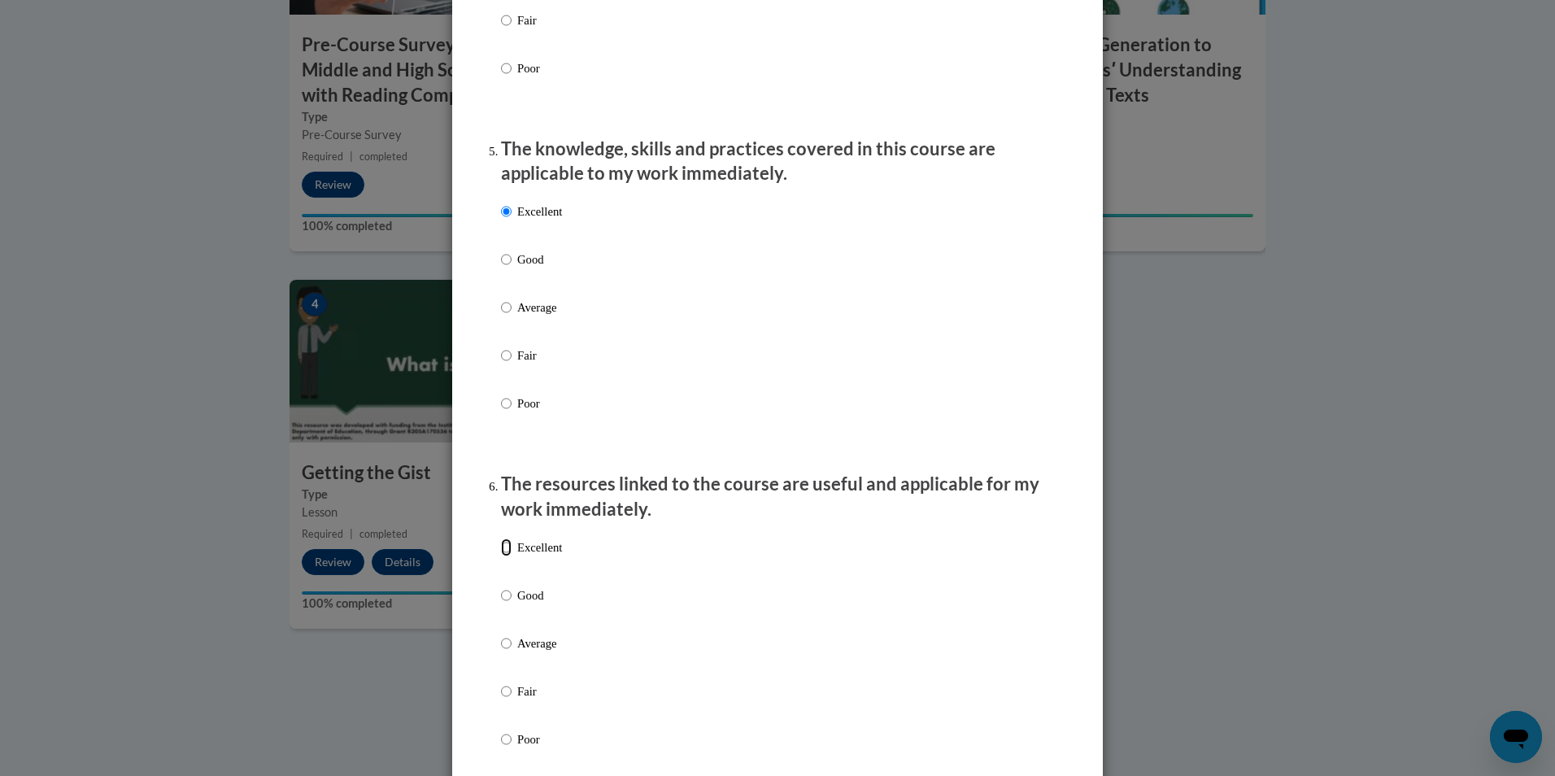
click at [502, 556] on input "Excellent" at bounding box center [506, 547] width 11 height 18
radio input "true"
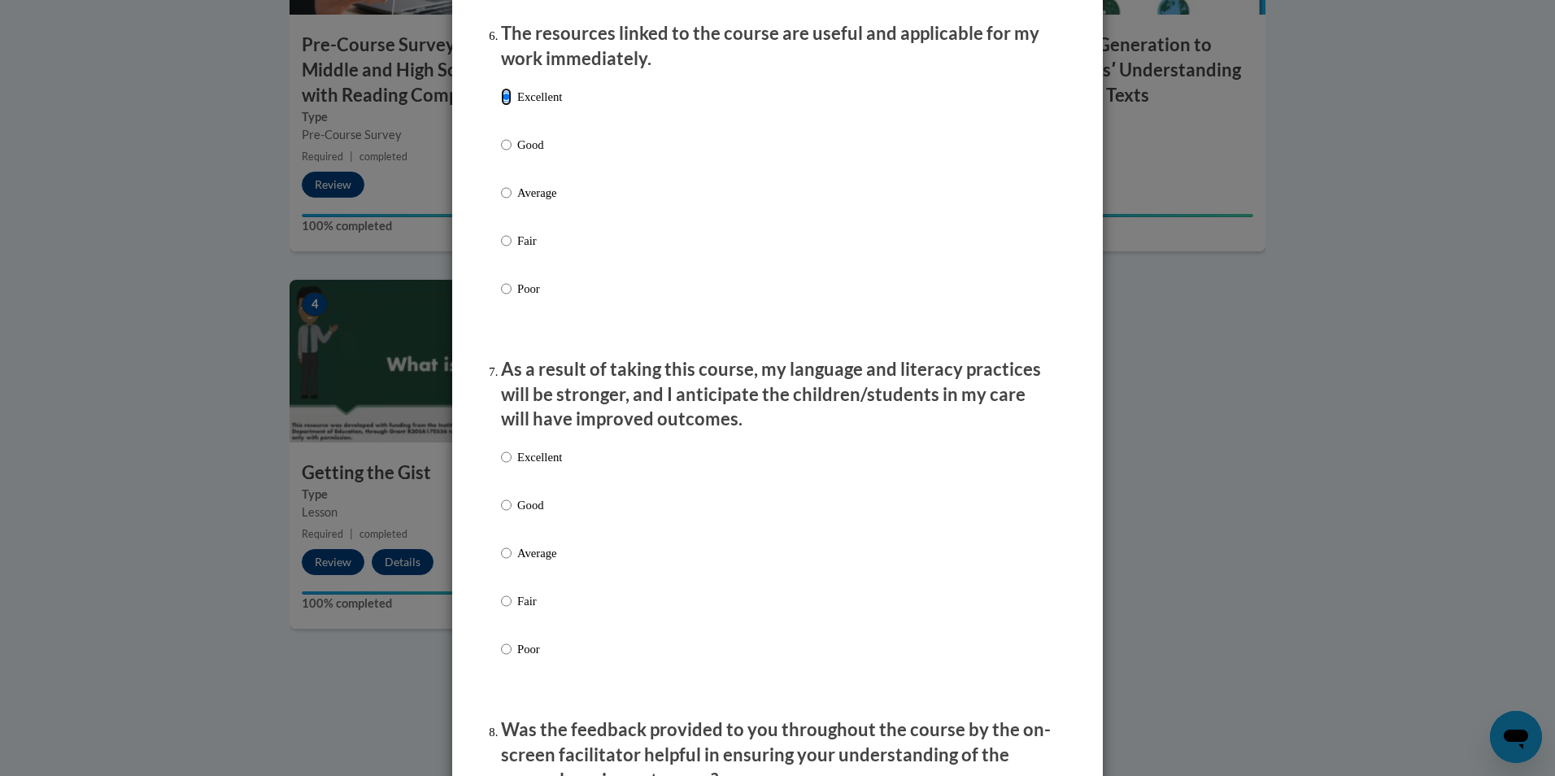
scroll to position [1871, 0]
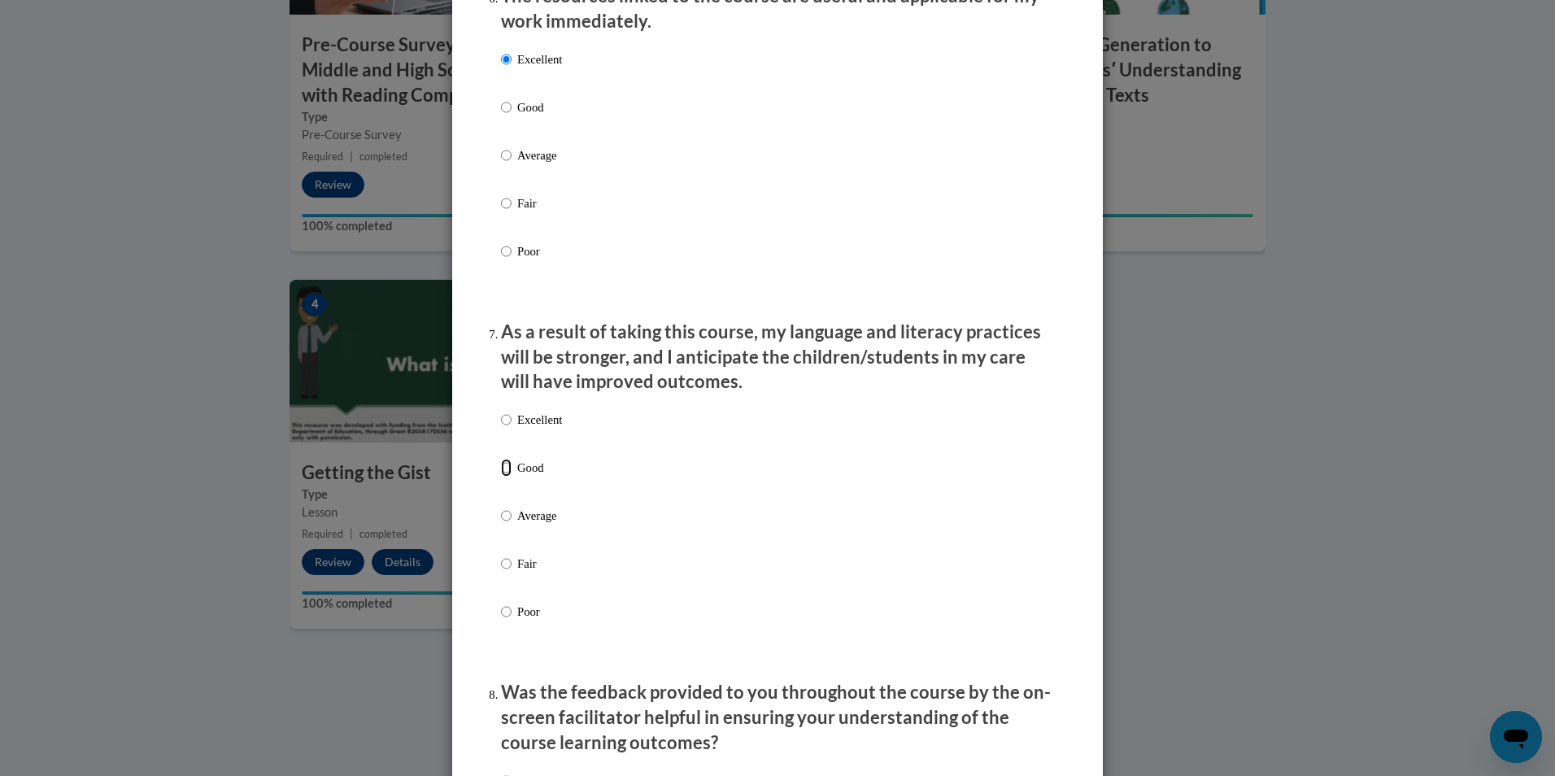
click at [501, 477] on input "Good" at bounding box center [506, 468] width 11 height 18
radio input "true"
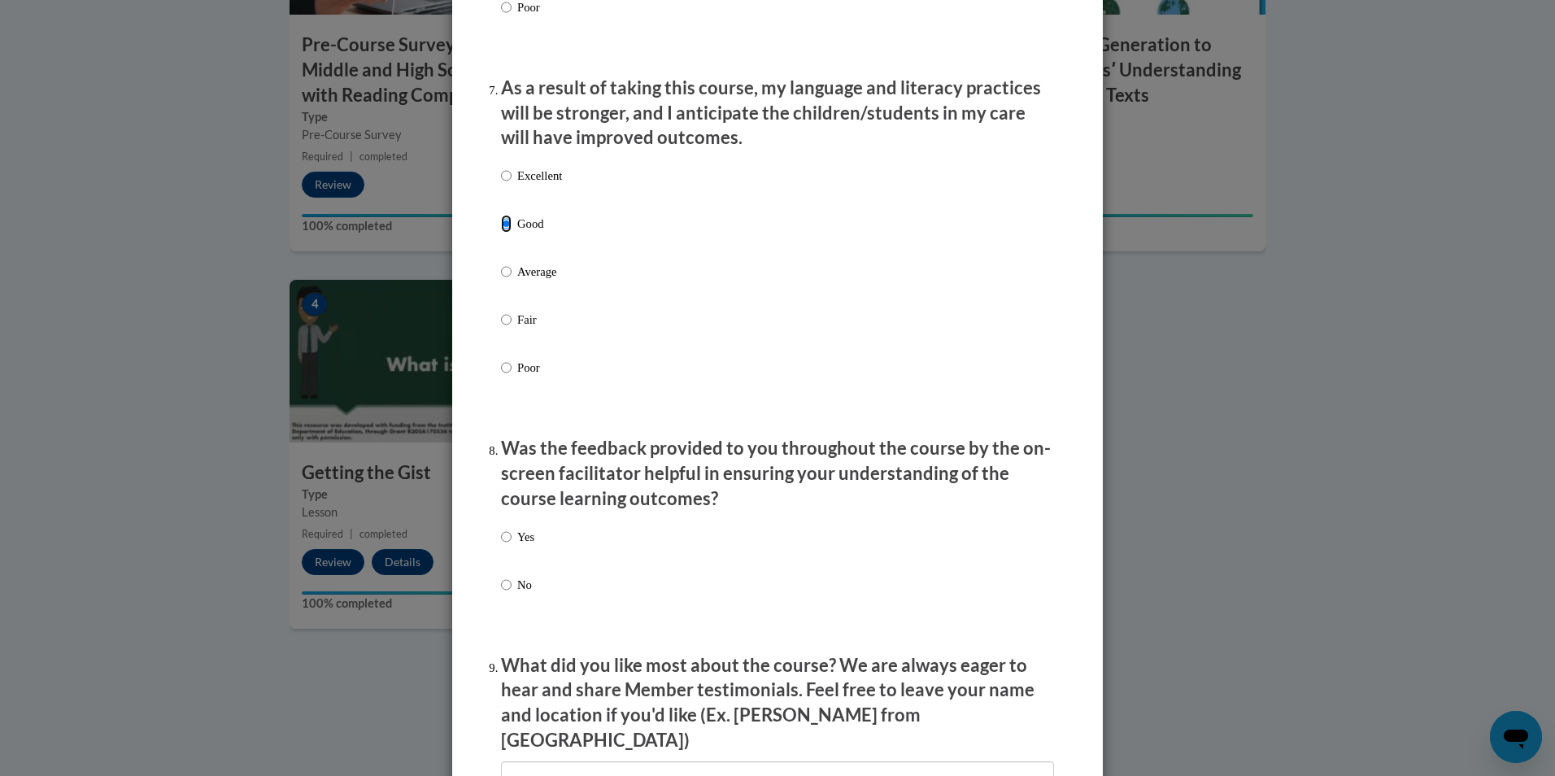
scroll to position [2196, 0]
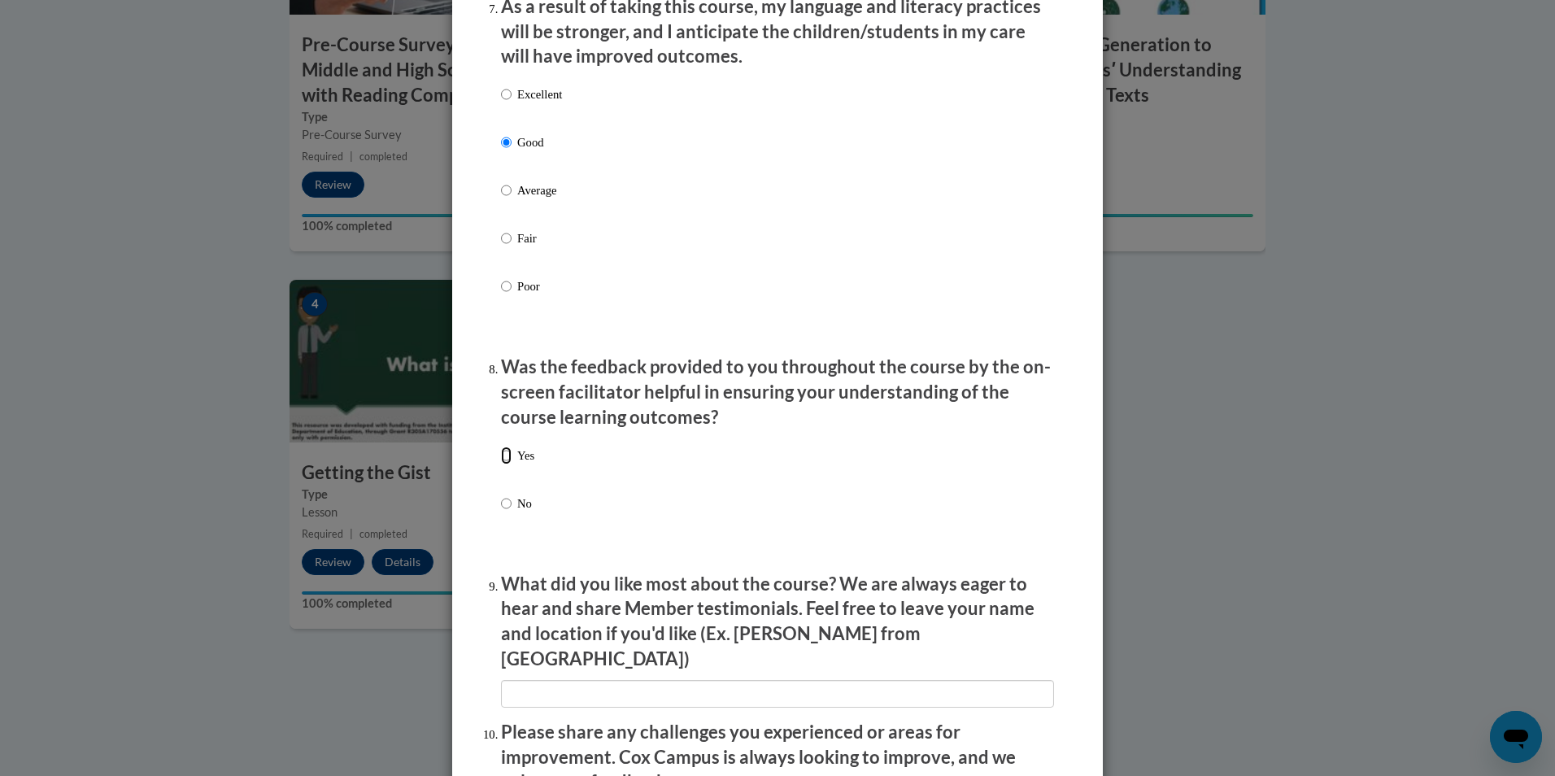
click at [501, 464] on input "Yes" at bounding box center [506, 456] width 11 height 18
radio input "true"
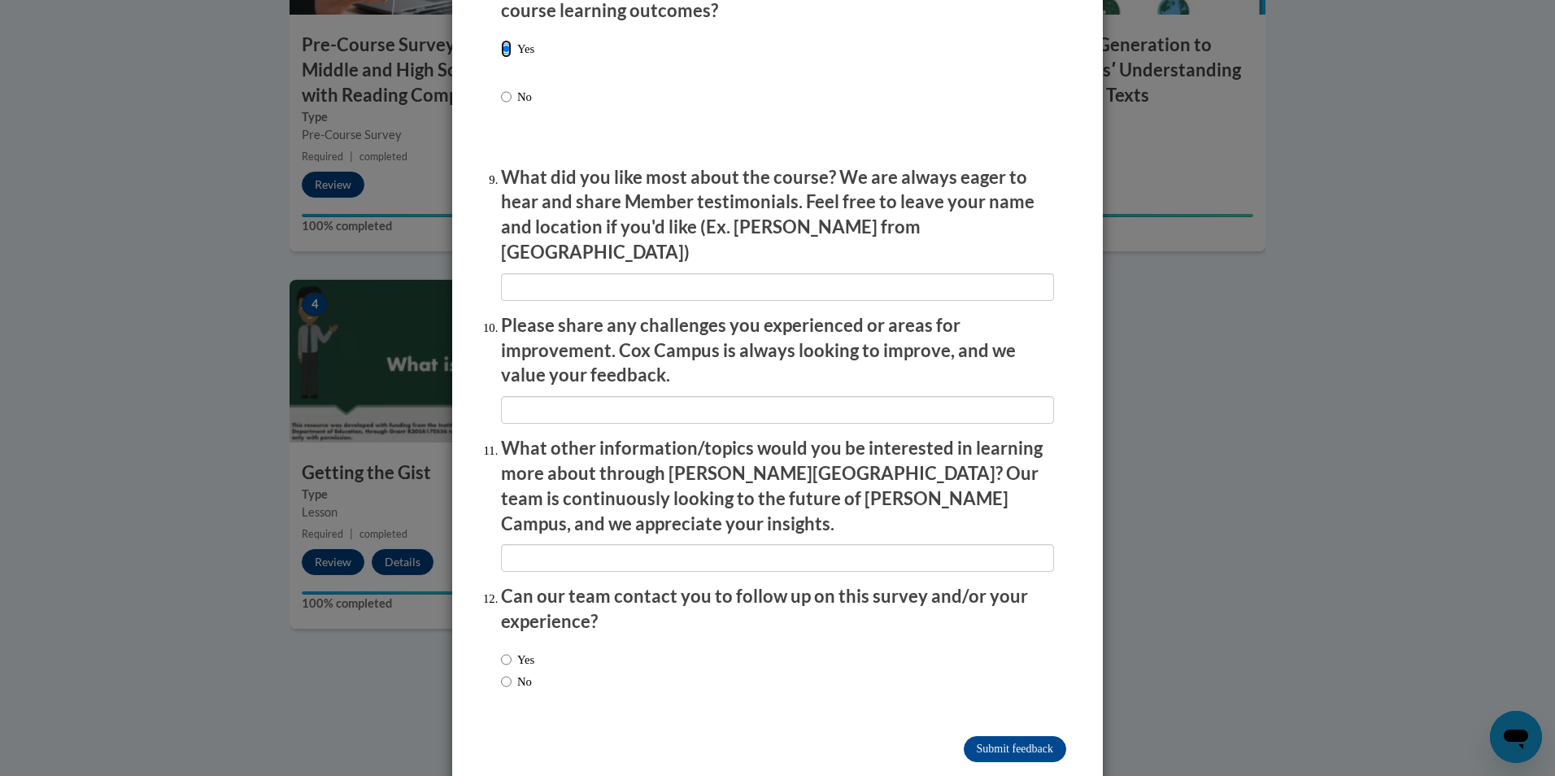
scroll to position [2604, 0]
click at [501, 672] on input "No" at bounding box center [506, 681] width 11 height 18
radio input "true"
click at [1016, 735] on input "Submit feedback" at bounding box center [1015, 748] width 102 height 26
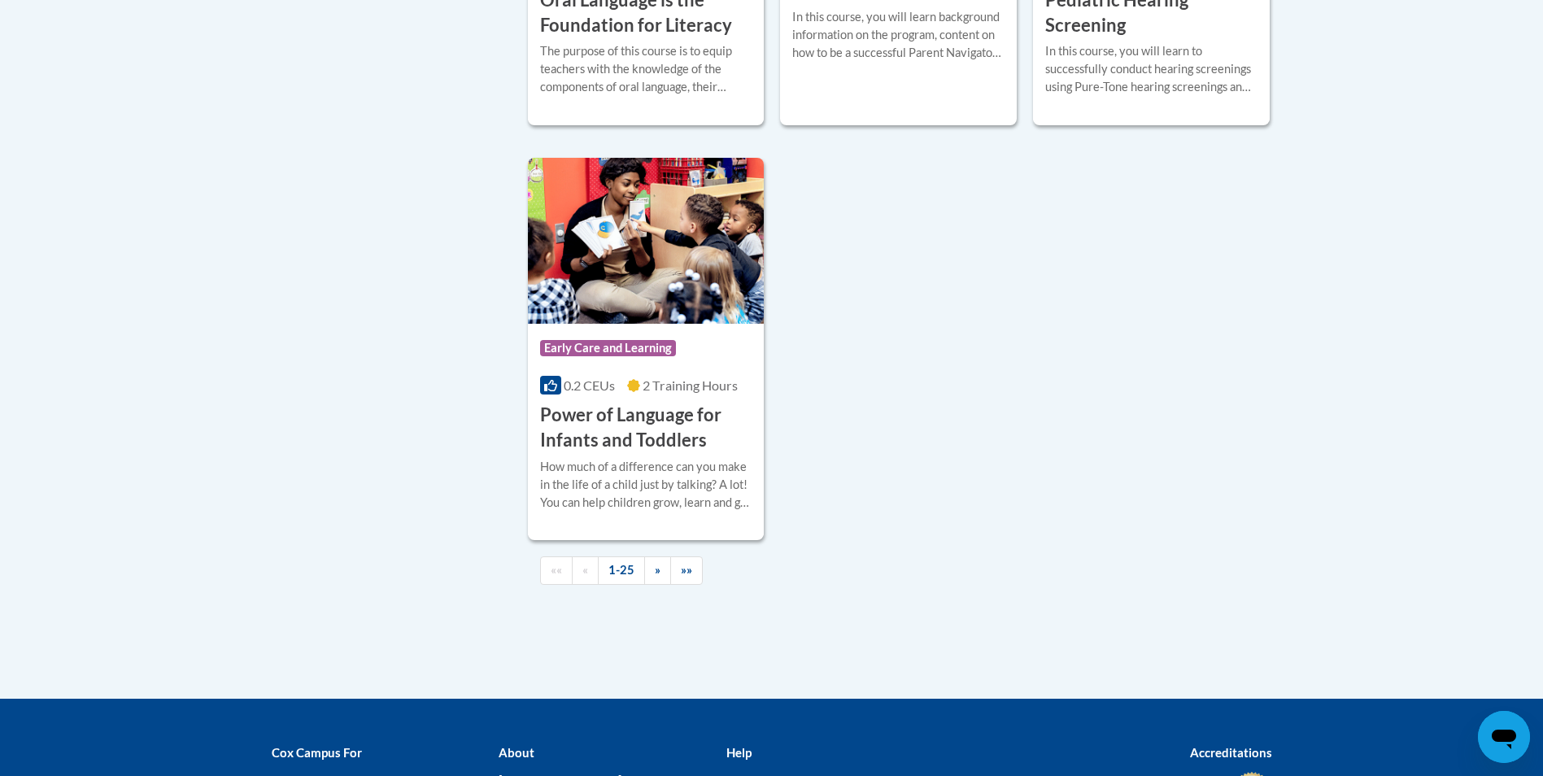
scroll to position [3958, 0]
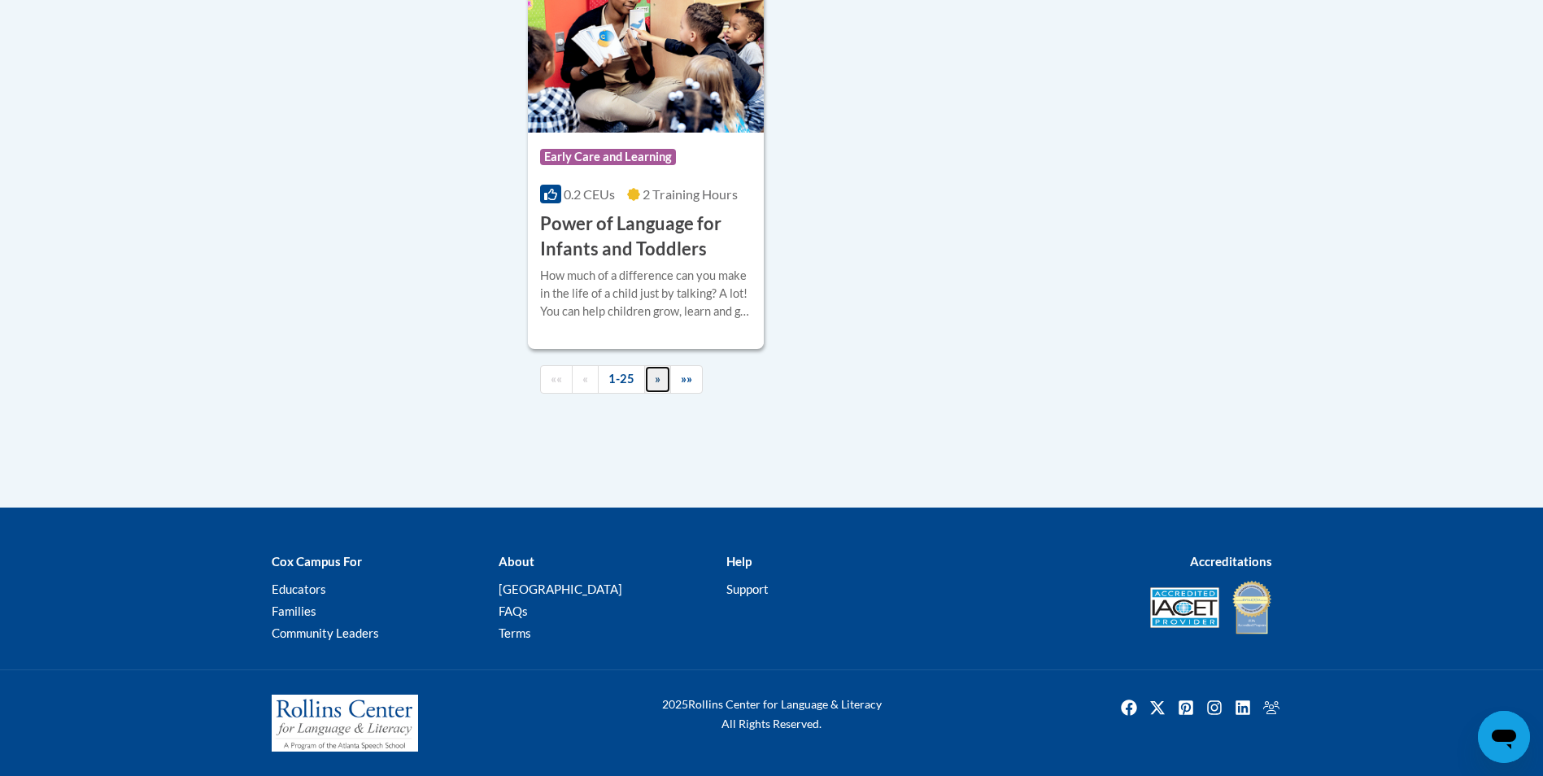
click at [655, 379] on span "»" at bounding box center [658, 379] width 6 height 14
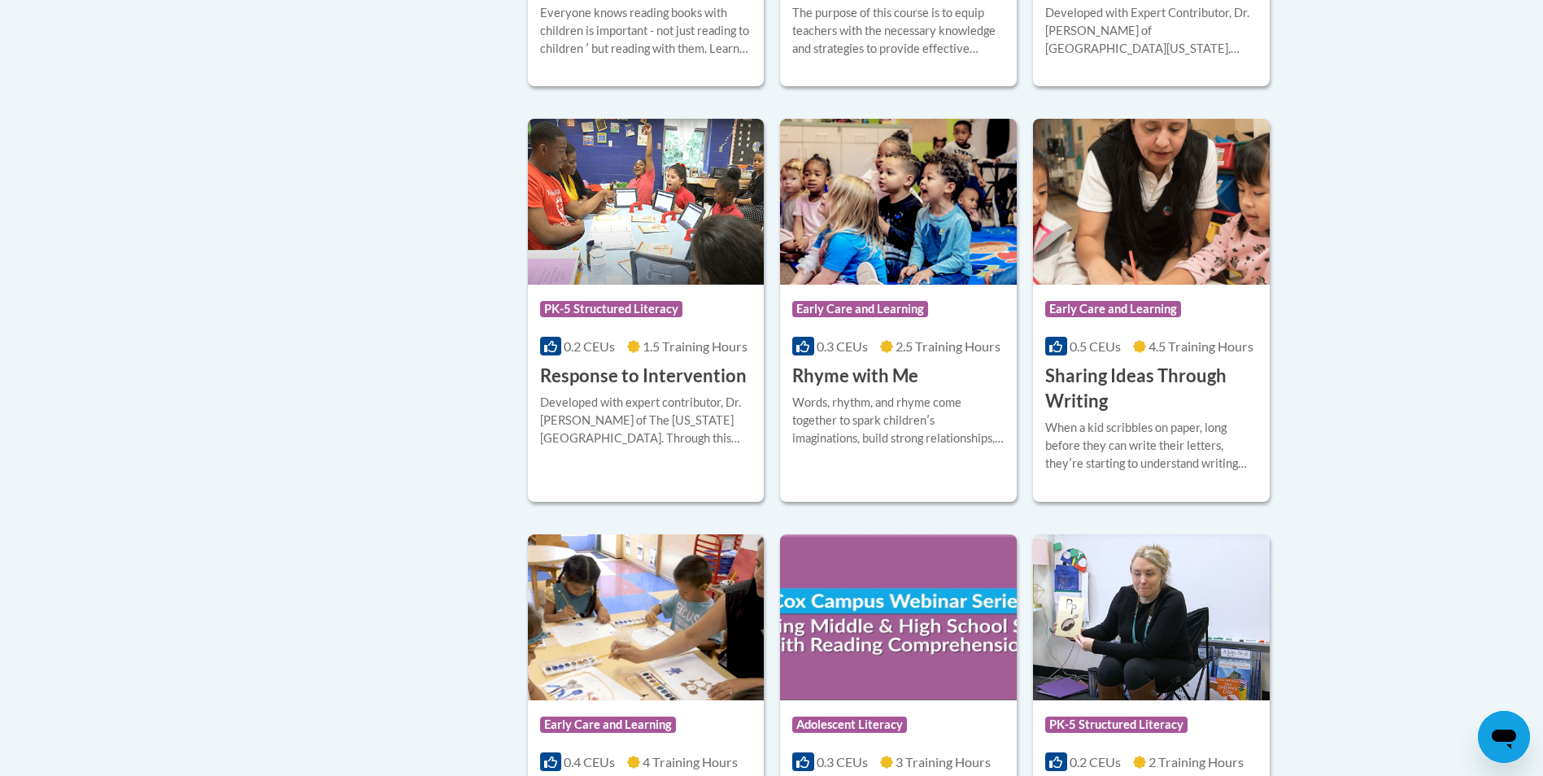
scroll to position [1087, 0]
